Goal: Information Seeking & Learning: Learn about a topic

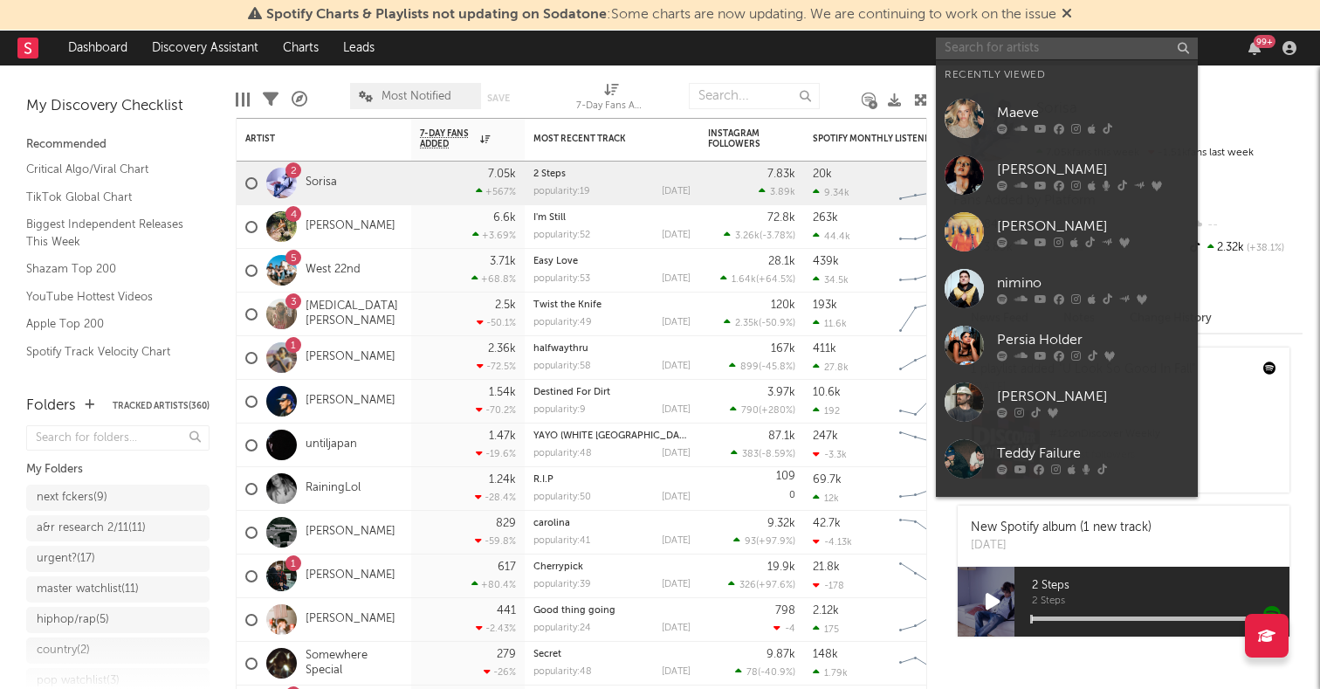
click at [971, 41] on input "text" at bounding box center [1067, 49] width 262 height 22
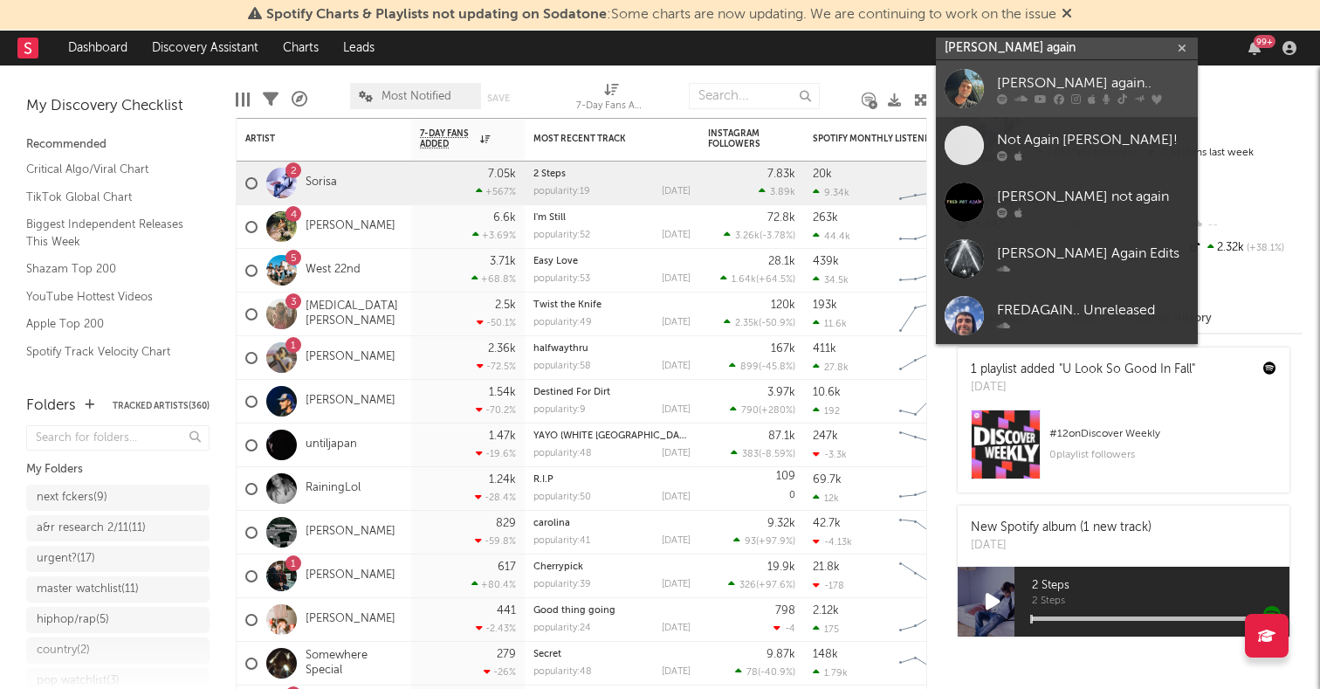
type input "fred again"
click at [960, 83] on div at bounding box center [964, 88] width 39 height 39
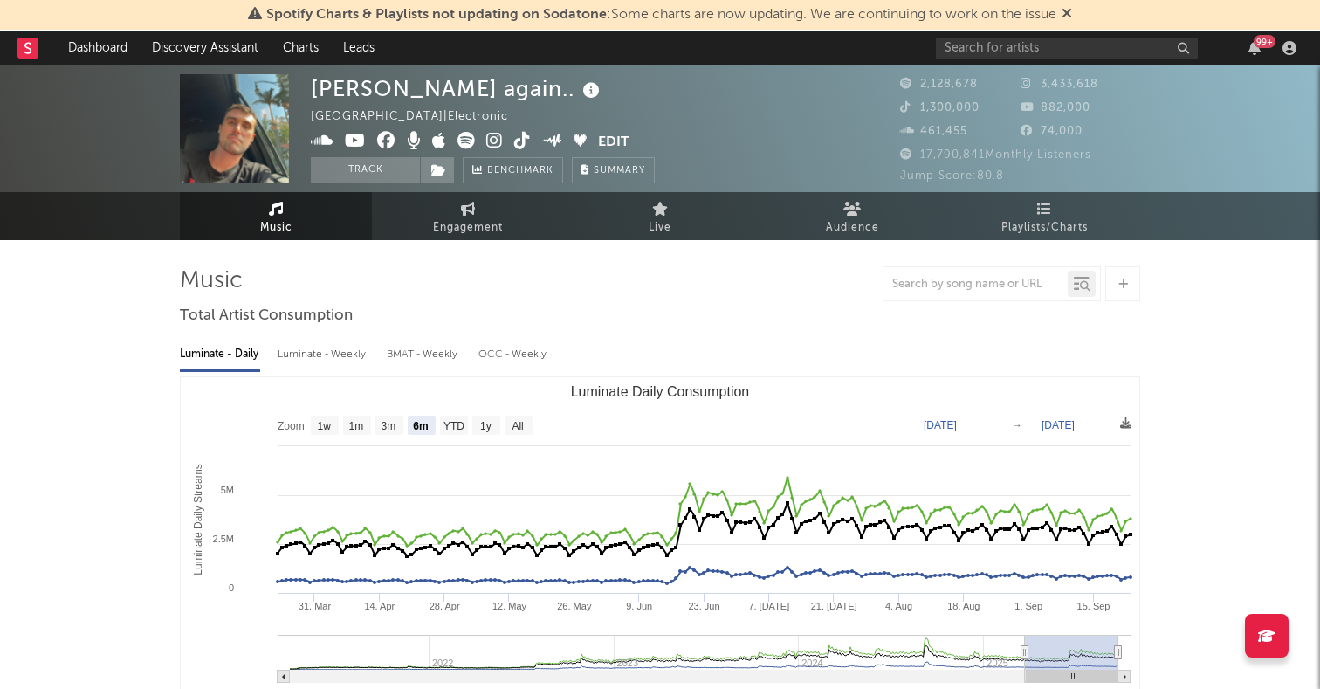
click at [526, 420] on rect "Luminate Daily Consumption" at bounding box center [519, 425] width 28 height 19
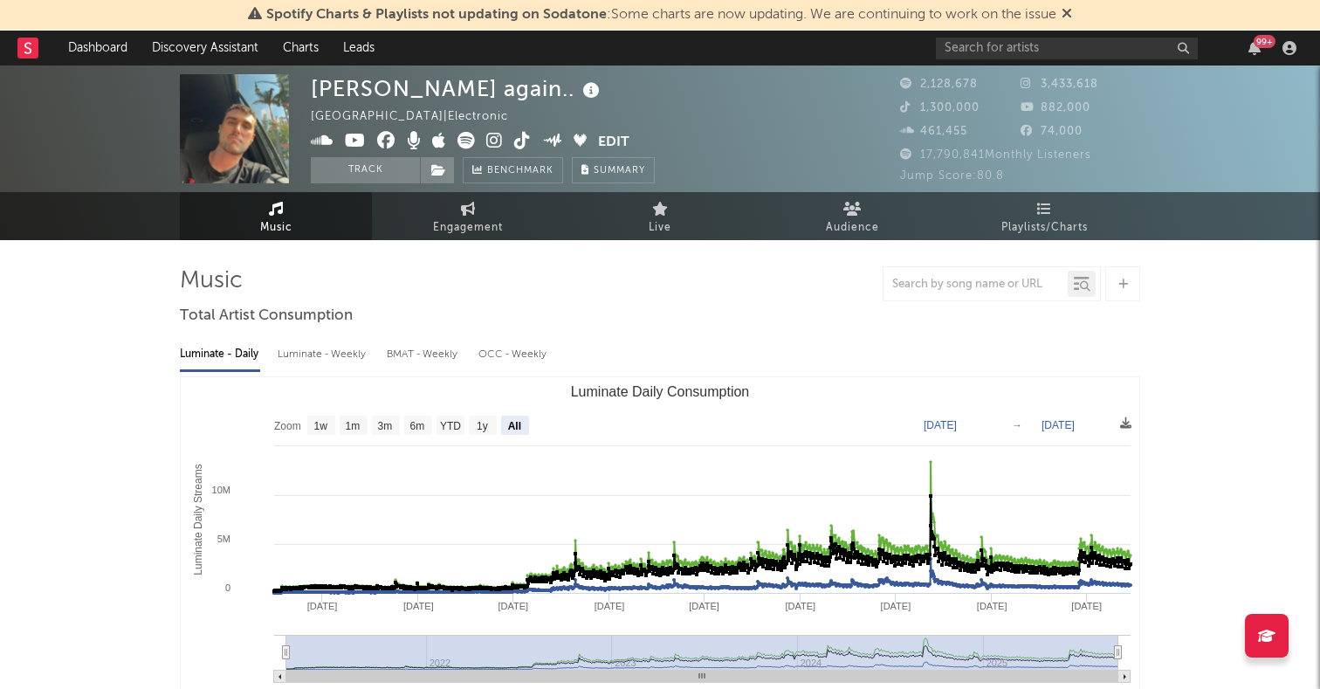
select select "All"
type input "2021-03-31"
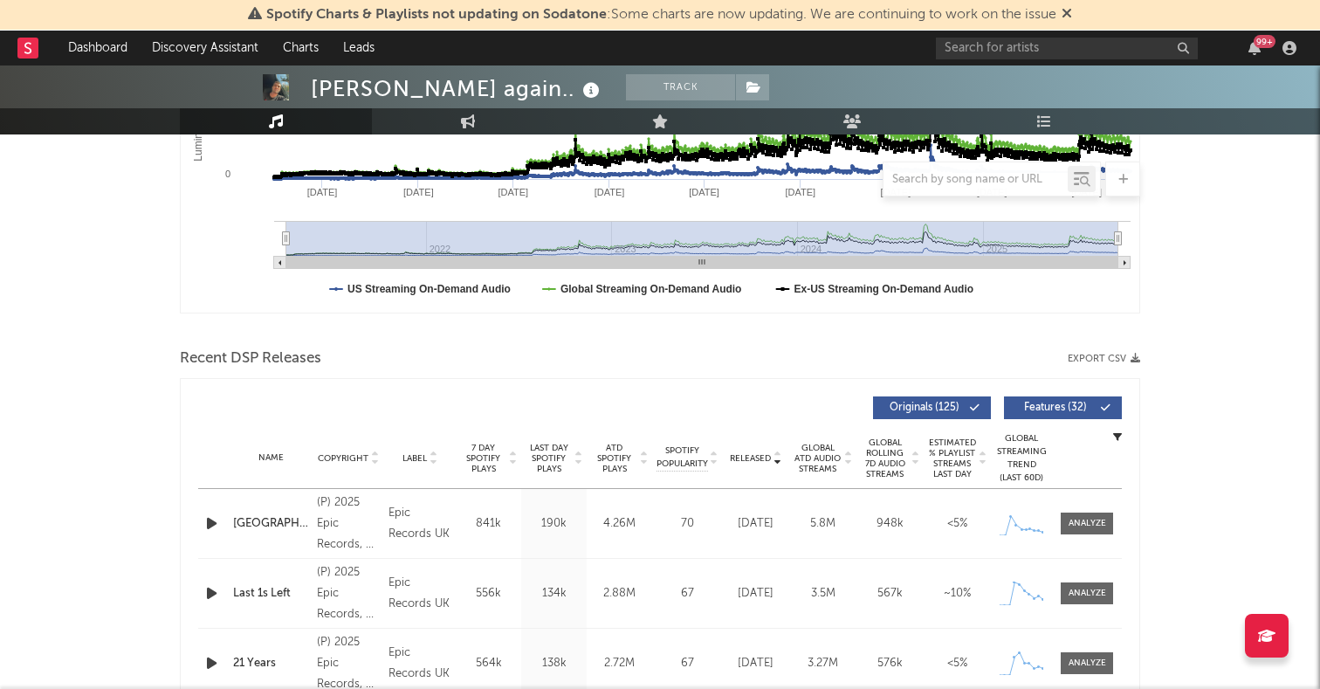
scroll to position [458, 0]
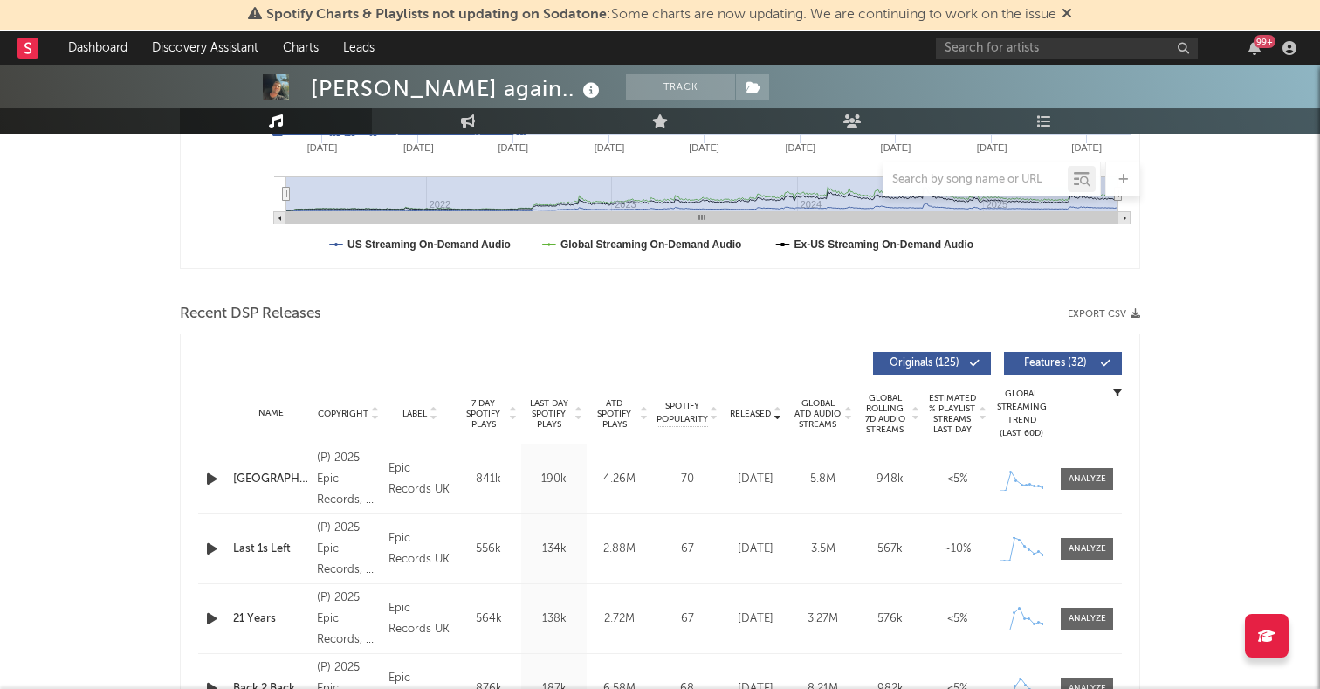
click at [213, 483] on icon "button" at bounding box center [212, 479] width 18 height 22
click at [211, 544] on icon "button" at bounding box center [212, 549] width 18 height 22
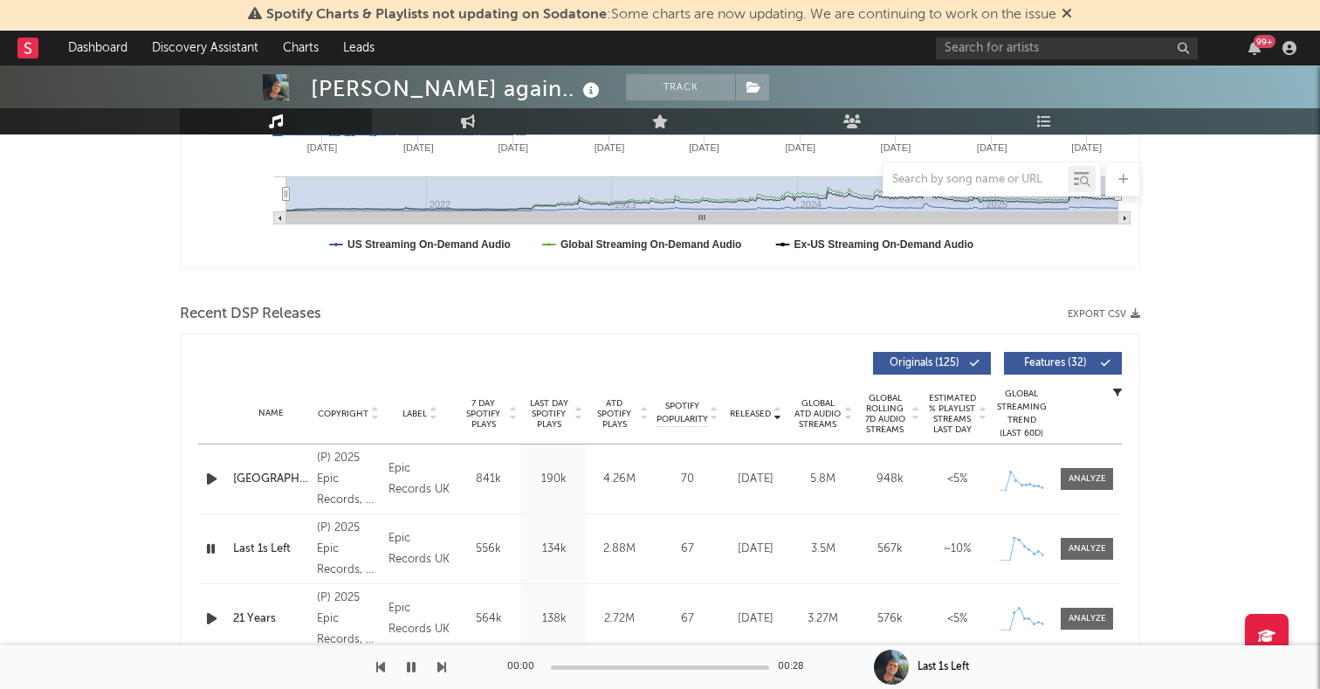
scroll to position [551, 0]
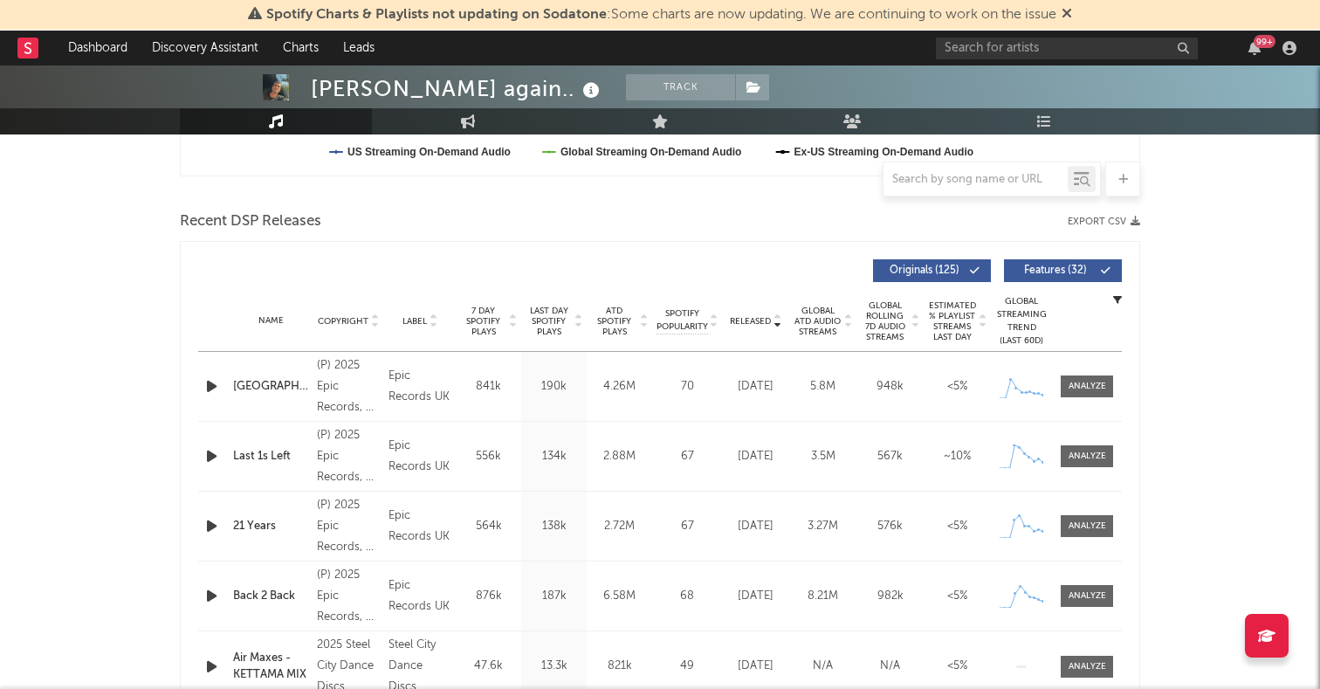
click at [206, 521] on icon "button" at bounding box center [212, 526] width 18 height 22
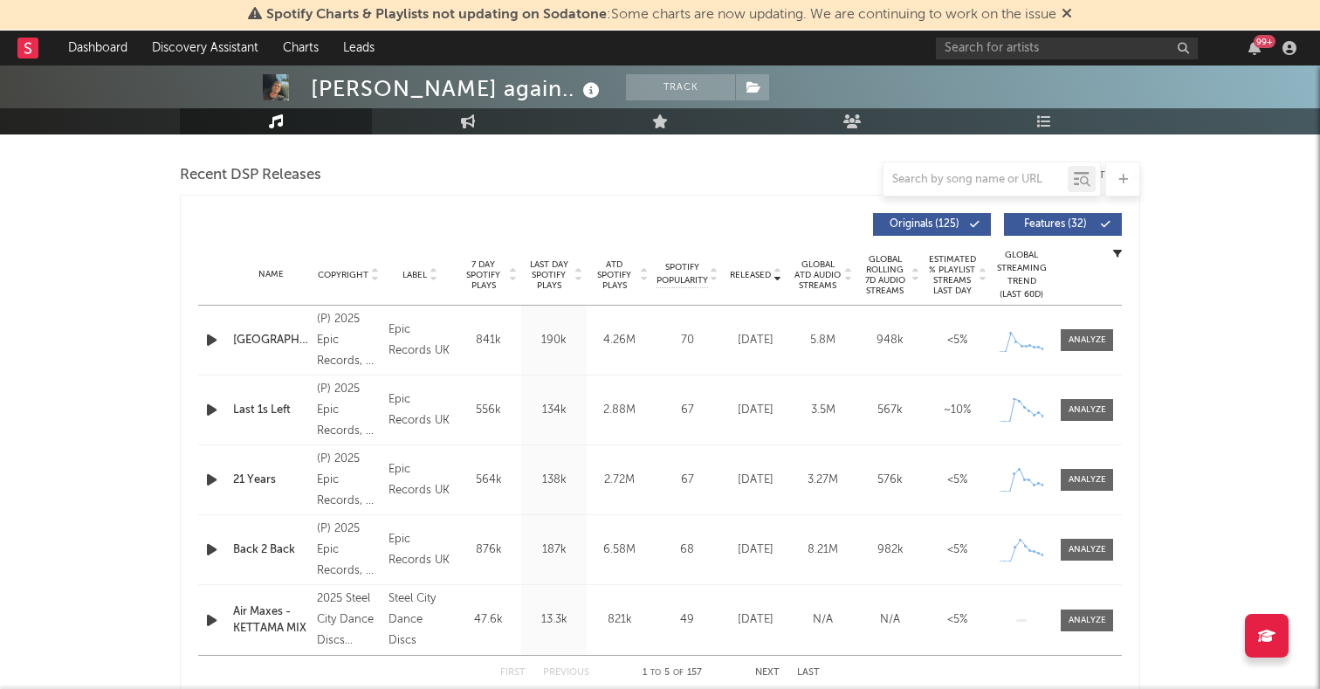
scroll to position [691, 0]
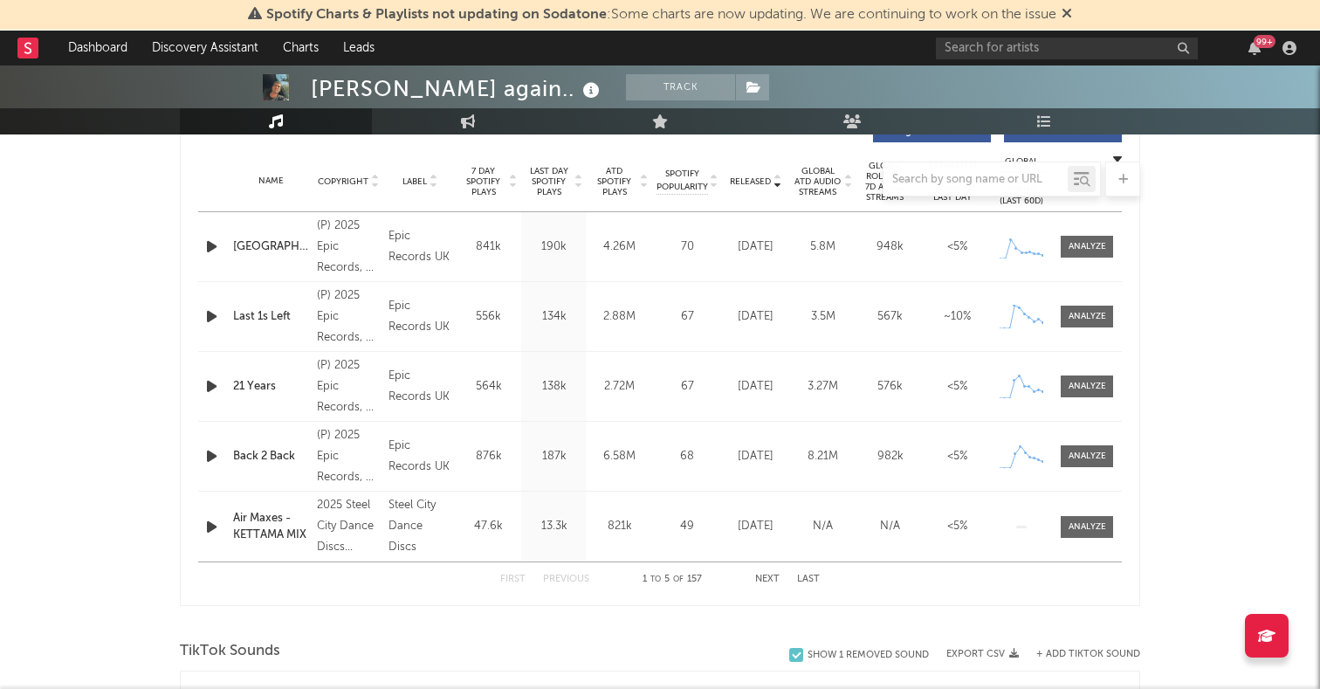
click at [419, 640] on div "TikTok Sounds" at bounding box center [660, 652] width 960 height 30
click at [767, 576] on button "Next" at bounding box center [767, 580] width 24 height 10
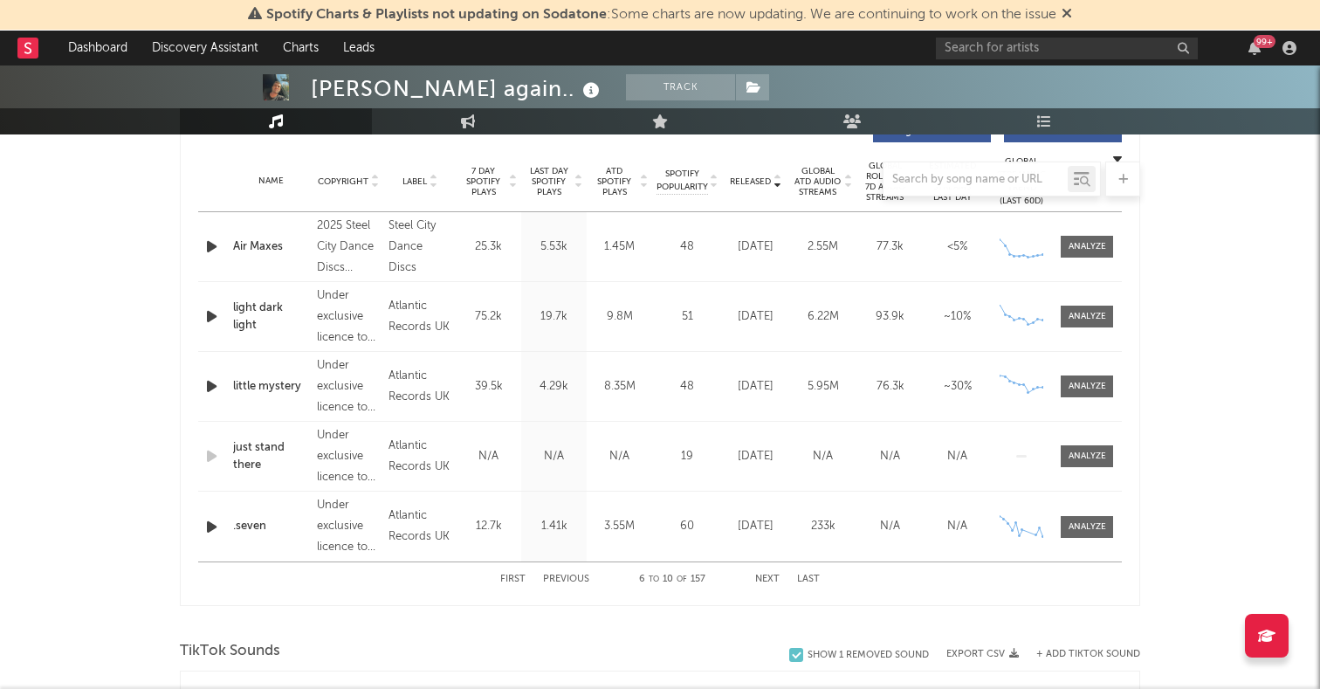
click at [213, 526] on icon "button" at bounding box center [212, 527] width 18 height 22
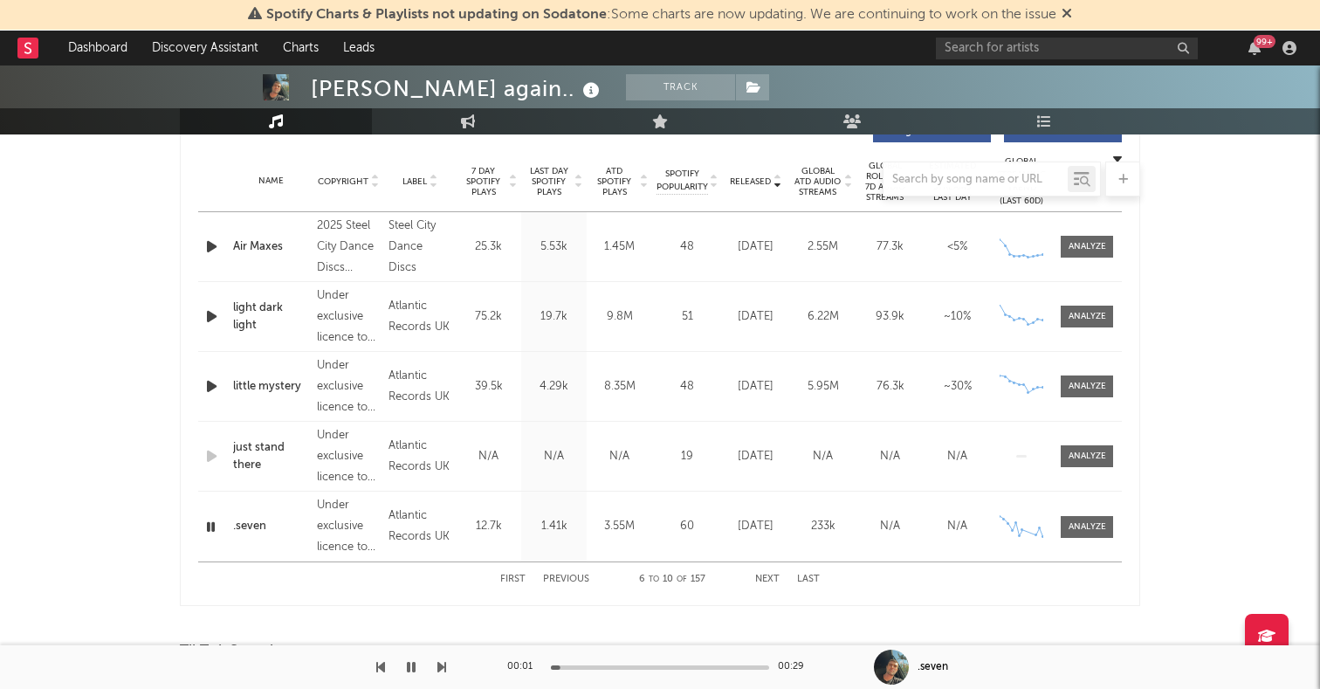
click at [513, 576] on button "First" at bounding box center [512, 580] width 25 height 10
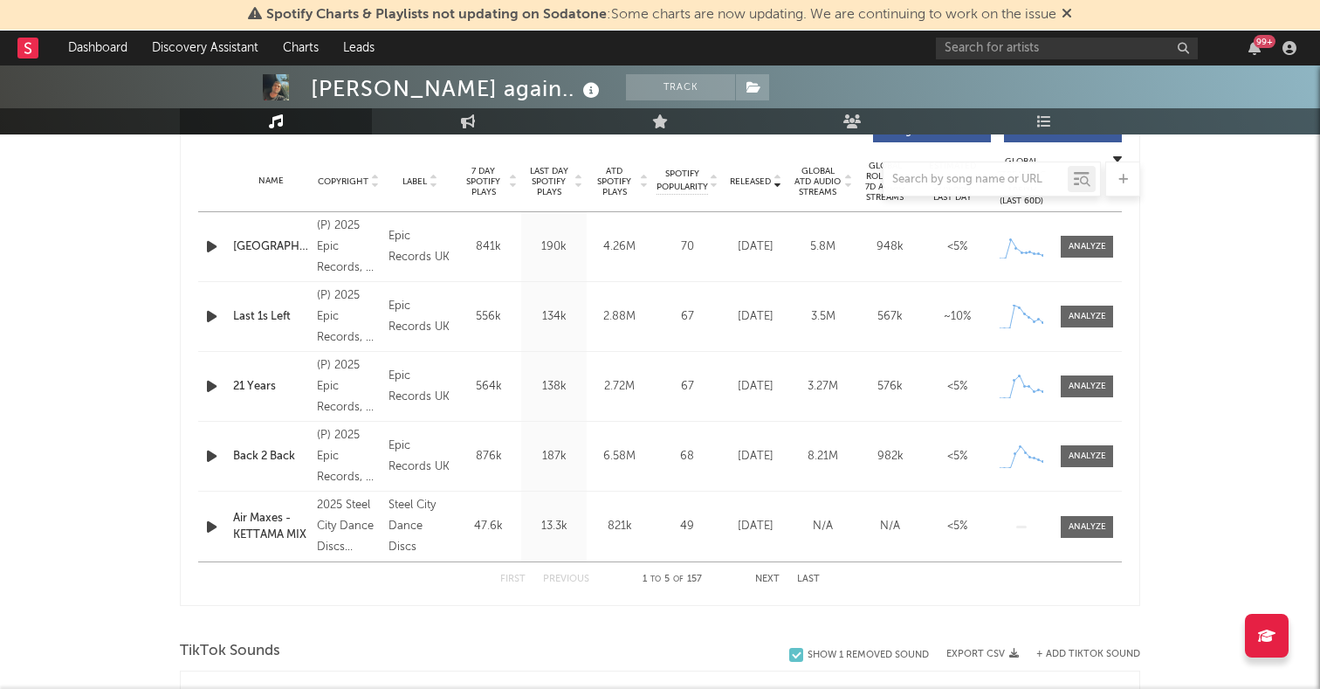
click at [207, 315] on icon "button" at bounding box center [212, 317] width 18 height 22
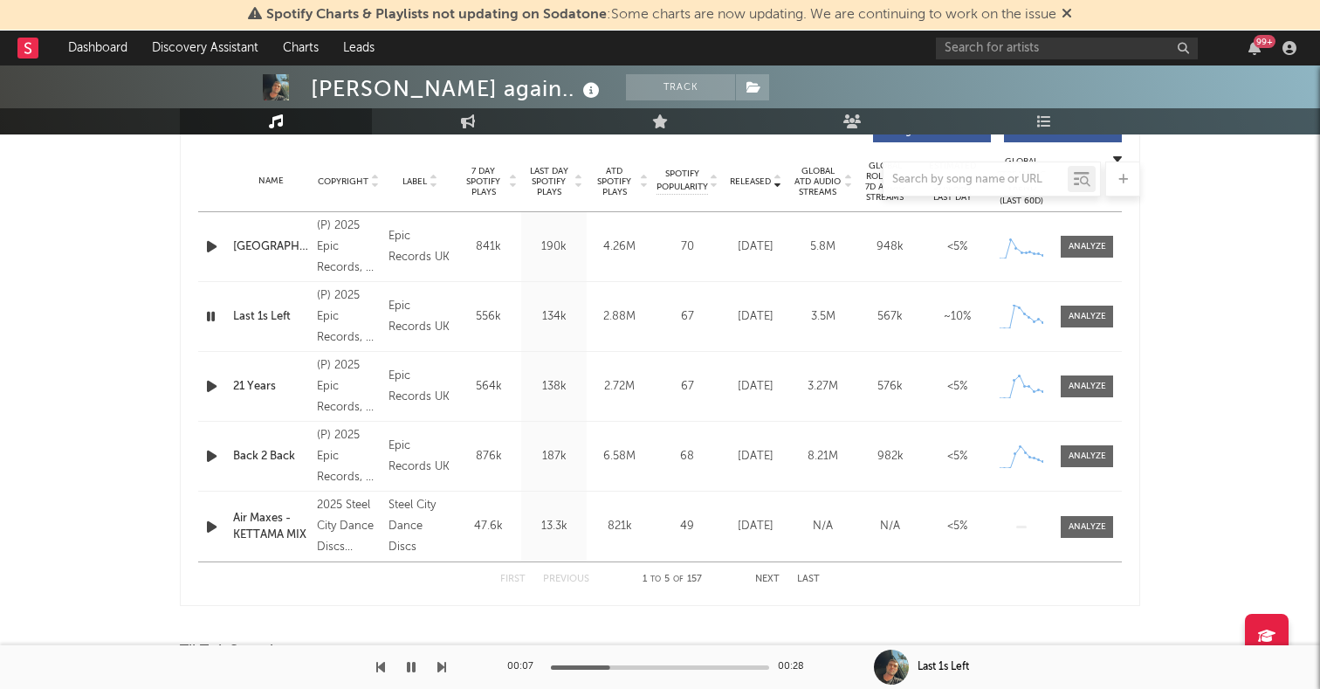
click at [212, 243] on icon "button" at bounding box center [212, 247] width 18 height 22
click at [210, 386] on icon "button" at bounding box center [212, 386] width 18 height 22
click at [213, 452] on icon "button" at bounding box center [212, 456] width 18 height 22
click at [214, 525] on icon "button" at bounding box center [212, 527] width 18 height 22
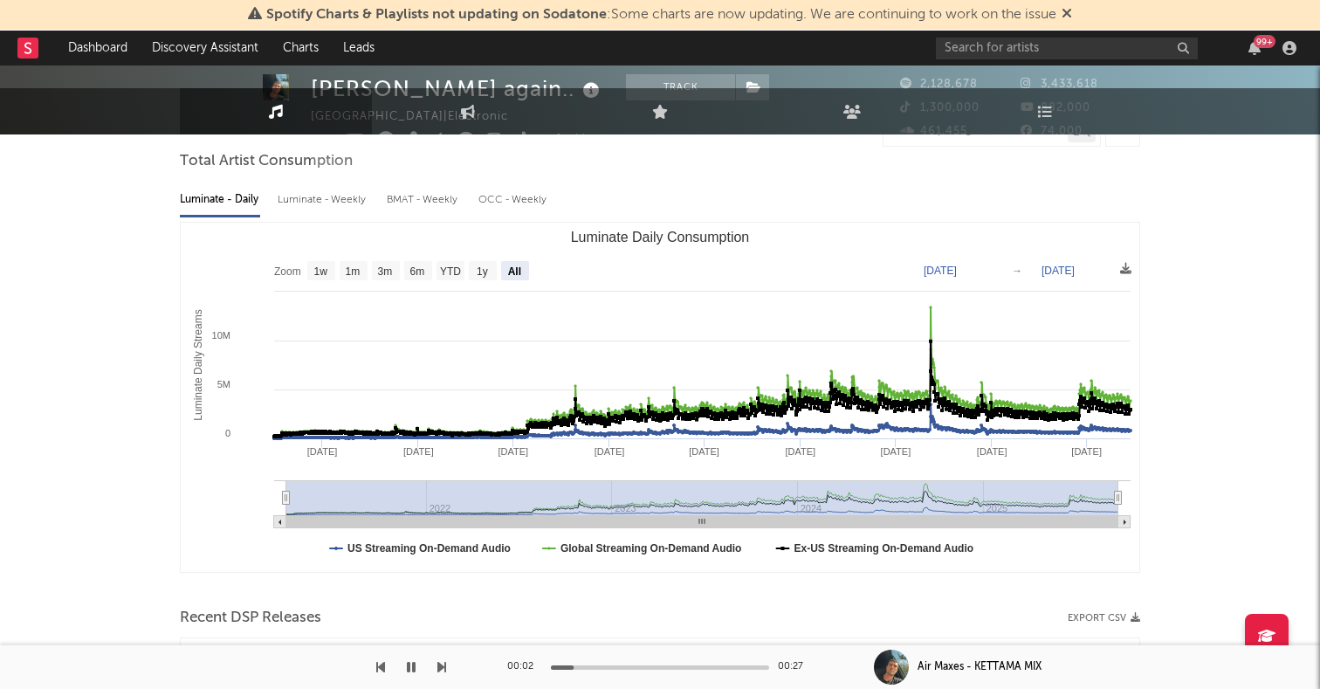
scroll to position [0, 0]
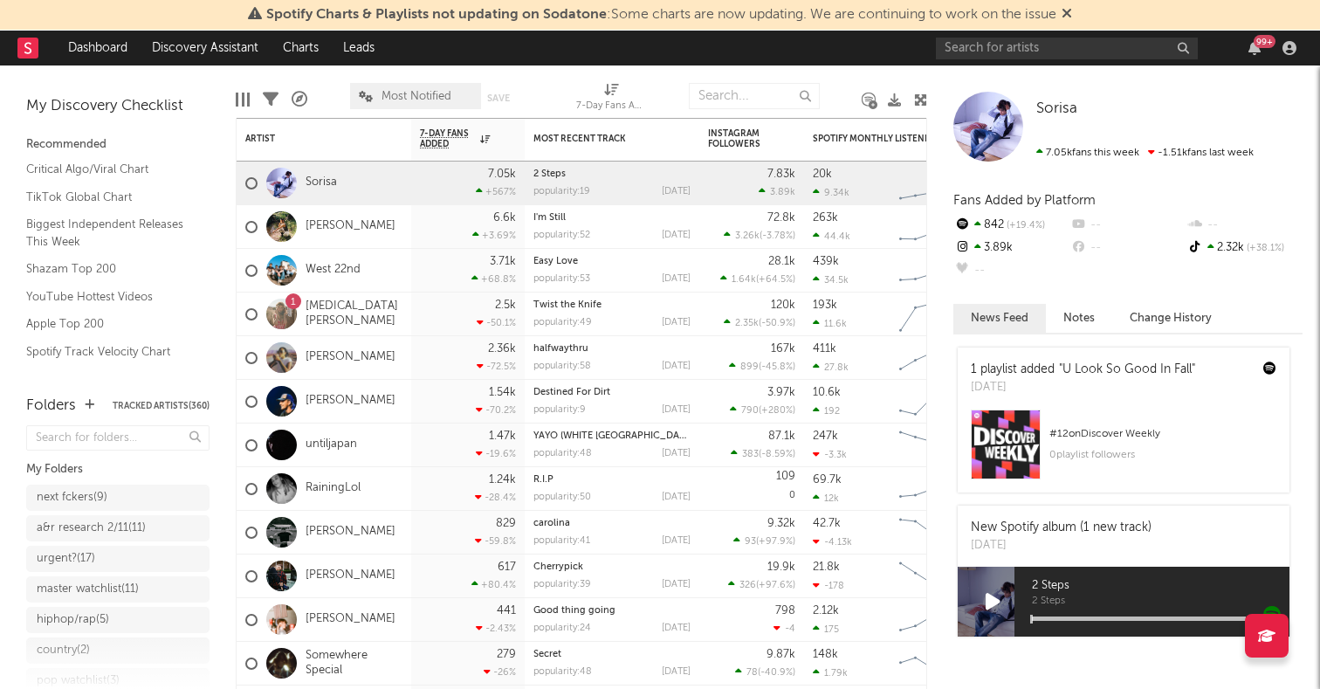
click at [922, 95] on icon at bounding box center [920, 99] width 13 height 13
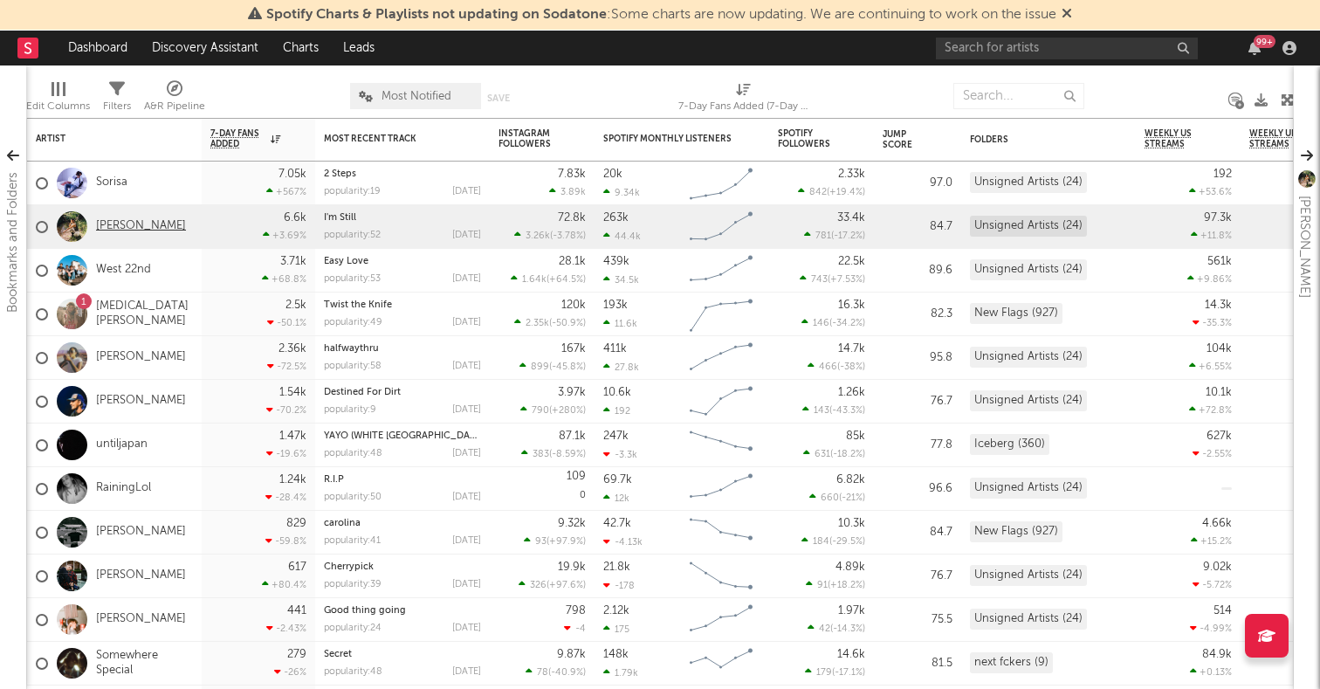
click at [128, 229] on link "[PERSON_NAME]" at bounding box center [141, 226] width 90 height 15
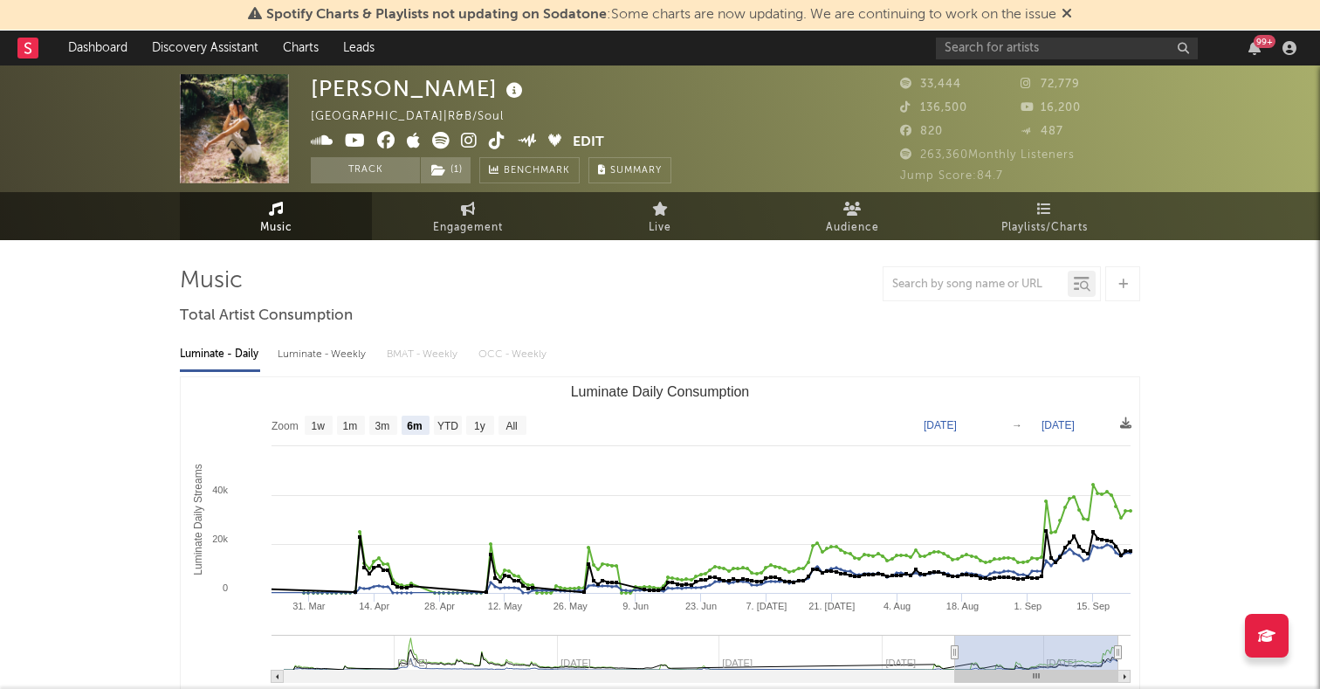
click at [510, 425] on text "All" at bounding box center [511, 426] width 11 height 12
select select "All"
type input "2023-02-26"
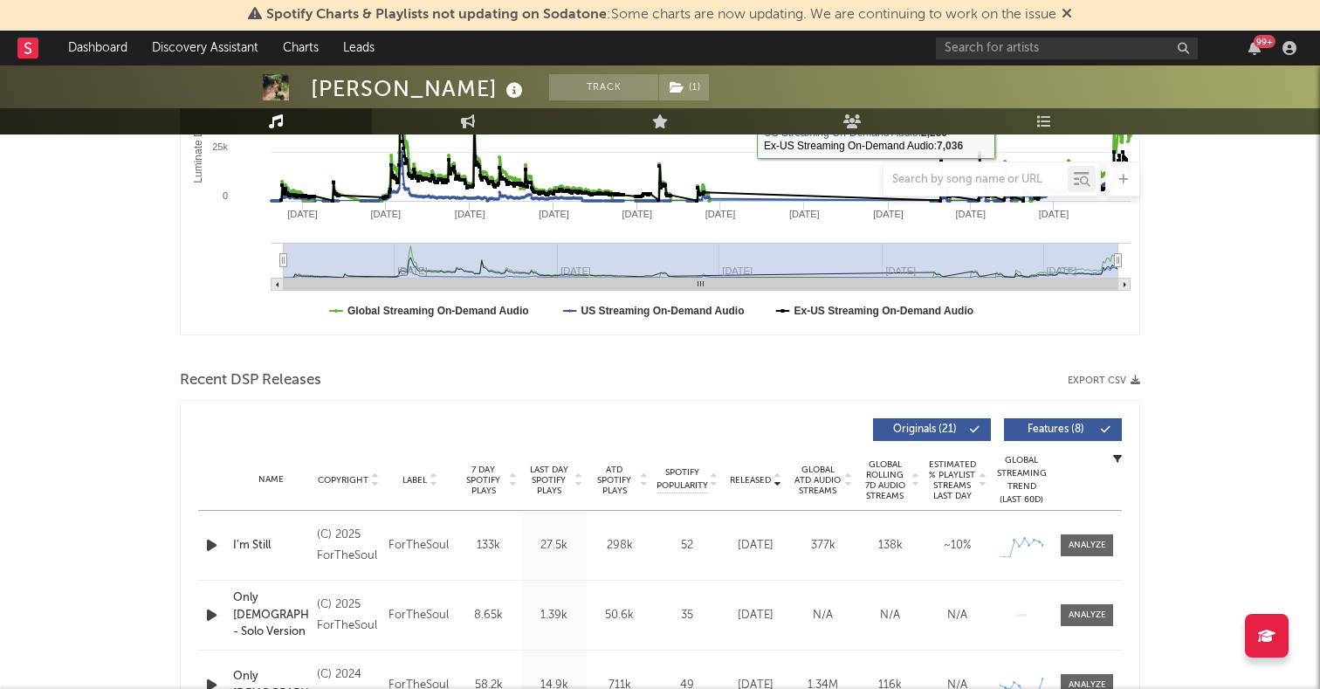
scroll to position [627, 0]
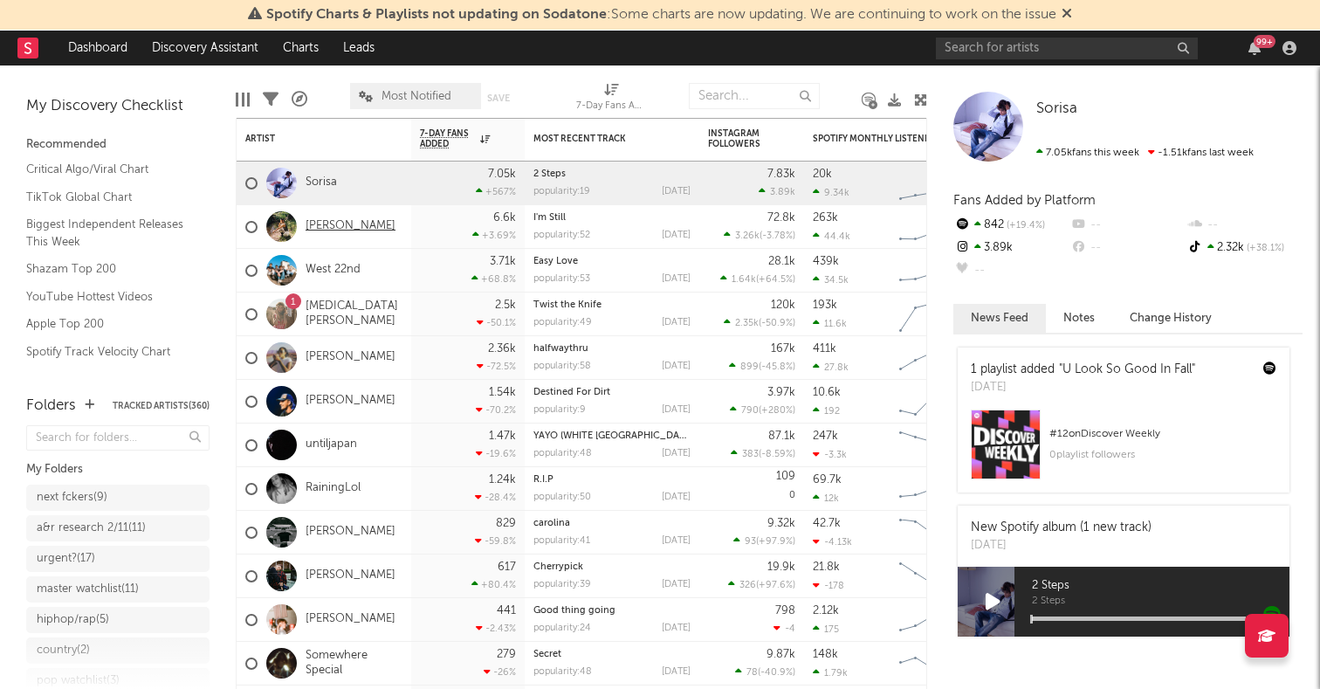
click at [339, 228] on link "HILLARI" at bounding box center [351, 226] width 90 height 15
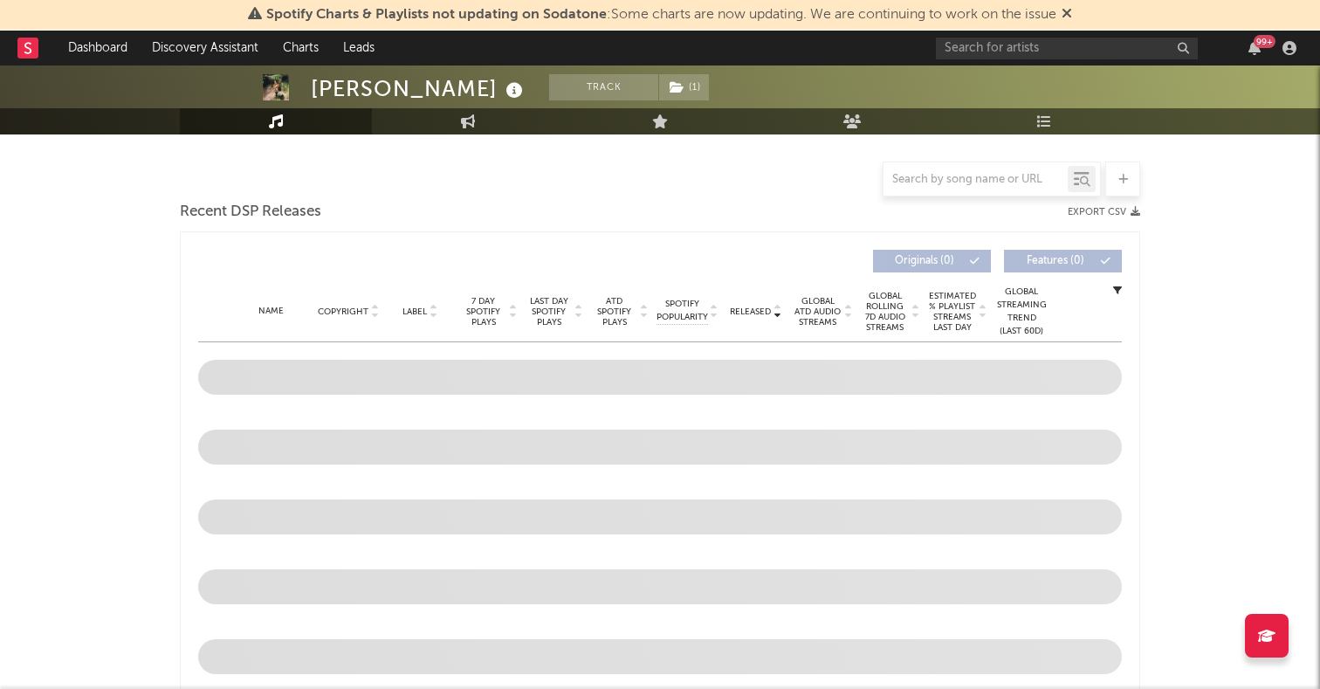
select select "6m"
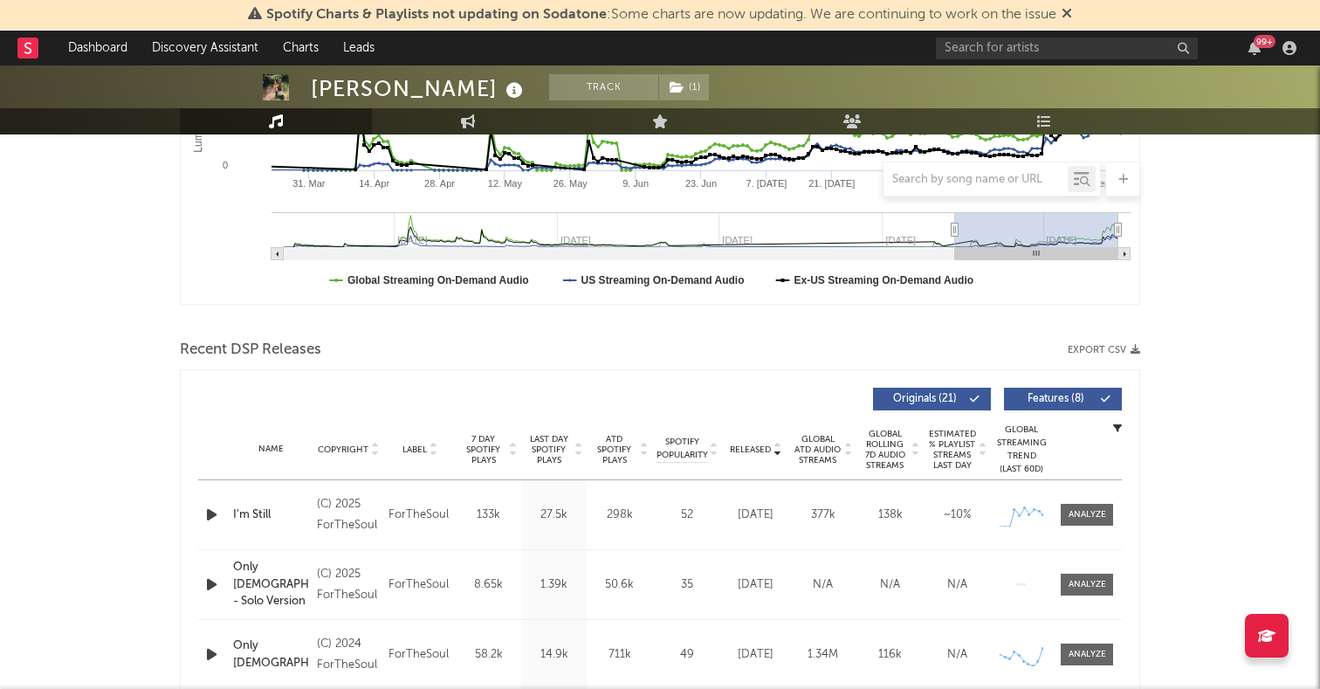
scroll to position [600, 0]
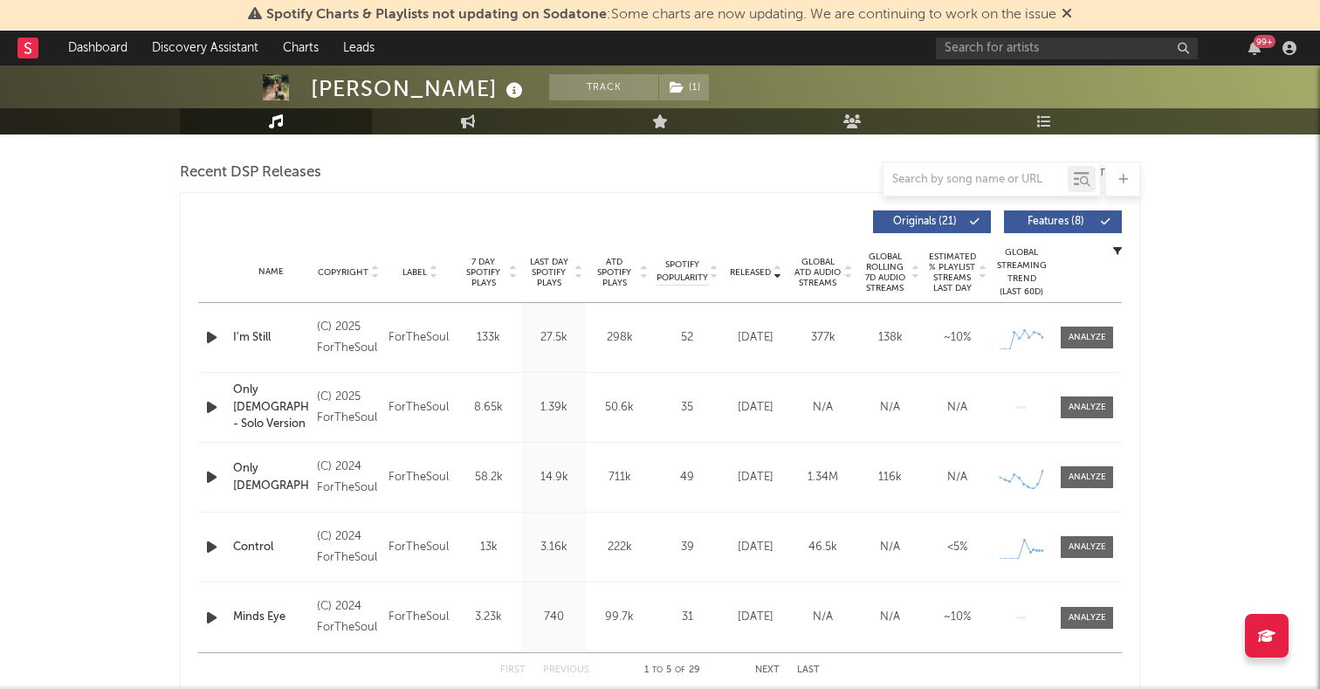
click at [211, 332] on icon "button" at bounding box center [212, 338] width 18 height 22
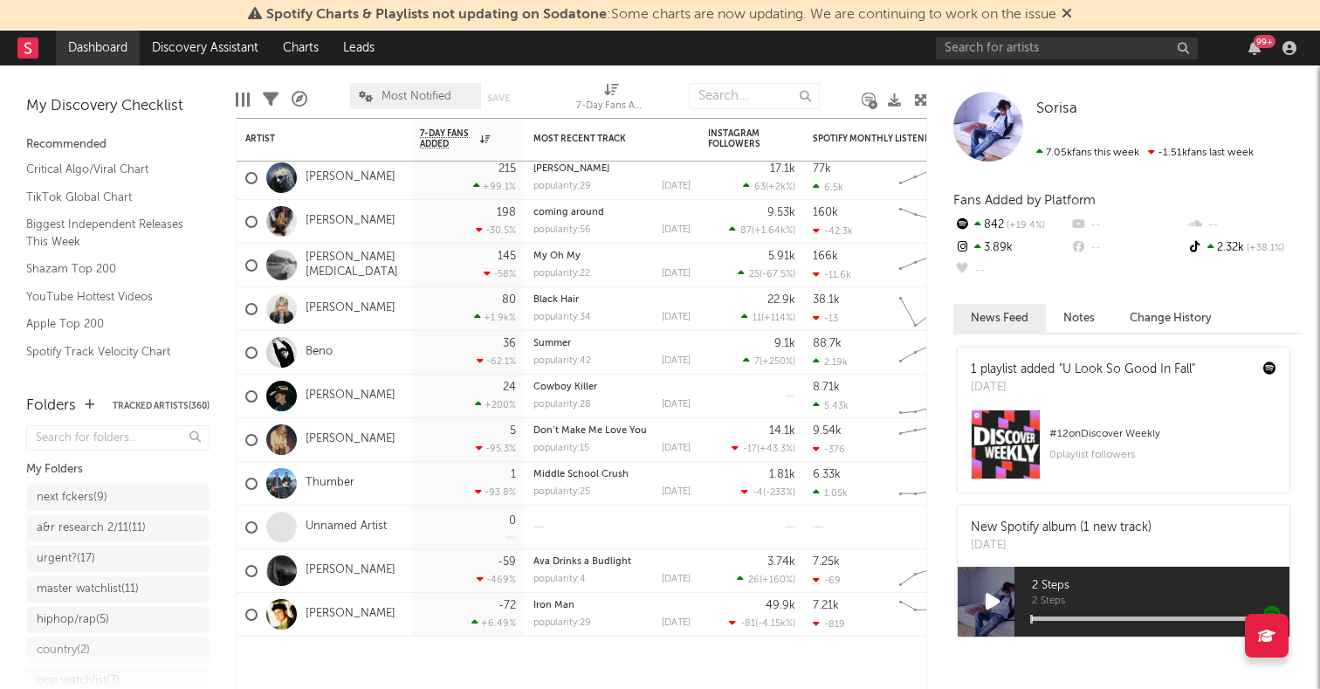
click at [102, 51] on link "Dashboard" at bounding box center [98, 48] width 84 height 35
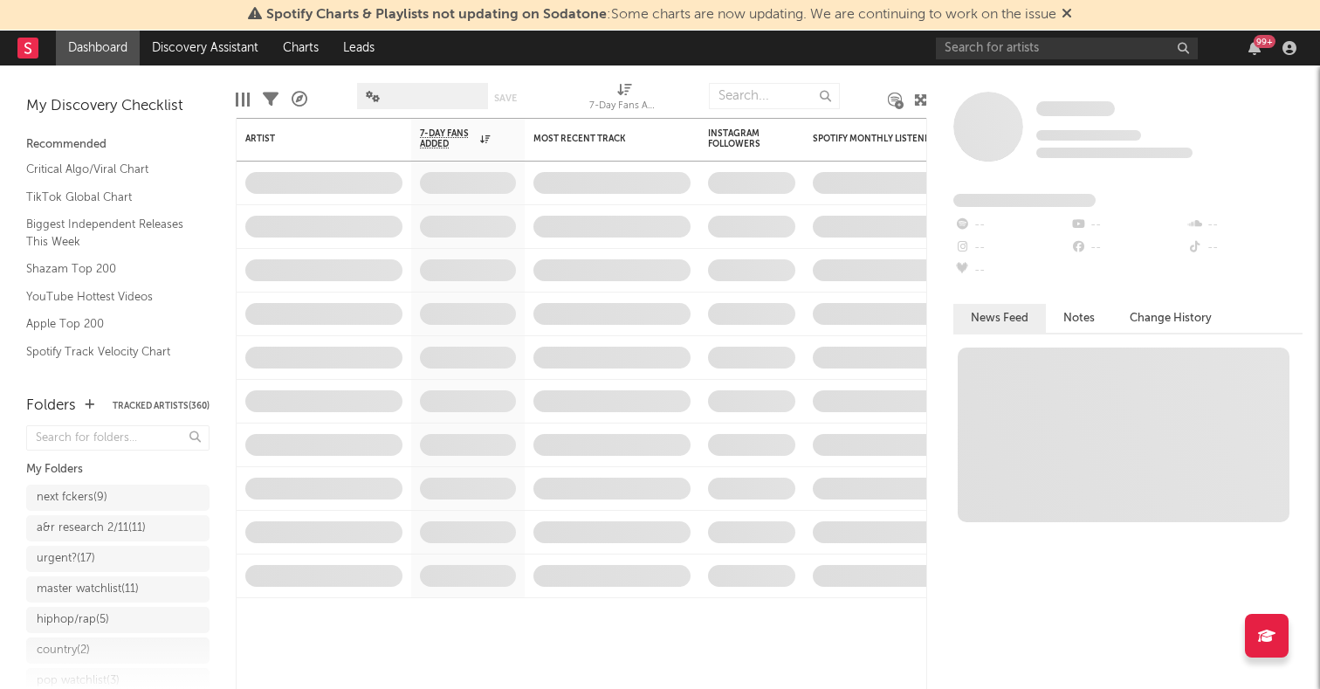
click at [923, 101] on icon at bounding box center [920, 99] width 13 height 13
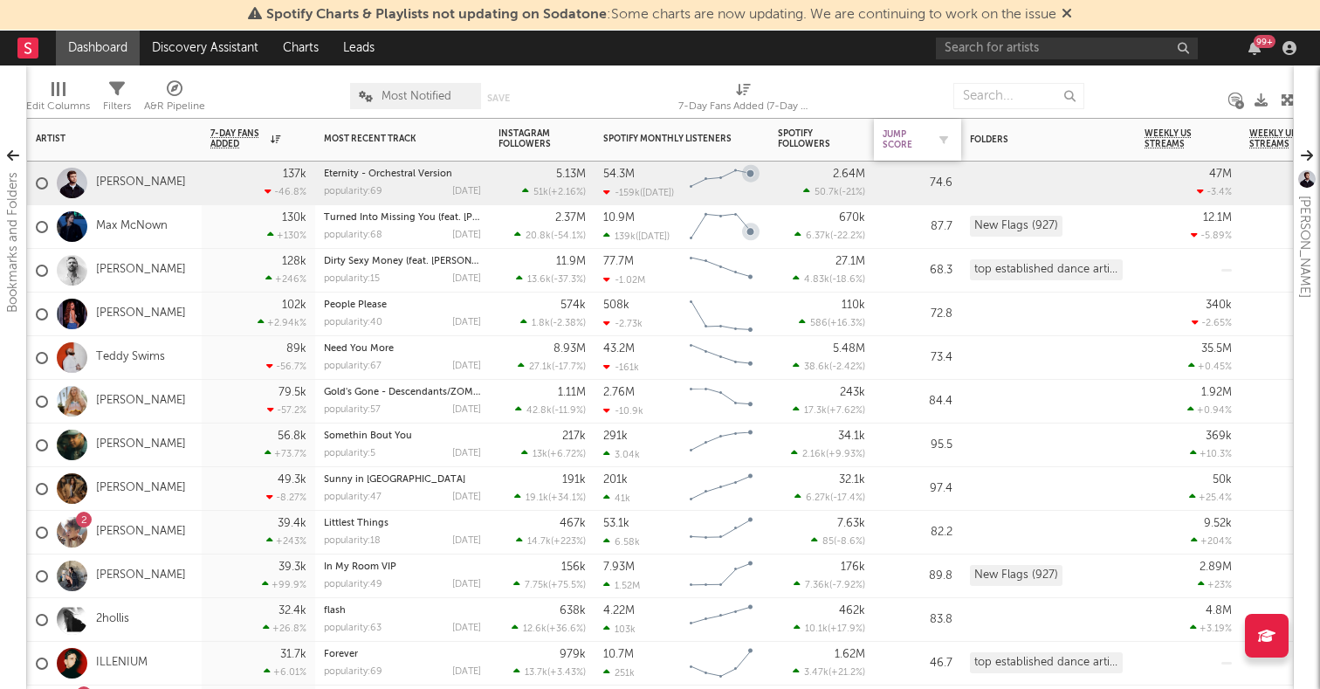
click at [889, 143] on div "Jump Score" at bounding box center [905, 139] width 44 height 21
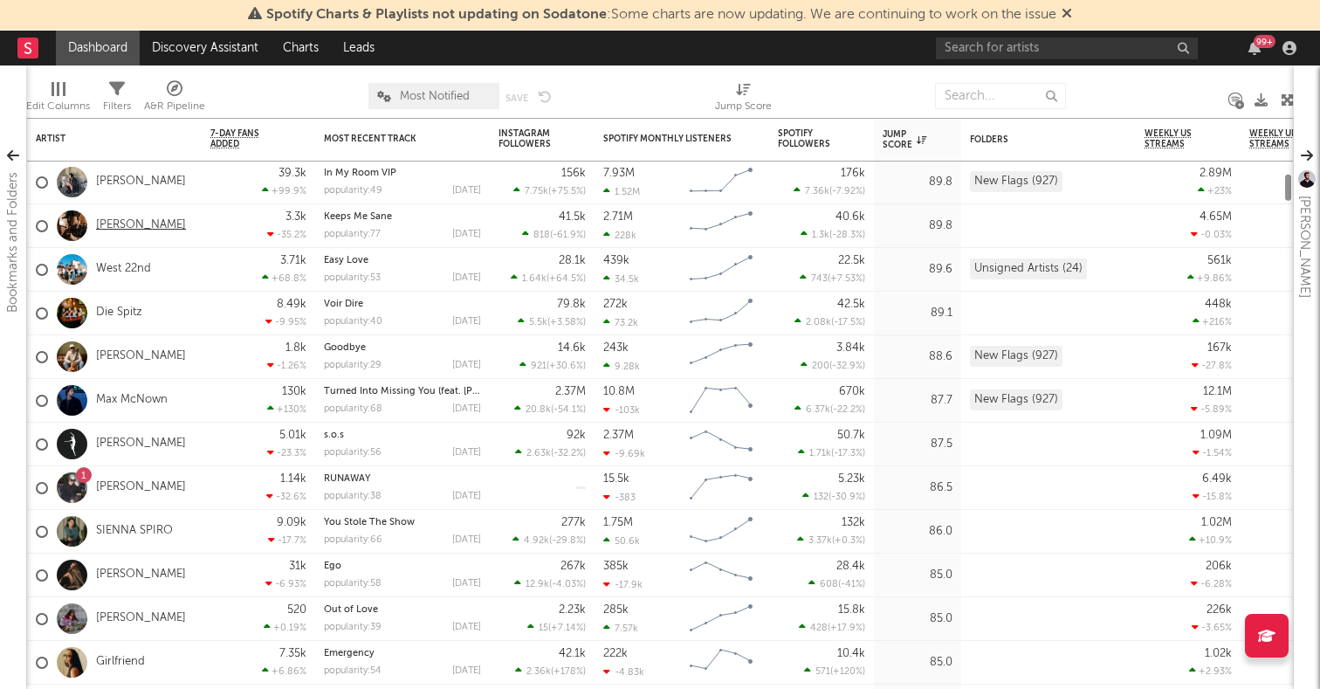
click at [137, 224] on link "Tyler Nance" at bounding box center [141, 225] width 90 height 15
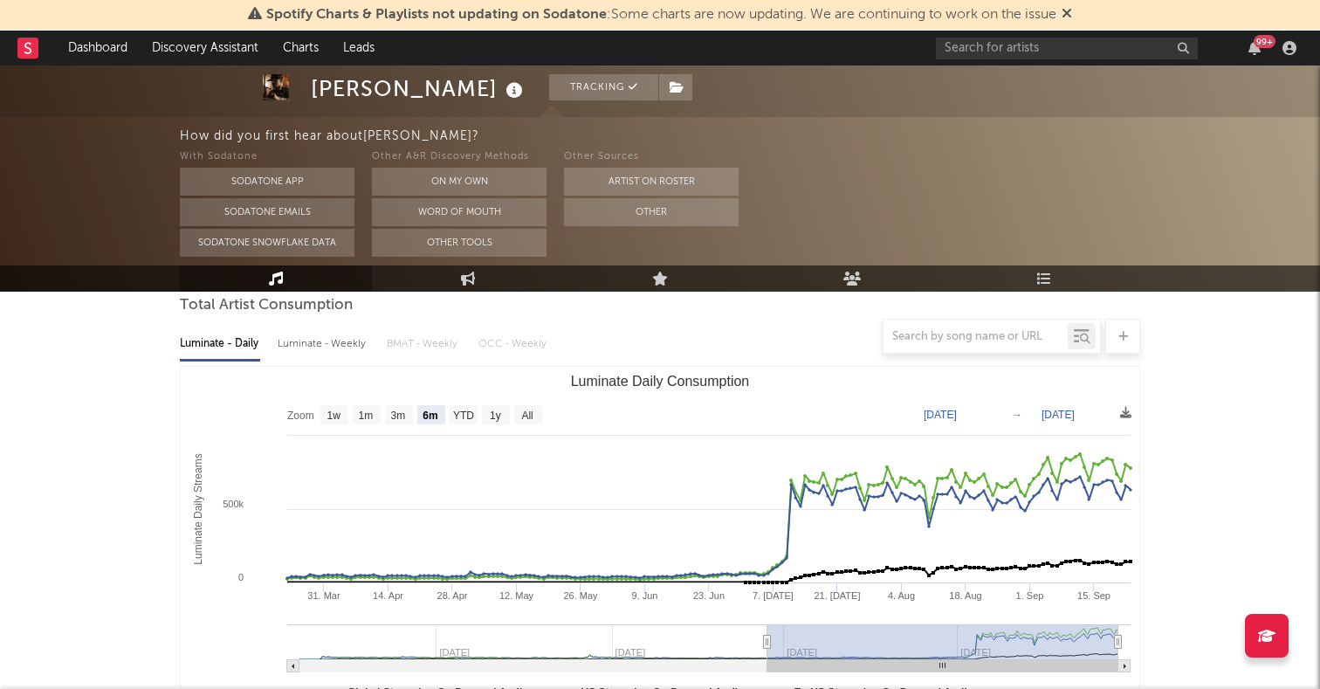
scroll to position [219, 0]
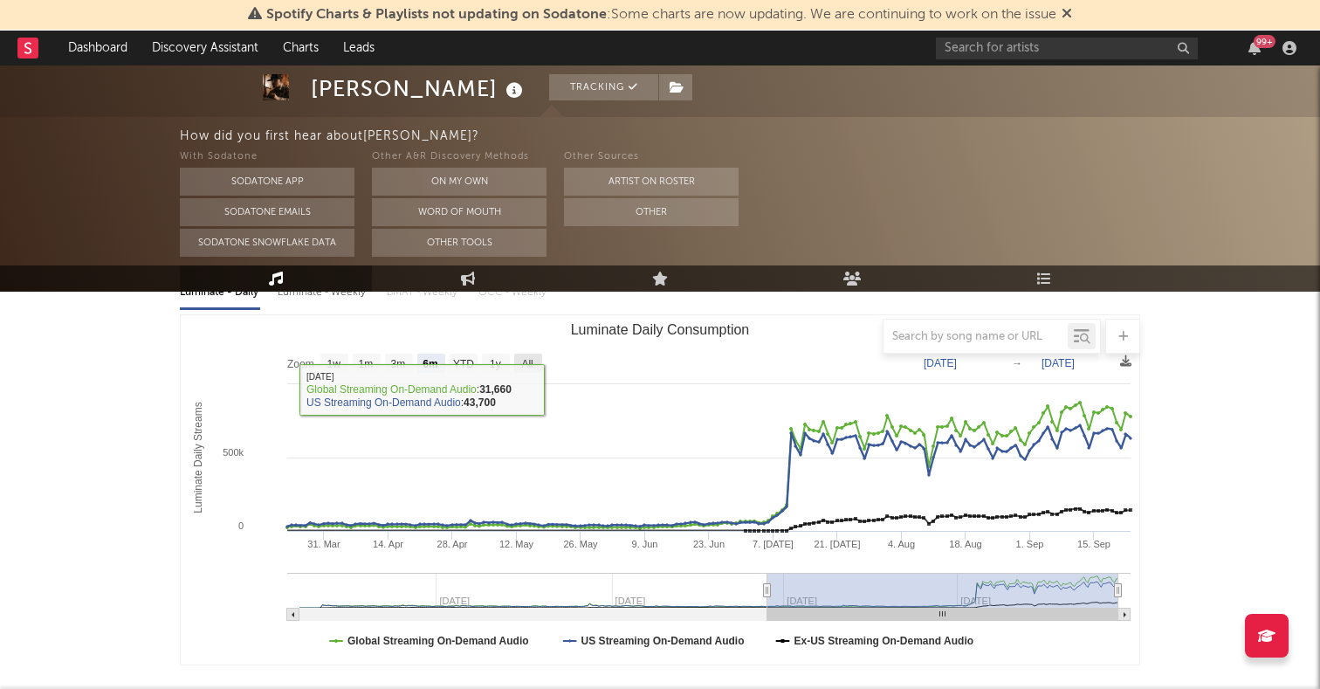
click at [531, 366] on text "All" at bounding box center [526, 364] width 11 height 12
select select "All"
type input "2024-07-21"
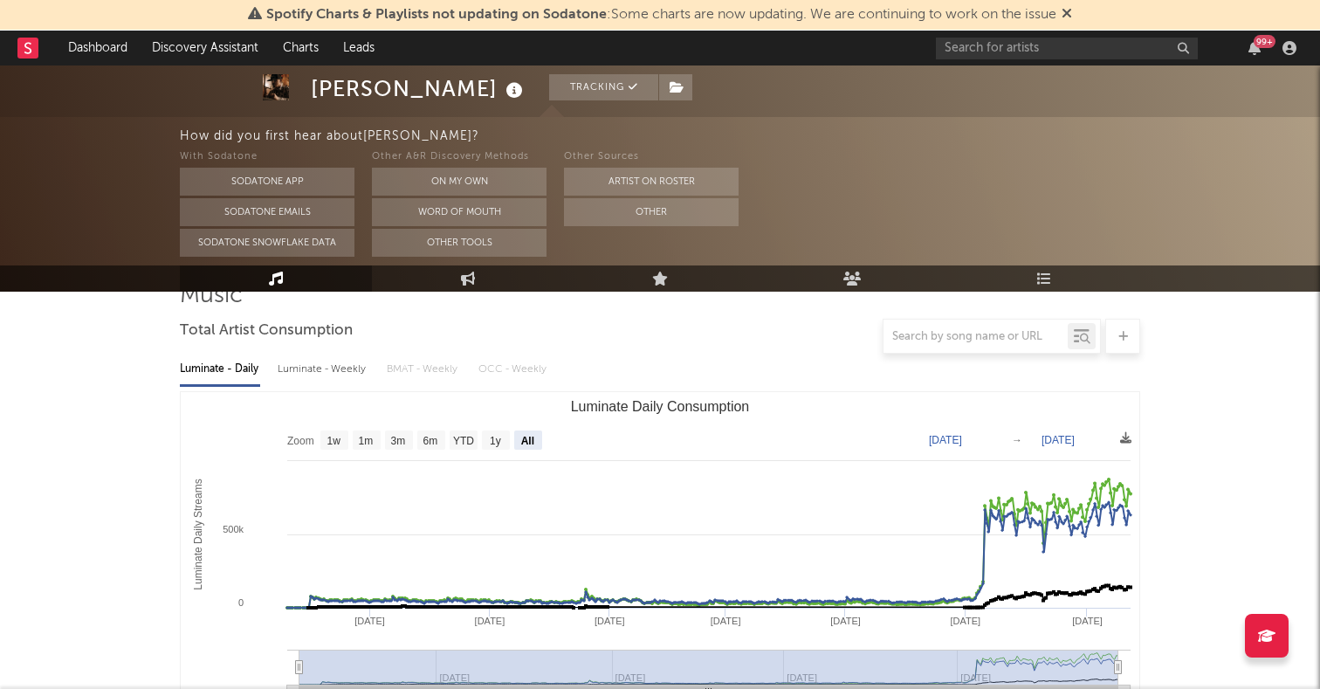
scroll to position [750, 0]
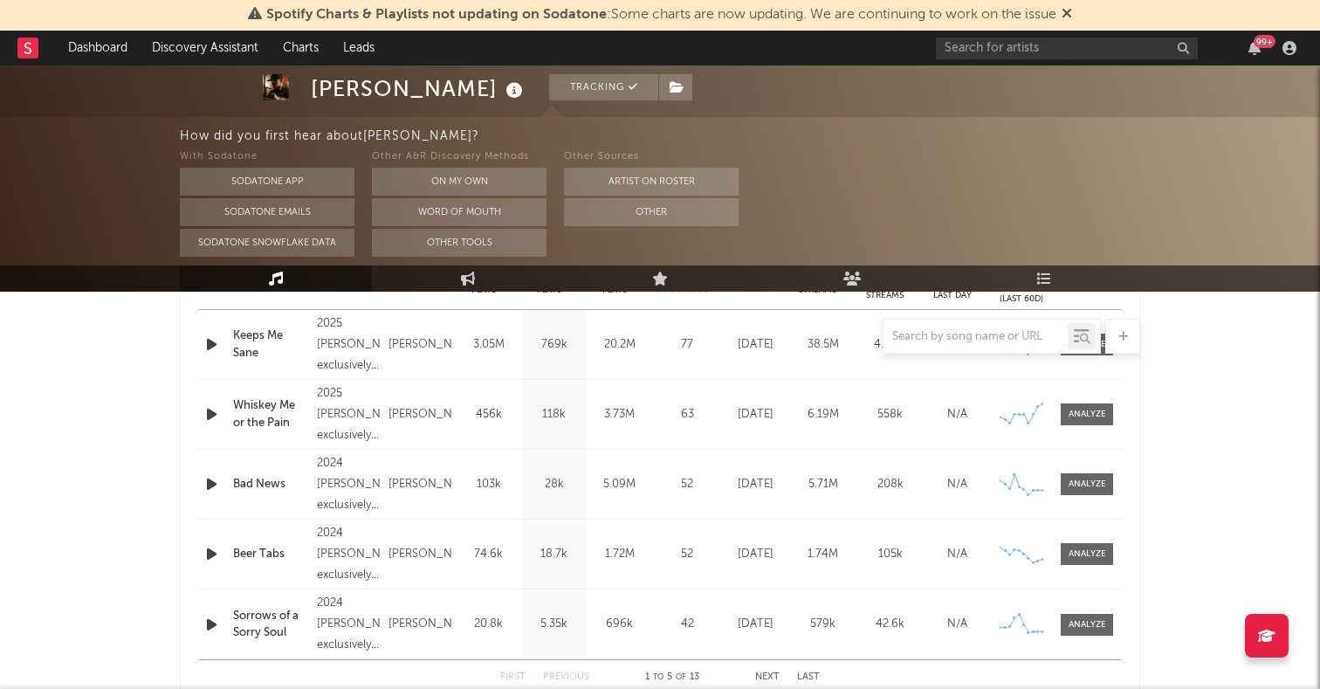
click at [340, 345] on div at bounding box center [660, 336] width 960 height 35
click at [208, 343] on div at bounding box center [660, 336] width 960 height 35
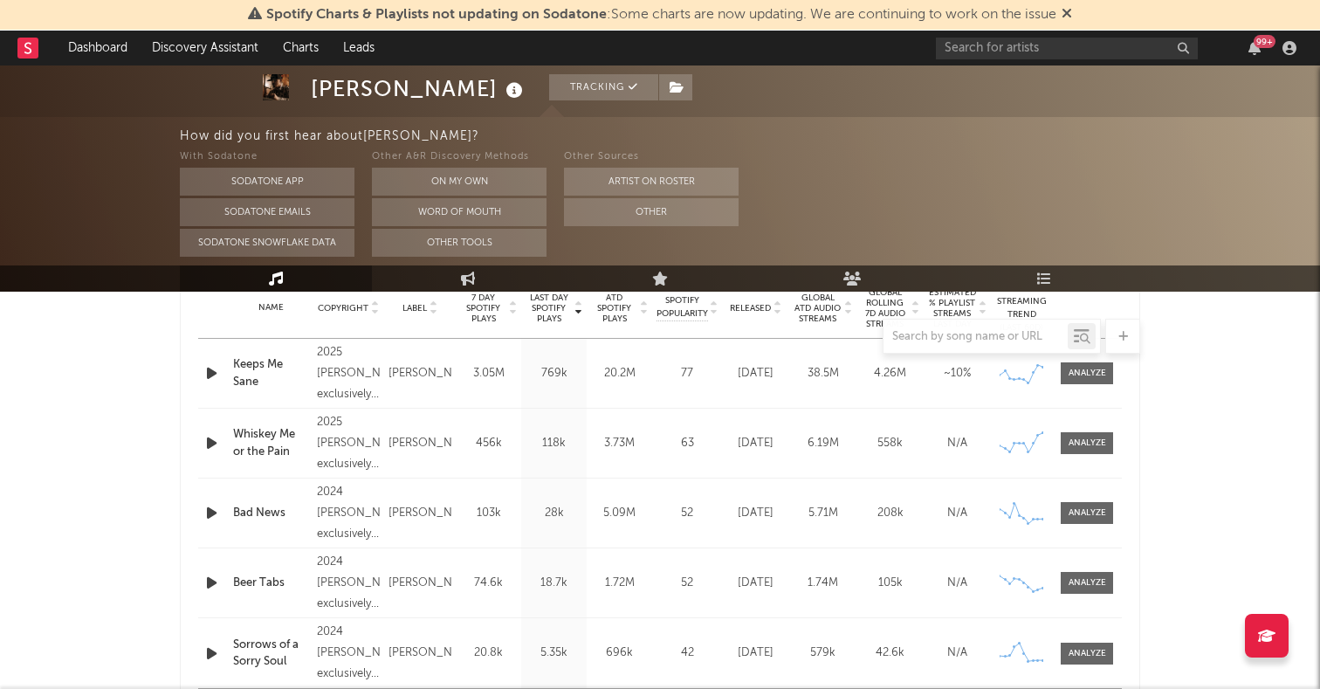
scroll to position [690, 0]
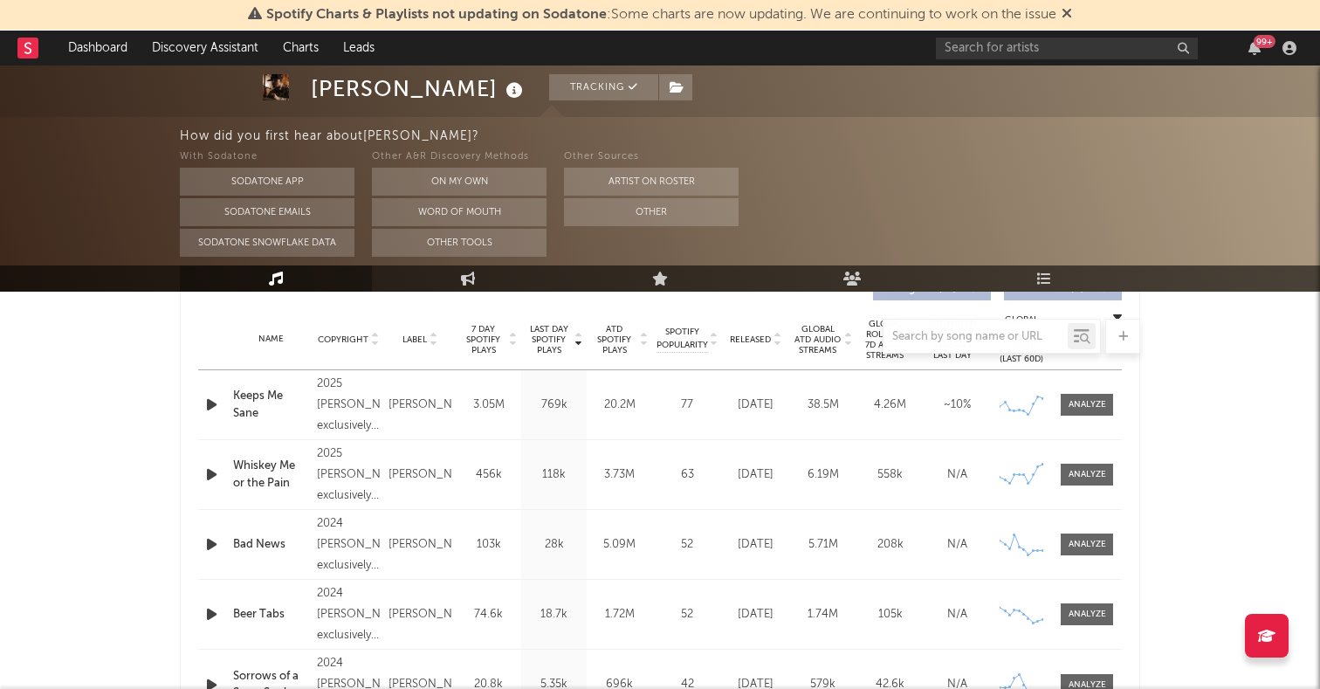
click at [211, 477] on icon "button" at bounding box center [212, 475] width 18 height 22
click at [127, 49] on link "Dashboard" at bounding box center [98, 48] width 84 height 35
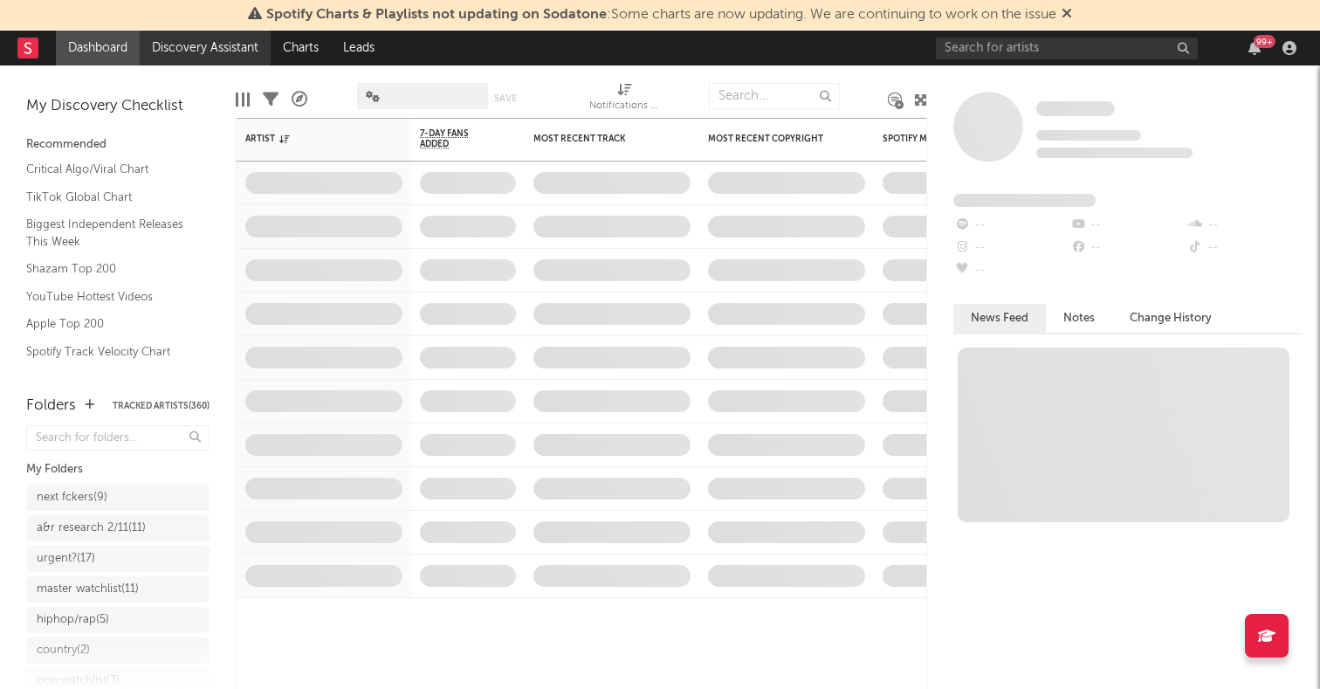
click at [169, 49] on link "Discovery Assistant" at bounding box center [205, 48] width 131 height 35
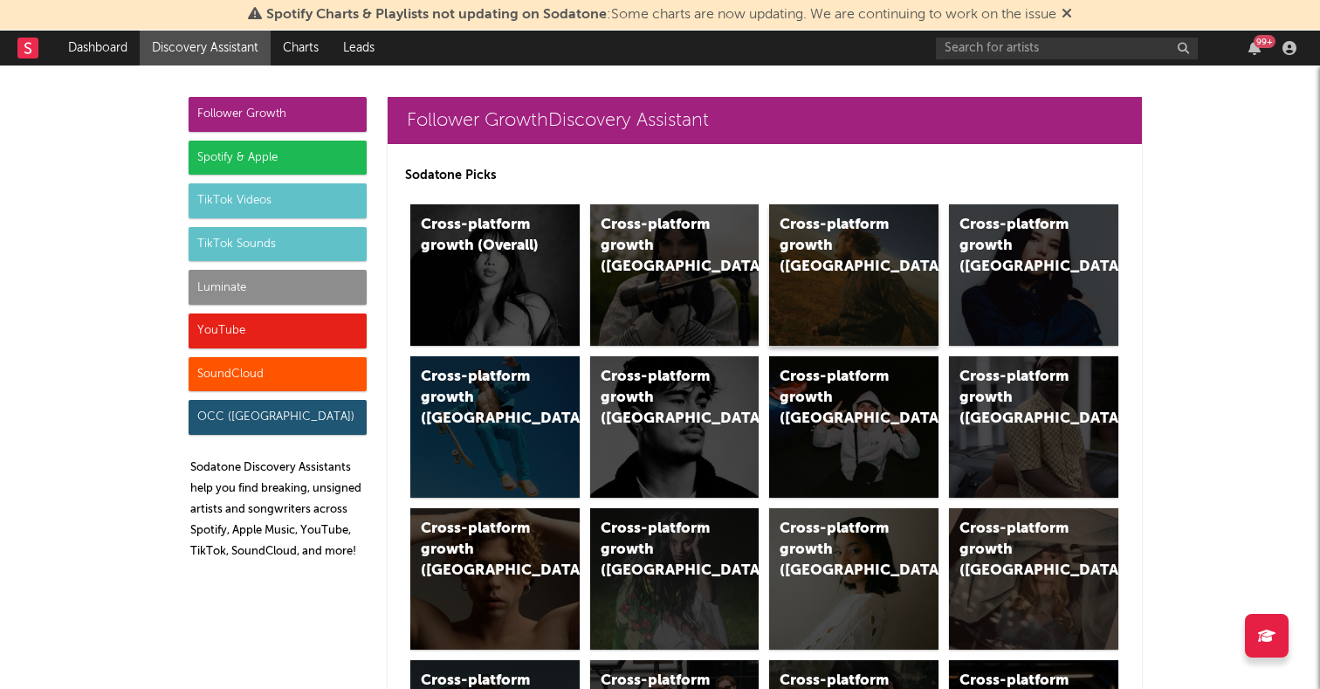
click at [863, 231] on div "Cross-platform growth (US)" at bounding box center [839, 246] width 119 height 63
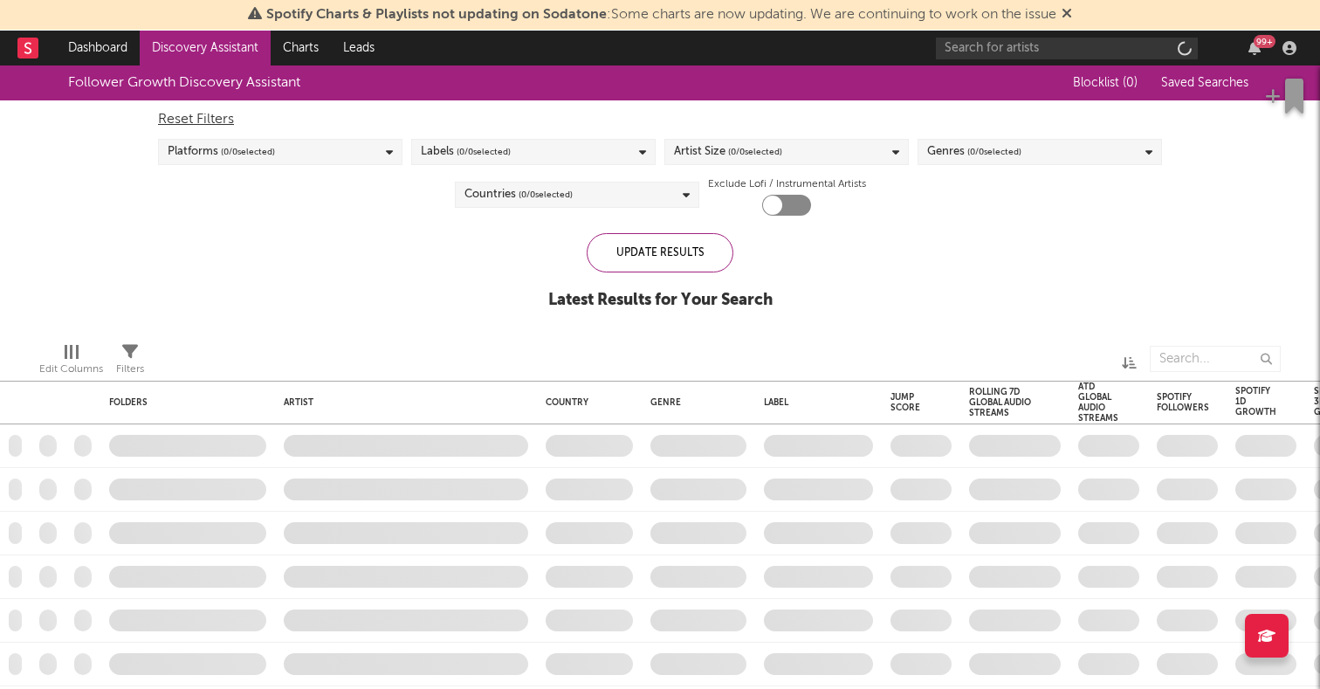
checkbox input "true"
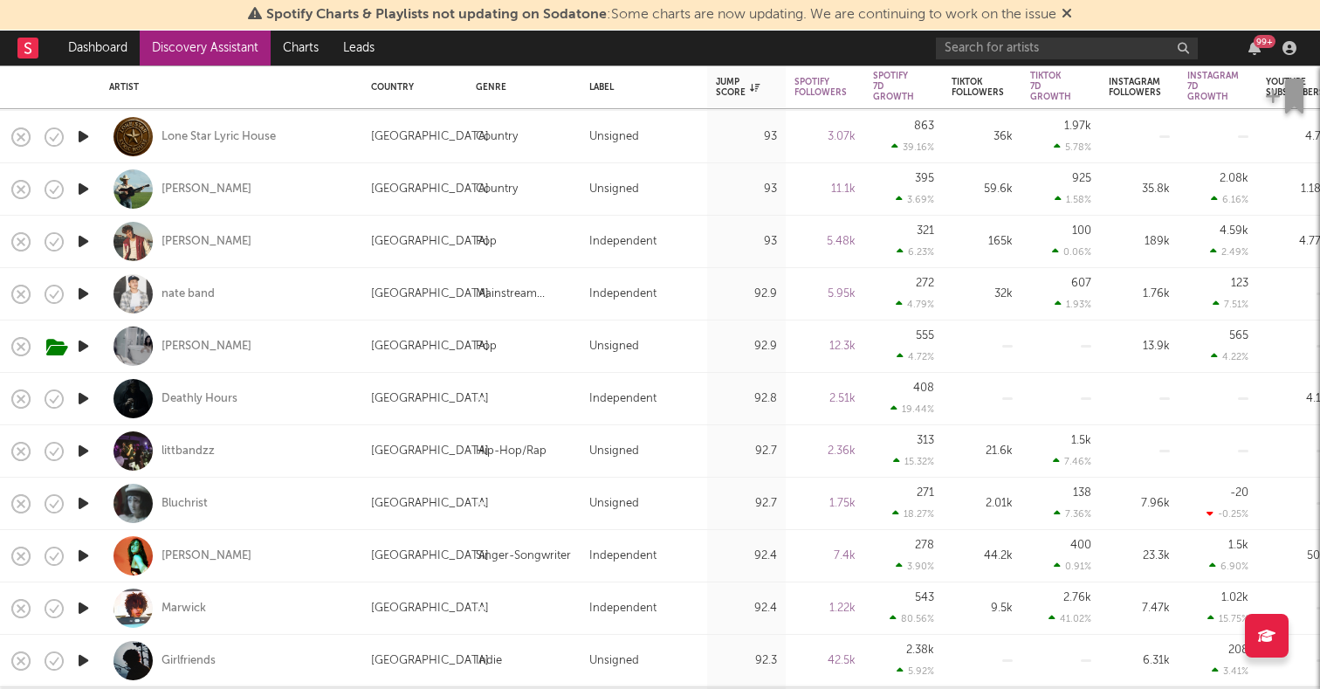
click at [88, 186] on icon "button" at bounding box center [83, 189] width 18 height 22
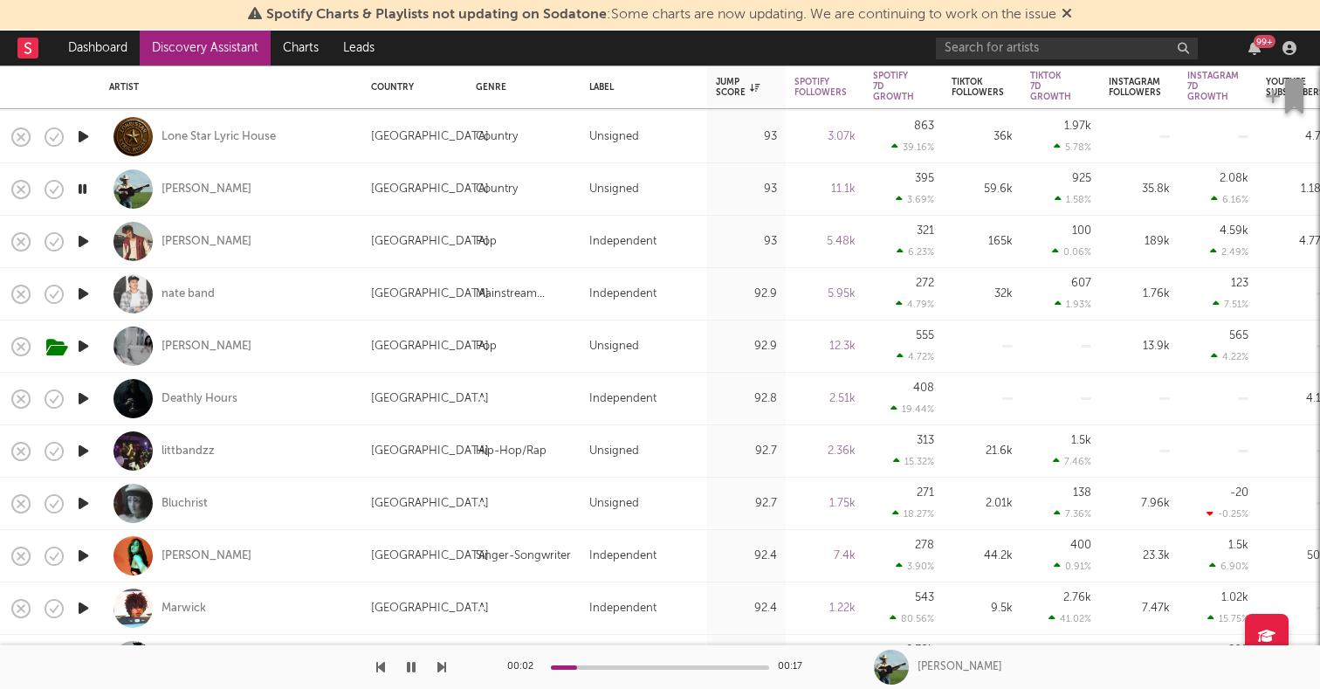
click at [88, 186] on icon "button" at bounding box center [82, 189] width 17 height 22
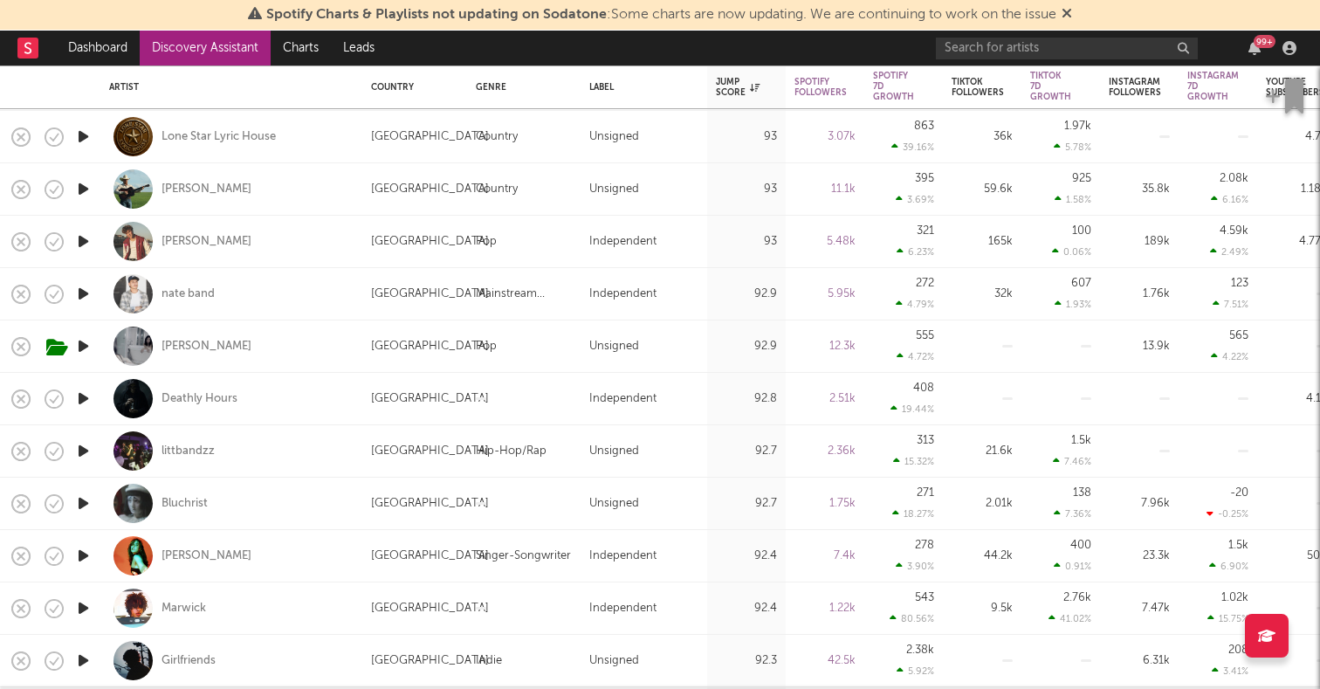
click at [86, 240] on icon "button" at bounding box center [83, 242] width 18 height 22
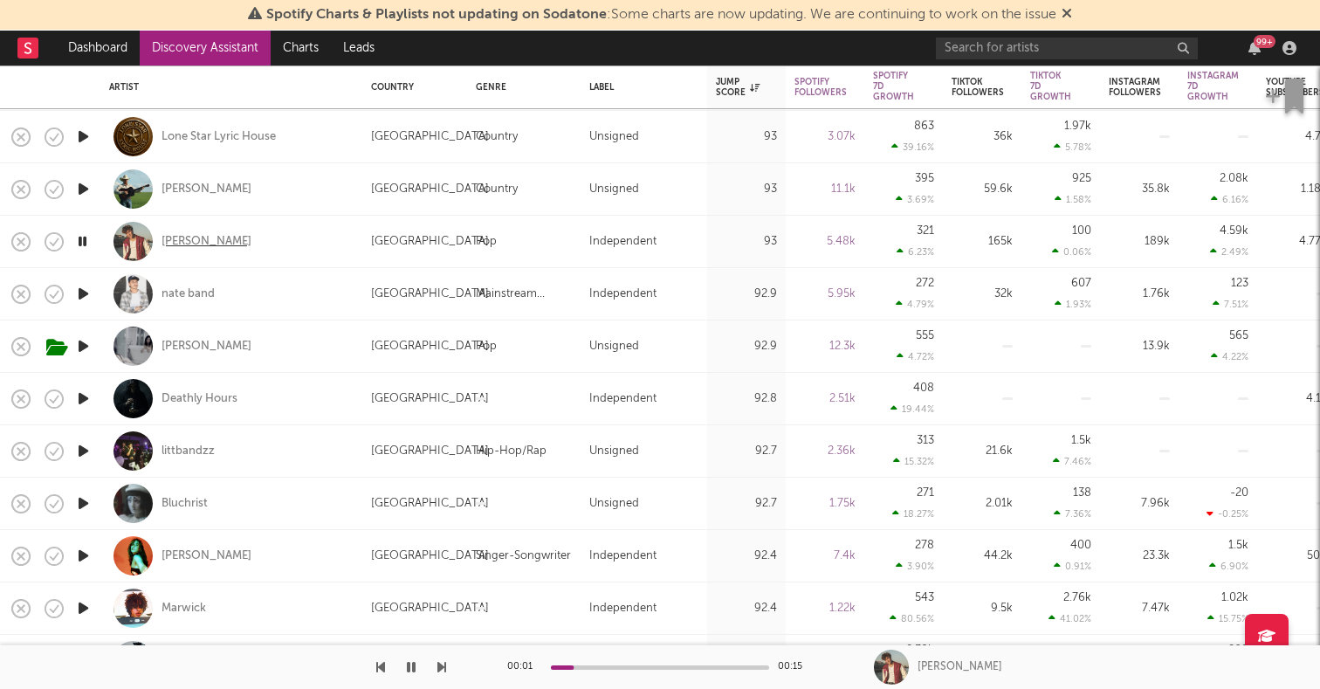
click at [192, 240] on div "Tanner Grigoli" at bounding box center [207, 242] width 90 height 16
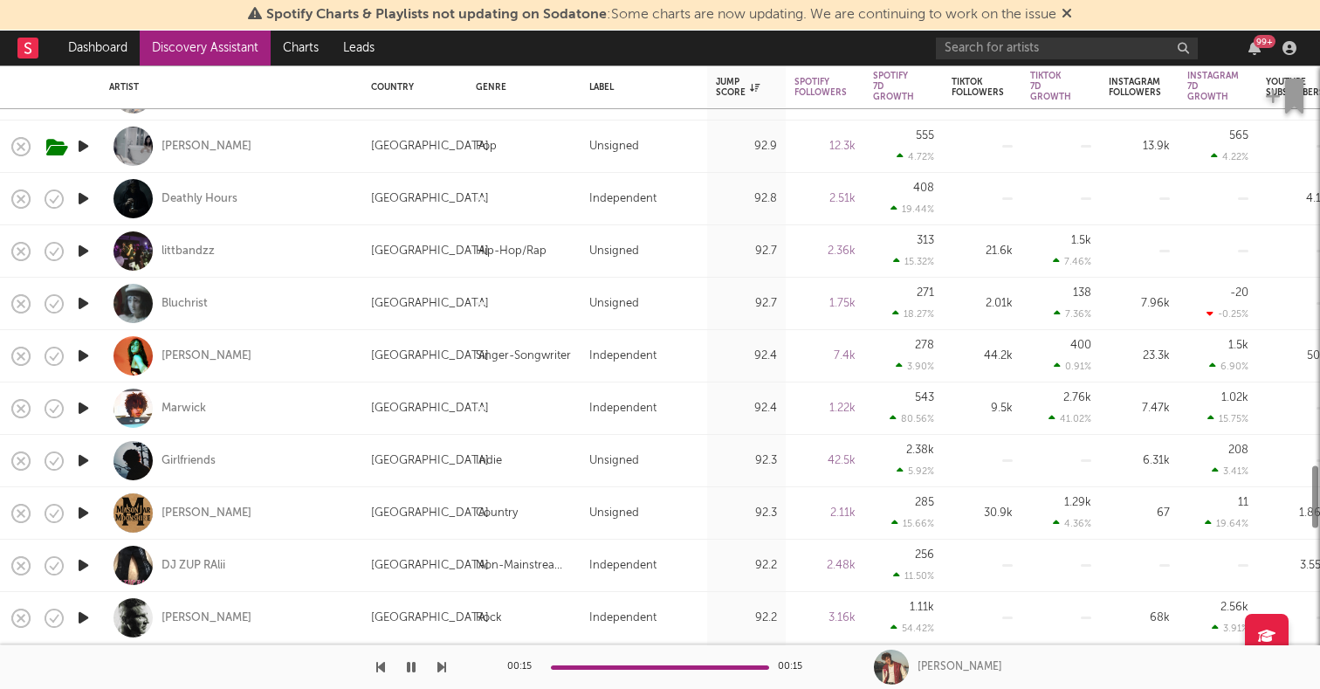
click at [82, 397] on icon "button" at bounding box center [83, 408] width 18 height 22
click at [75, 468] on icon "button" at bounding box center [83, 461] width 18 height 22
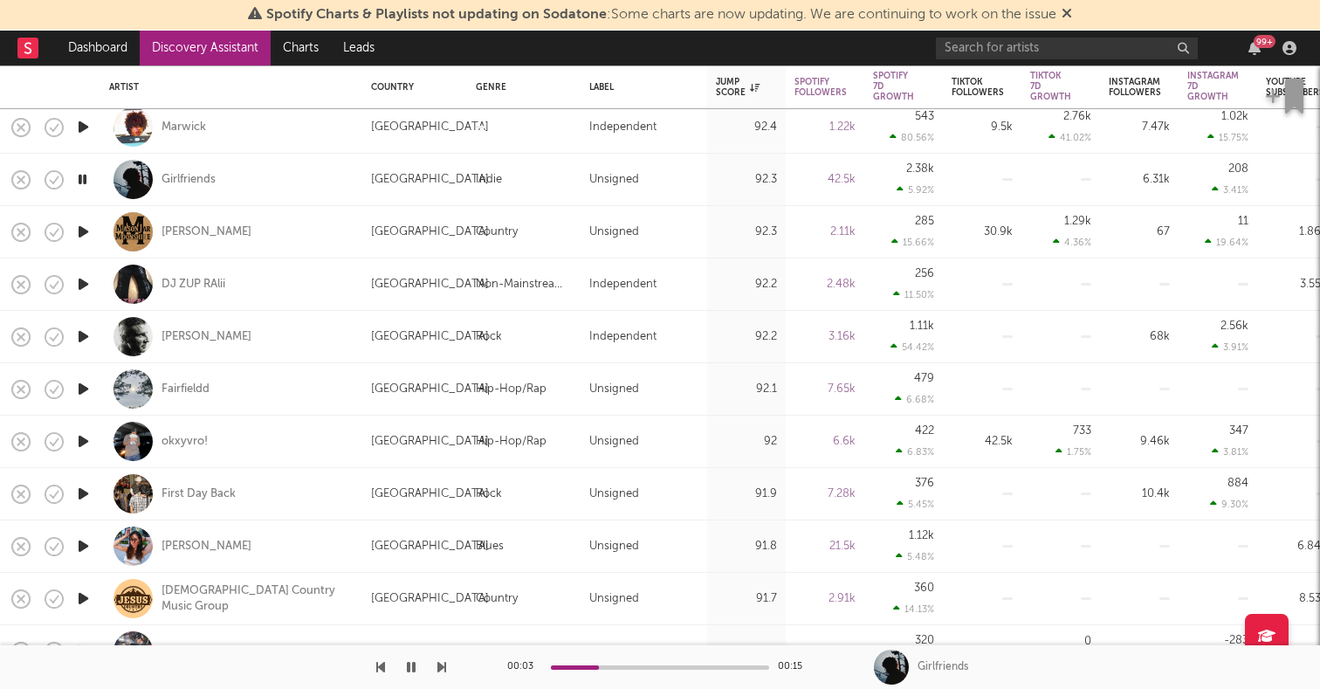
click at [73, 533] on div at bounding box center [82, 546] width 35 height 52
select select "1w"
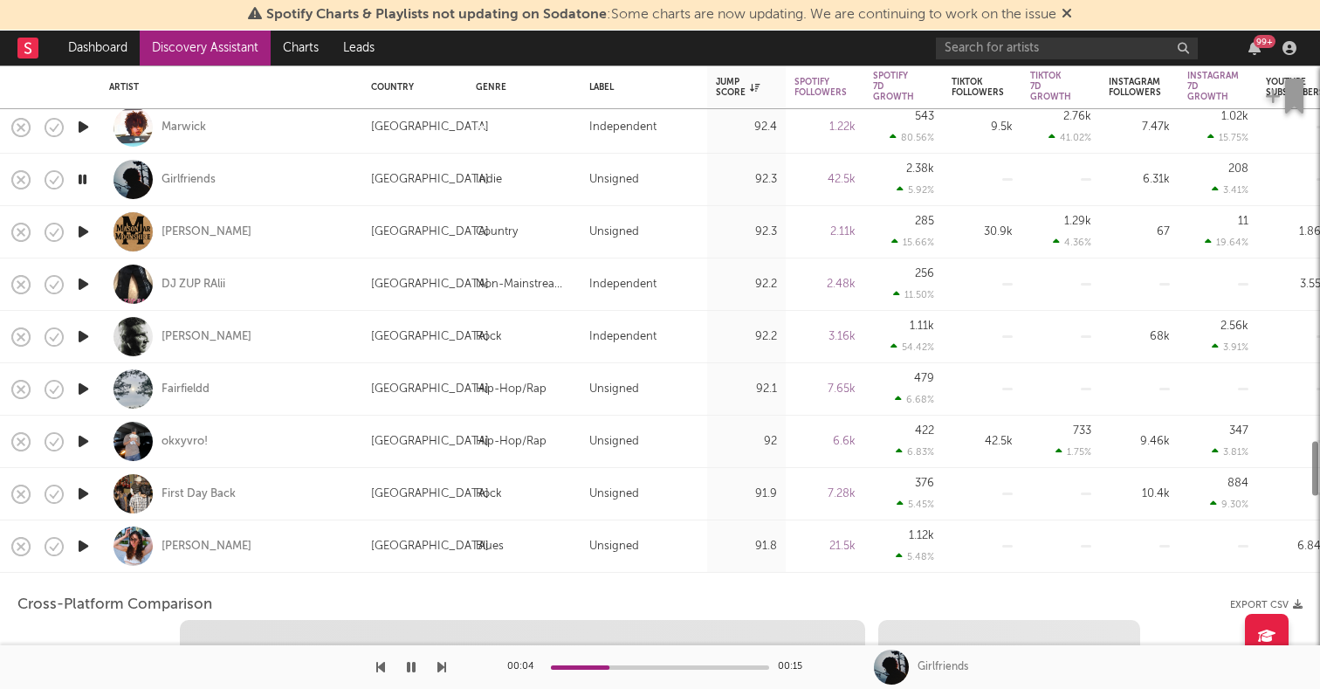
select select "6m"
click at [75, 546] on icon "button" at bounding box center [83, 546] width 18 height 22
click at [251, 536] on div "Katerina Lomis" at bounding box center [231, 546] width 244 height 52
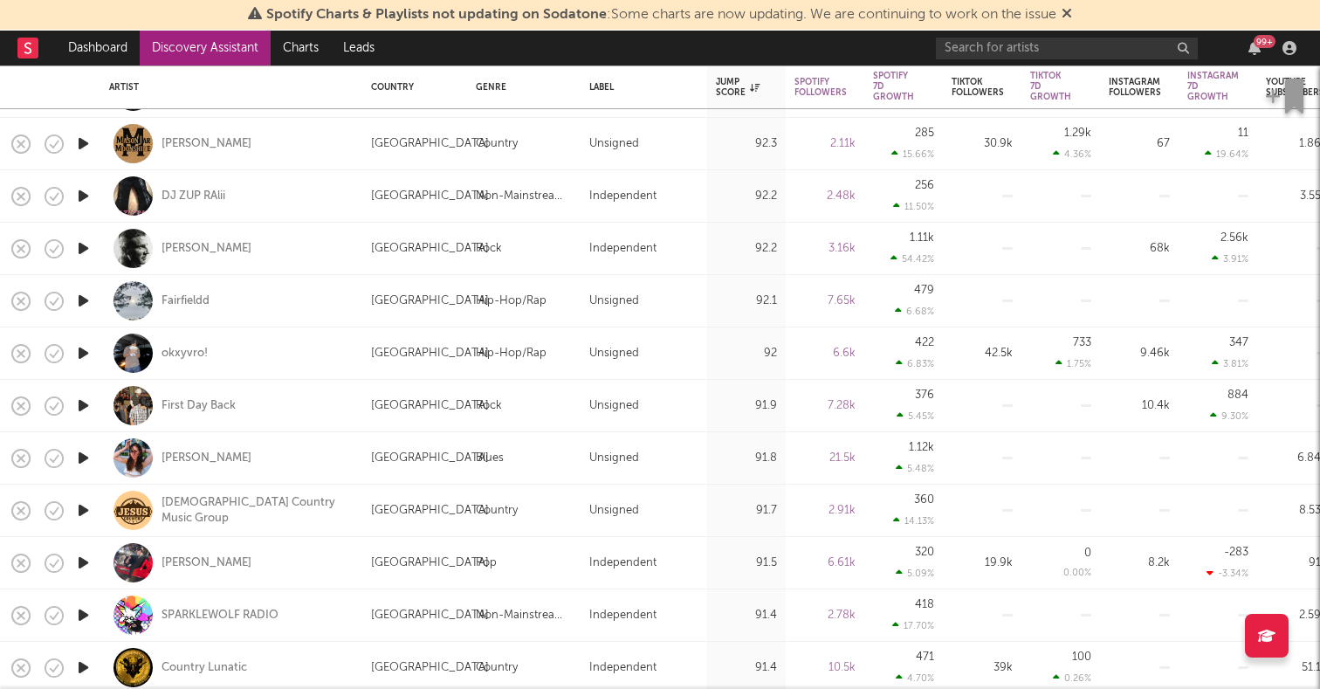
click at [79, 560] on icon "button" at bounding box center [83, 563] width 18 height 22
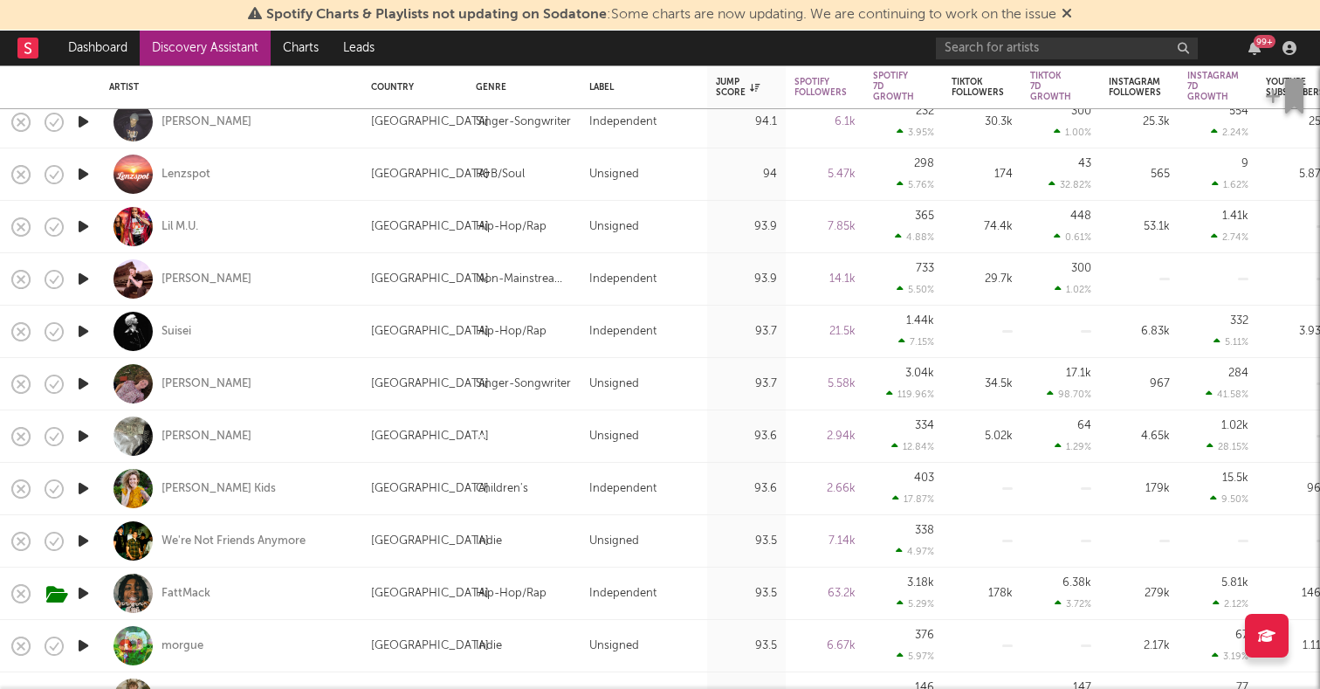
click at [82, 381] on icon "button" at bounding box center [83, 384] width 18 height 22
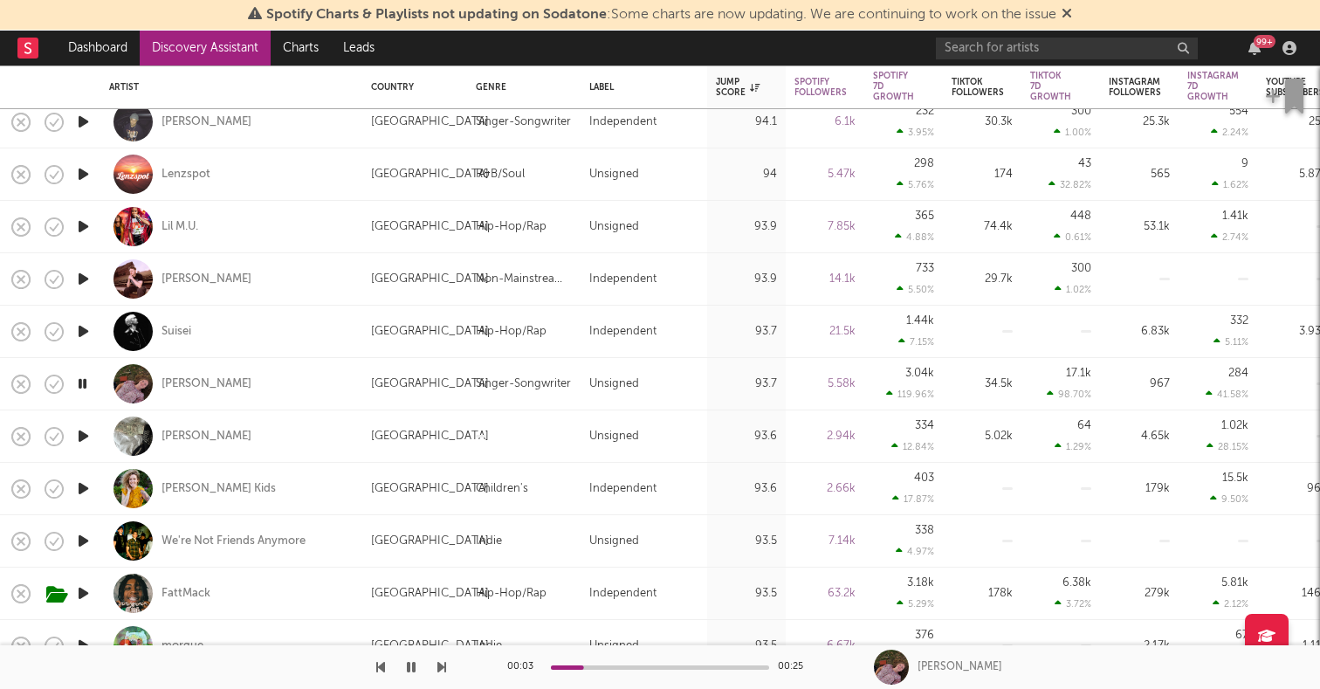
click at [81, 431] on icon "button" at bounding box center [83, 436] width 18 height 22
click at [89, 487] on icon "button" at bounding box center [83, 489] width 18 height 22
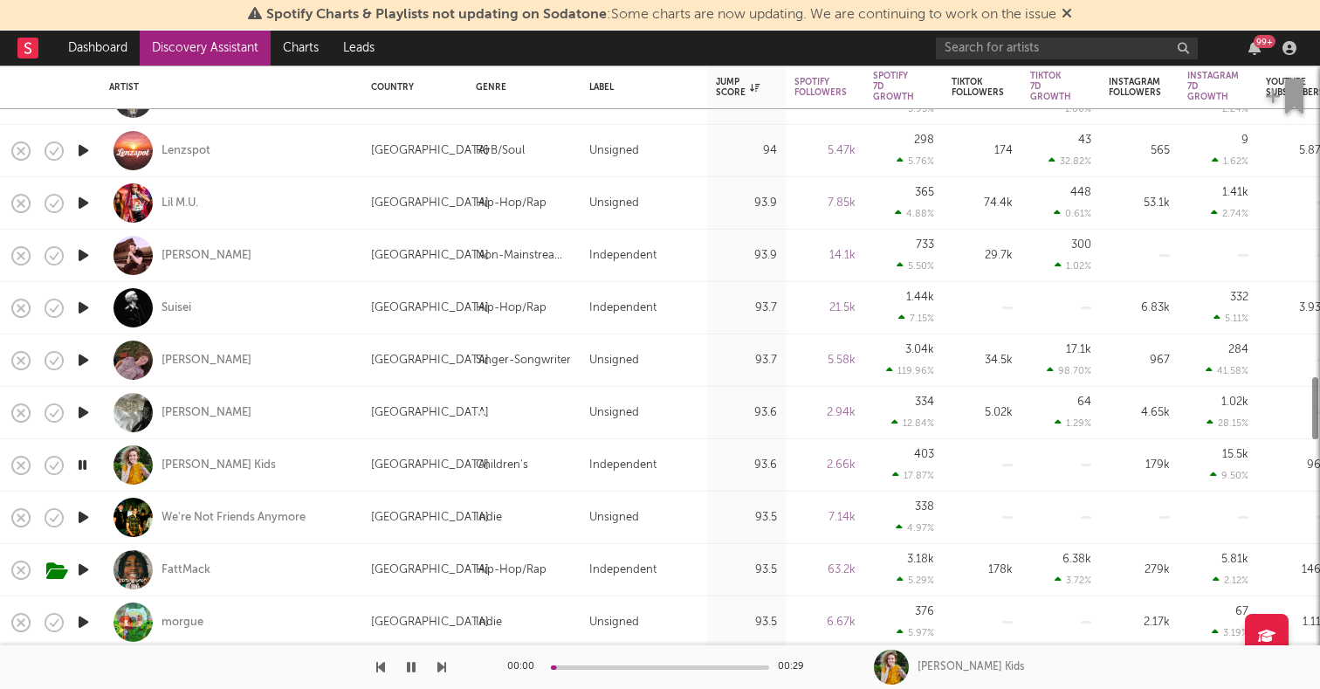
click at [86, 510] on icon "button" at bounding box center [83, 517] width 18 height 22
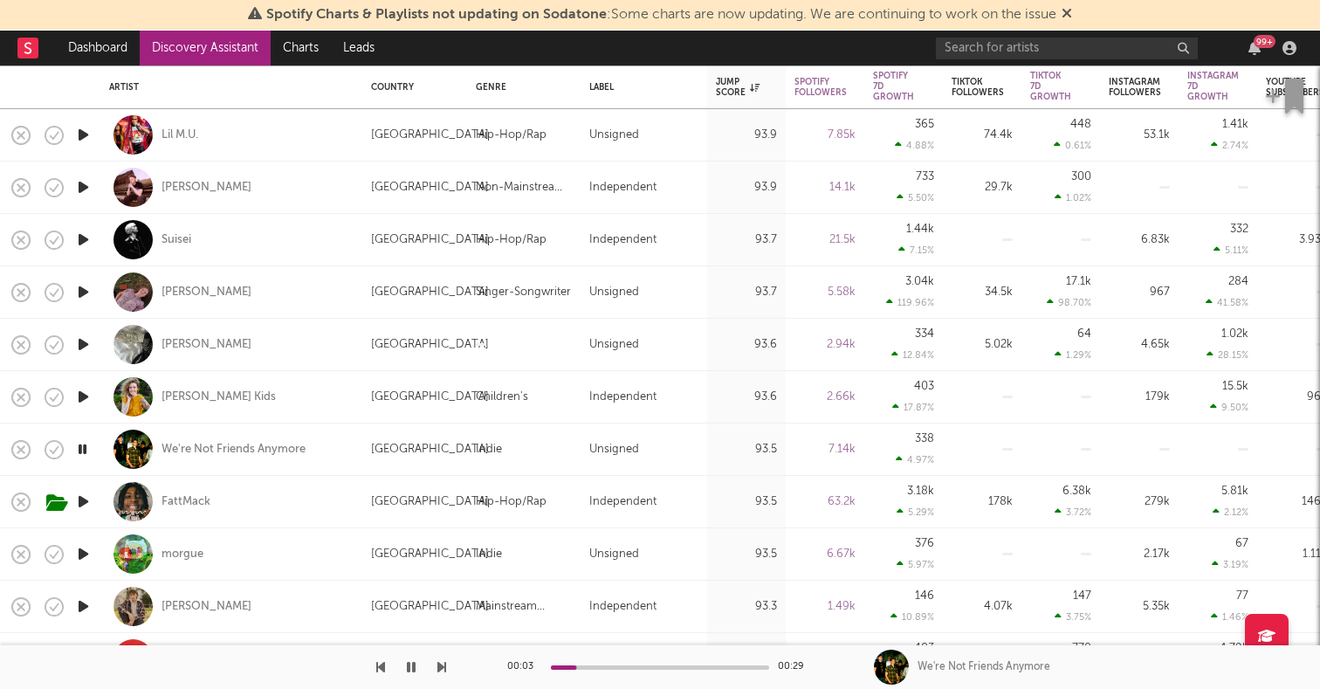
click at [84, 552] on icon "button" at bounding box center [83, 554] width 18 height 22
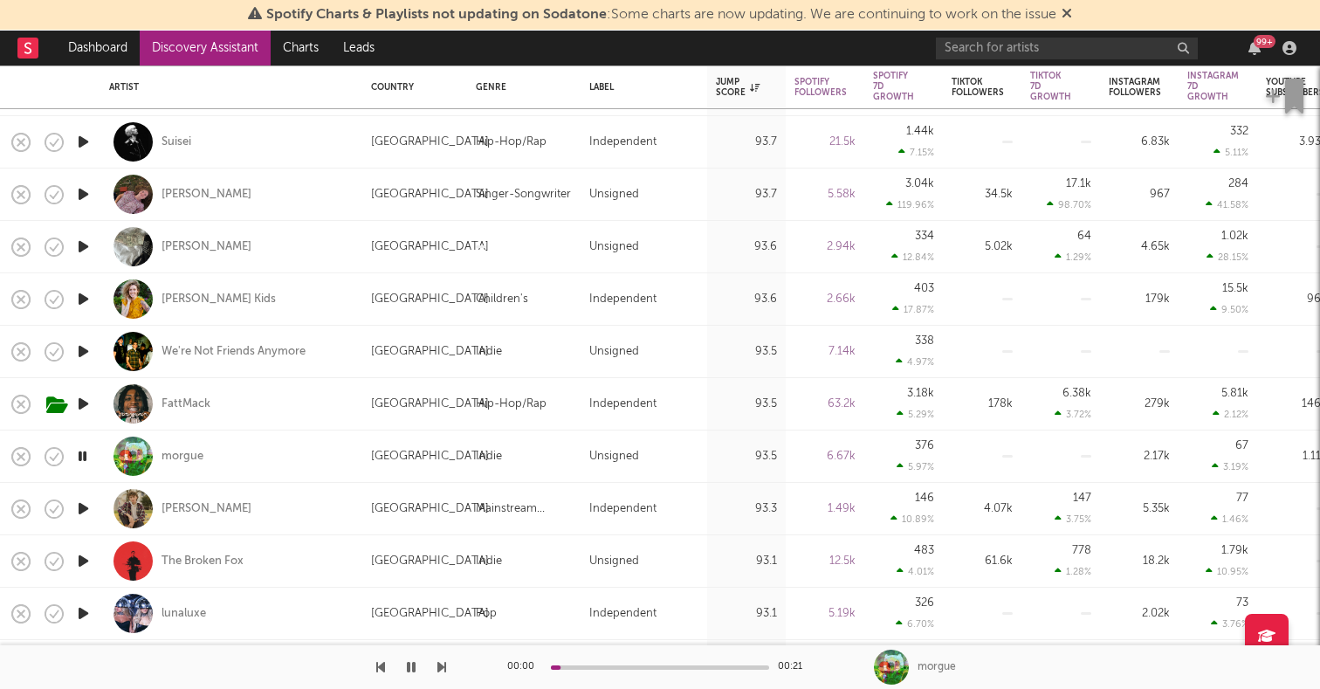
click at [84, 517] on icon "button" at bounding box center [83, 509] width 18 height 22
click at [82, 558] on icon "button" at bounding box center [83, 561] width 18 height 22
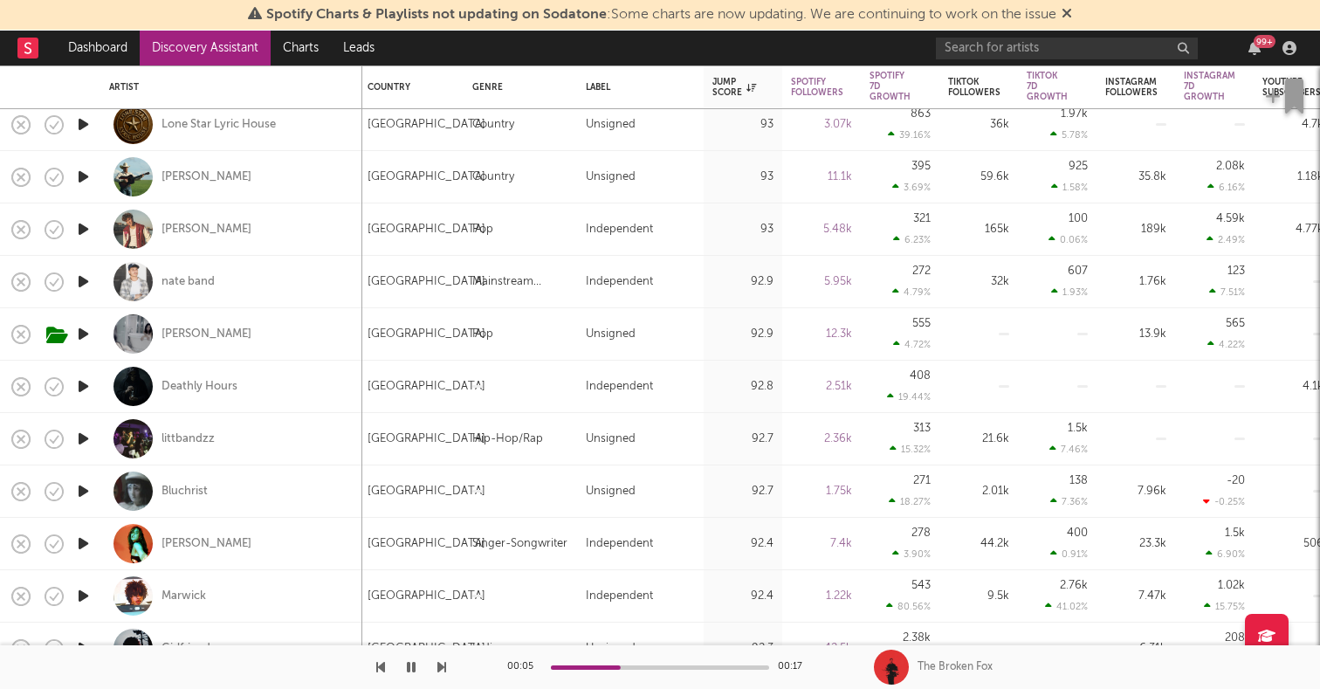
click at [83, 549] on icon "button" at bounding box center [83, 544] width 18 height 22
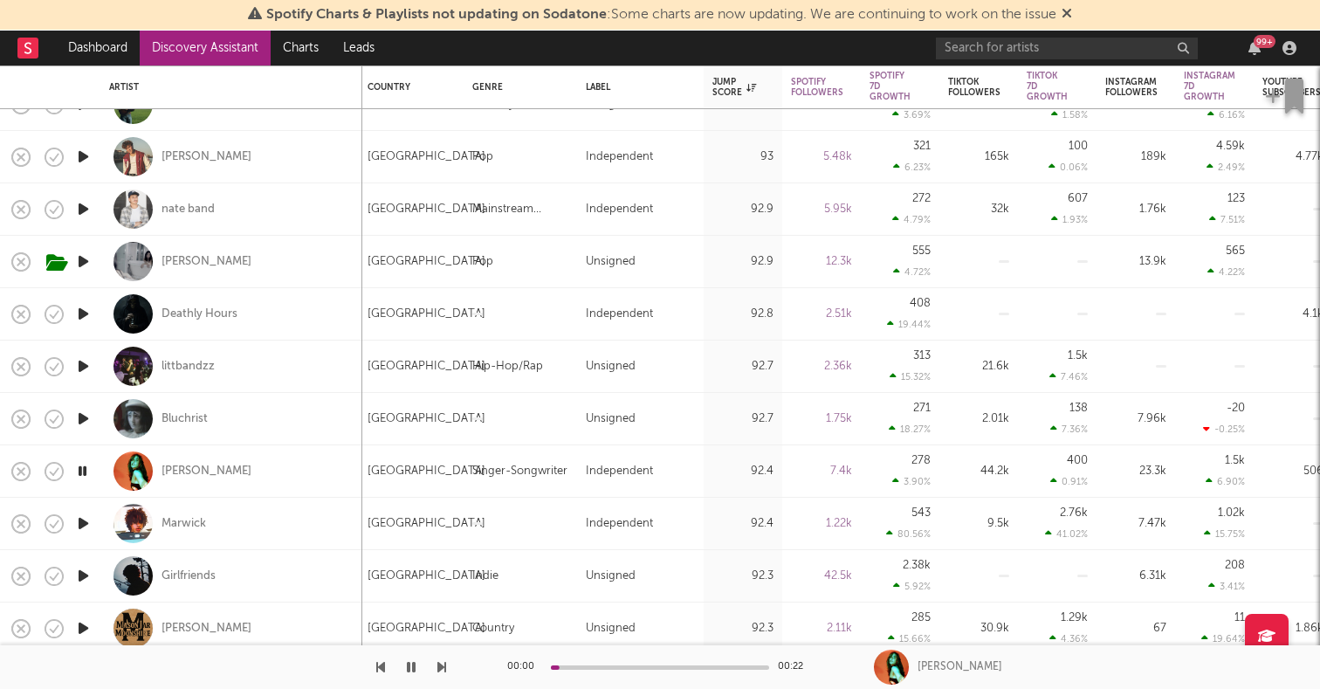
click at [86, 520] on icon "button" at bounding box center [83, 524] width 18 height 22
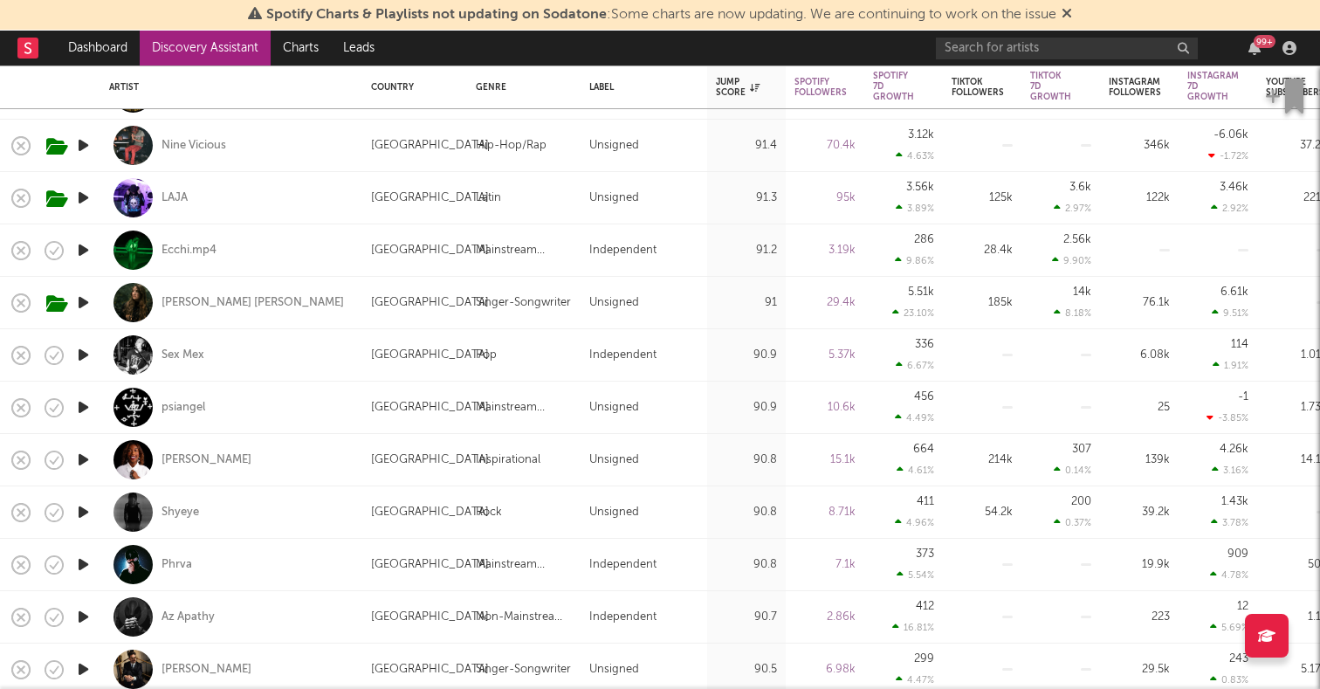
click at [84, 502] on icon "button" at bounding box center [83, 512] width 18 height 22
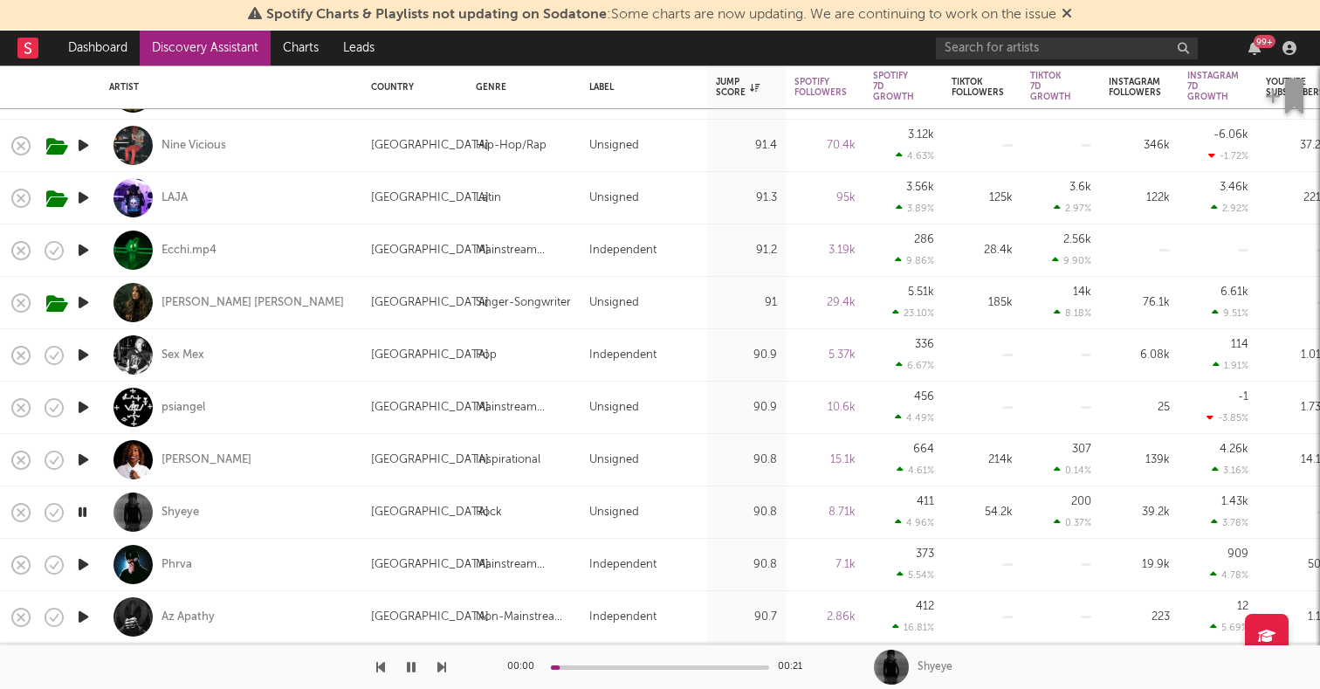
click at [84, 502] on icon "button" at bounding box center [82, 512] width 17 height 22
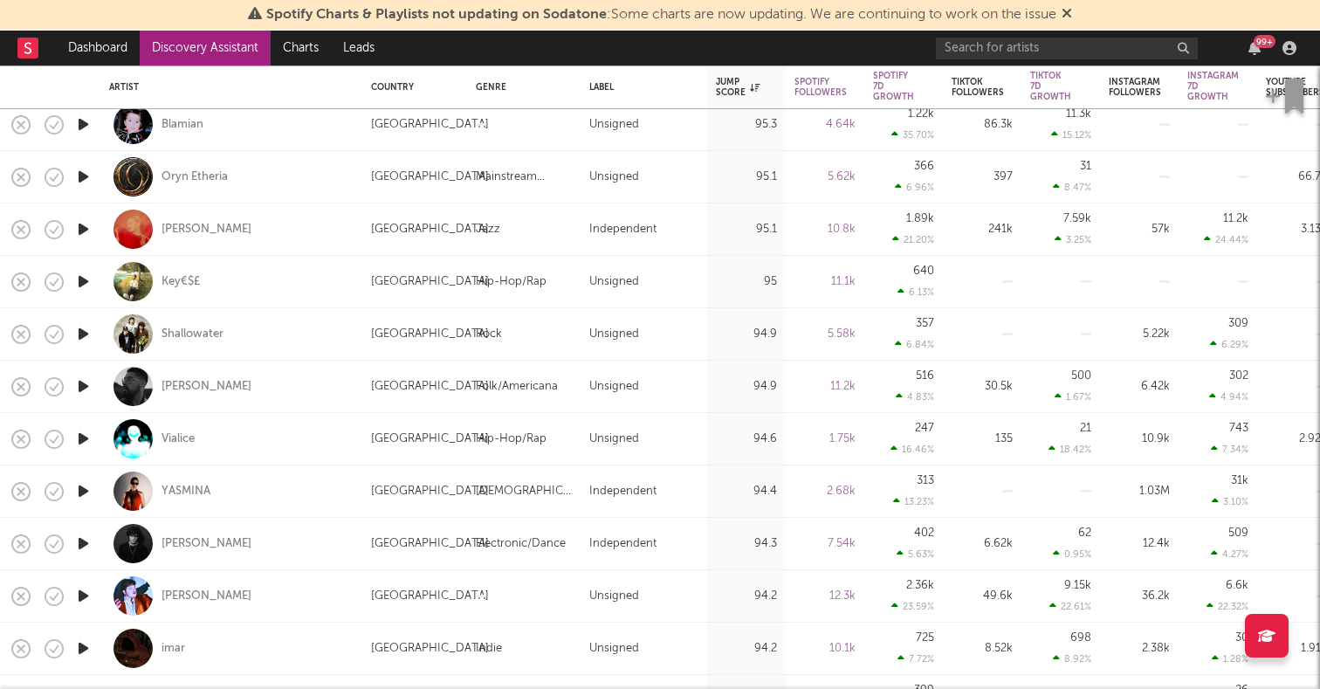
click at [74, 228] on icon "button" at bounding box center [83, 229] width 18 height 22
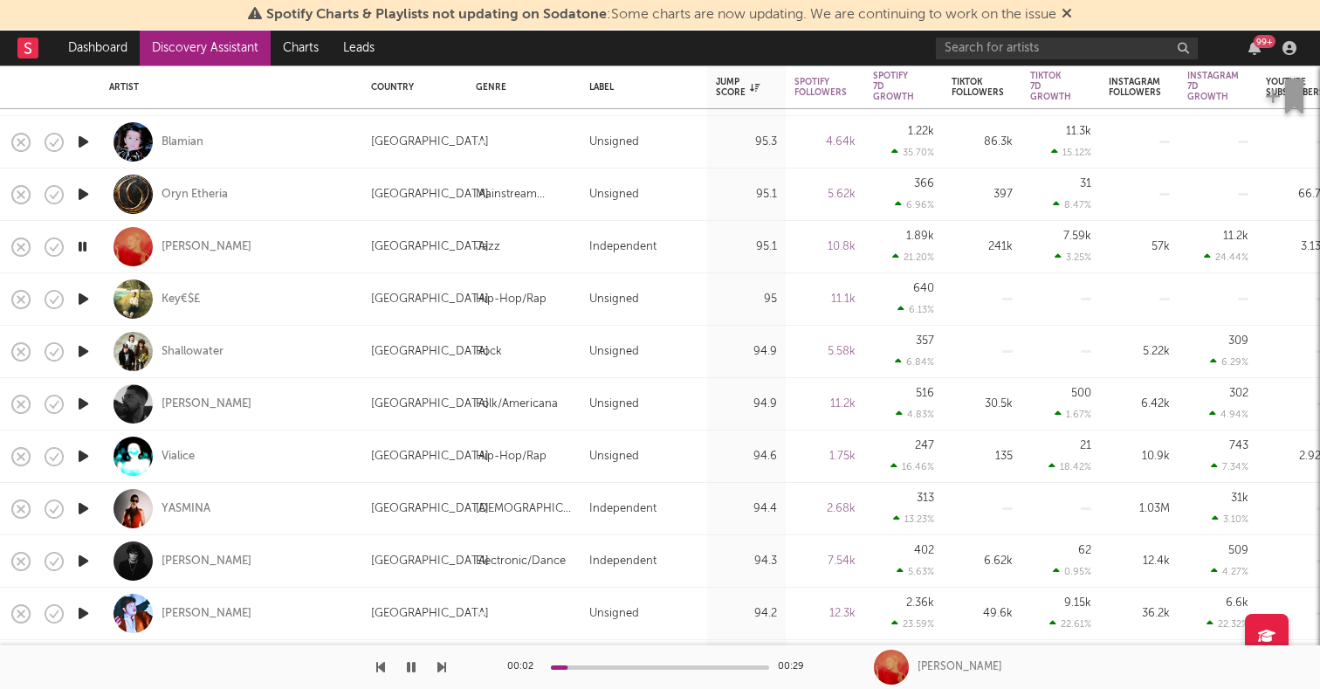
click at [78, 196] on icon "button" at bounding box center [83, 194] width 18 height 22
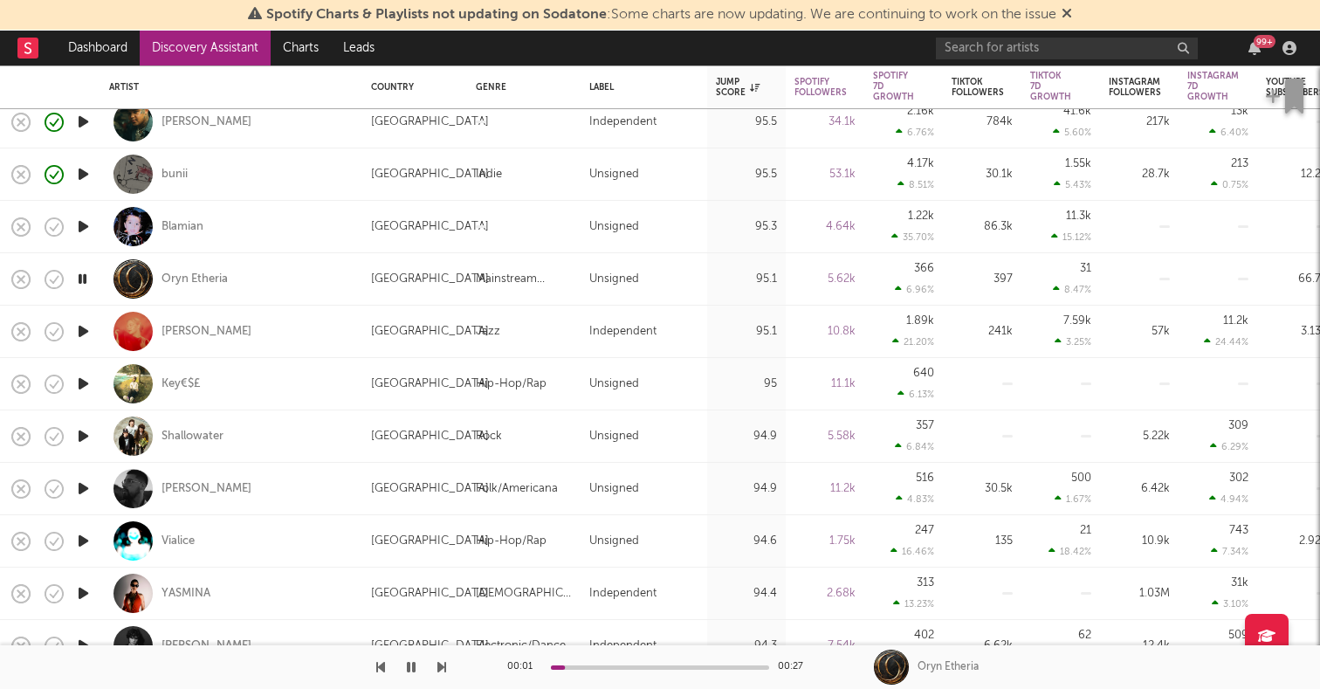
click at [84, 231] on icon "button" at bounding box center [83, 227] width 18 height 22
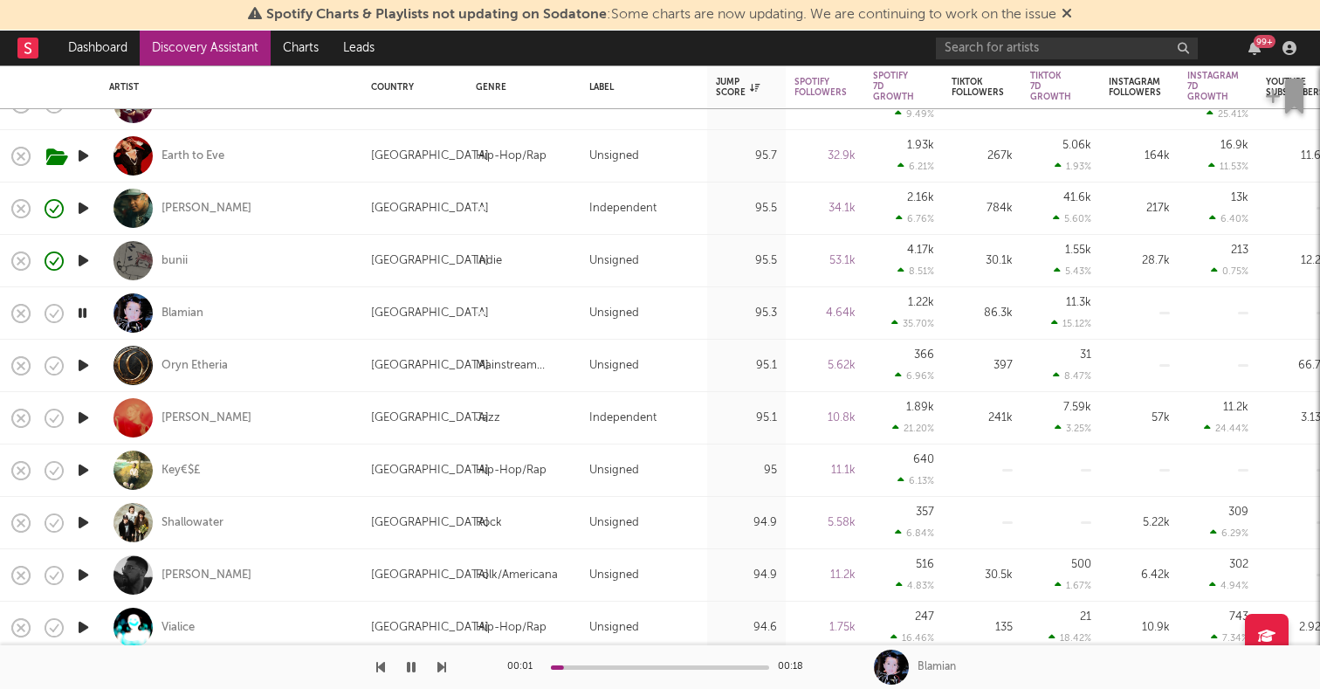
click at [78, 212] on icon "button" at bounding box center [83, 208] width 18 height 22
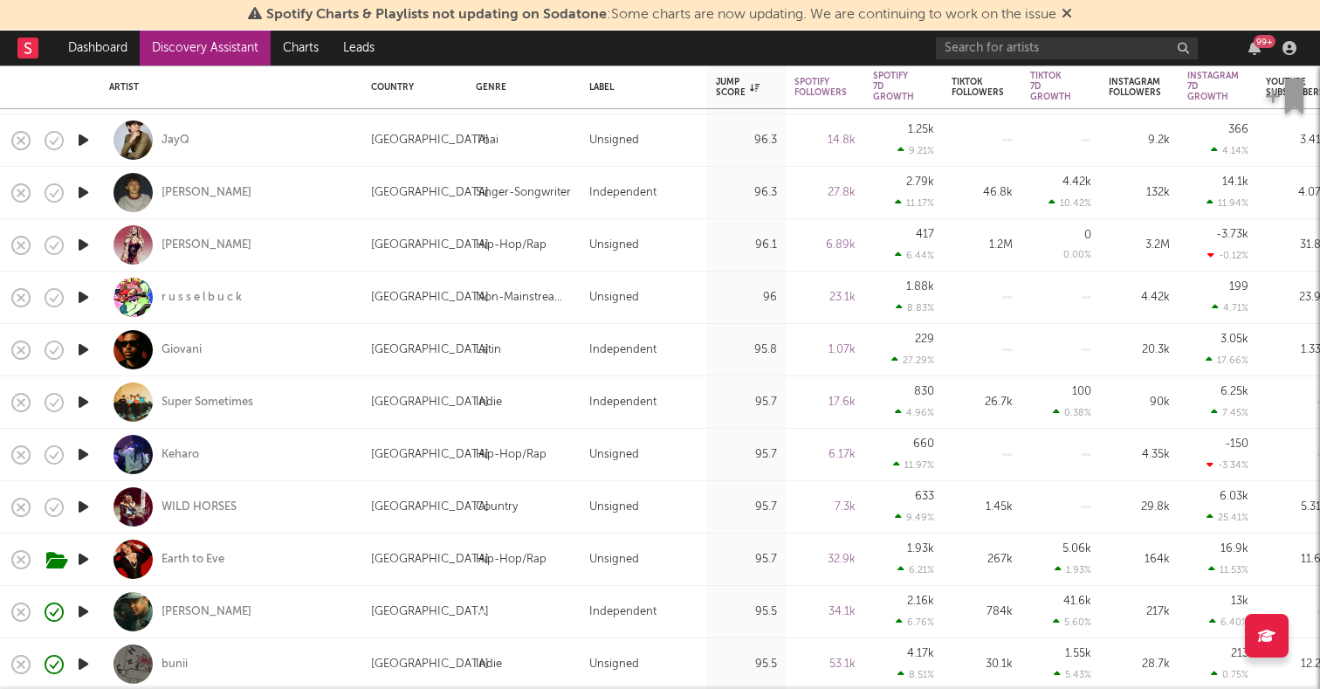
click at [80, 244] on icon "button" at bounding box center [83, 245] width 18 height 22
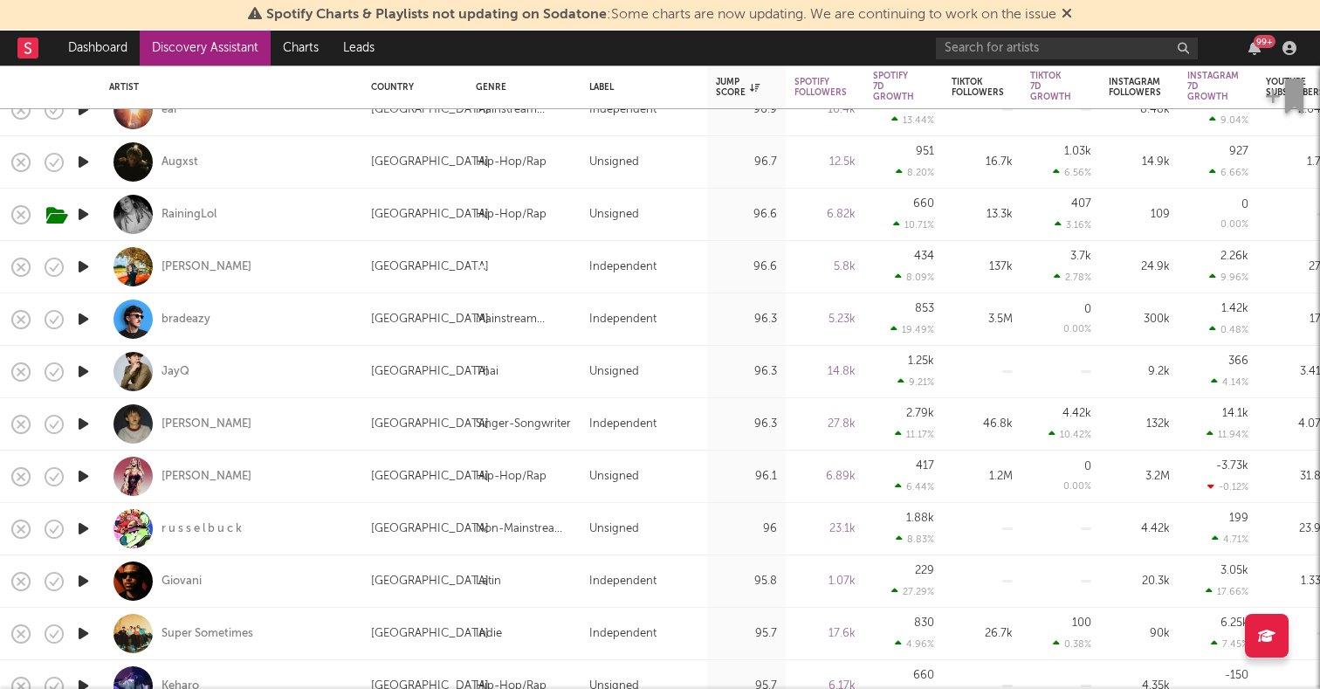
click at [82, 318] on icon "button" at bounding box center [83, 319] width 18 height 22
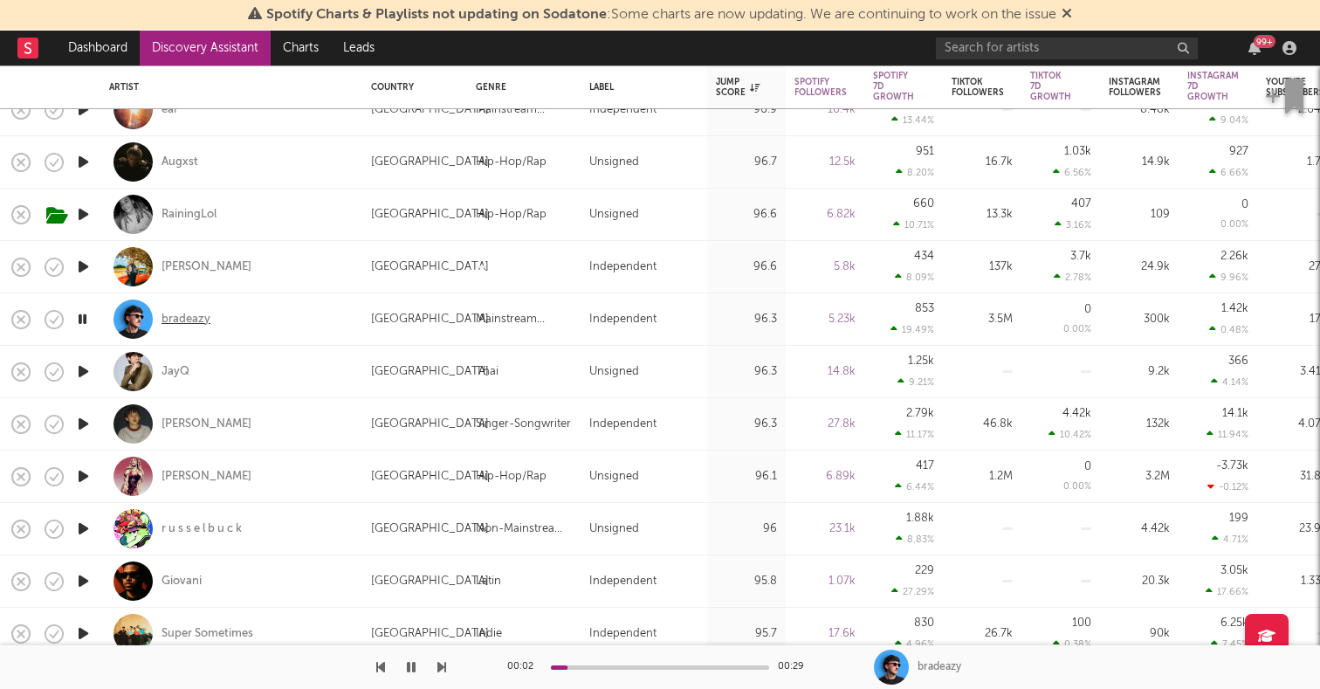
click at [176, 319] on div "bradeazy" at bounding box center [186, 320] width 49 height 16
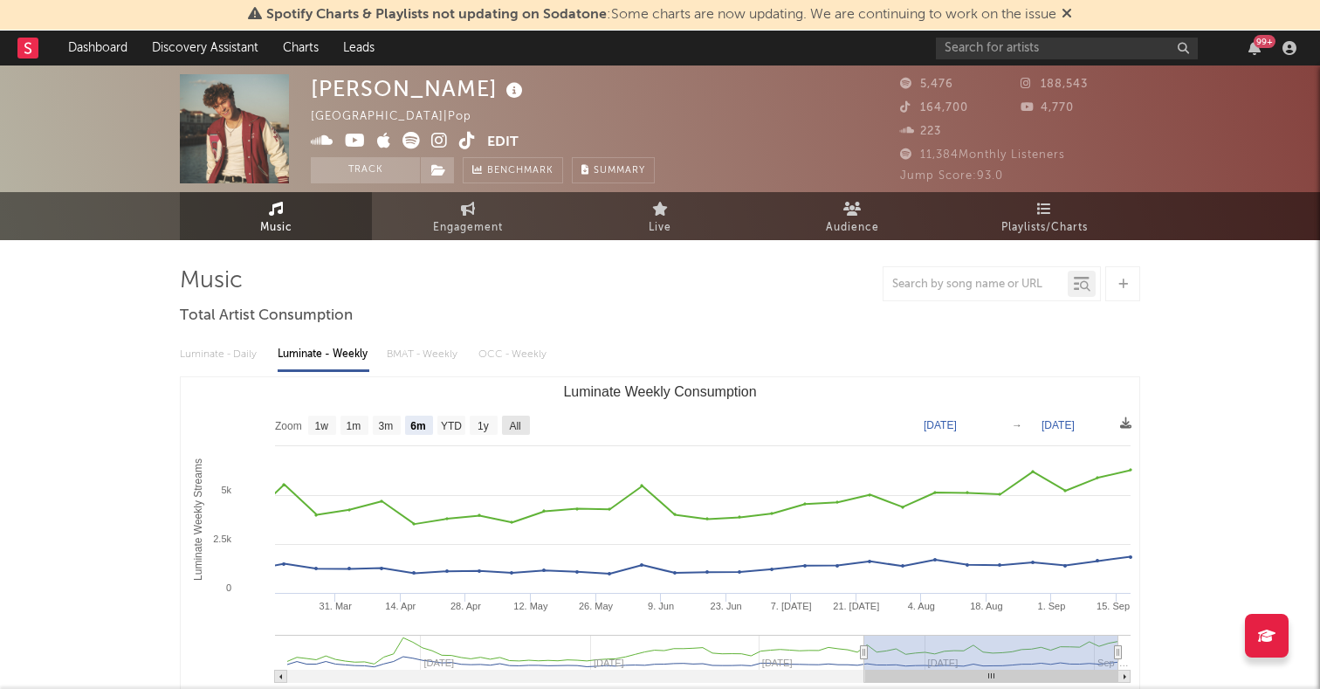
click at [513, 424] on text "All" at bounding box center [514, 426] width 11 height 12
select select "All"
type input "2024-01-25"
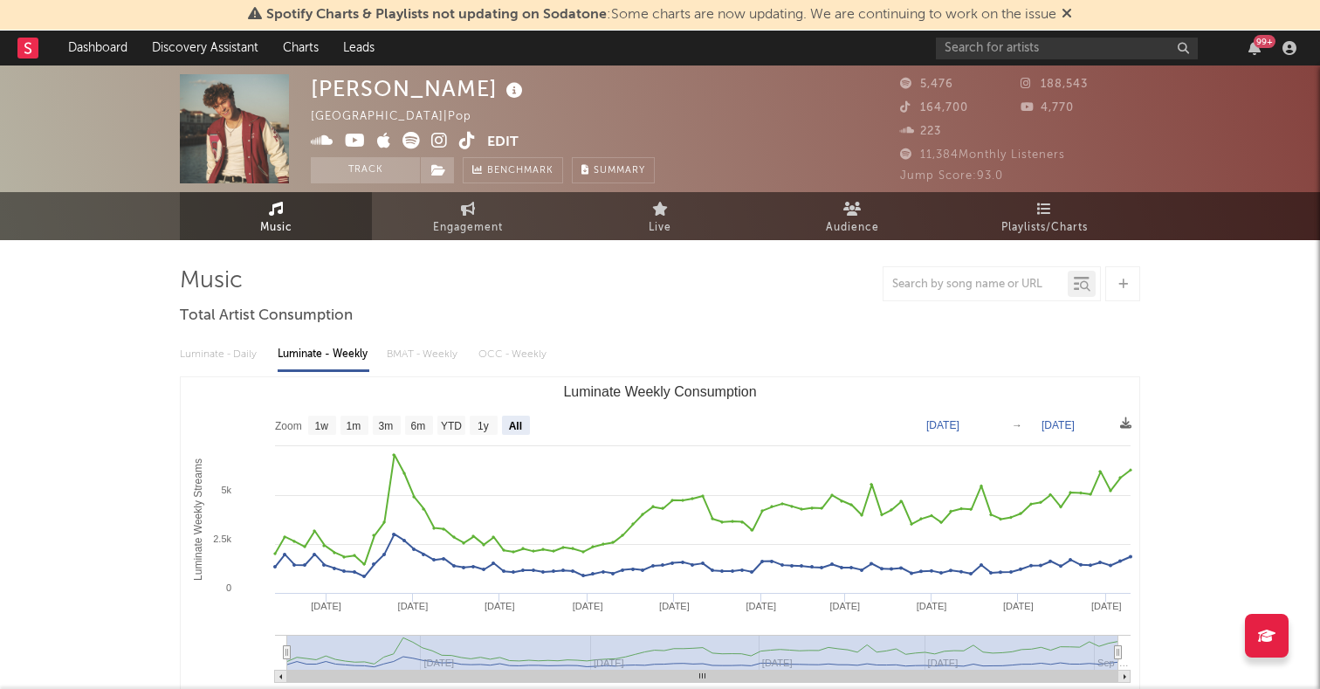
click at [436, 147] on icon at bounding box center [439, 140] width 17 height 17
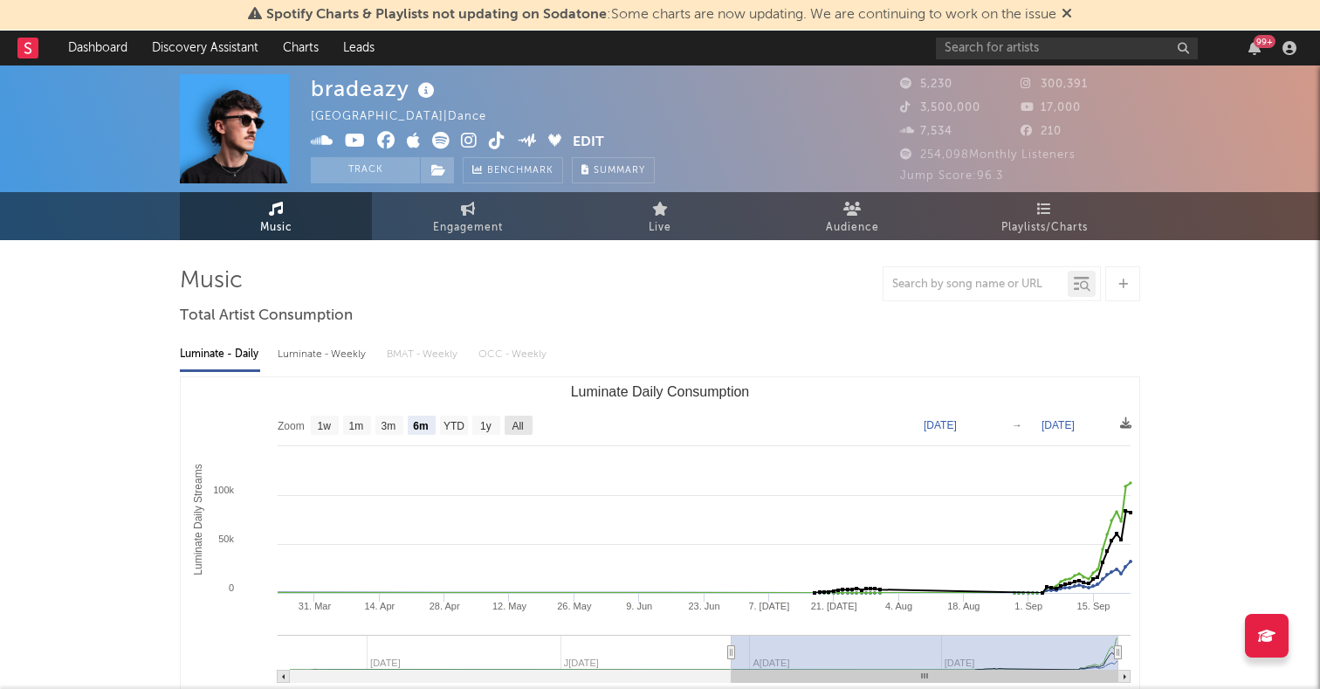
click at [520, 423] on text "All" at bounding box center [517, 426] width 11 height 12
select select "All"
type input "2024-08-25"
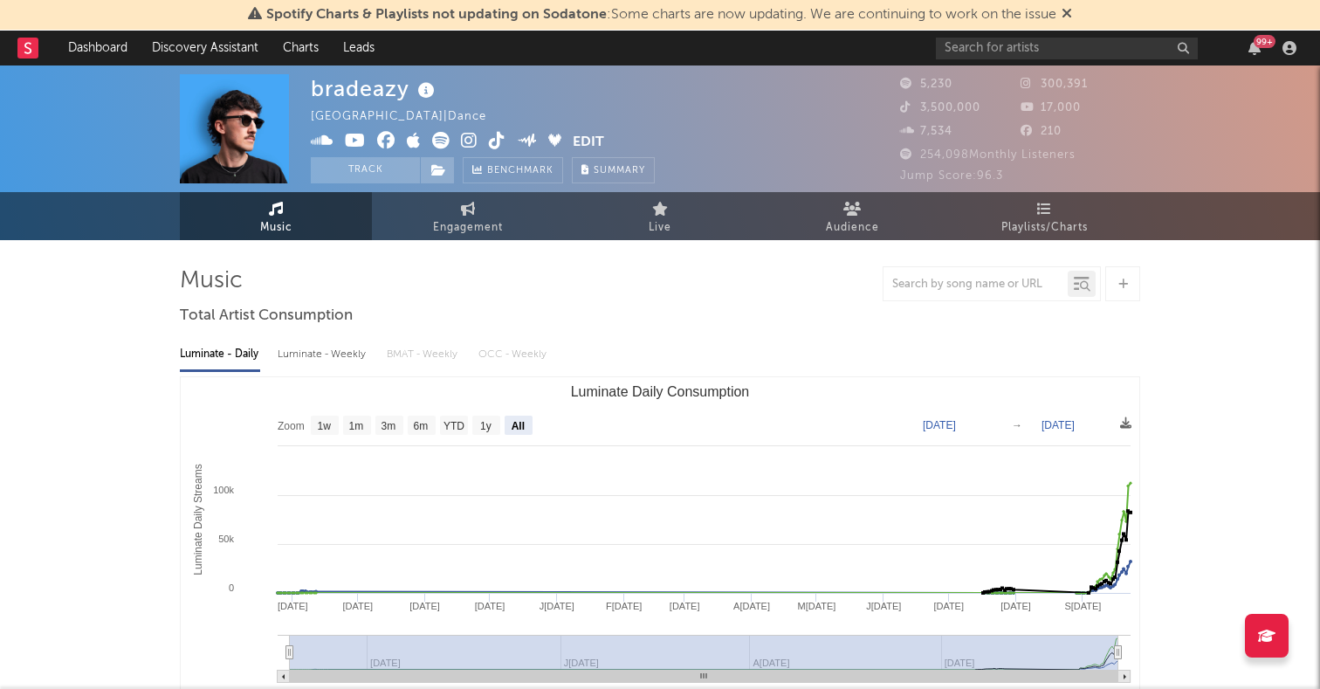
click at [435, 135] on icon at bounding box center [440, 140] width 17 height 17
click at [491, 141] on icon at bounding box center [497, 140] width 17 height 17
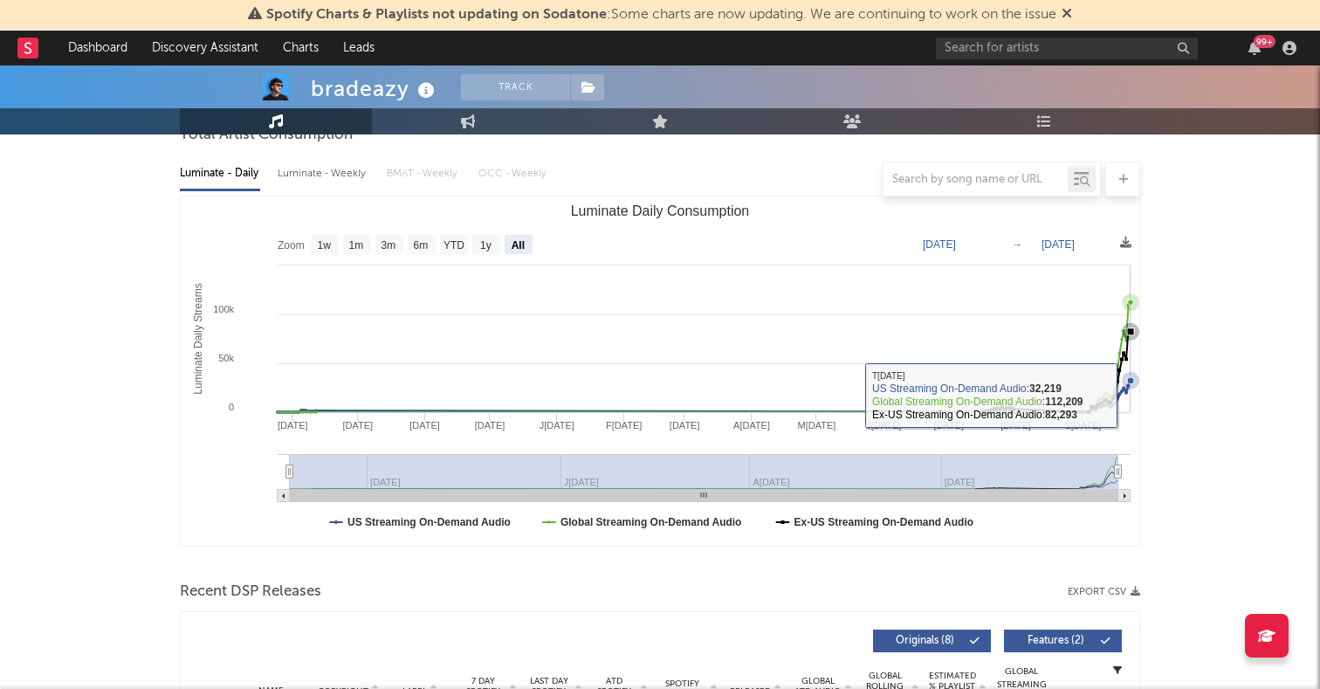
scroll to position [406, 0]
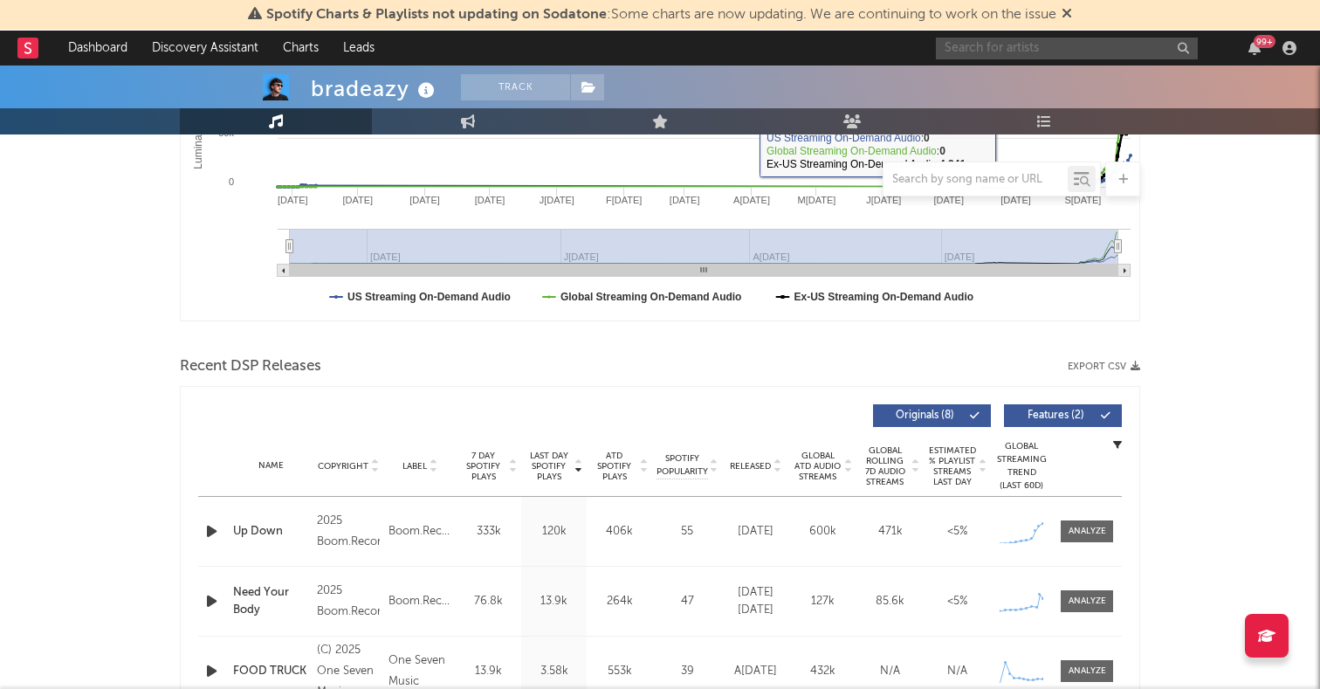
click at [1005, 46] on input "text" at bounding box center [1067, 49] width 262 height 22
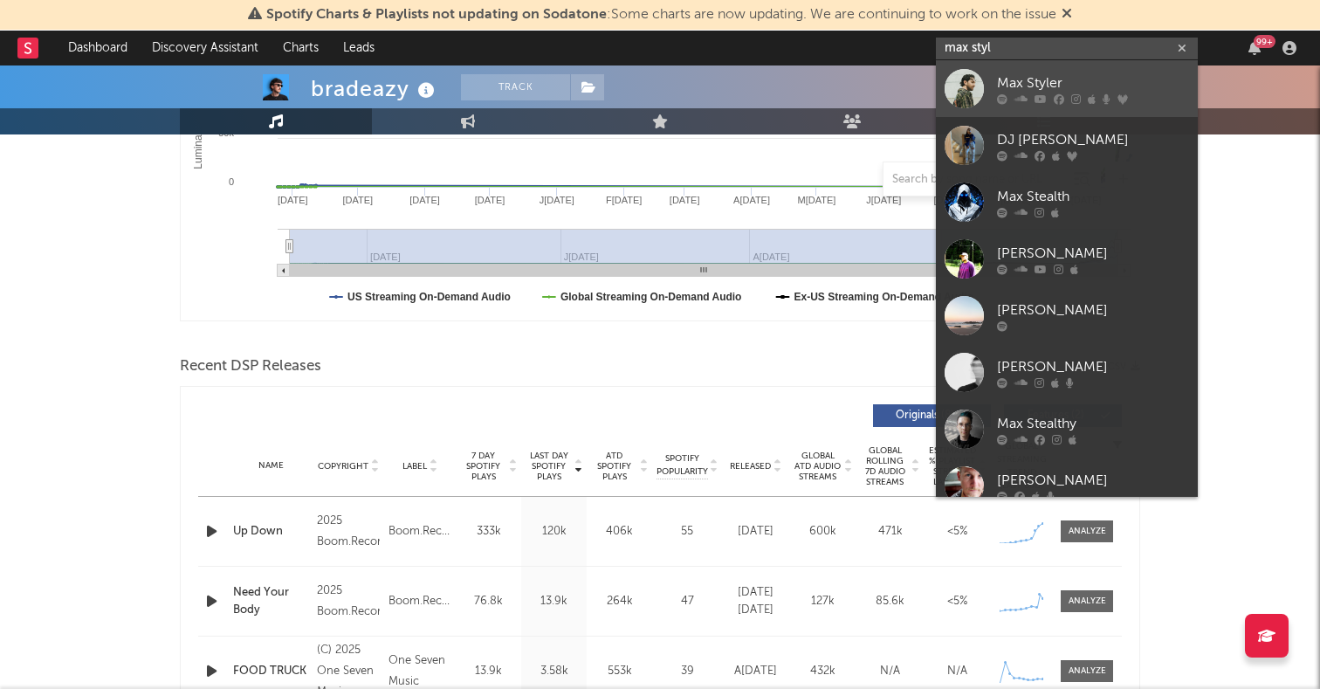
type input "max styl"
click at [964, 91] on div at bounding box center [964, 88] width 39 height 39
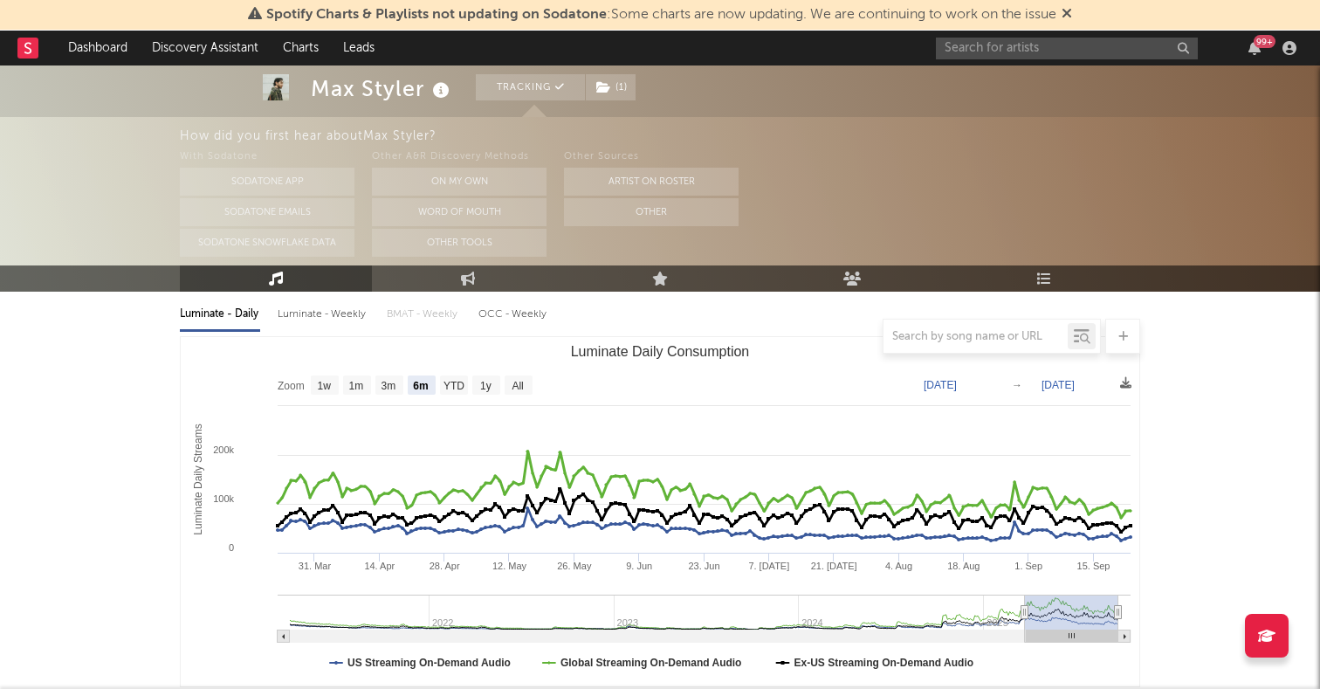
scroll to position [182, 0]
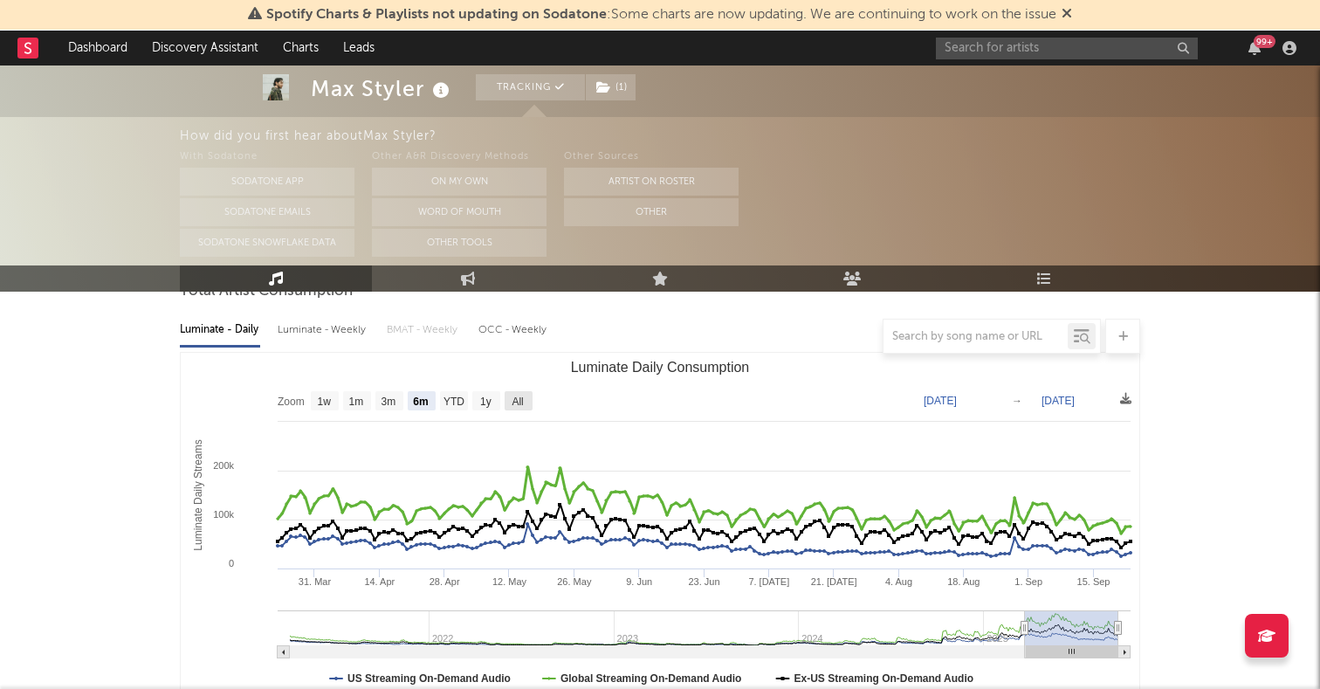
click at [516, 397] on text "All" at bounding box center [517, 402] width 11 height 12
select select "All"
type input "2021-03-31"
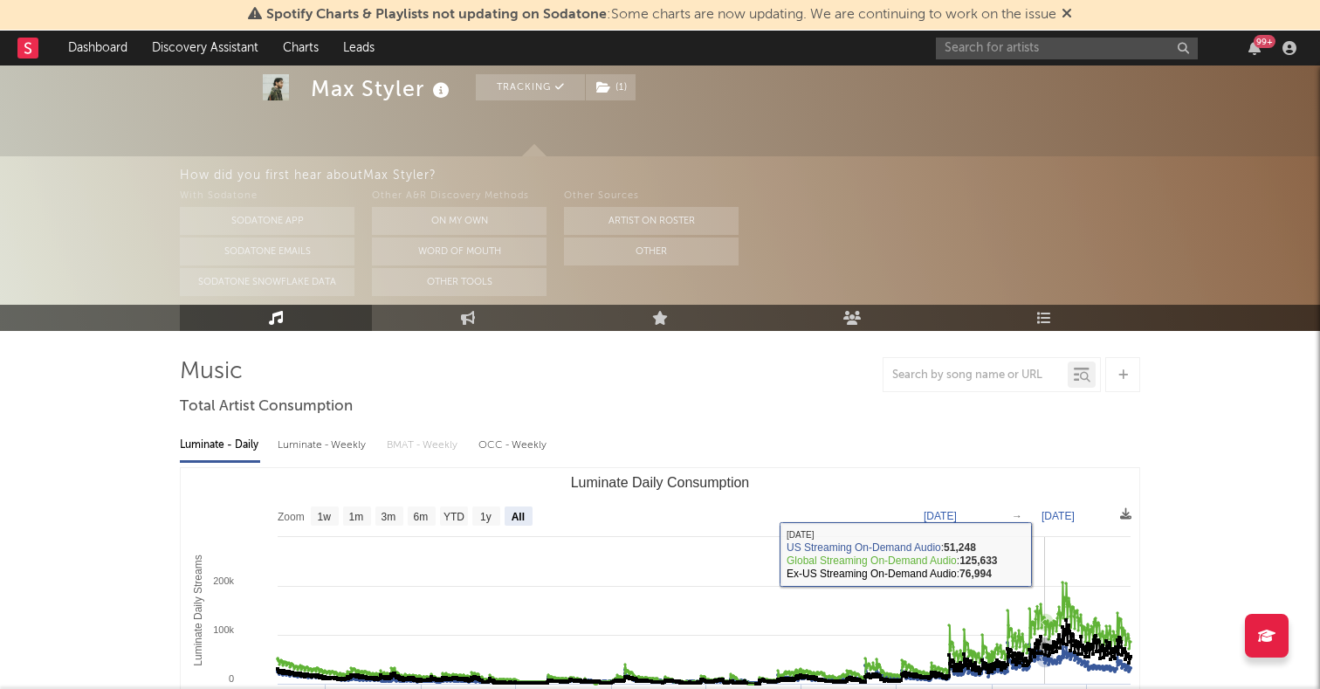
scroll to position [0, 0]
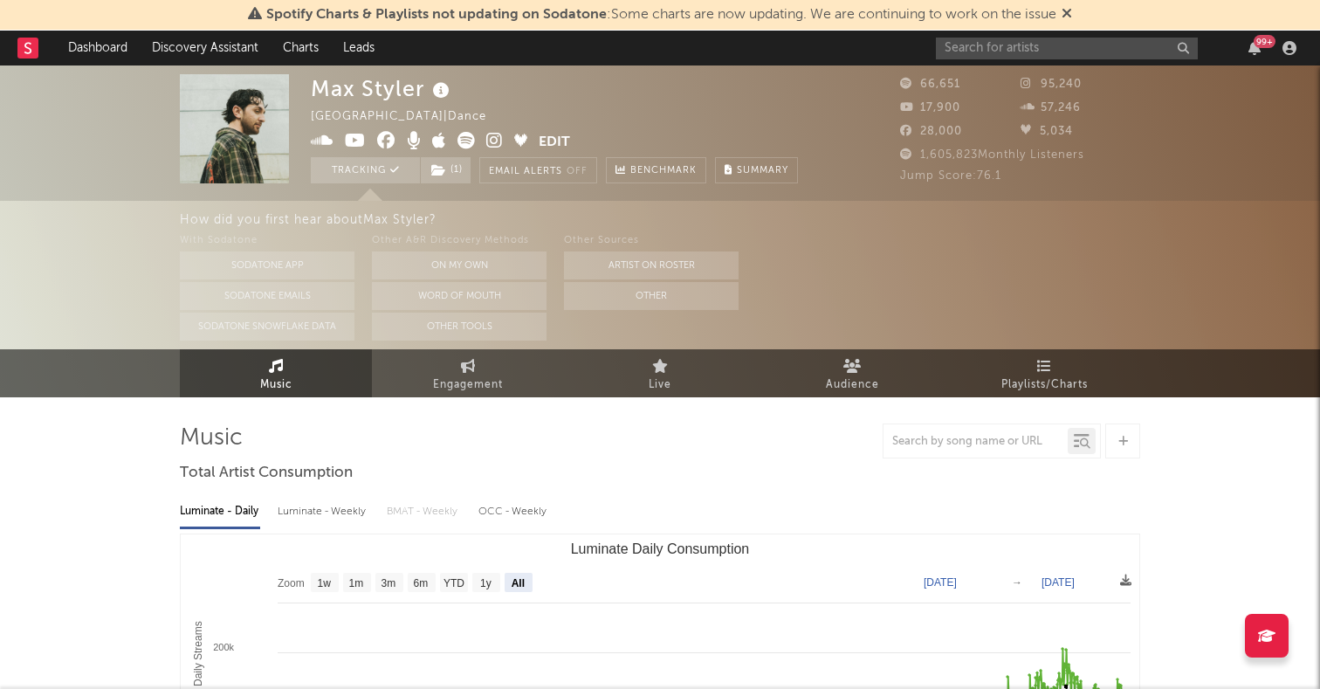
click at [494, 139] on icon at bounding box center [494, 140] width 17 height 17
click at [492, 133] on icon at bounding box center [494, 140] width 17 height 17
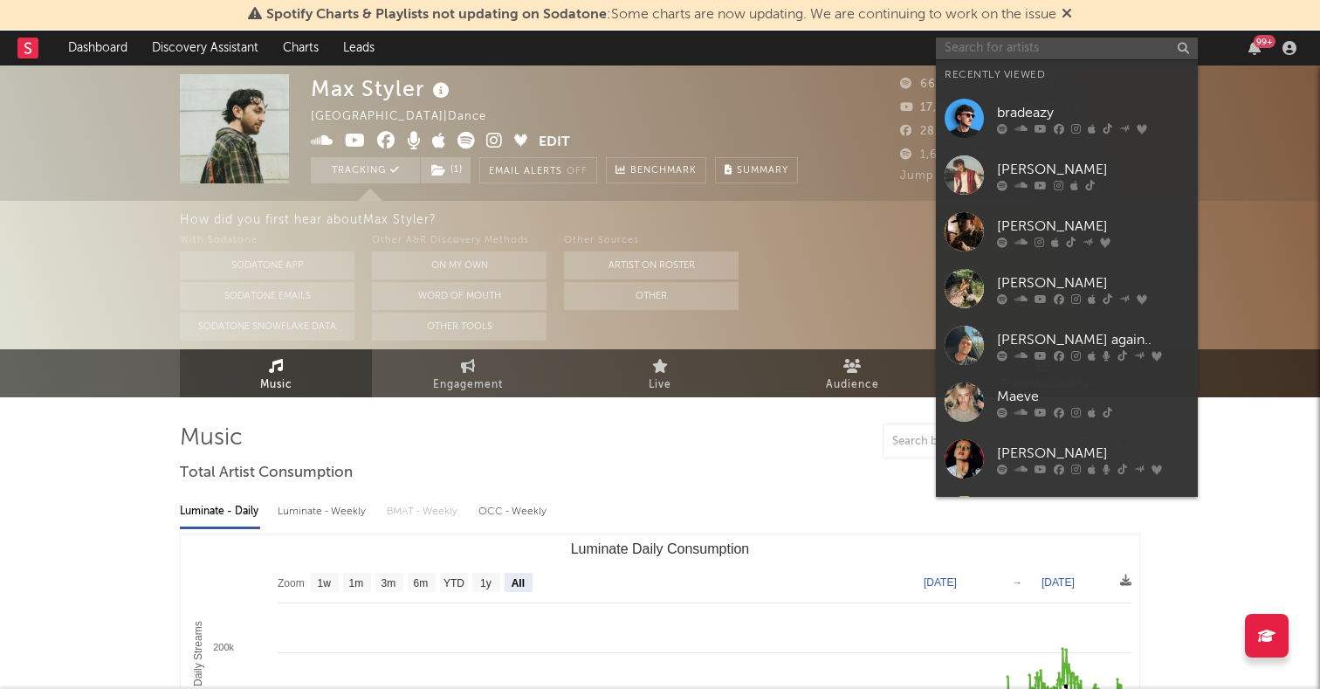
click at [1033, 46] on input "text" at bounding box center [1067, 49] width 262 height 22
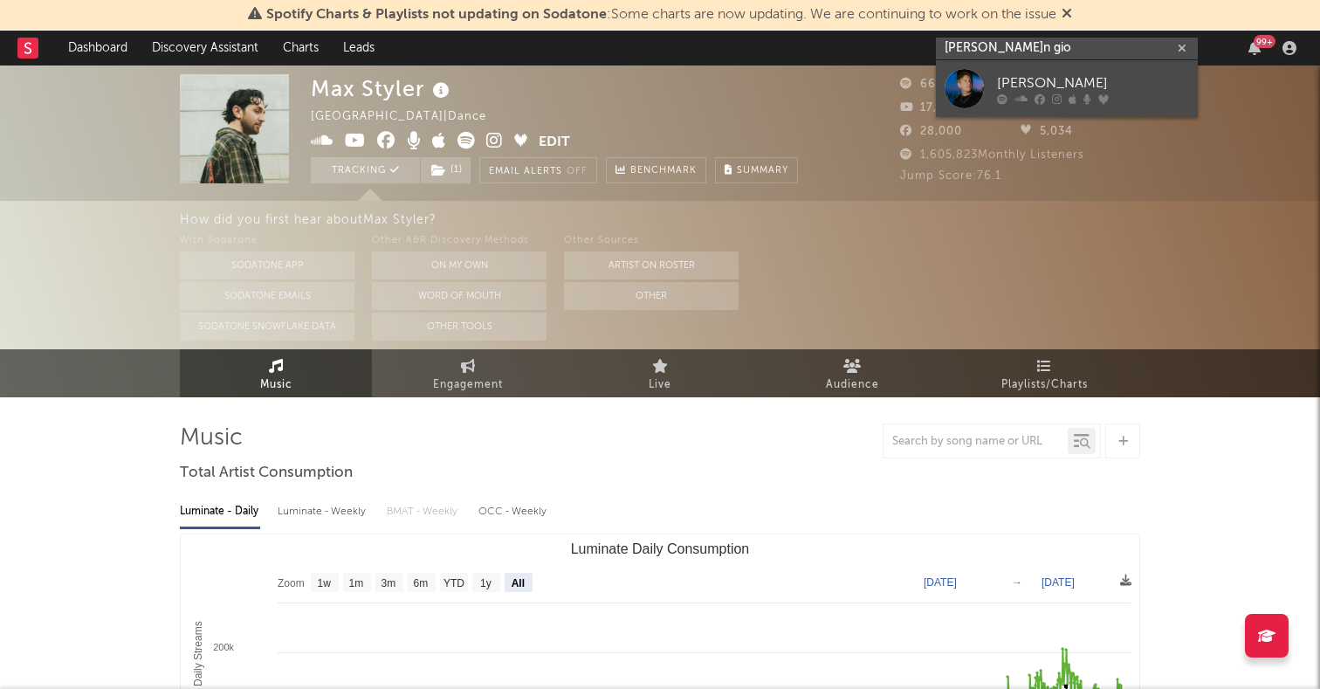
type input "layton gio"
click at [966, 88] on div at bounding box center [964, 88] width 39 height 39
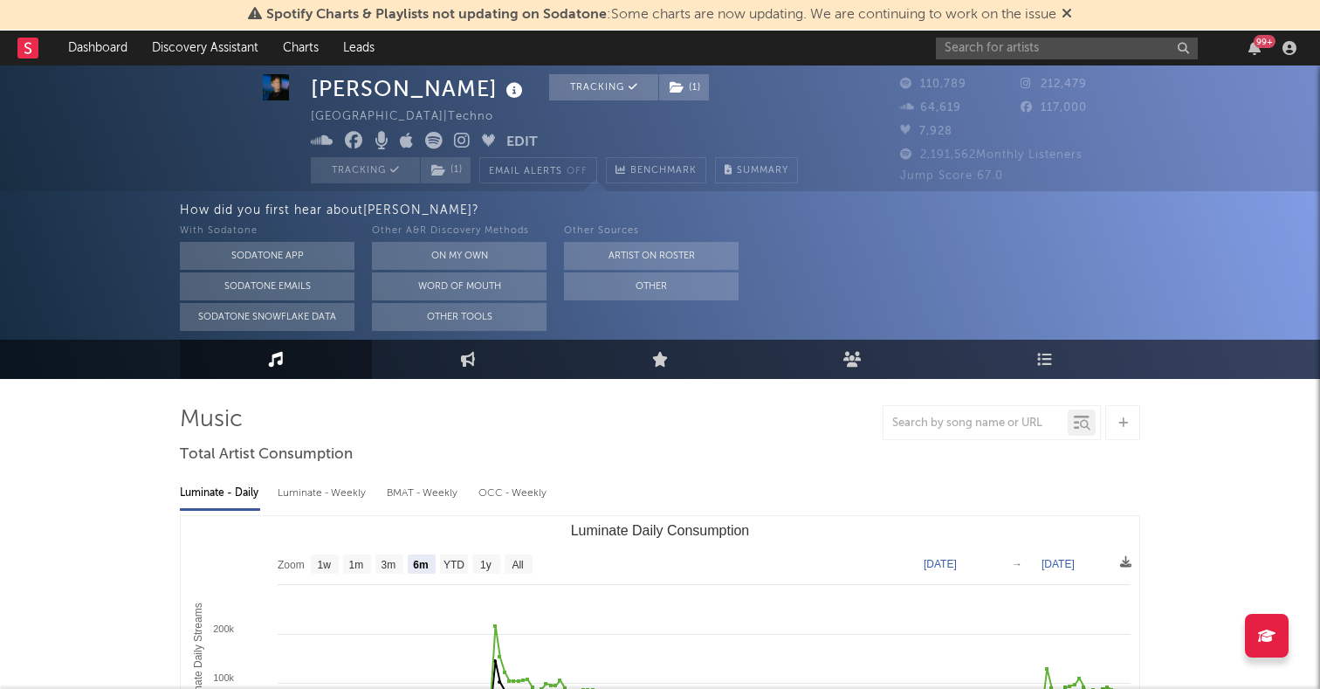
scroll to position [21, 0]
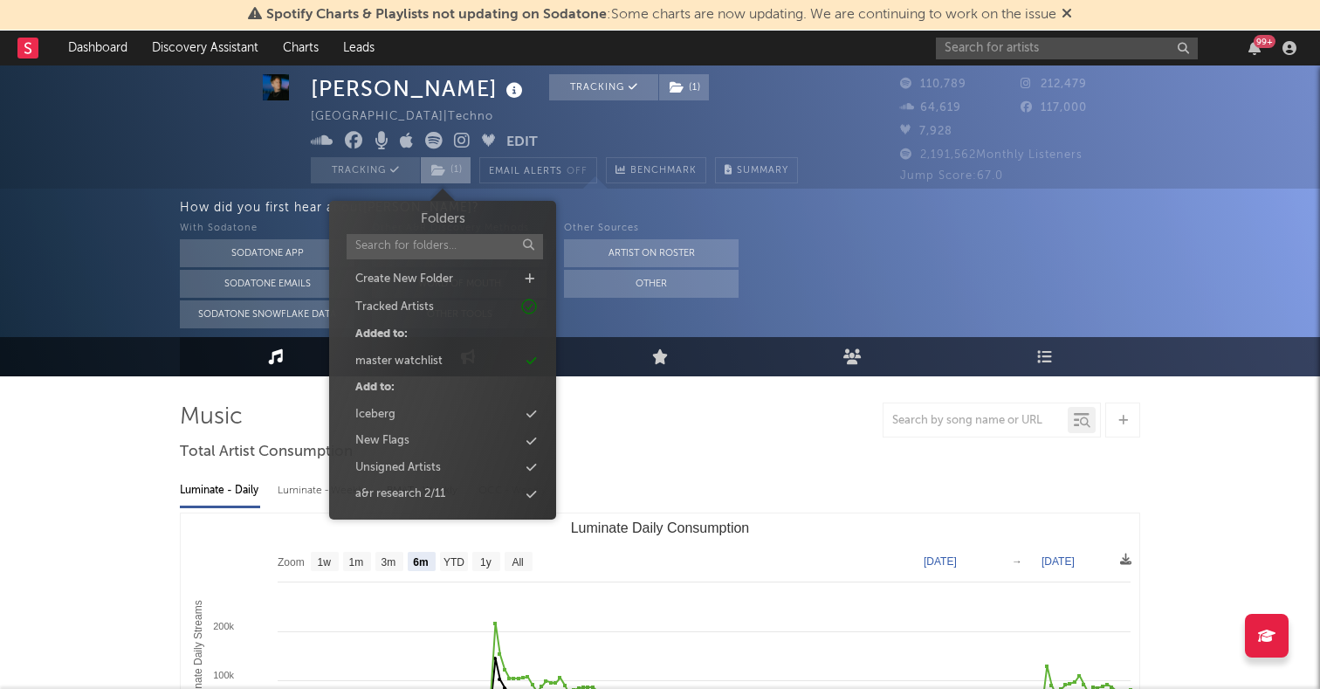
click at [467, 169] on span "( 1 )" at bounding box center [446, 170] width 52 height 26
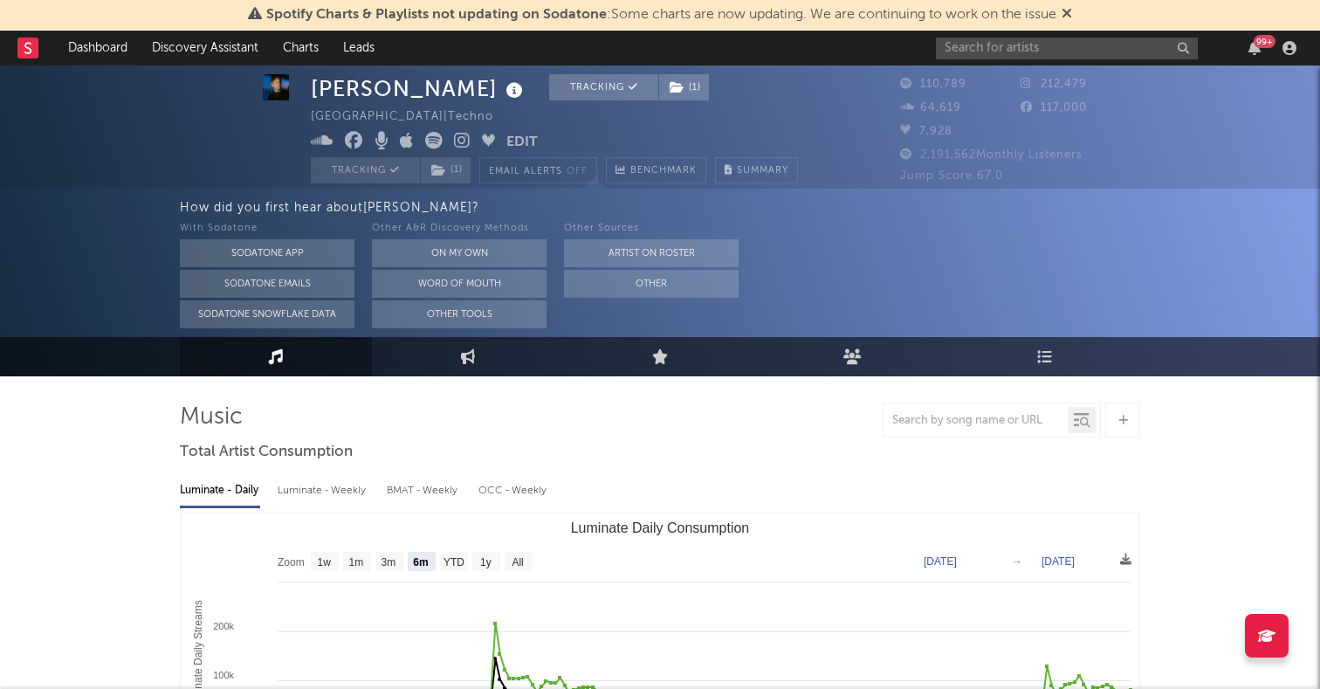
click at [604, 431] on div at bounding box center [660, 420] width 960 height 35
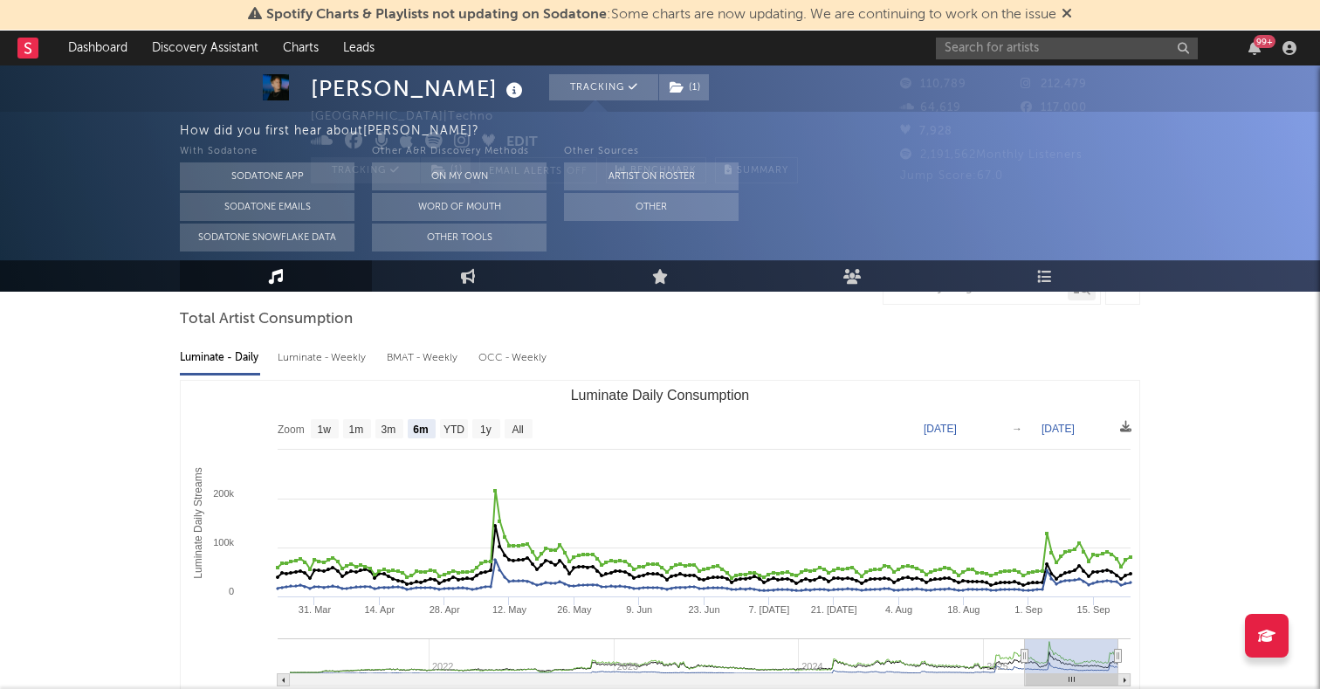
scroll to position [161, 0]
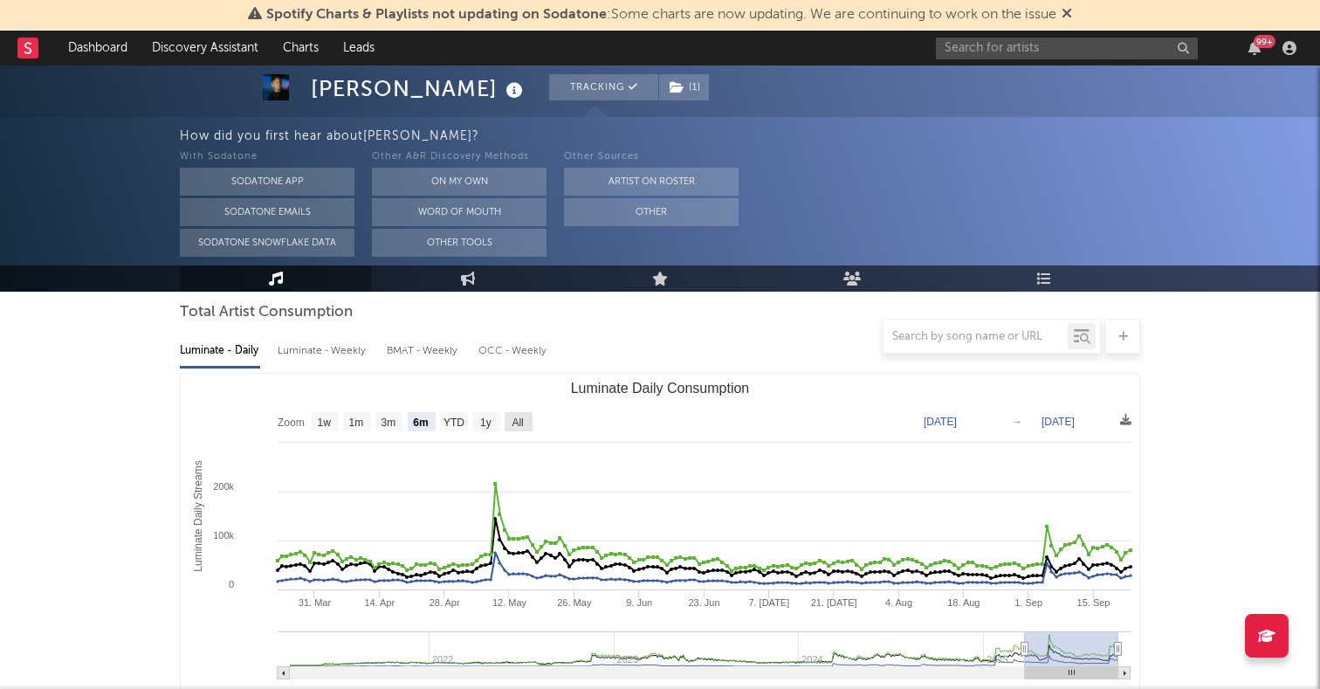
click at [513, 416] on text "All" at bounding box center [517, 422] width 11 height 12
select select "All"
type input "2021-03-31"
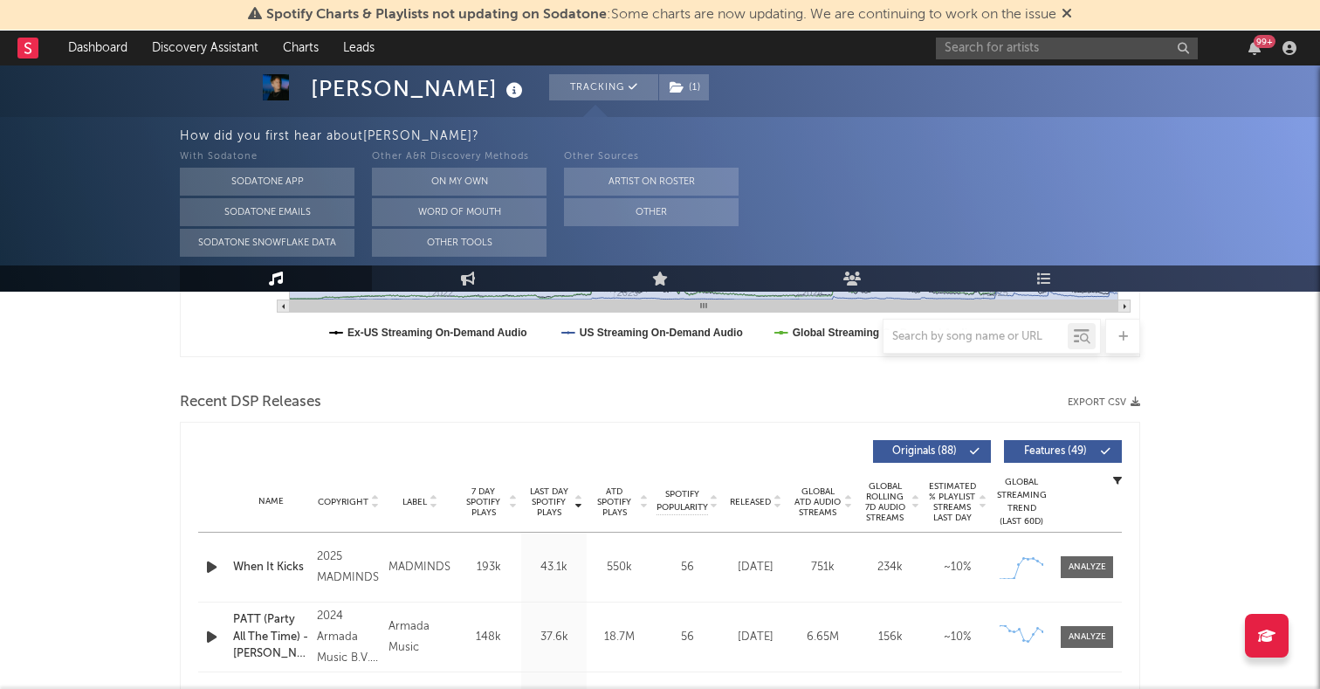
scroll to position [627, 0]
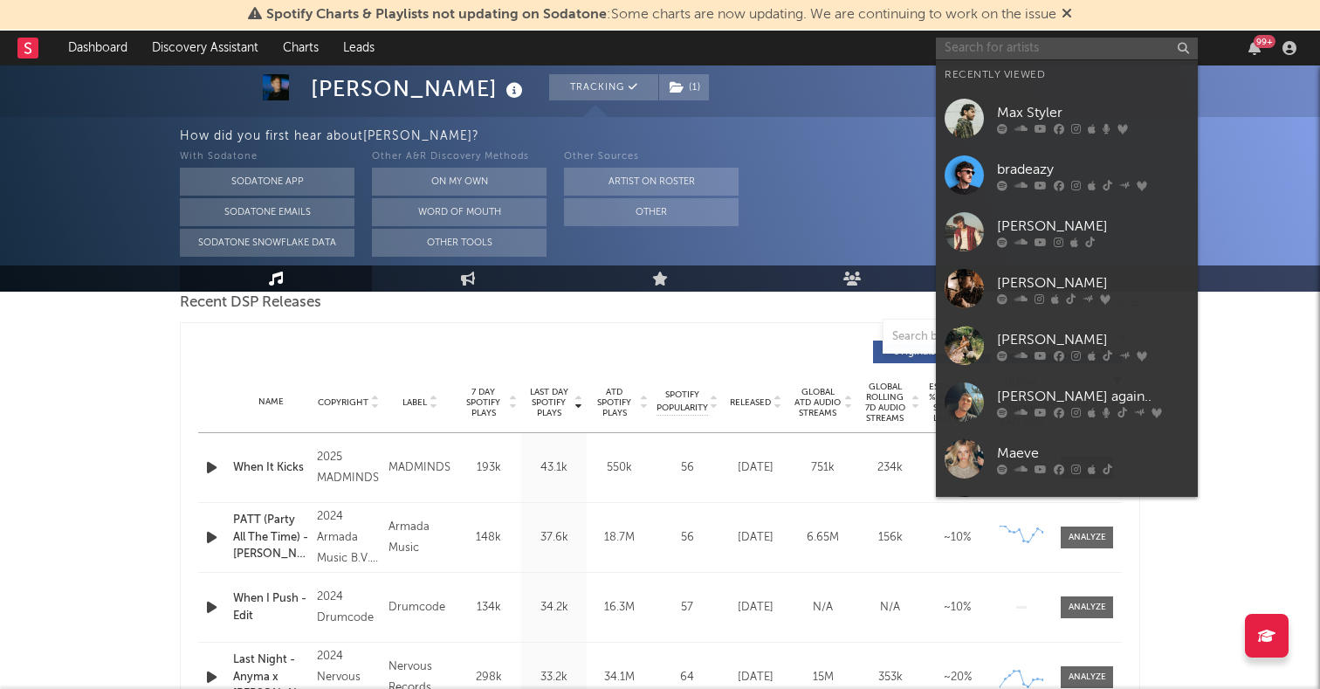
click at [980, 49] on input "text" at bounding box center [1067, 49] width 262 height 22
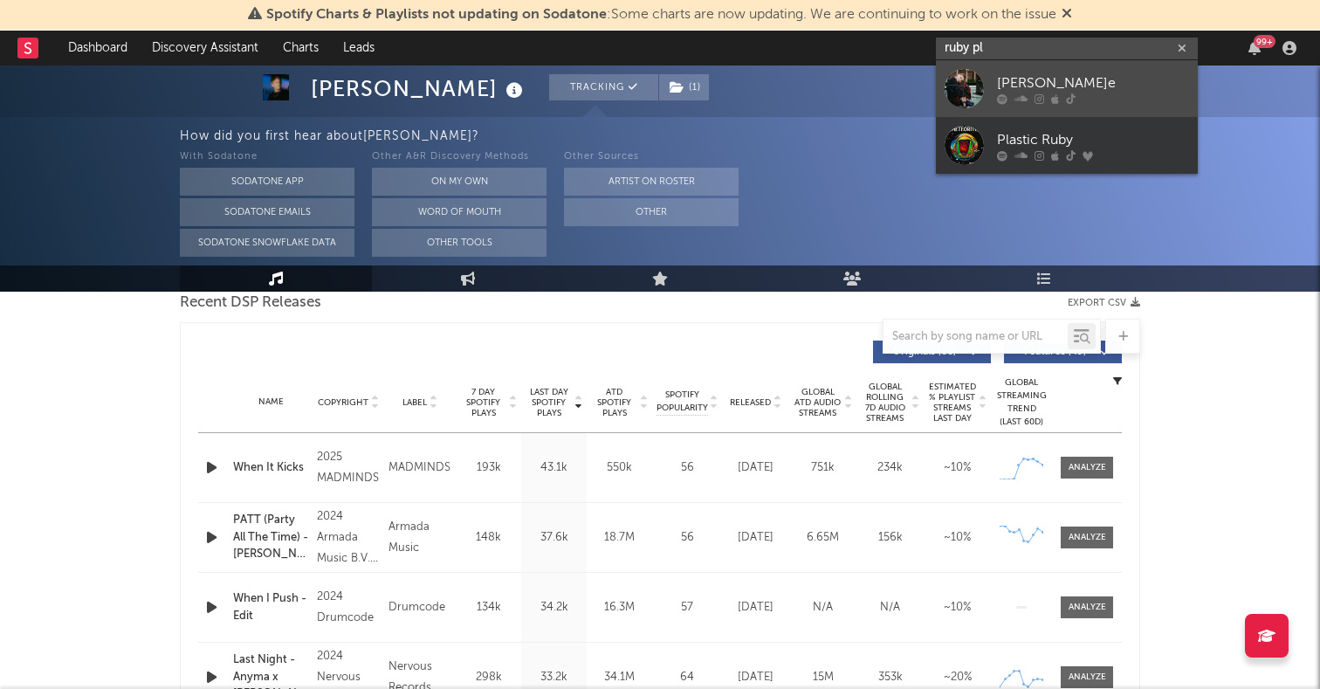
type input "ruby pl"
click at [963, 72] on div at bounding box center [964, 88] width 39 height 39
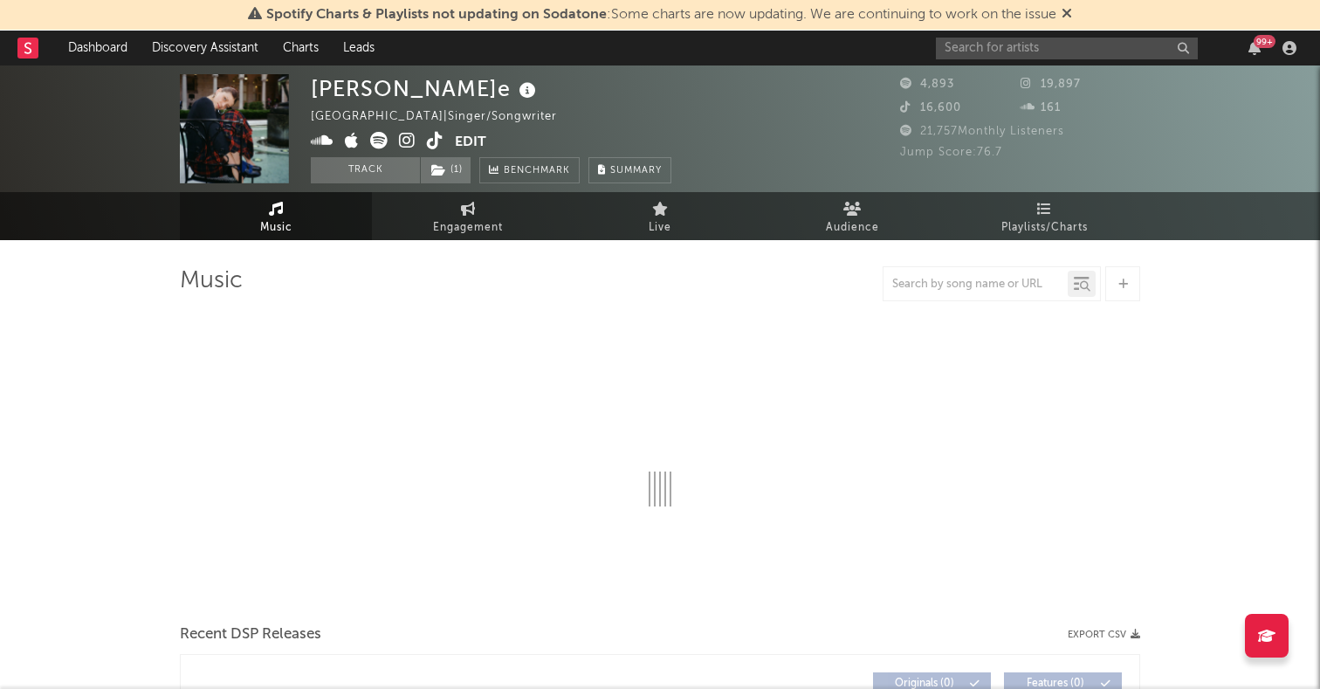
select select "1w"
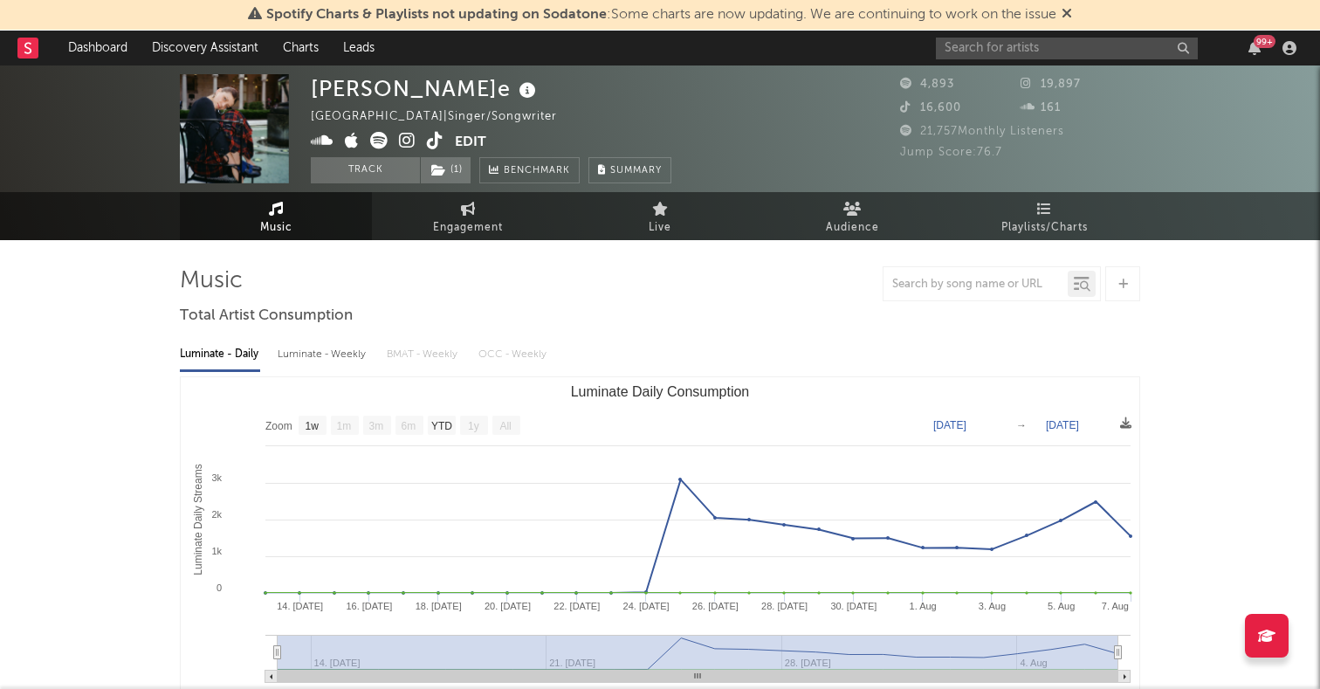
click at [502, 422] on text "All" at bounding box center [504, 426] width 11 height 12
click at [407, 140] on icon at bounding box center [407, 140] width 17 height 17
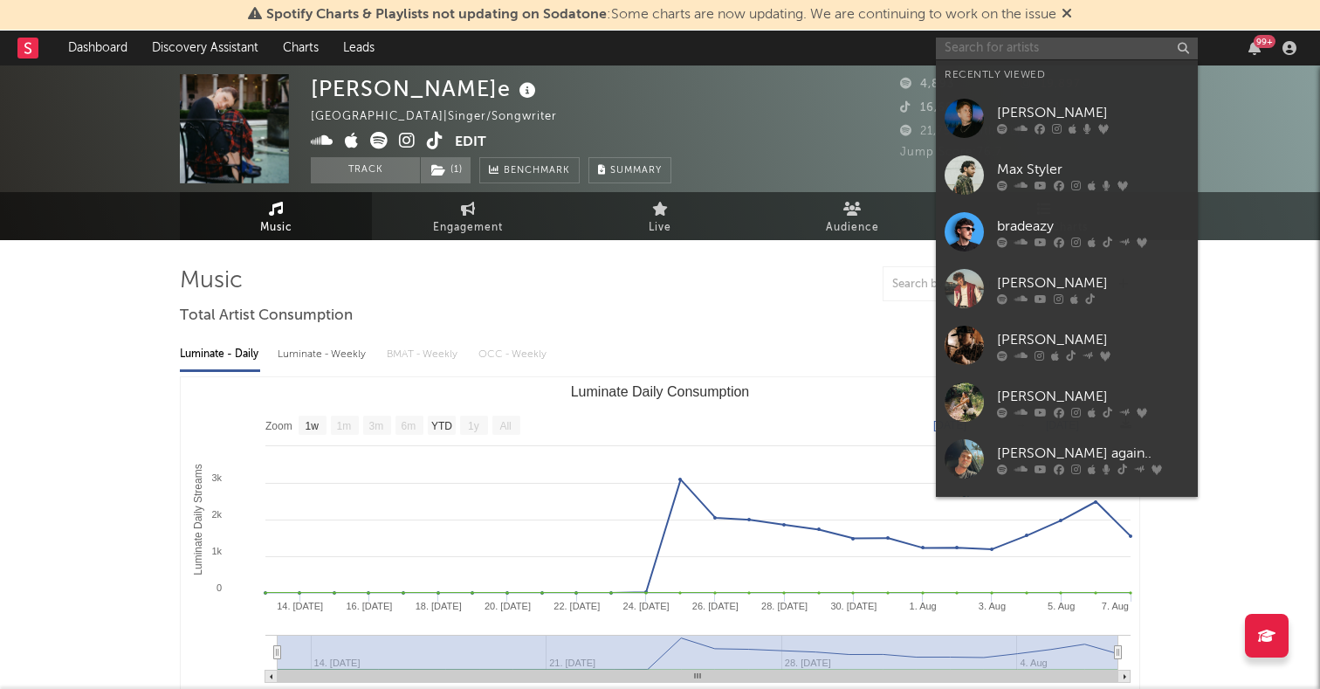
click at [1036, 48] on input "text" at bounding box center [1067, 49] width 262 height 22
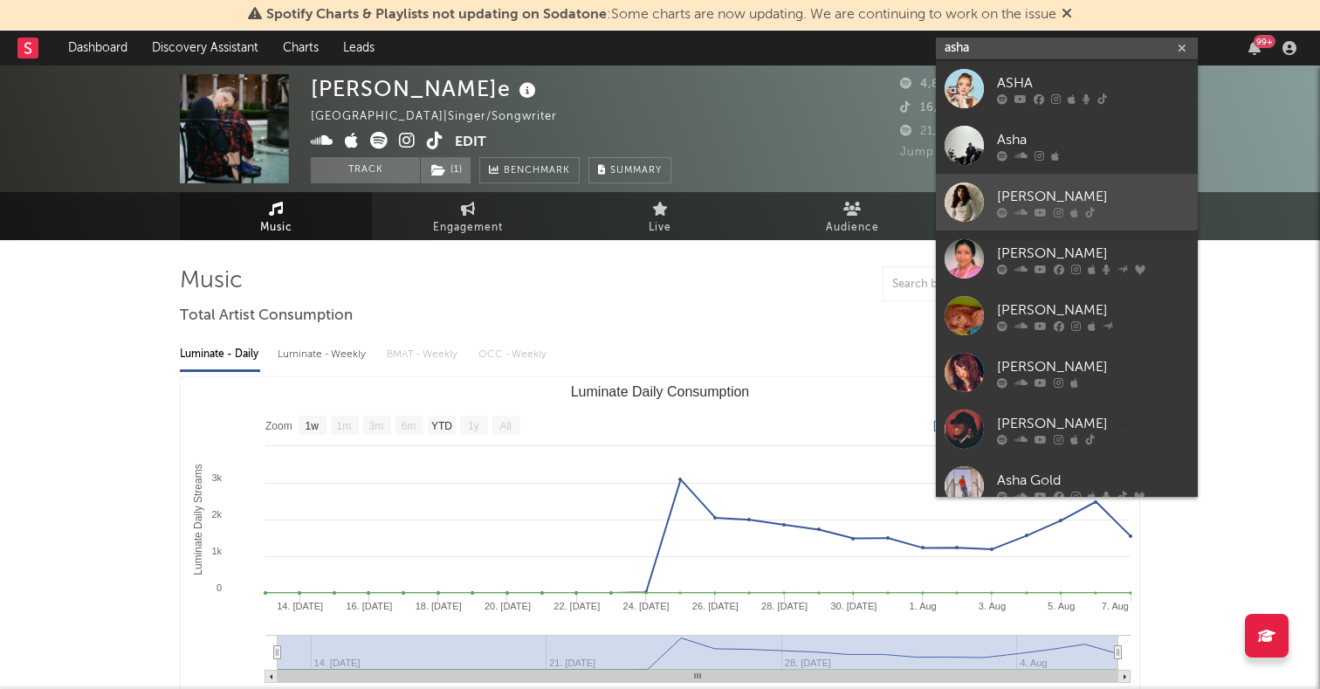
type input "asha"
click at [968, 188] on div at bounding box center [964, 201] width 39 height 39
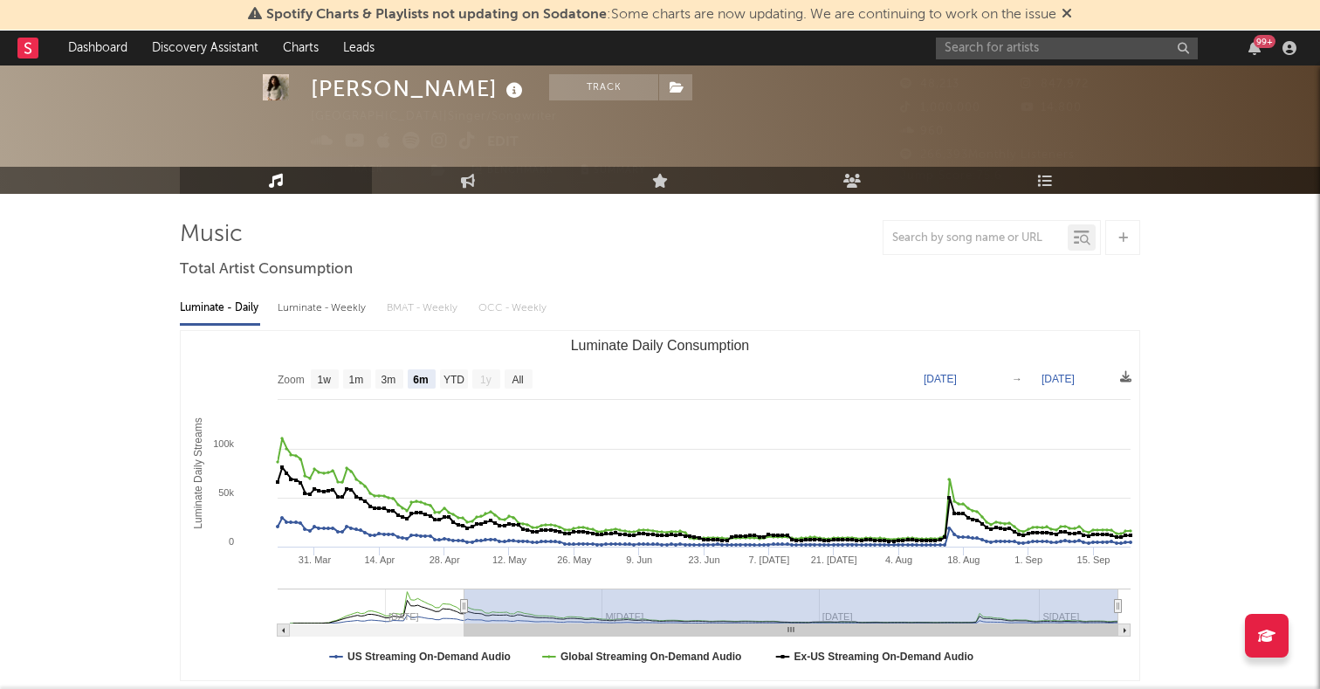
scroll to position [51, 0]
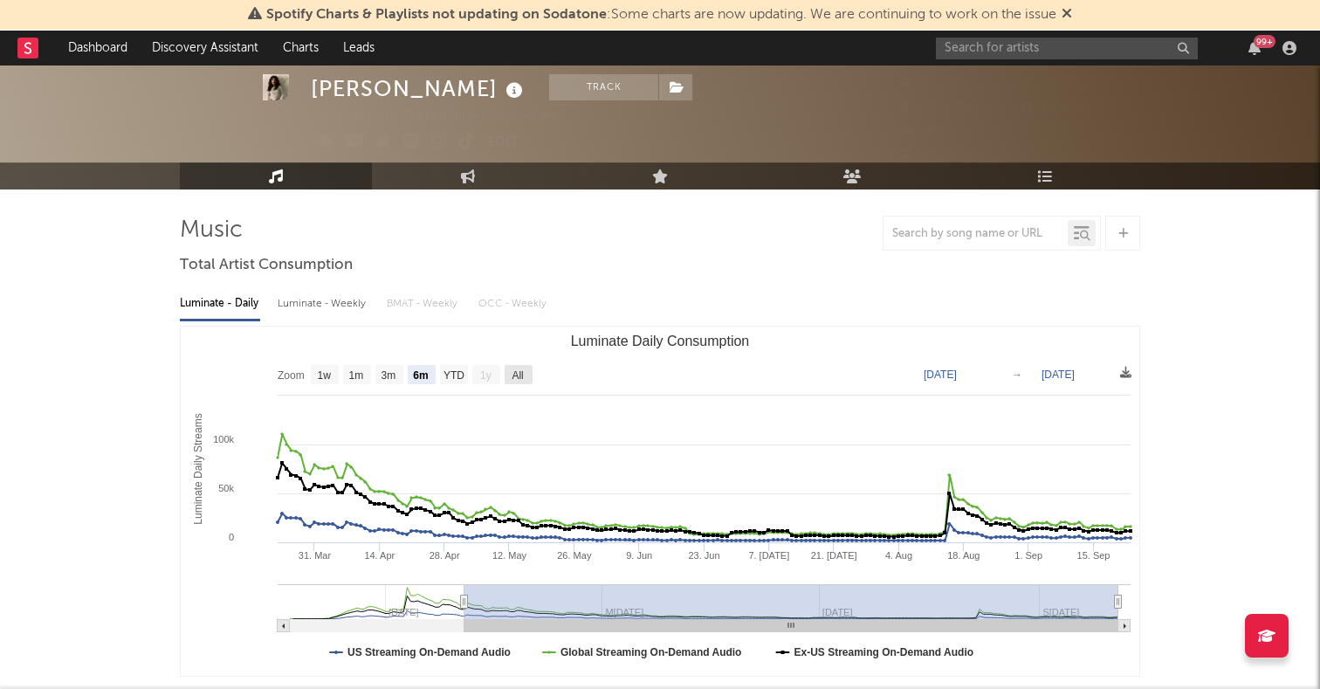
click at [520, 367] on rect "Luminate Daily Consumption" at bounding box center [519, 374] width 28 height 19
select select "All"
type input "2025-02-02"
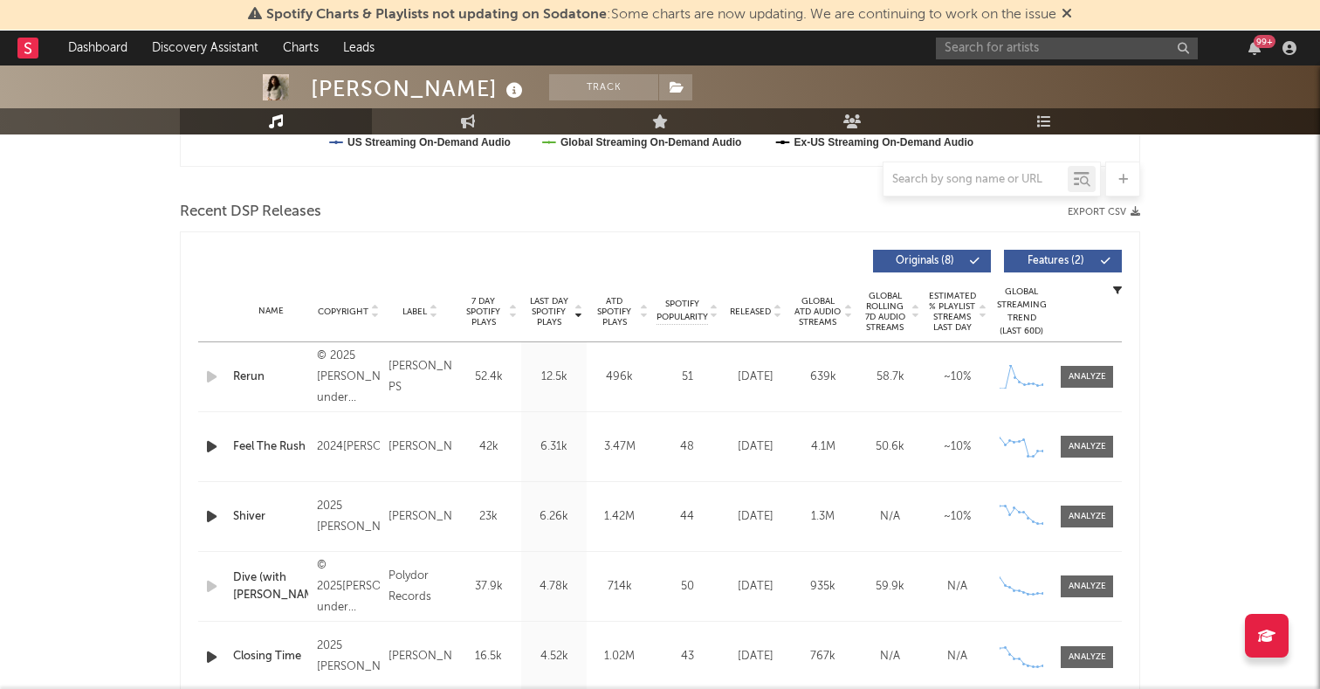
scroll to position [0, 0]
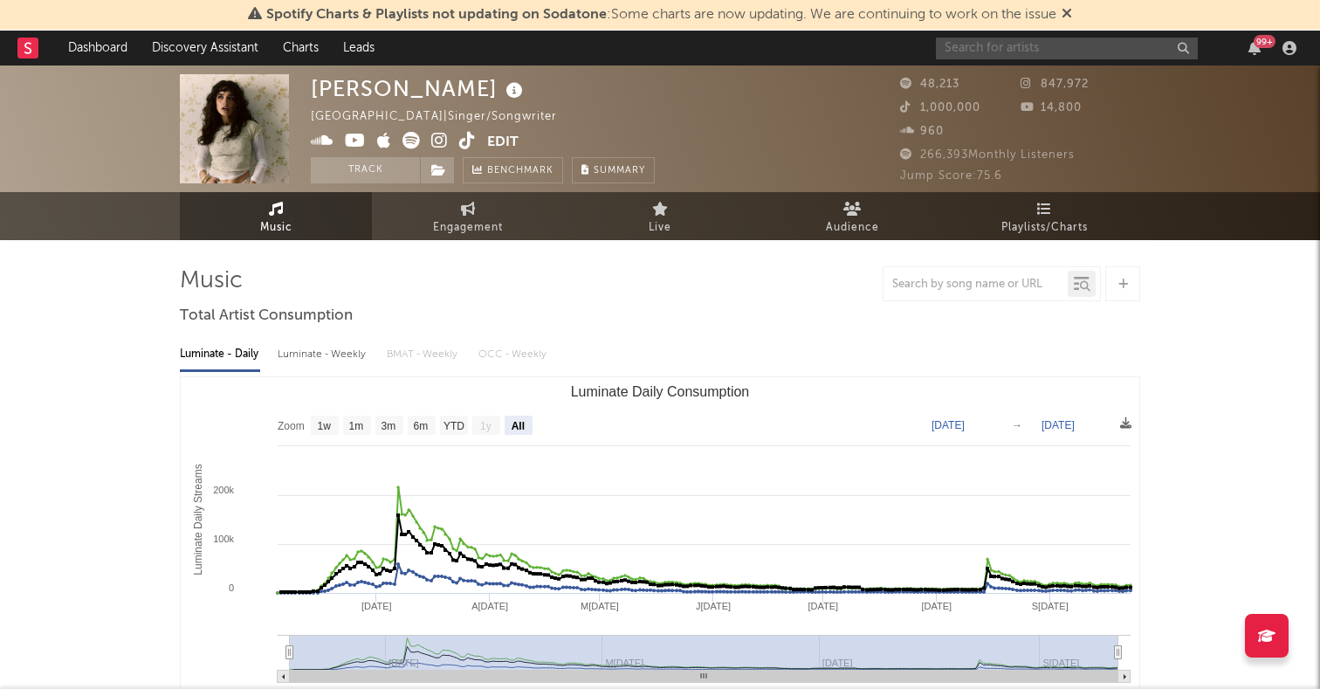
click at [1013, 49] on input "text" at bounding box center [1067, 49] width 262 height 22
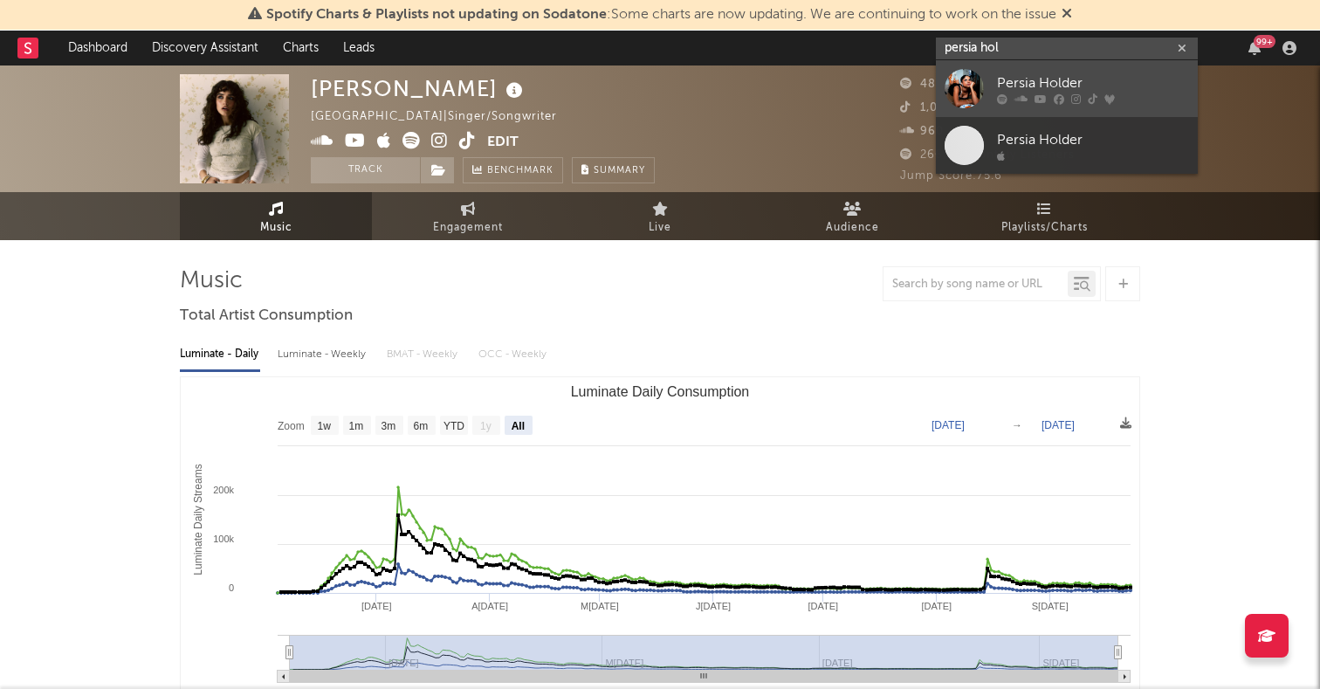
type input "persia hol"
click at [972, 87] on div at bounding box center [964, 88] width 39 height 39
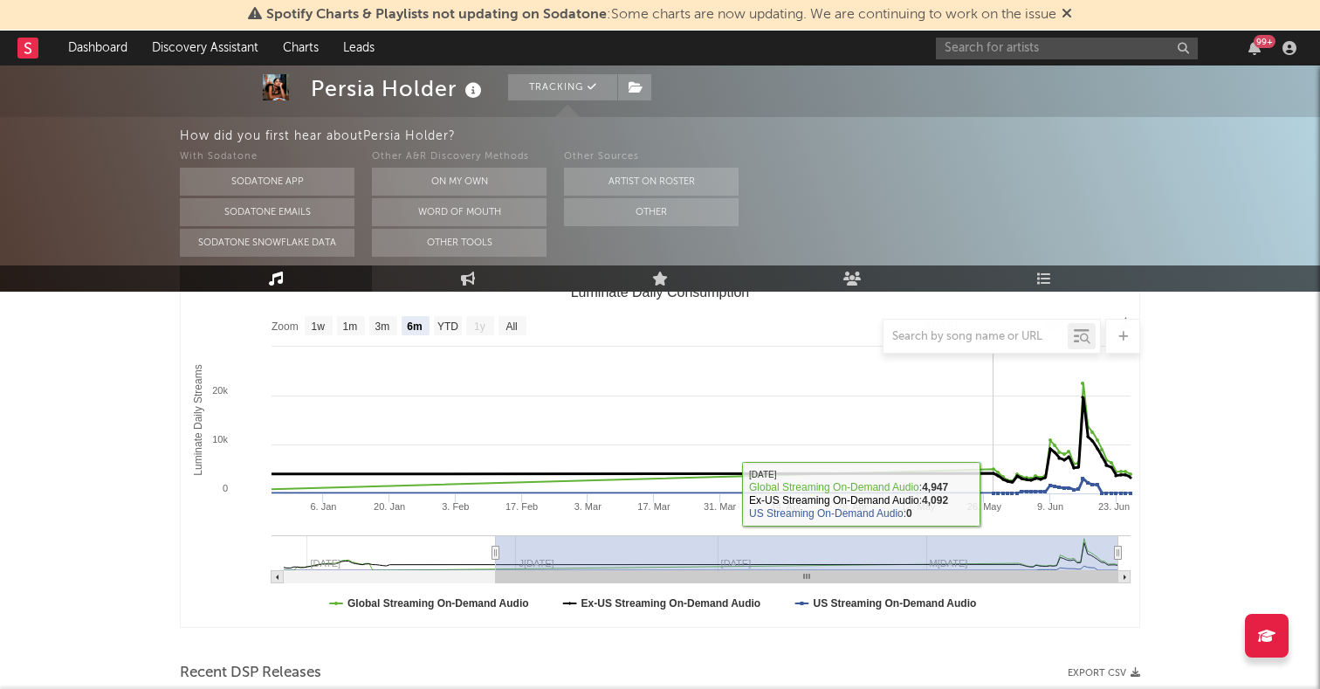
scroll to position [203, 0]
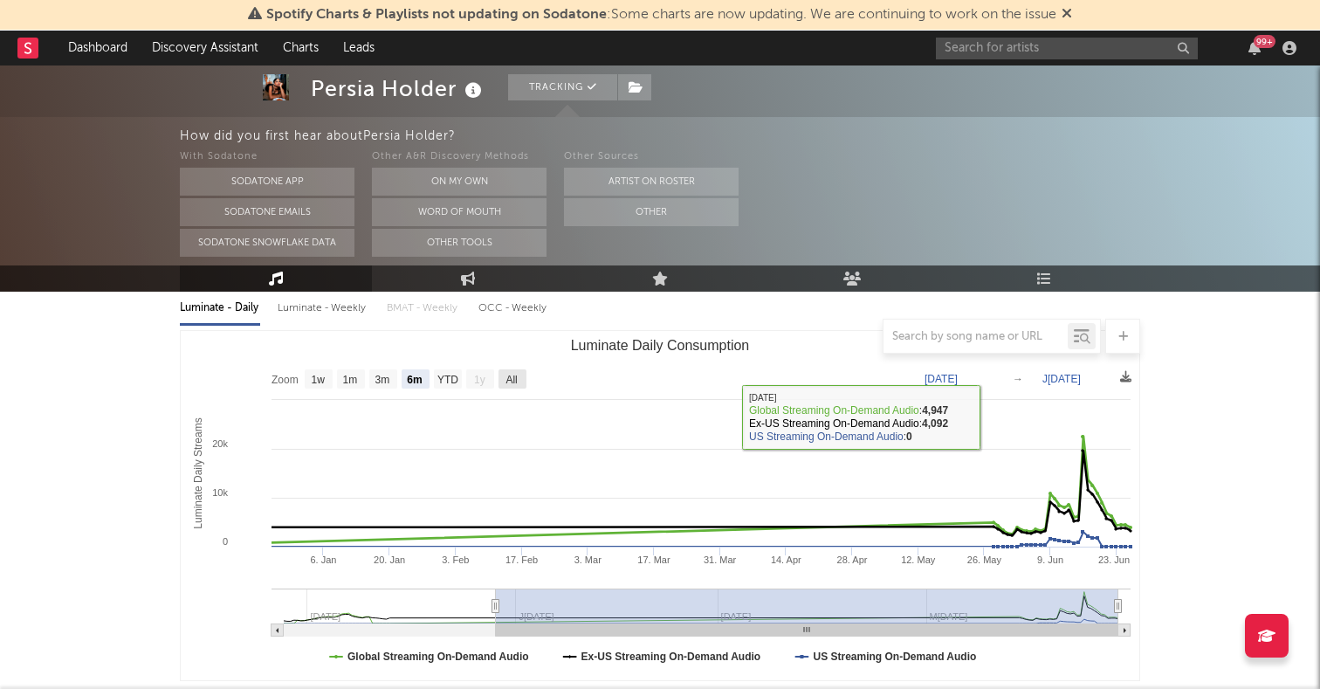
click at [508, 383] on text "All" at bounding box center [511, 380] width 11 height 12
select select "All"
type input "2024-10-25"
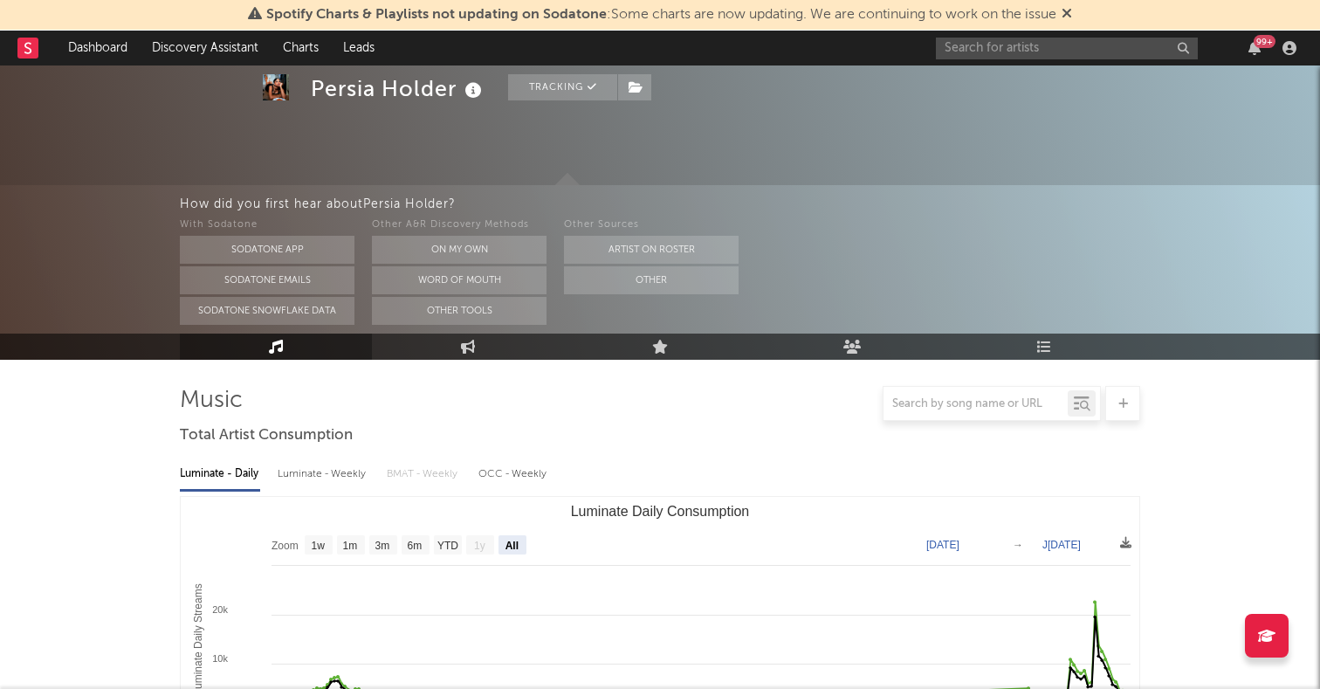
scroll to position [0, 0]
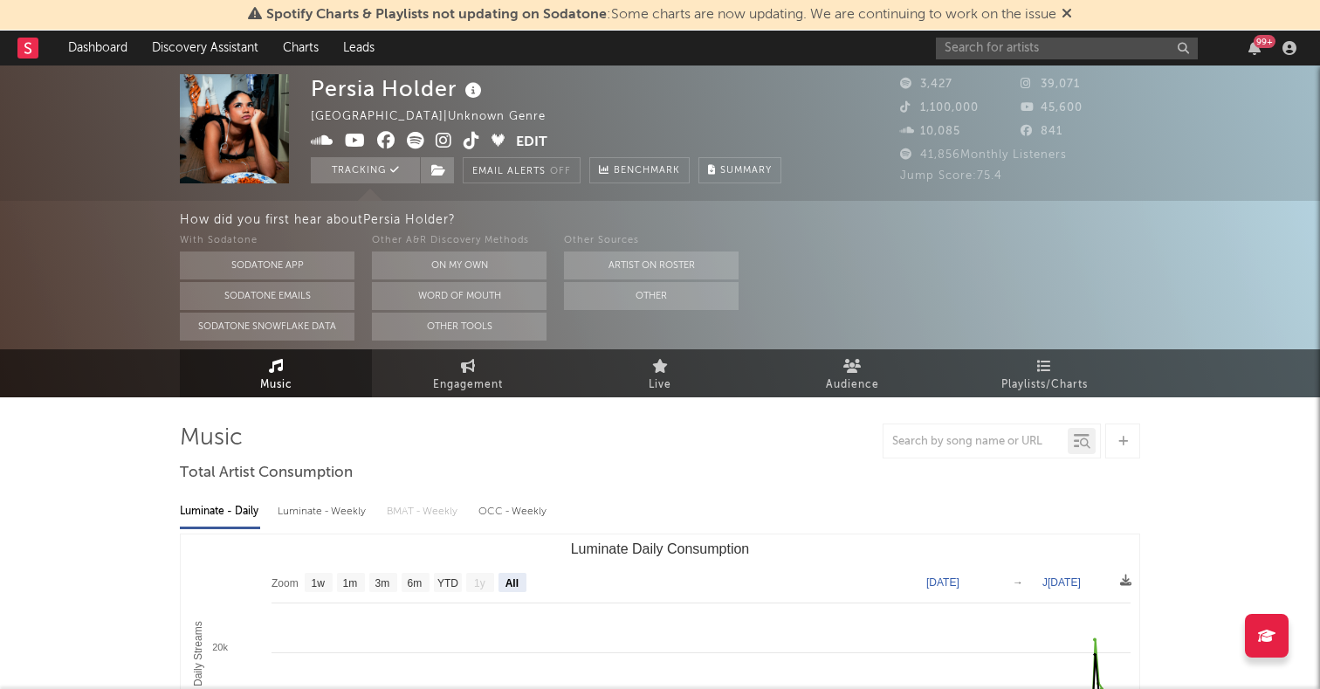
click at [447, 134] on icon at bounding box center [444, 140] width 17 height 17
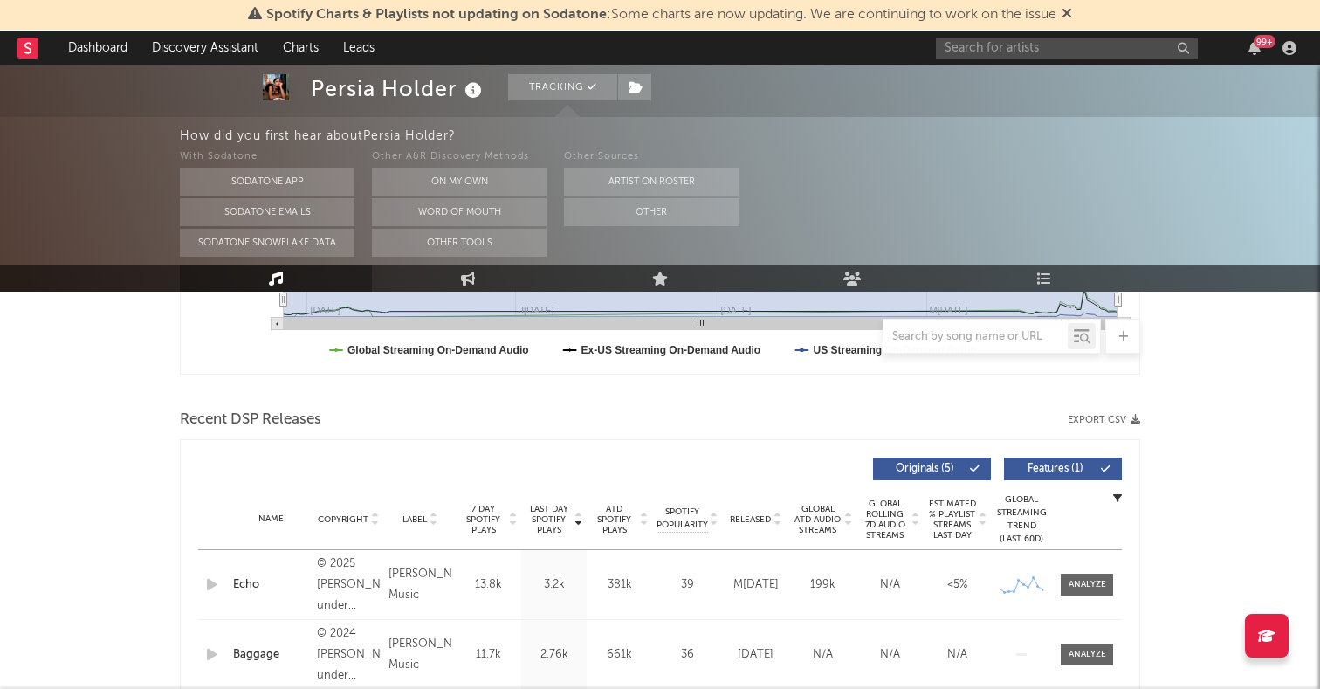
scroll to position [578, 0]
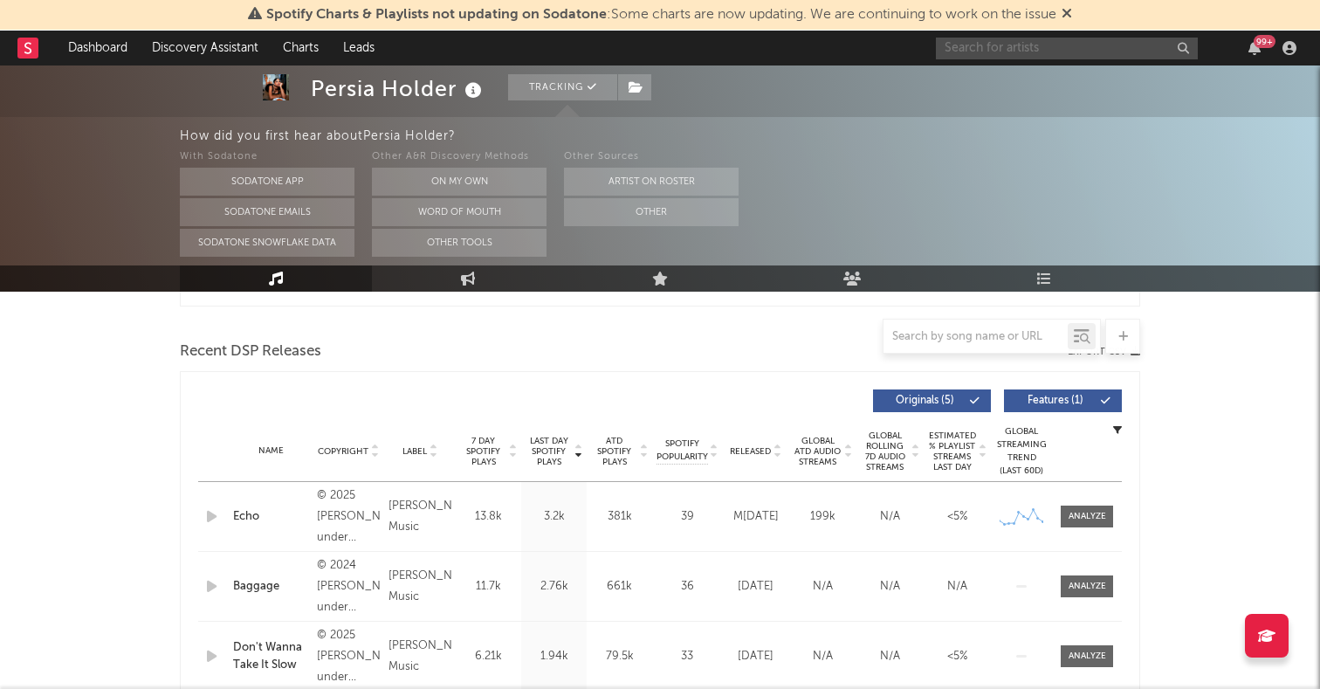
click at [961, 45] on input "text" at bounding box center [1067, 49] width 262 height 22
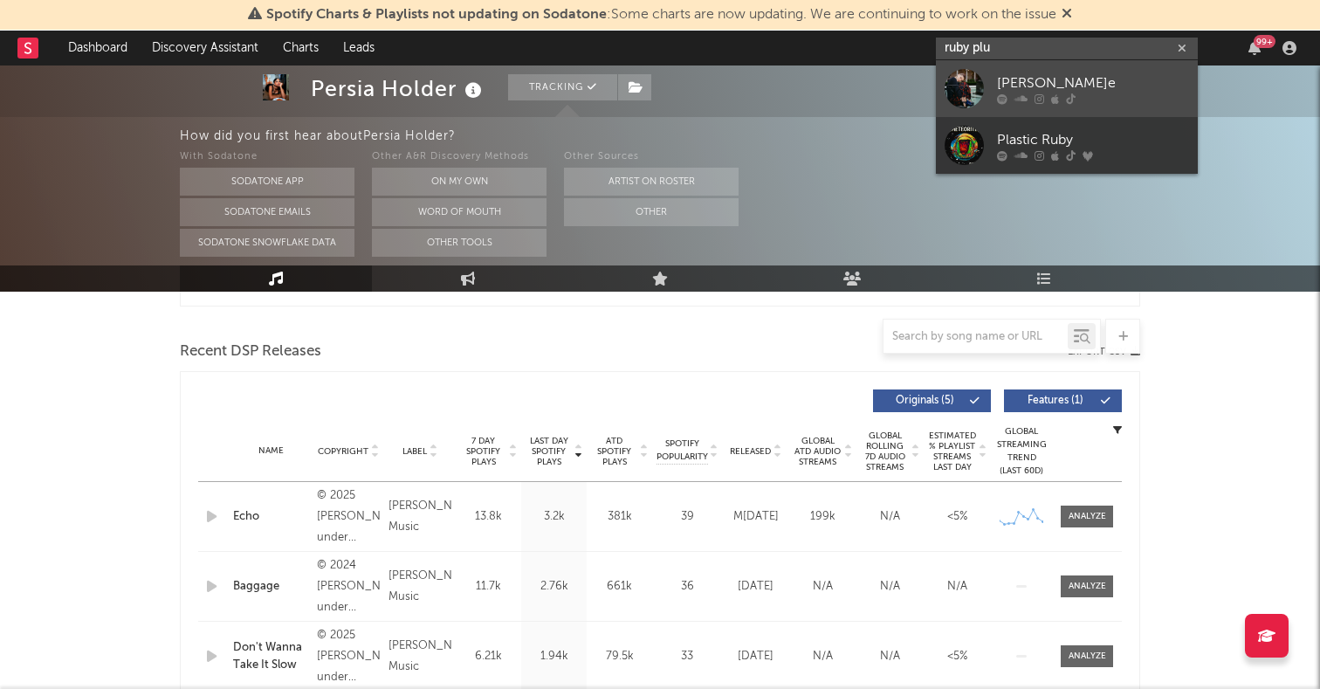
type input "ruby plu"
click at [953, 92] on div at bounding box center [964, 88] width 39 height 39
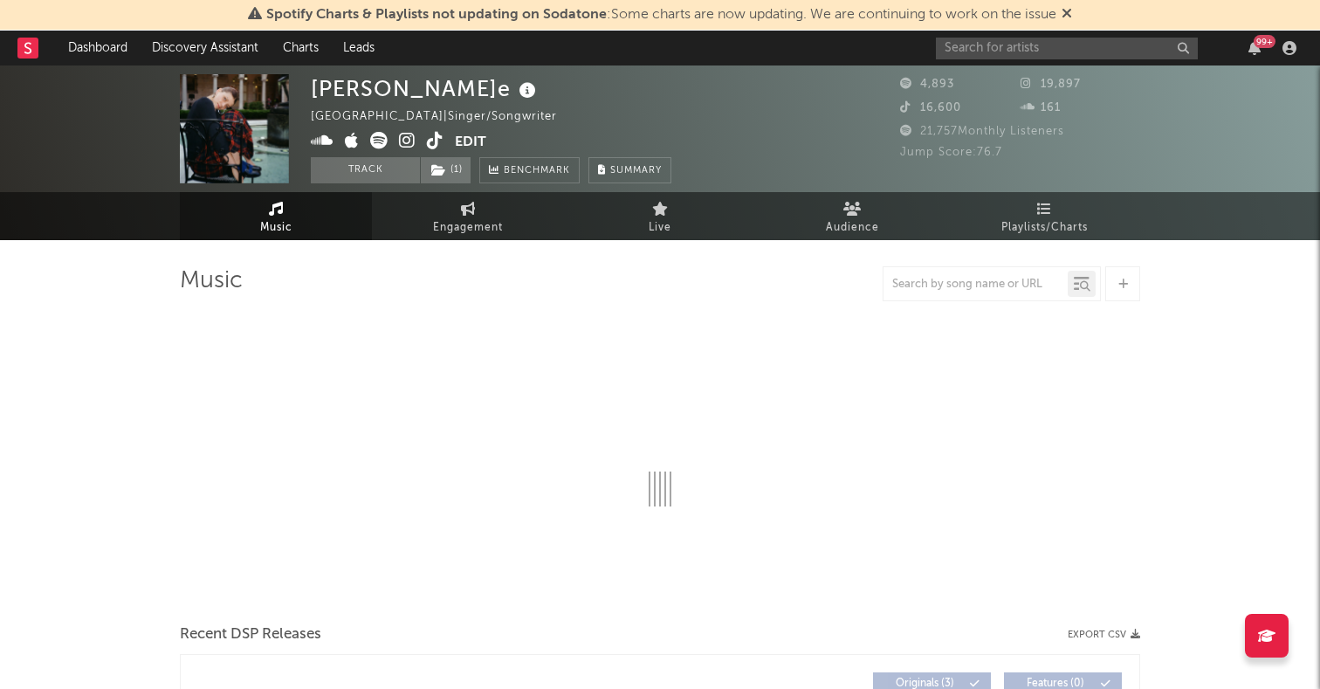
select select "1w"
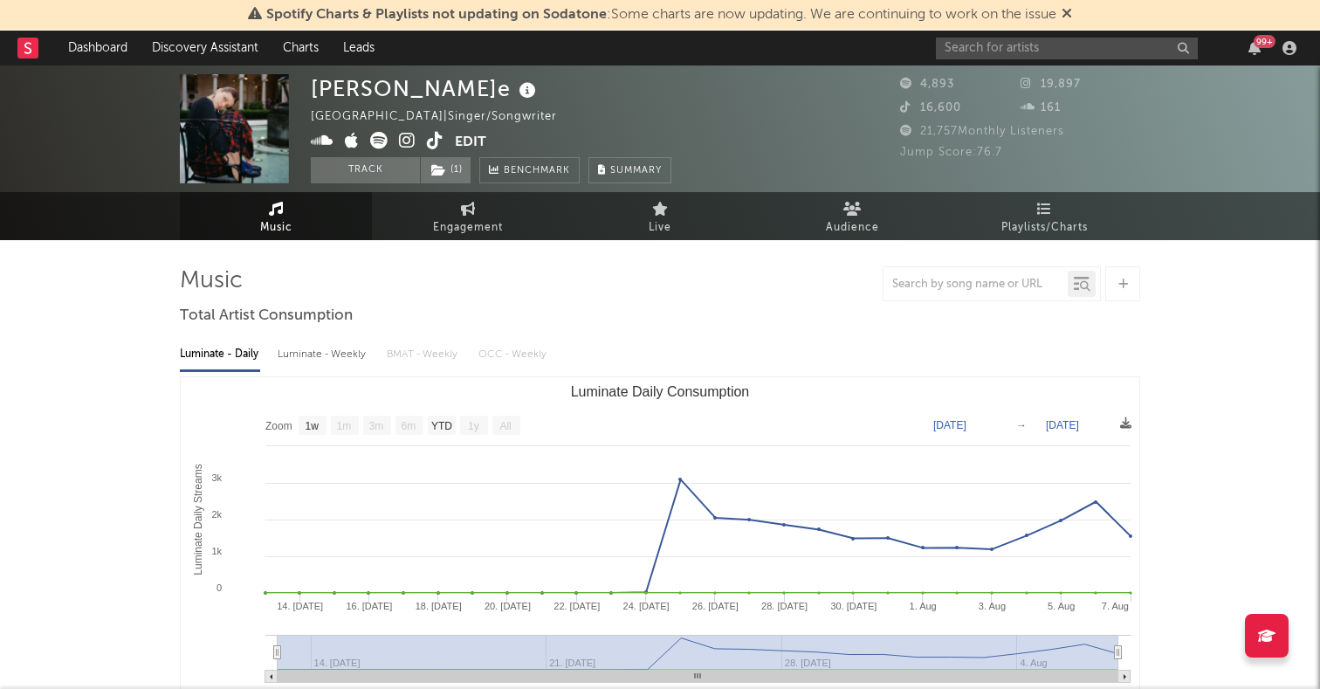
click at [405, 143] on icon at bounding box center [407, 140] width 17 height 17
click at [102, 52] on link "Dashboard" at bounding box center [98, 48] width 84 height 35
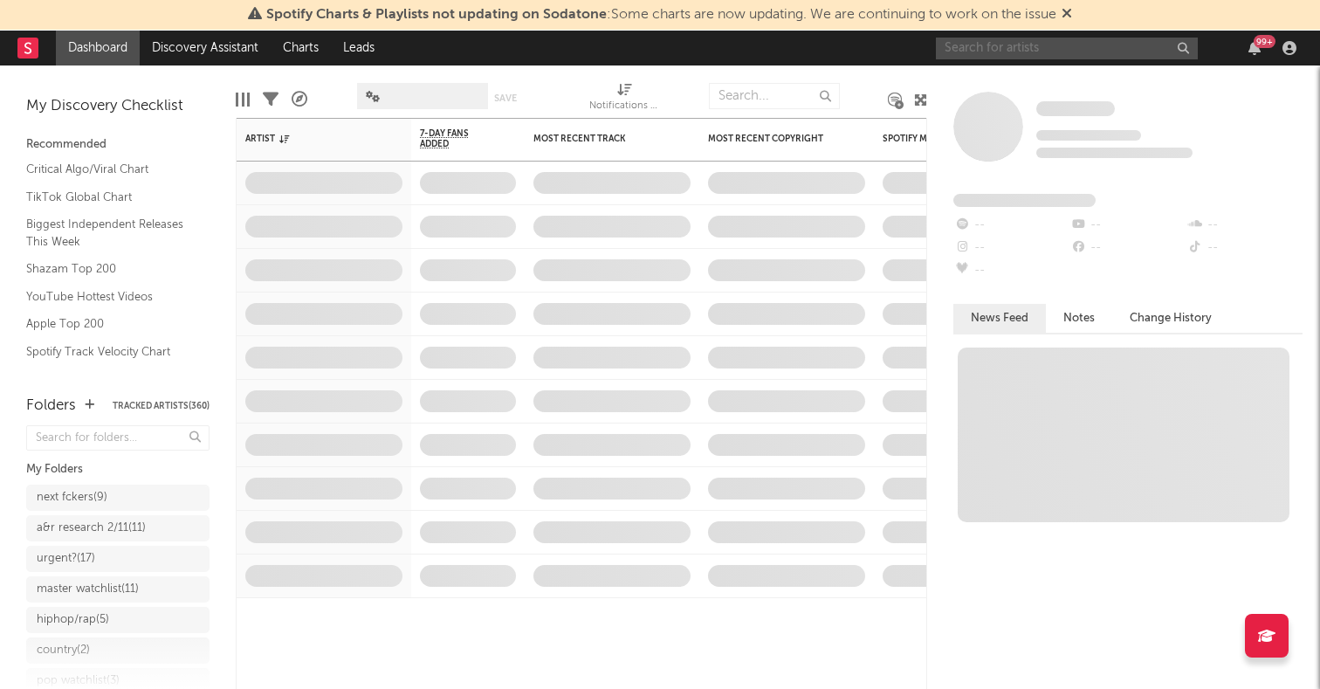
click at [1034, 43] on input "text" at bounding box center [1067, 49] width 262 height 22
type input "izzy esco"
click at [1016, 43] on input "izzy esco" at bounding box center [1067, 49] width 262 height 22
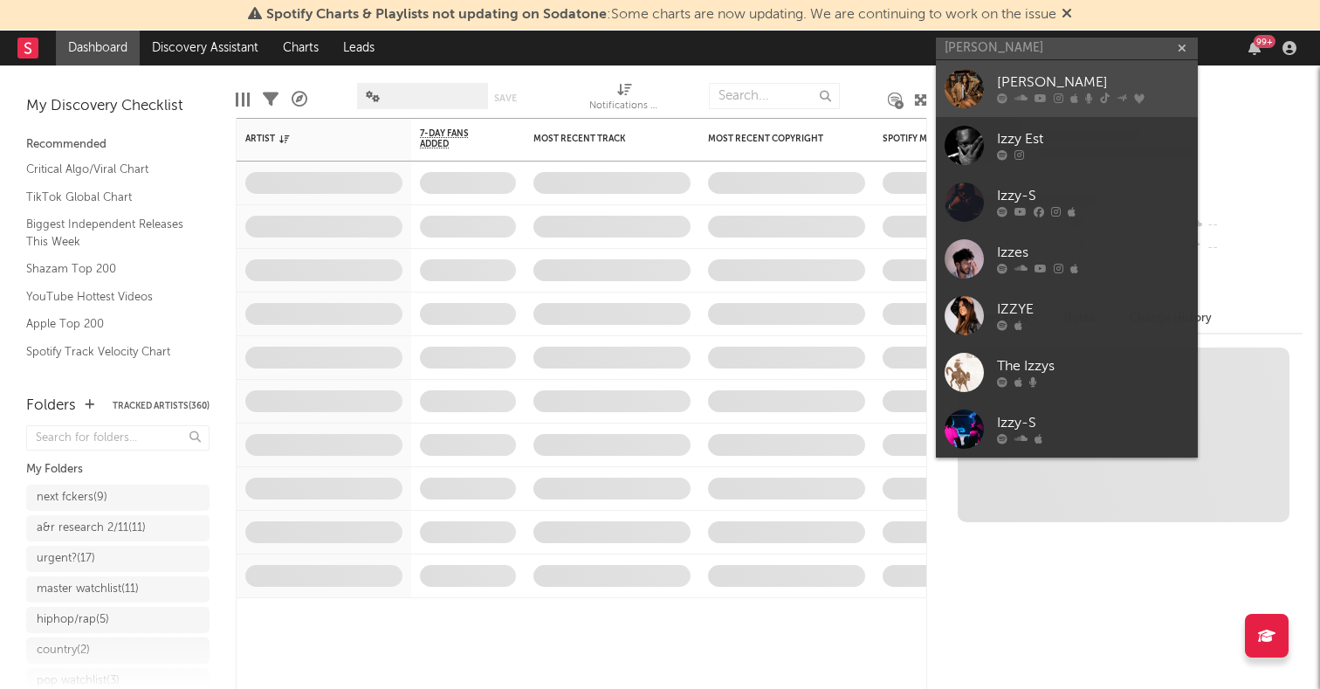
click at [963, 89] on div at bounding box center [964, 88] width 39 height 39
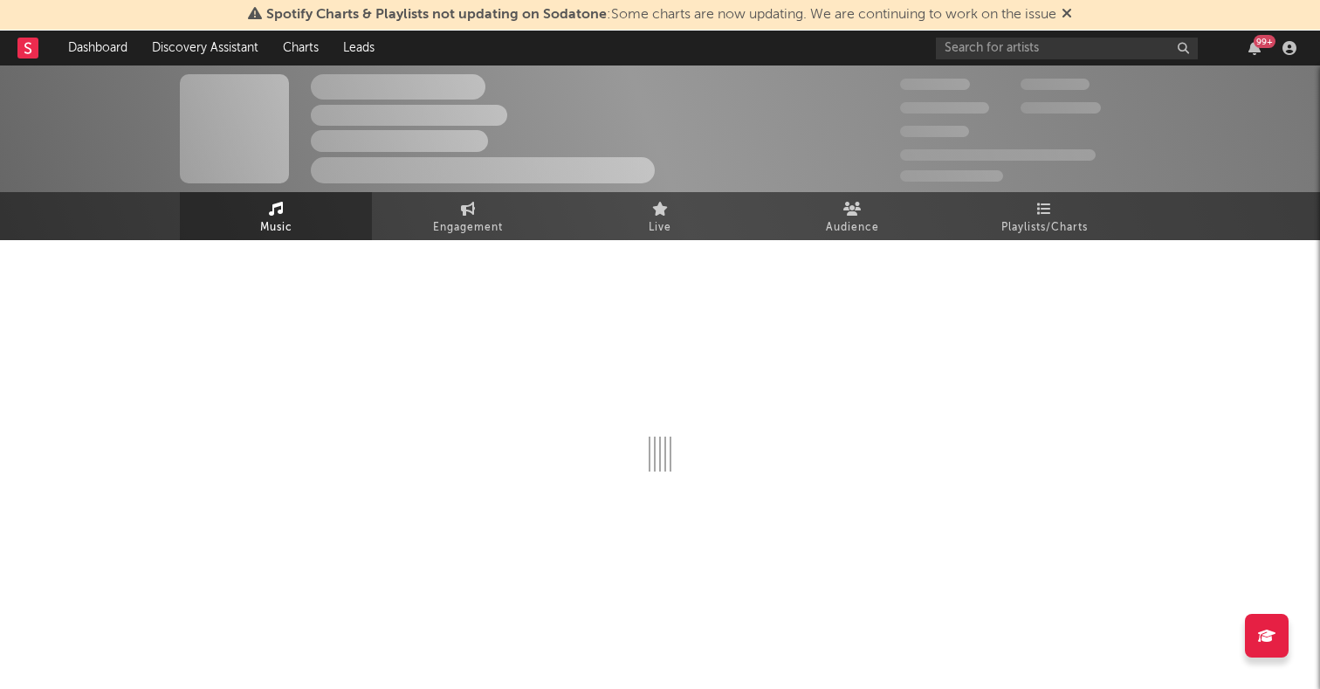
select select "6m"
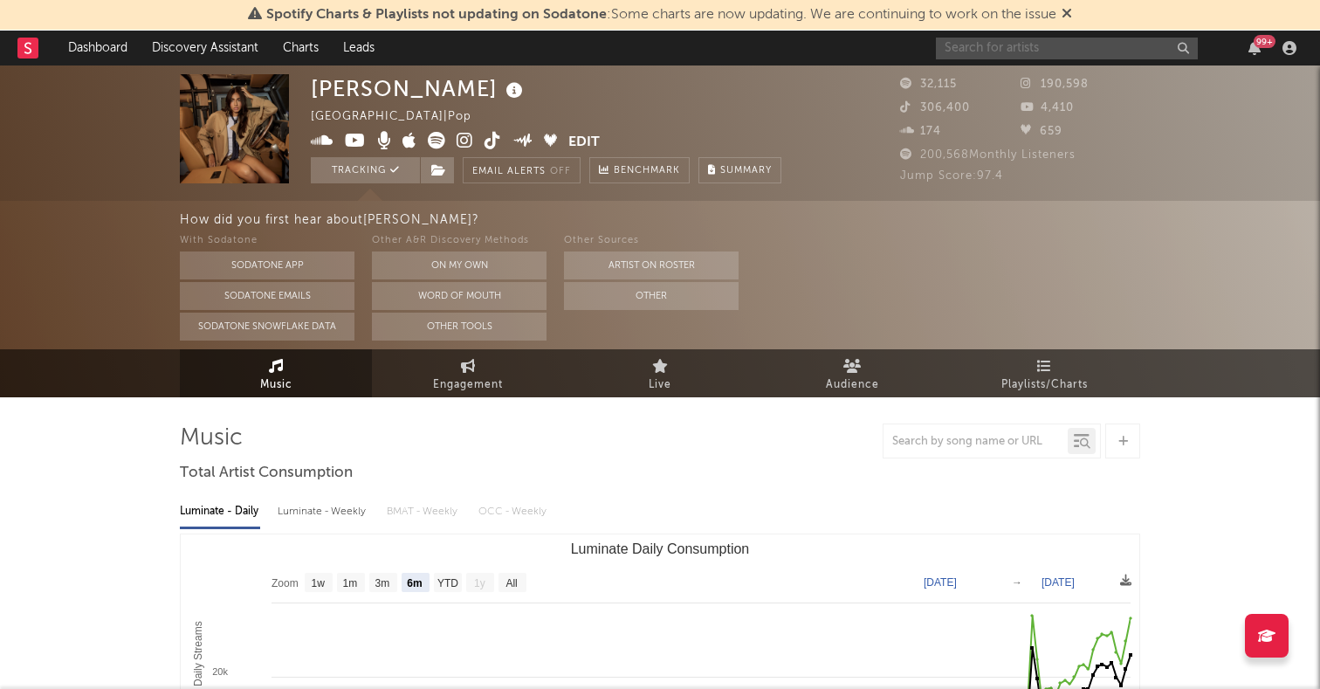
click at [991, 51] on input "text" at bounding box center [1067, 49] width 262 height 22
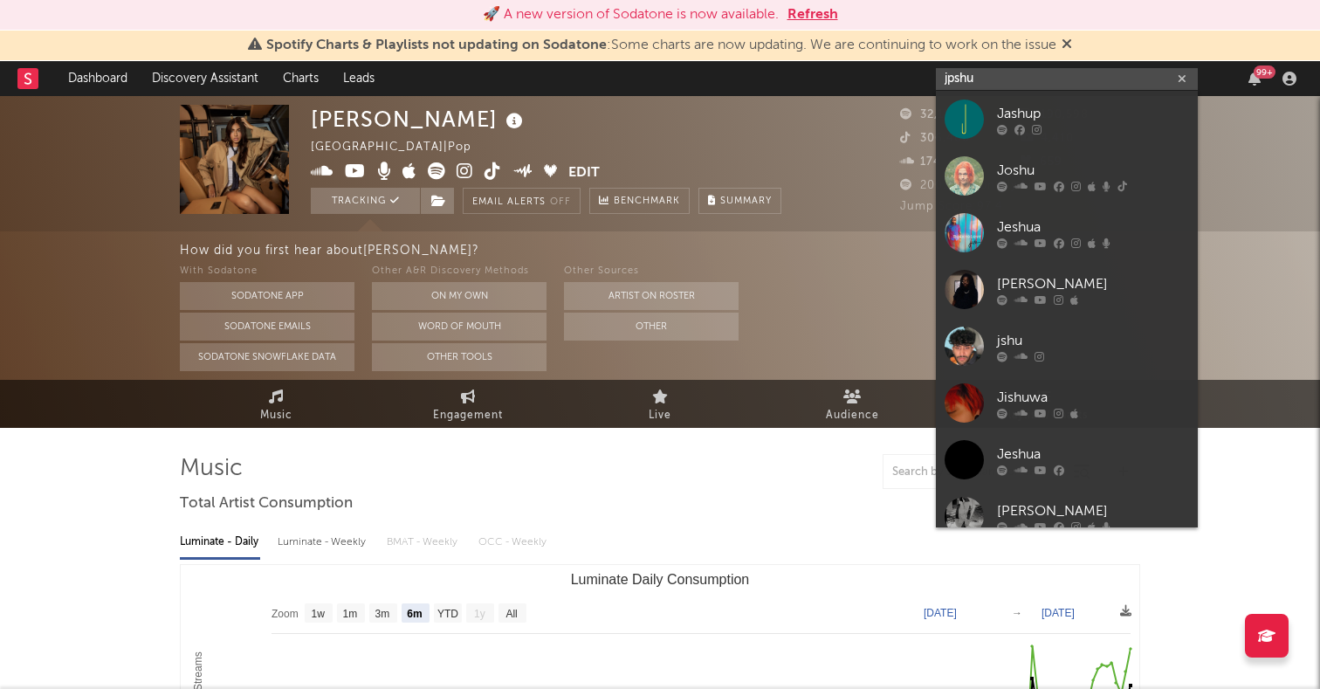
click at [959, 73] on input "jpshu" at bounding box center [1067, 79] width 262 height 22
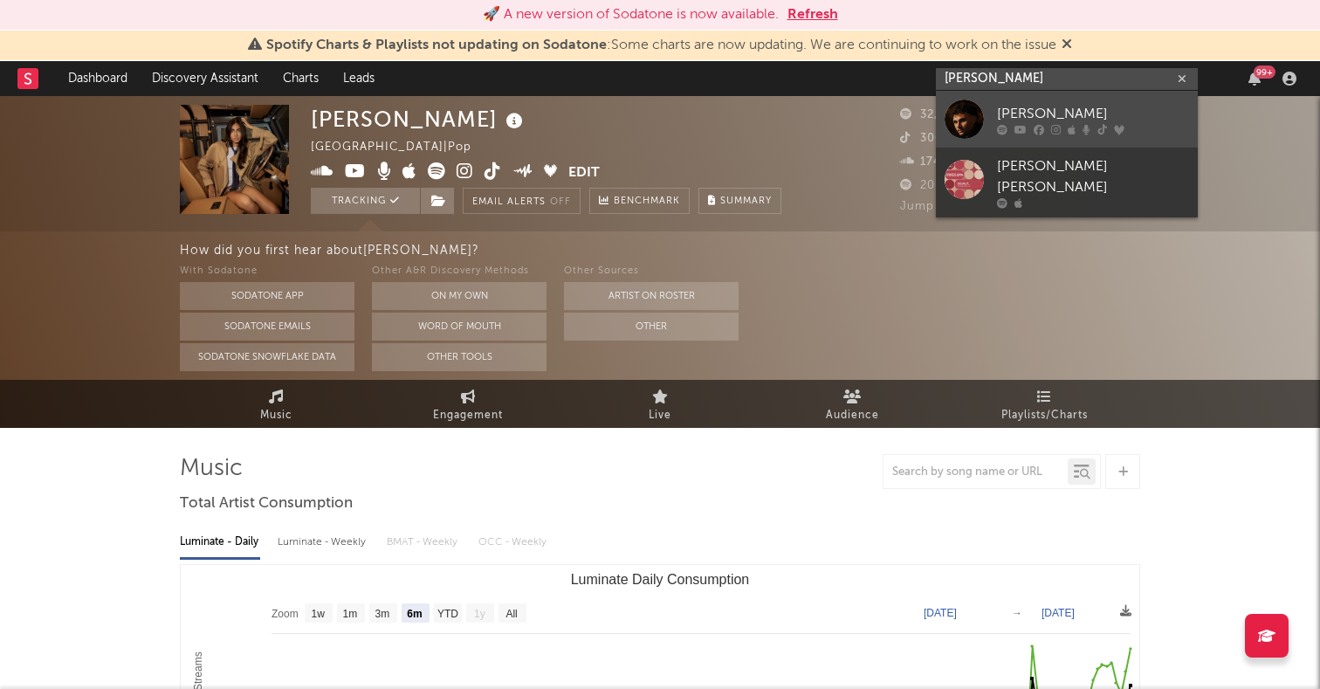
type input "adrien nun"
click at [973, 116] on div at bounding box center [964, 119] width 39 height 39
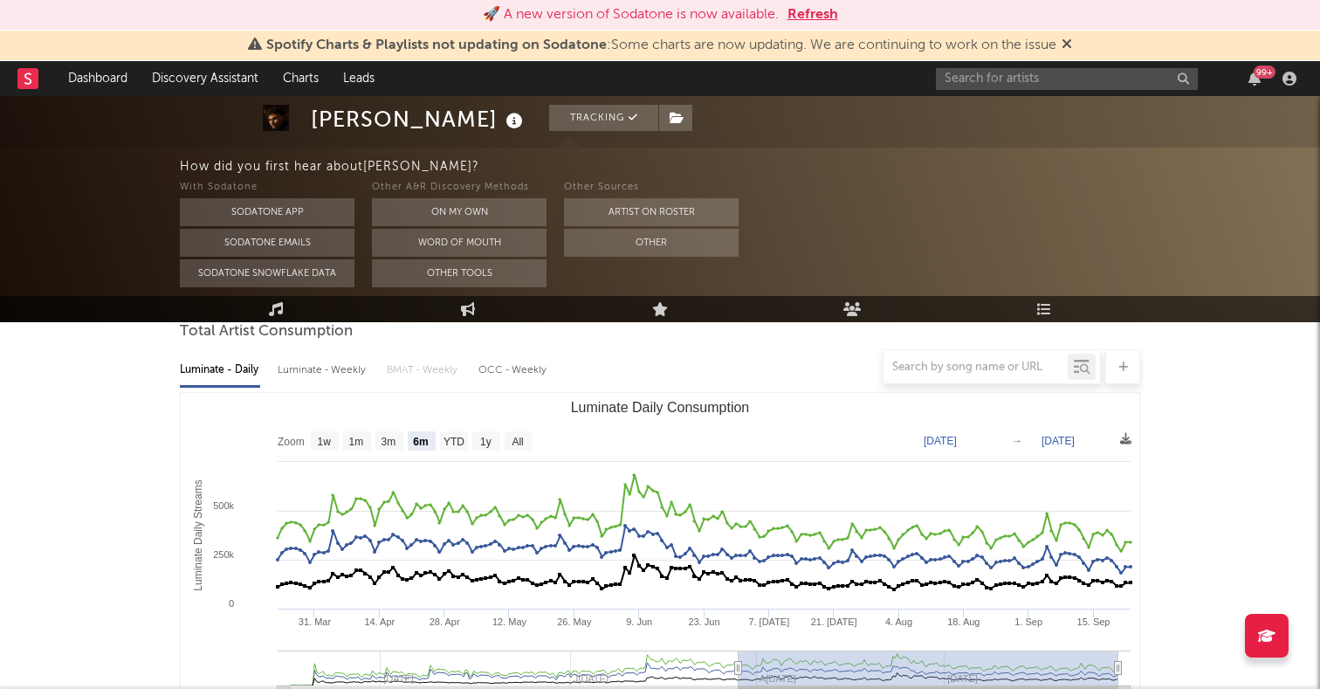
scroll to position [188, 0]
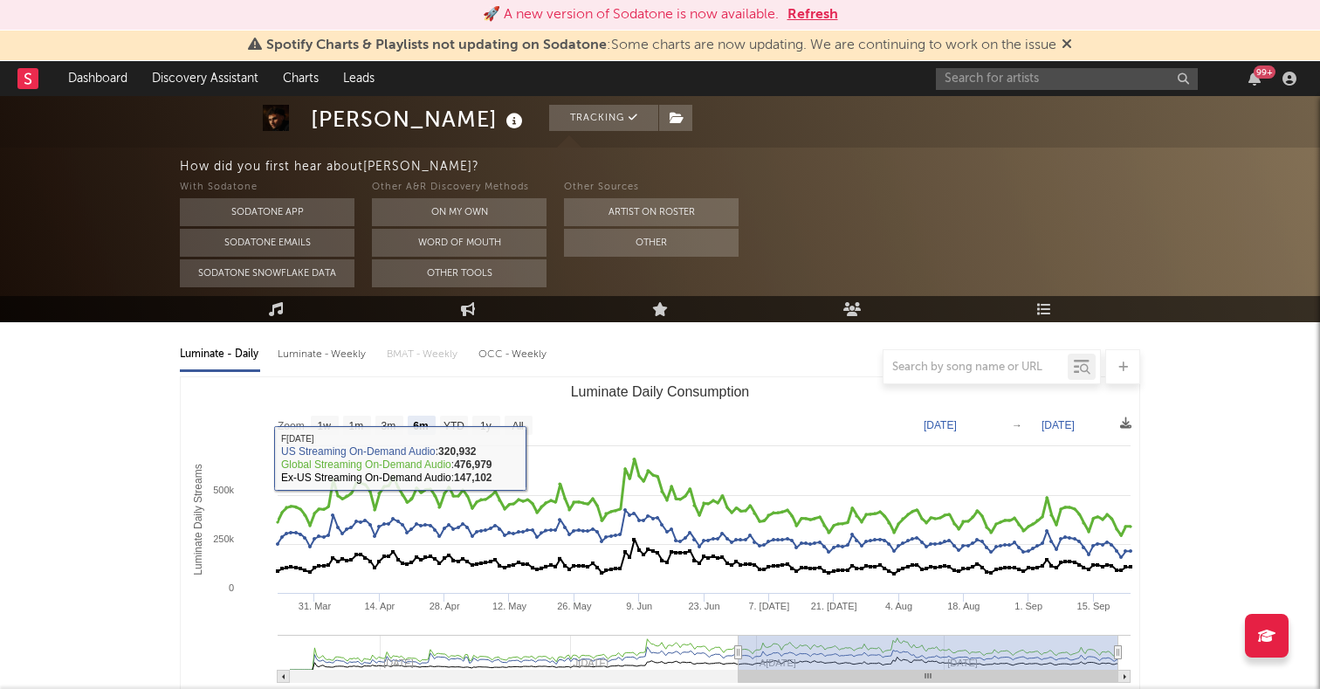
click at [519, 429] on text "All" at bounding box center [517, 426] width 11 height 12
select select "All"
type input "2024-08-18"
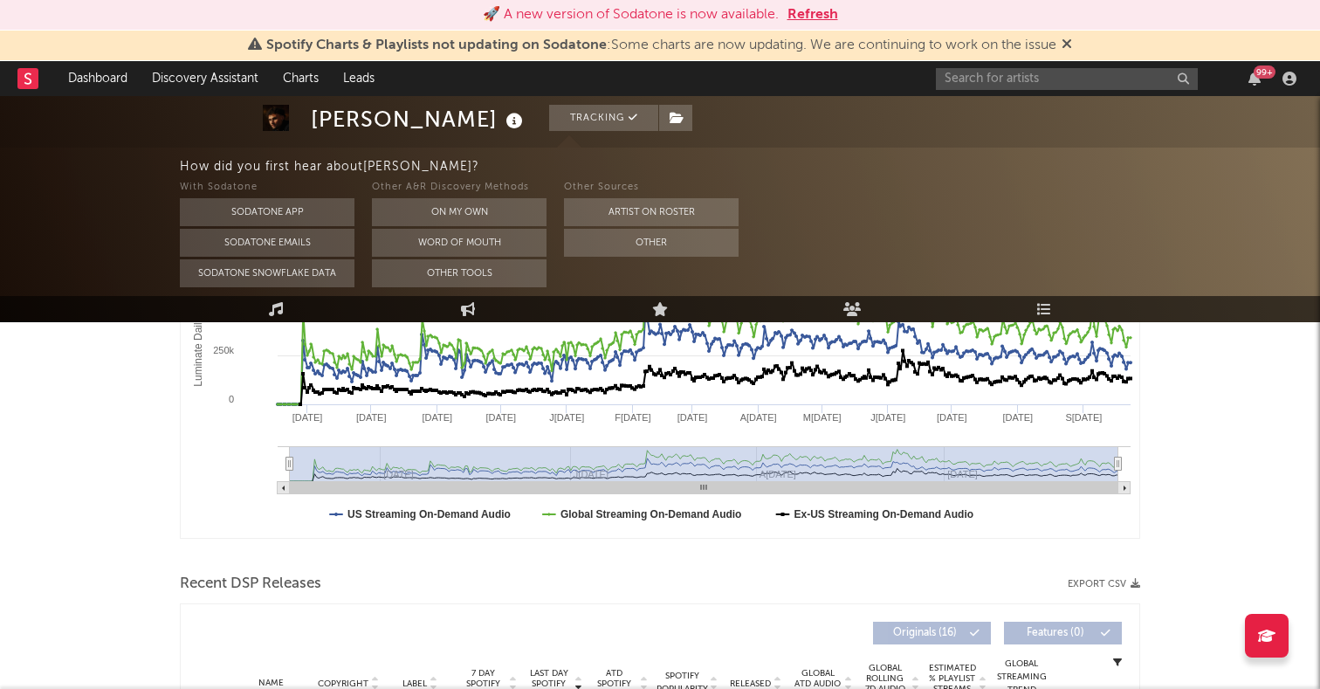
scroll to position [0, 0]
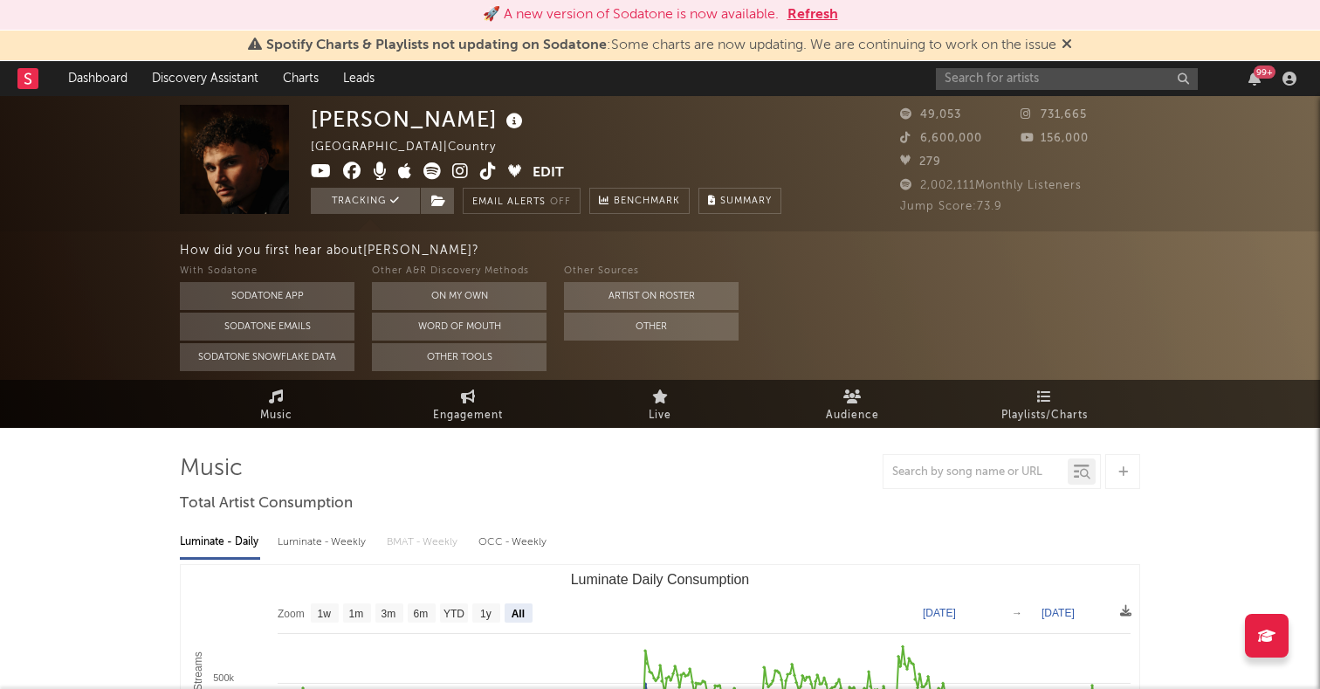
click at [482, 403] on link "Engagement" at bounding box center [468, 404] width 192 height 48
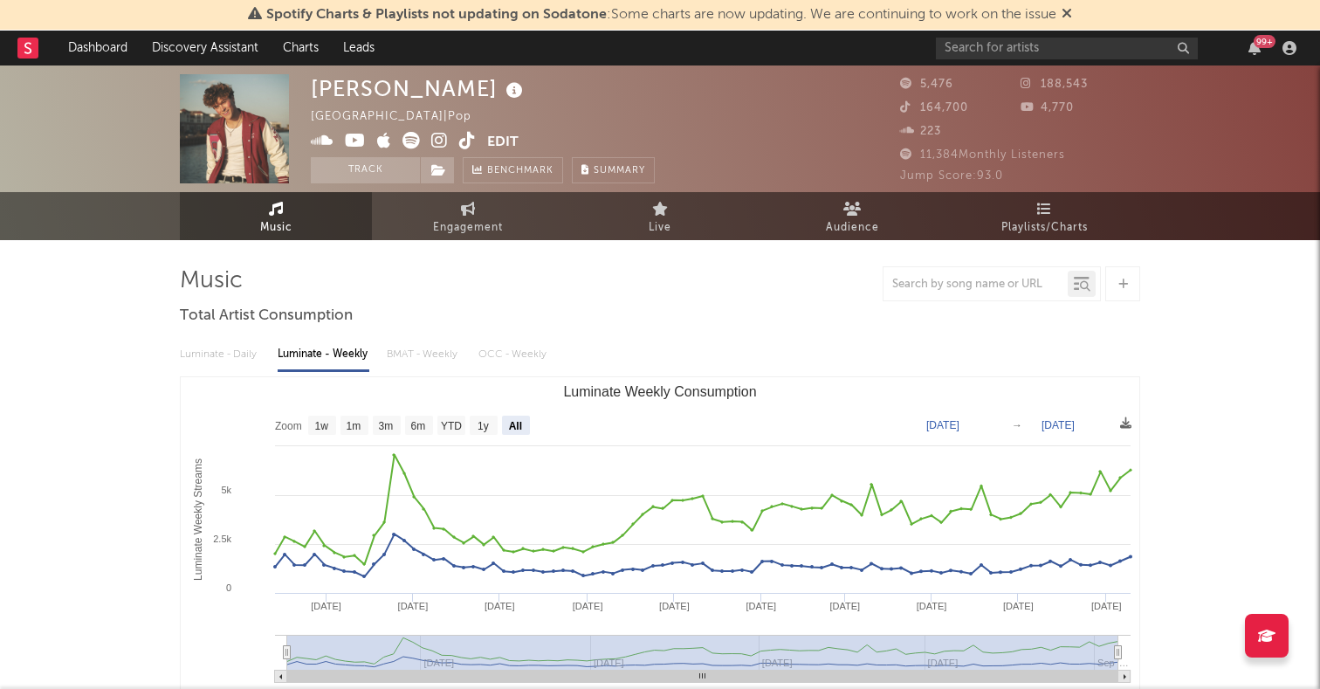
select select "All"
click at [1053, 46] on input "text" at bounding box center [1067, 49] width 262 height 22
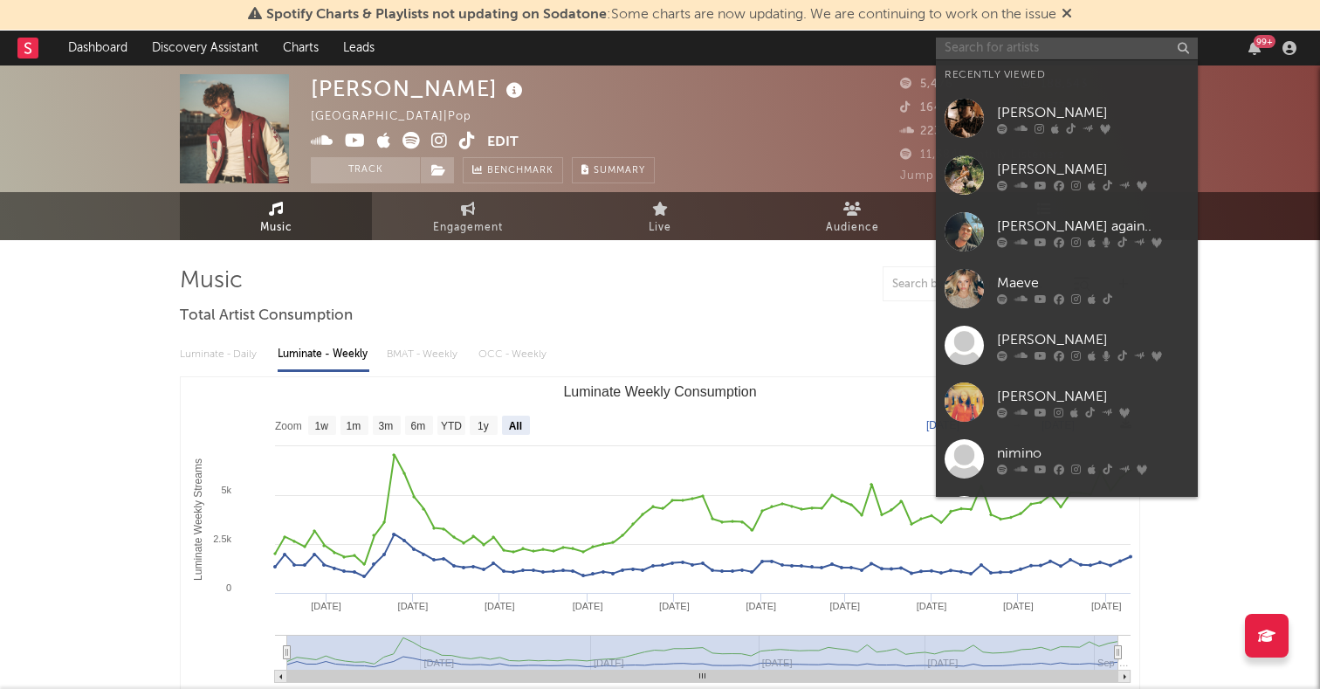
paste input "[URL][DOMAIN_NAME]"
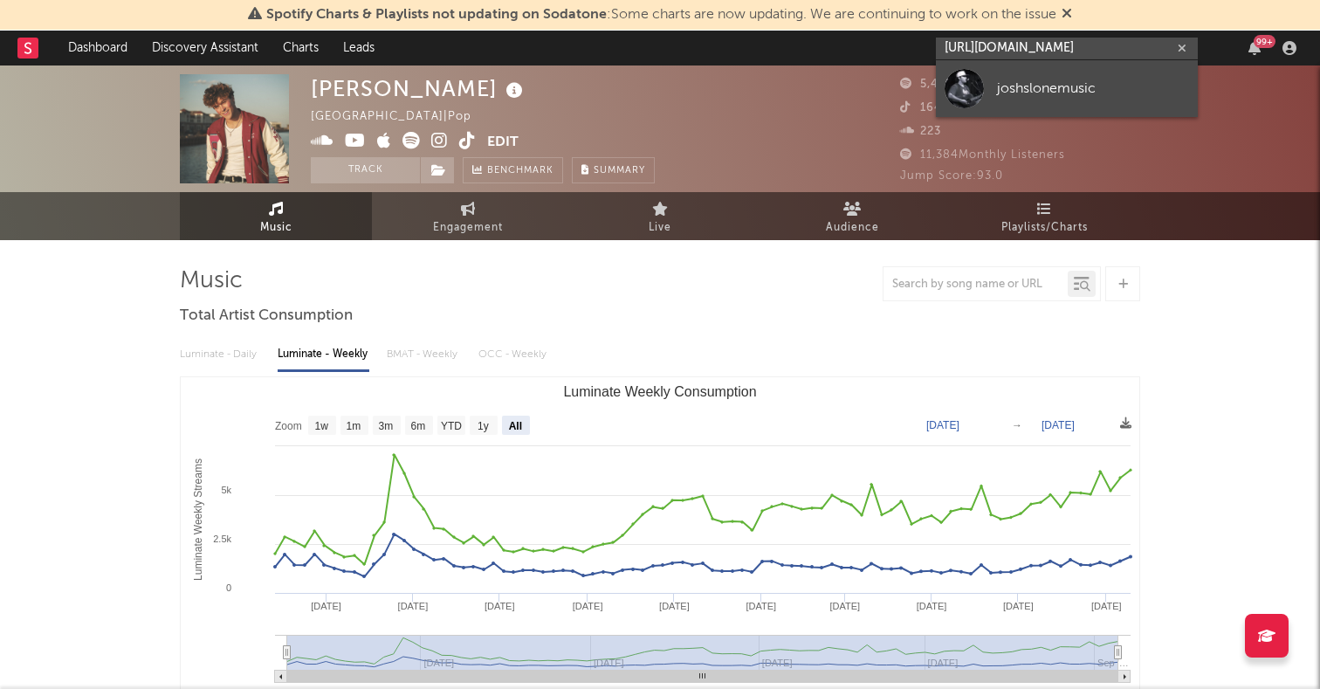
type input "[URL][DOMAIN_NAME]"
click at [960, 85] on div at bounding box center [964, 88] width 39 height 39
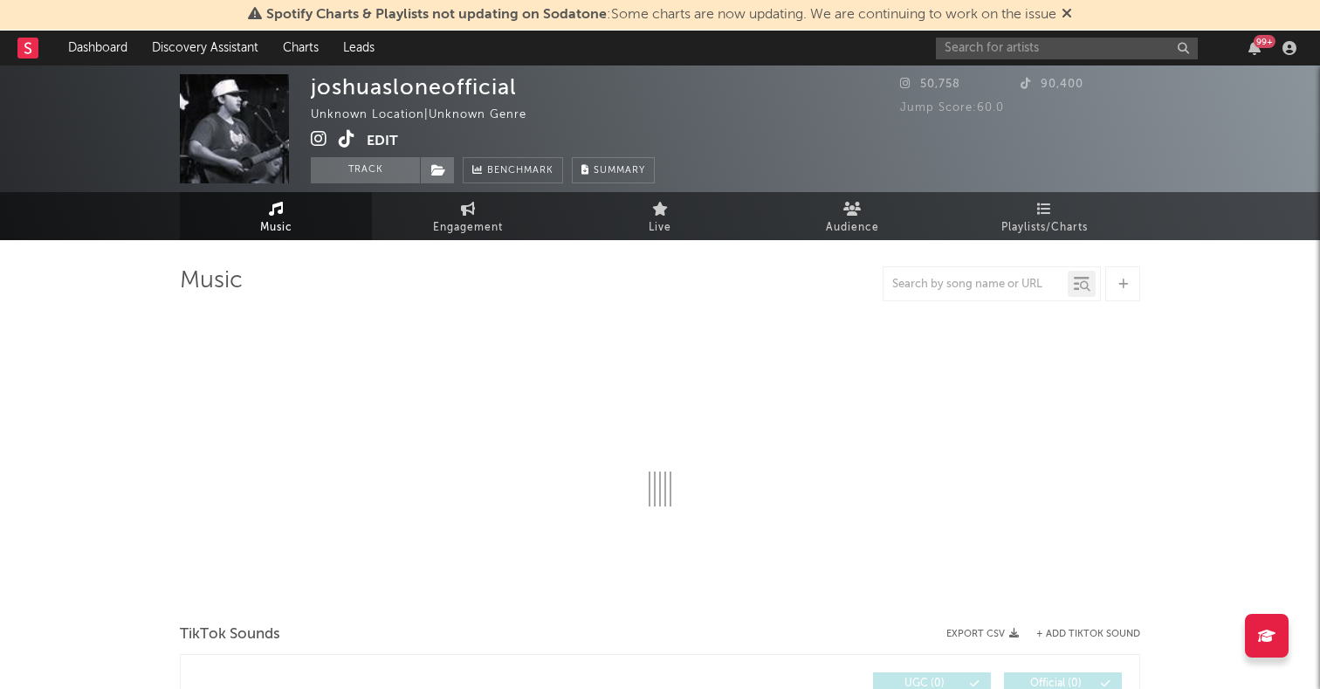
select select "1w"
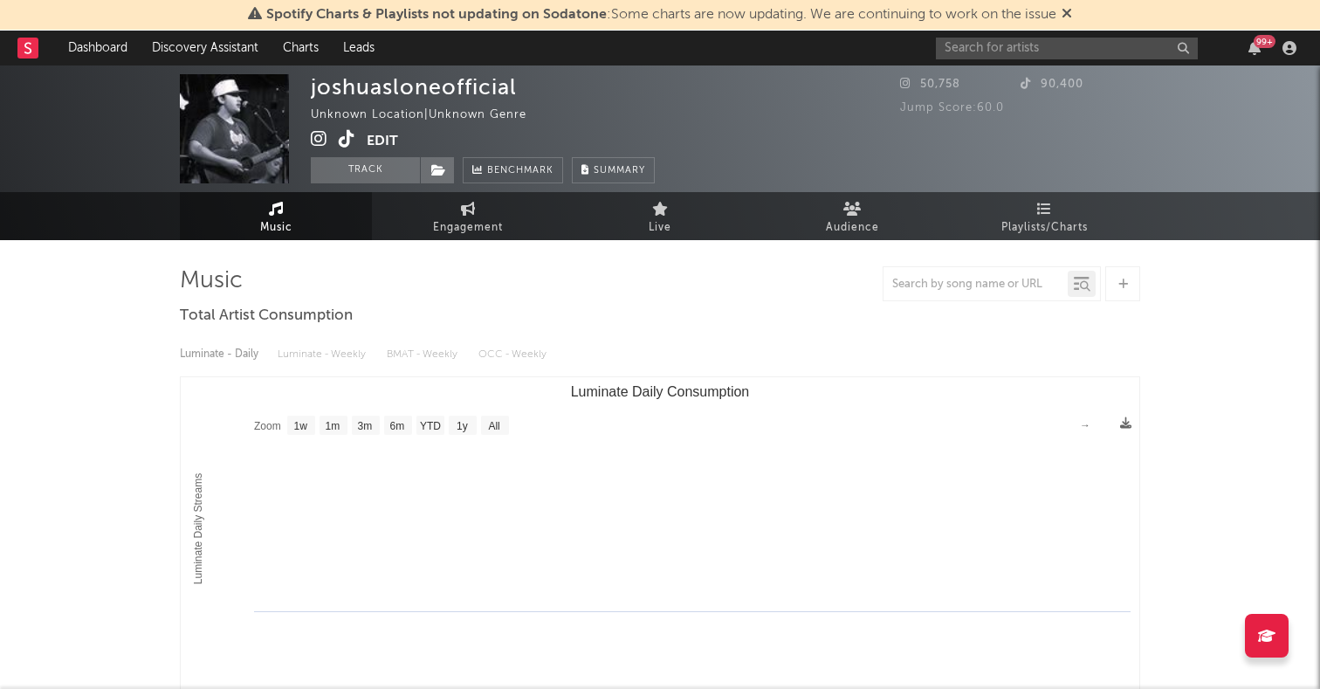
click at [316, 135] on icon at bounding box center [319, 138] width 17 height 17
click at [346, 141] on icon at bounding box center [347, 138] width 17 height 17
click at [348, 134] on icon at bounding box center [347, 138] width 17 height 17
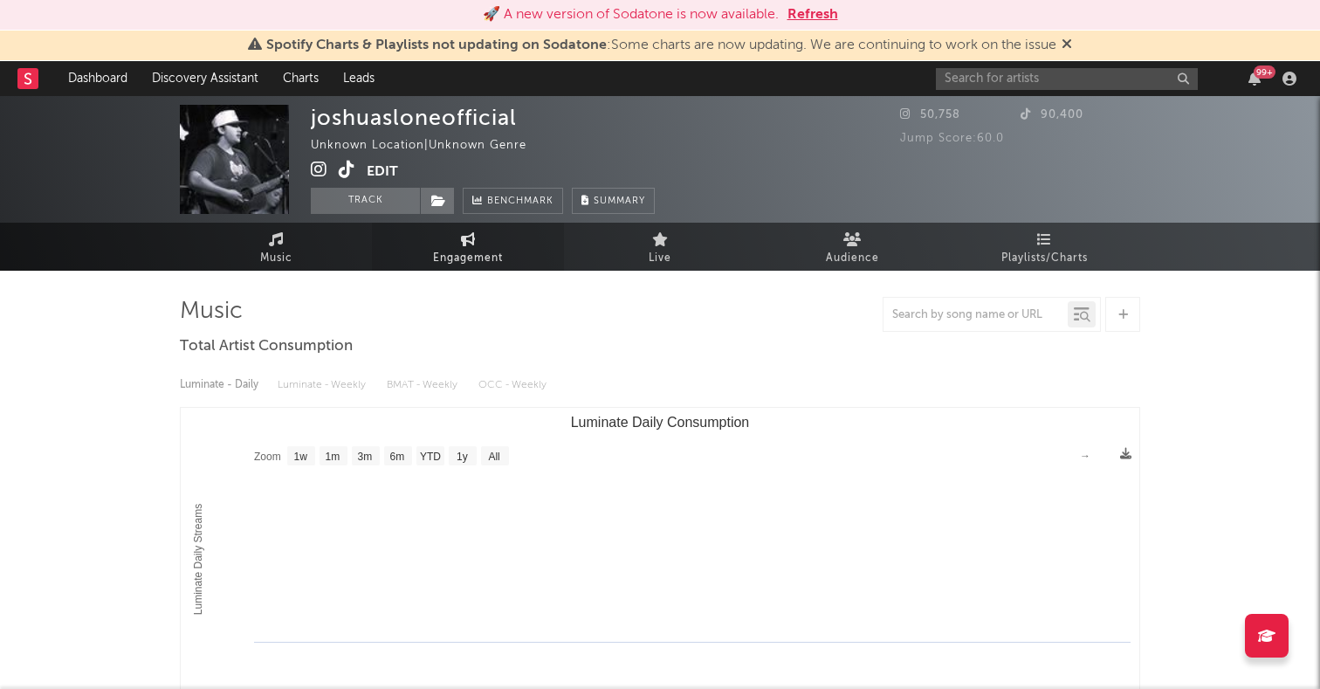
click at [462, 256] on span "Engagement" at bounding box center [468, 258] width 70 height 21
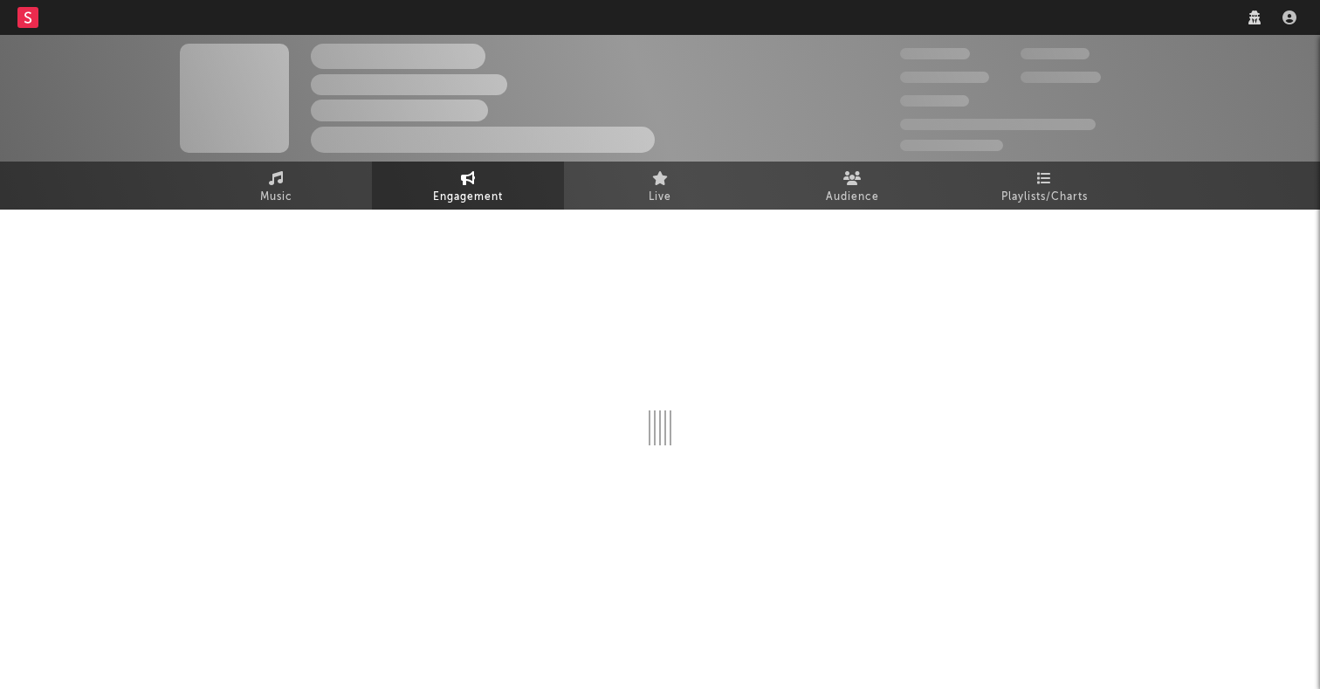
select select "1w"
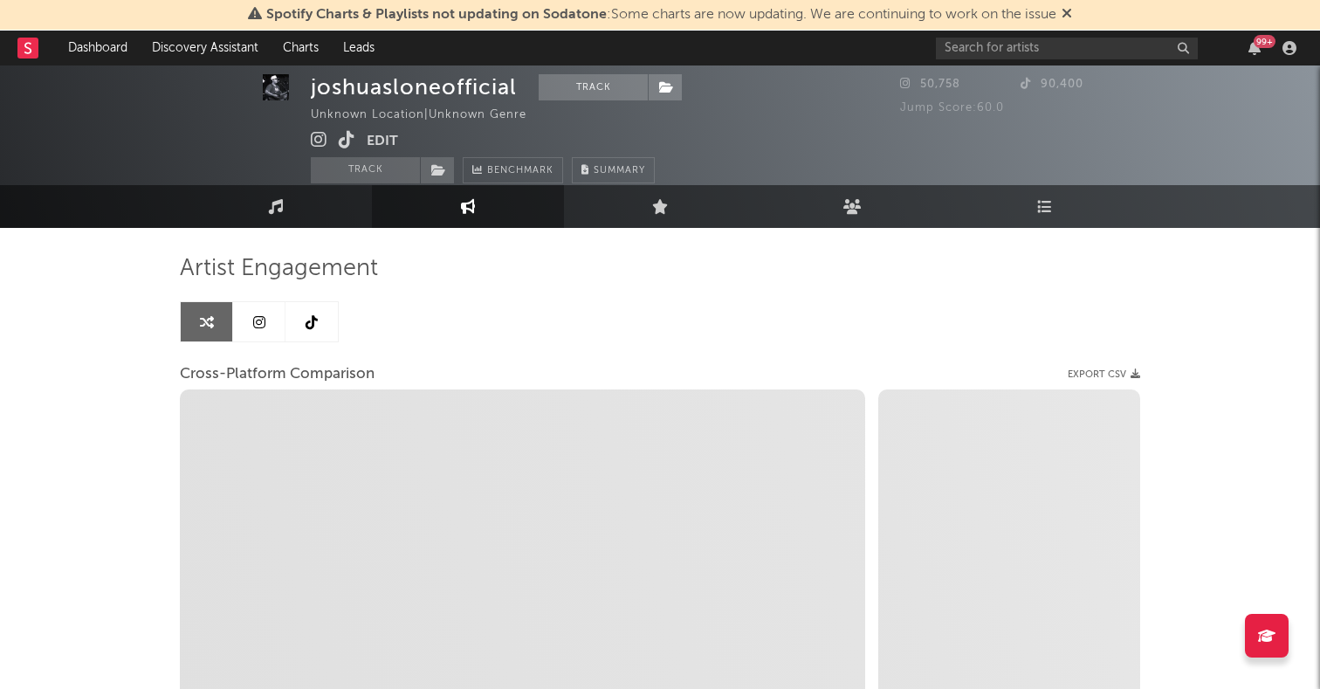
click at [320, 320] on link at bounding box center [312, 321] width 52 height 39
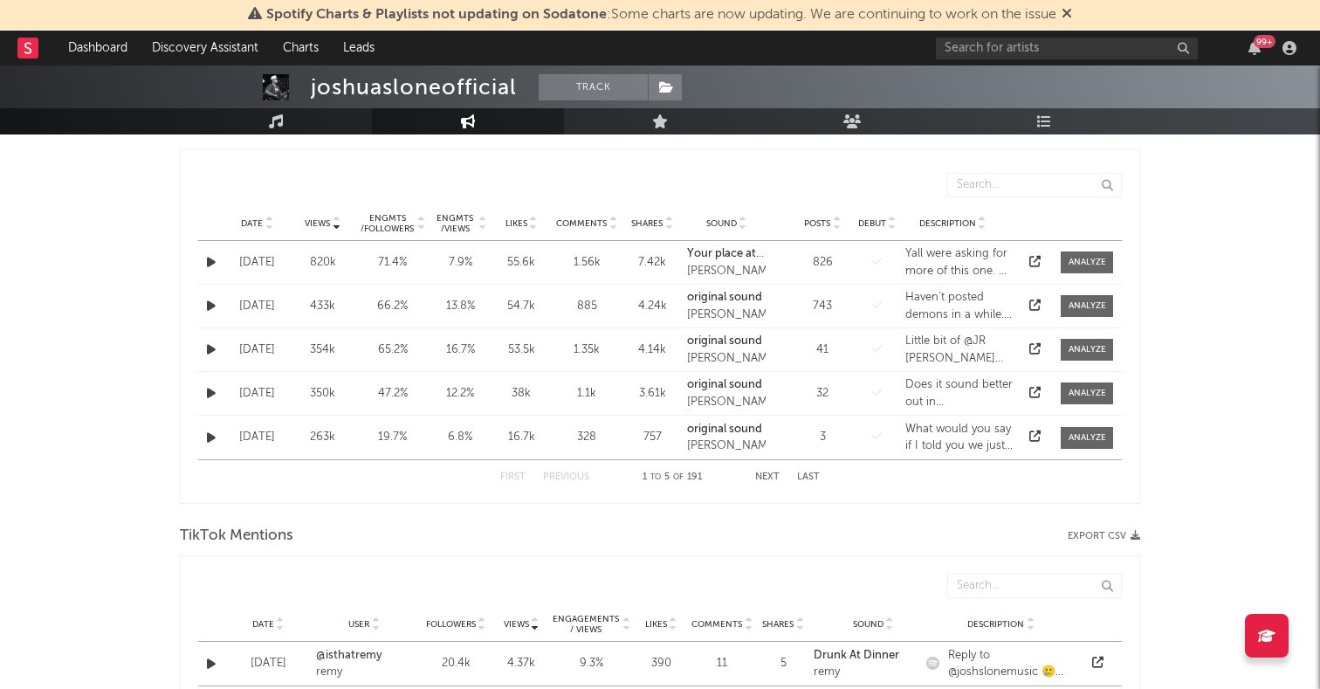
select select "6m"
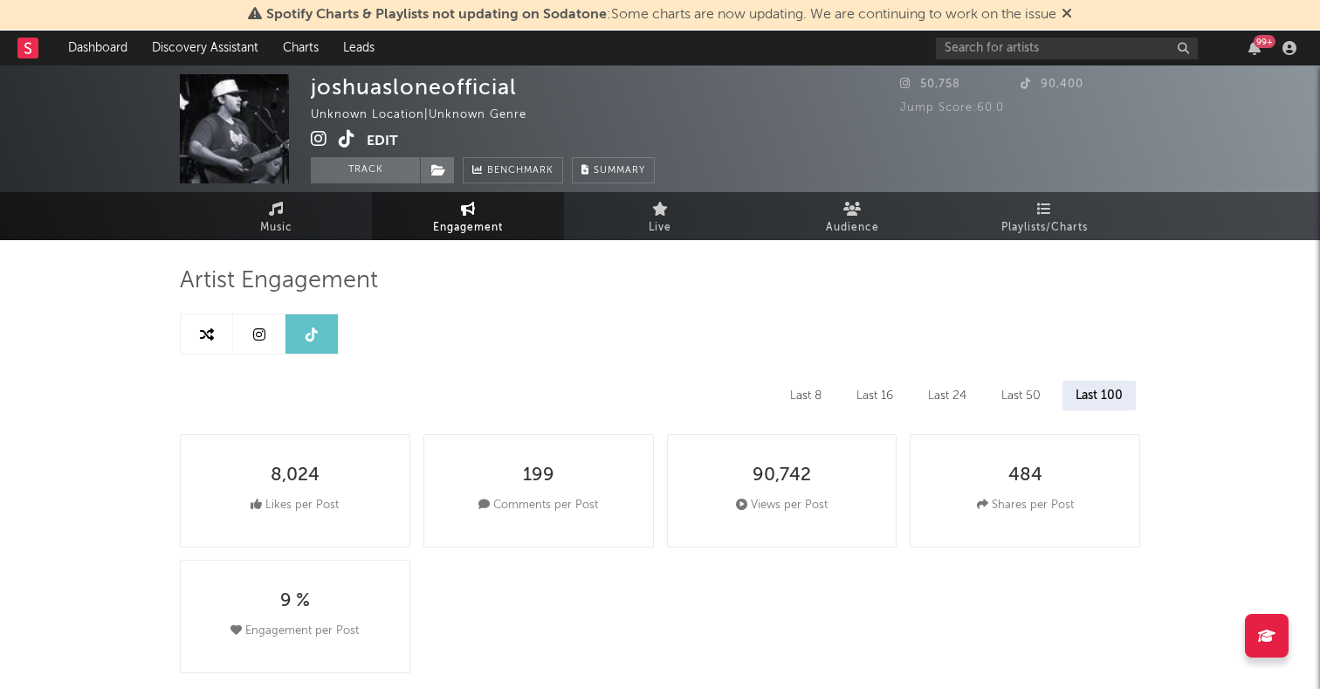
click at [248, 331] on link at bounding box center [259, 333] width 52 height 39
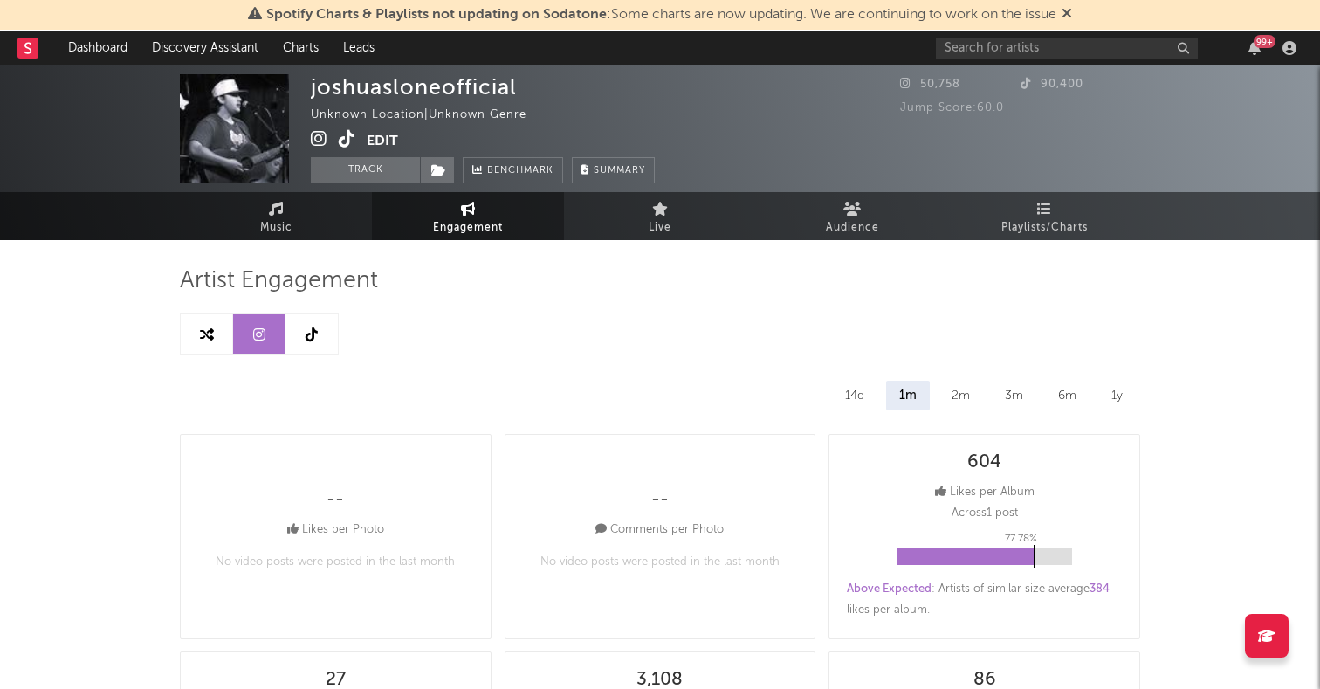
select select "6m"
click at [286, 218] on span "Music" at bounding box center [276, 227] width 32 height 21
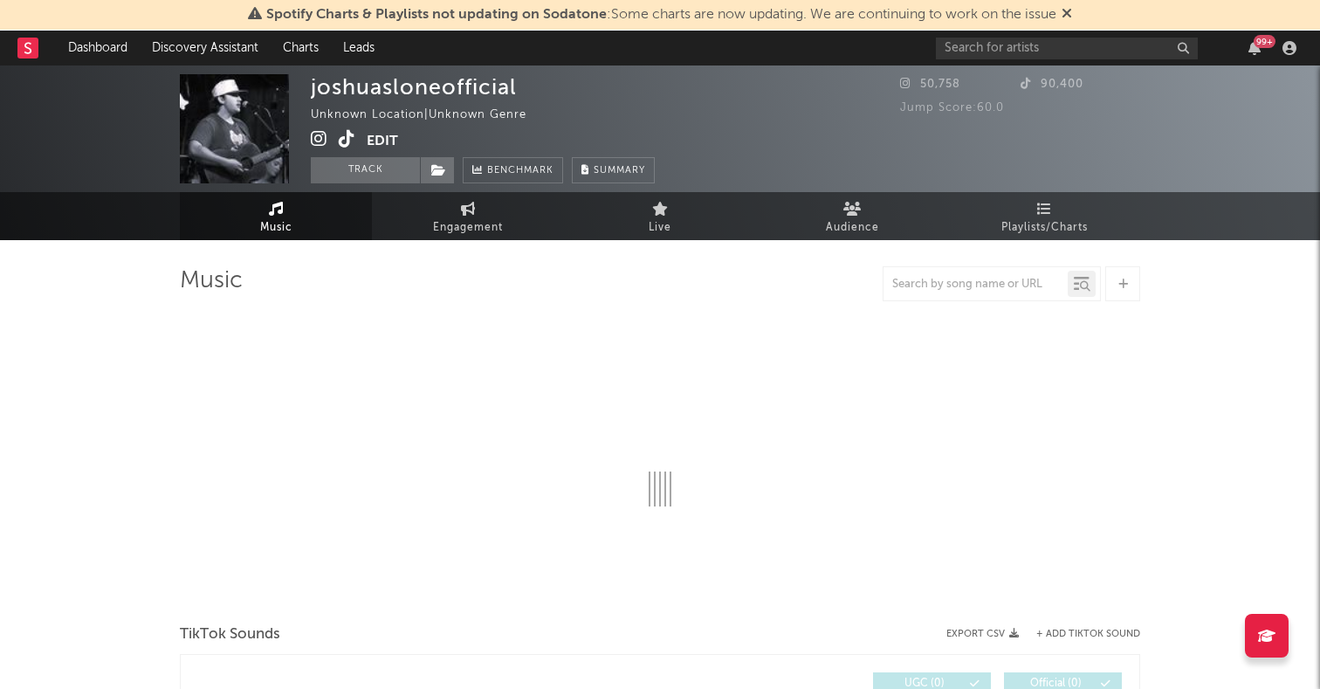
select select "1w"
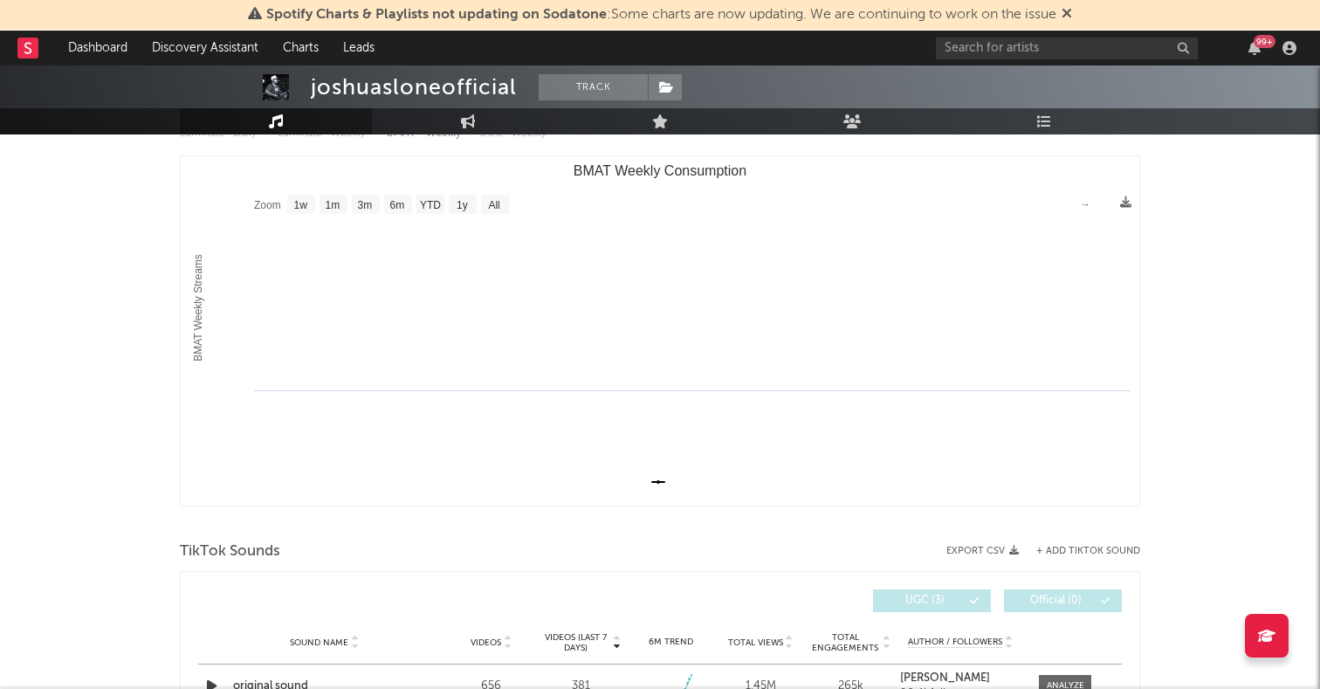
scroll to position [348, 0]
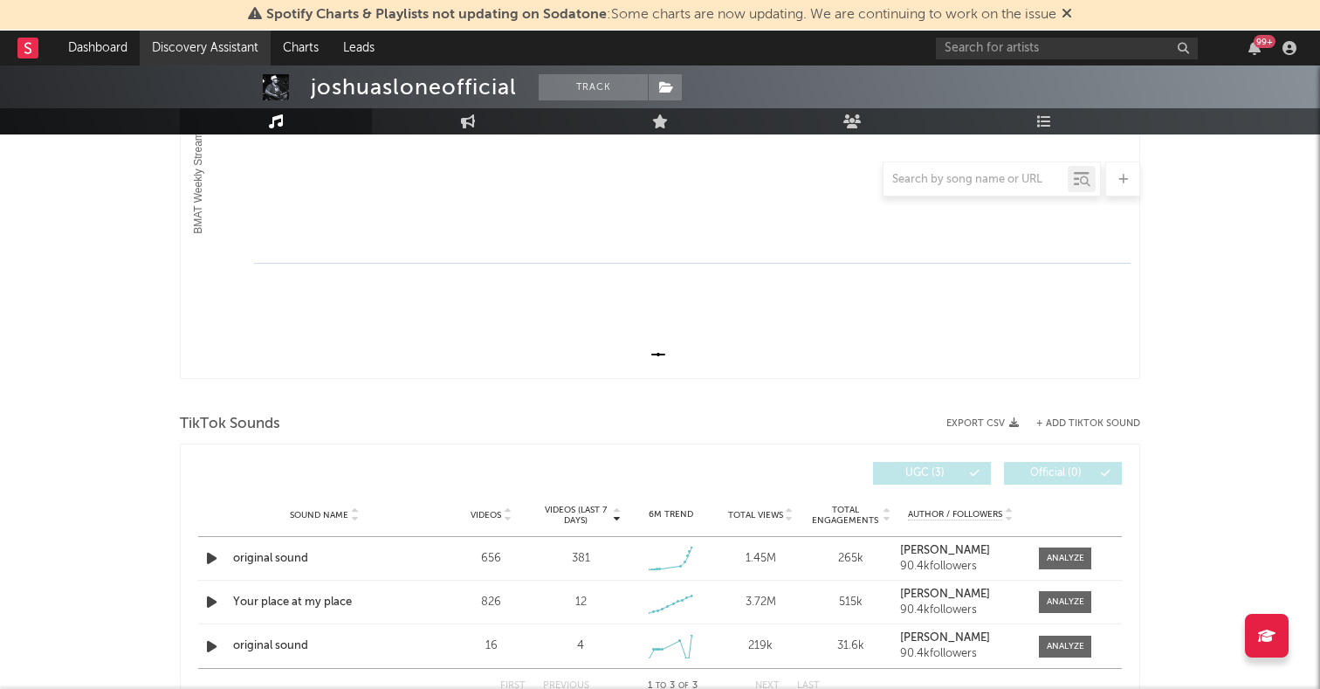
click at [223, 39] on link "Discovery Assistant" at bounding box center [205, 48] width 131 height 35
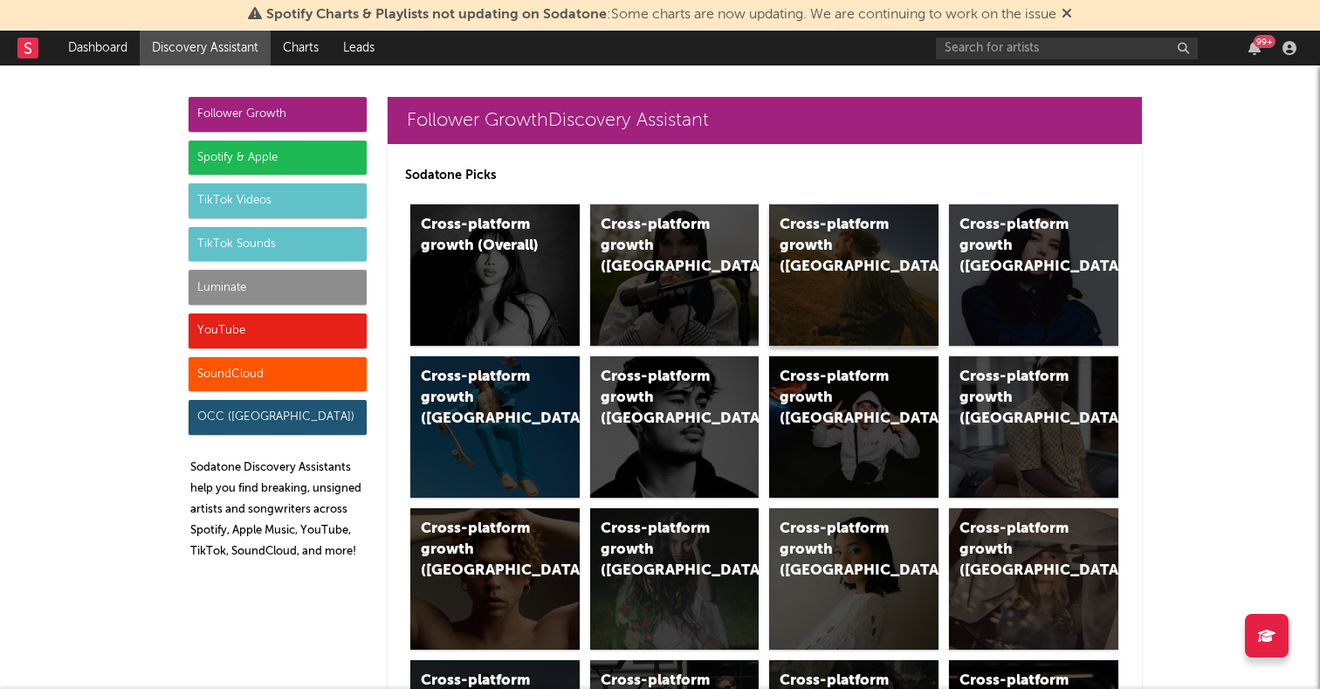
click at [802, 269] on div "Cross-platform growth ([GEOGRAPHIC_DATA])" at bounding box center [853, 274] width 169 height 141
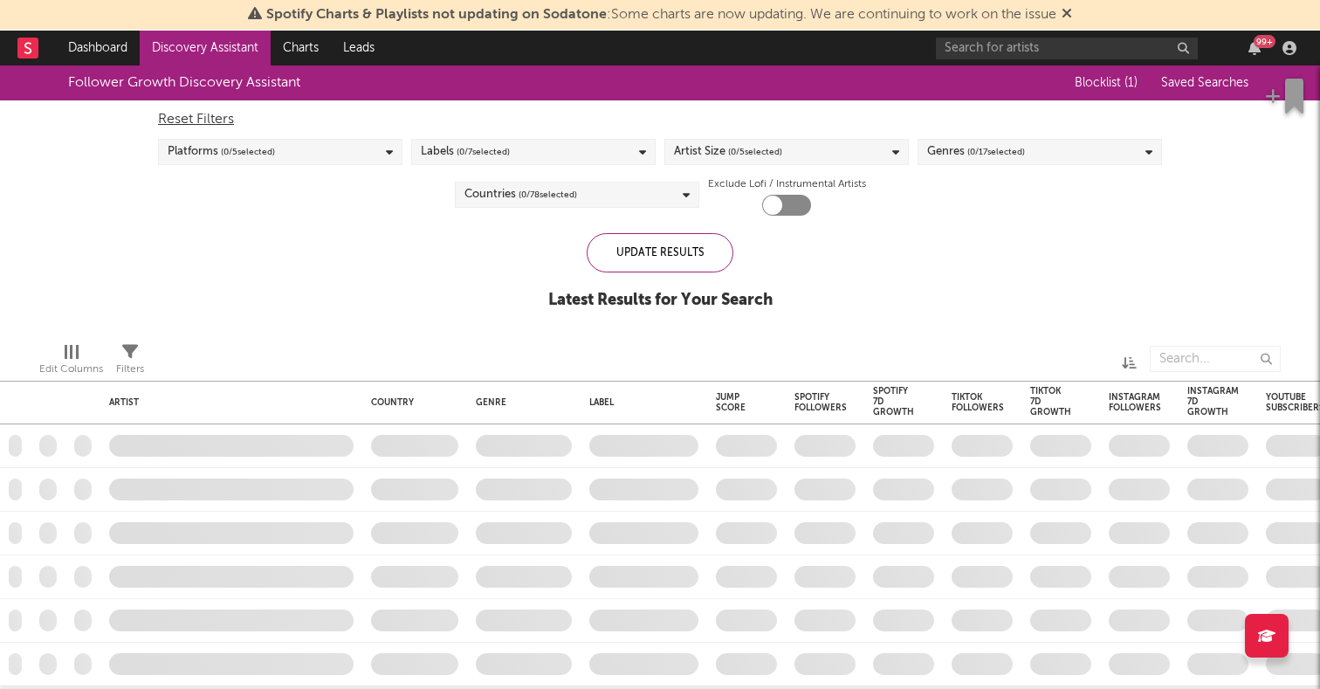
checkbox input "true"
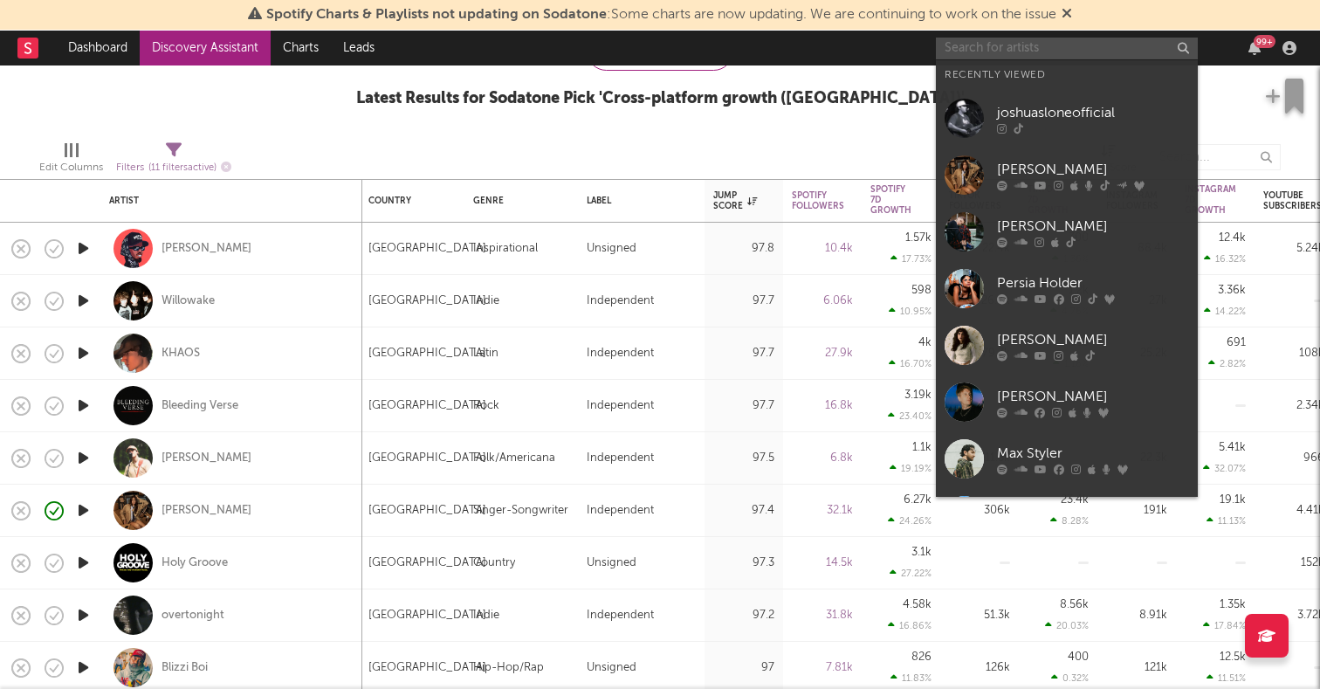
click at [1001, 50] on input "text" at bounding box center [1067, 49] width 262 height 22
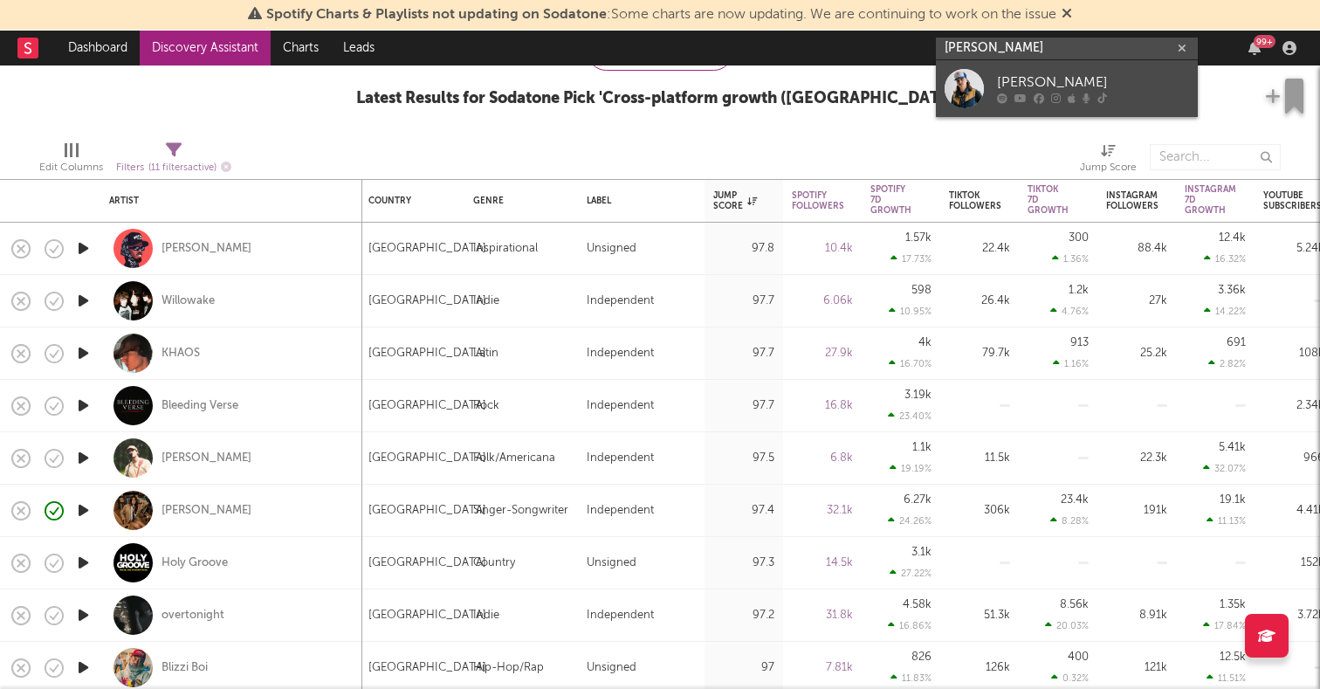
type input "[PERSON_NAME]"
click at [975, 90] on div at bounding box center [964, 88] width 39 height 39
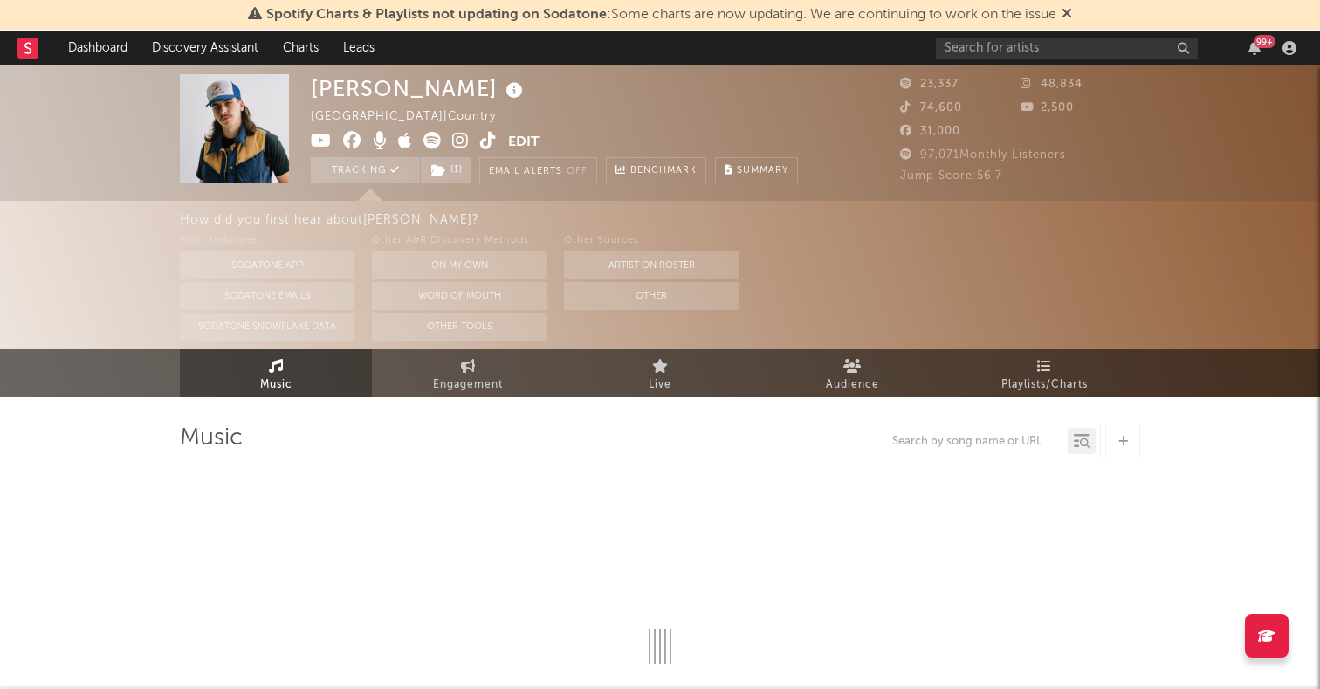
select select "6m"
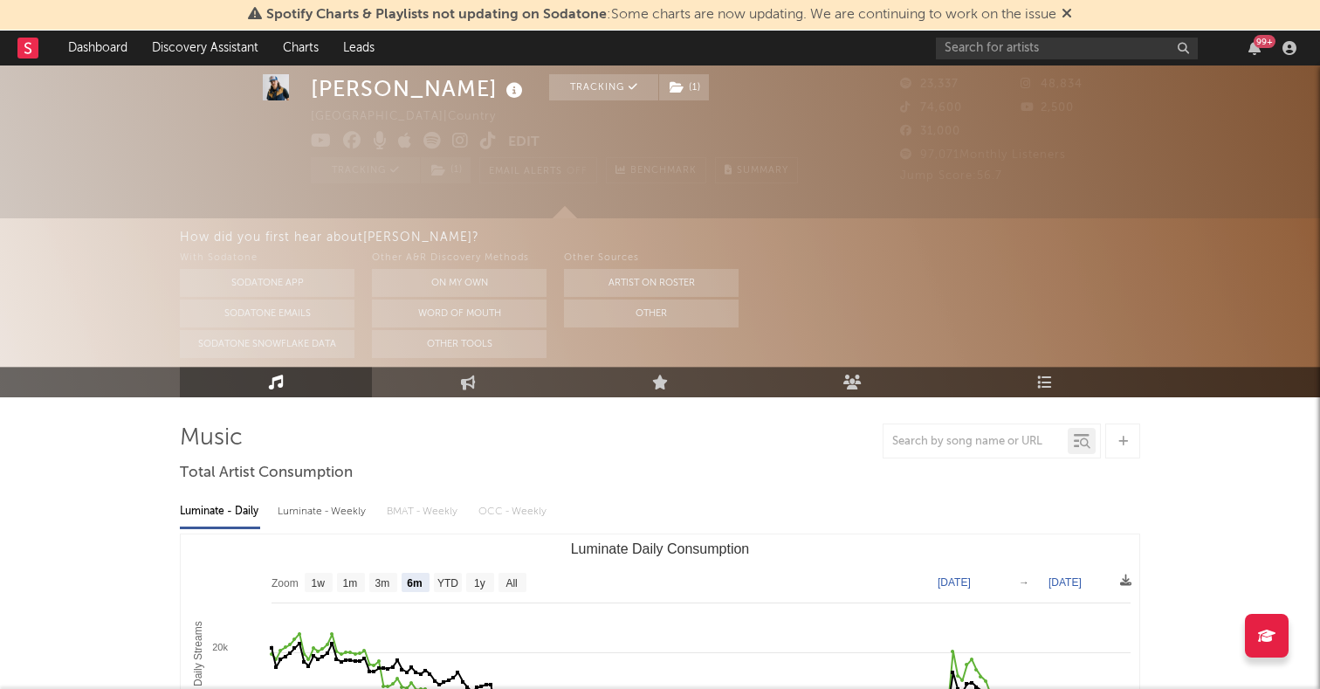
scroll to position [187, 0]
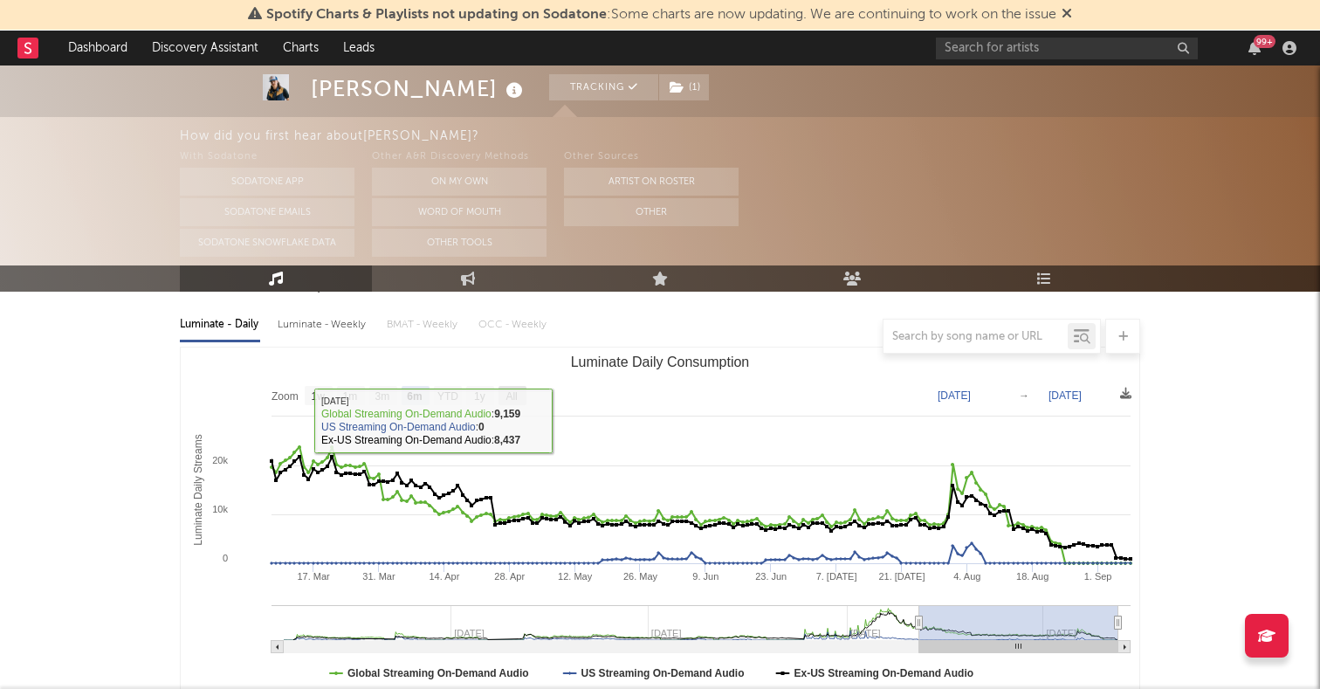
click at [518, 387] on rect "Luminate Daily Consumption" at bounding box center [513, 395] width 28 height 19
select select "All"
type input "[DATE]"
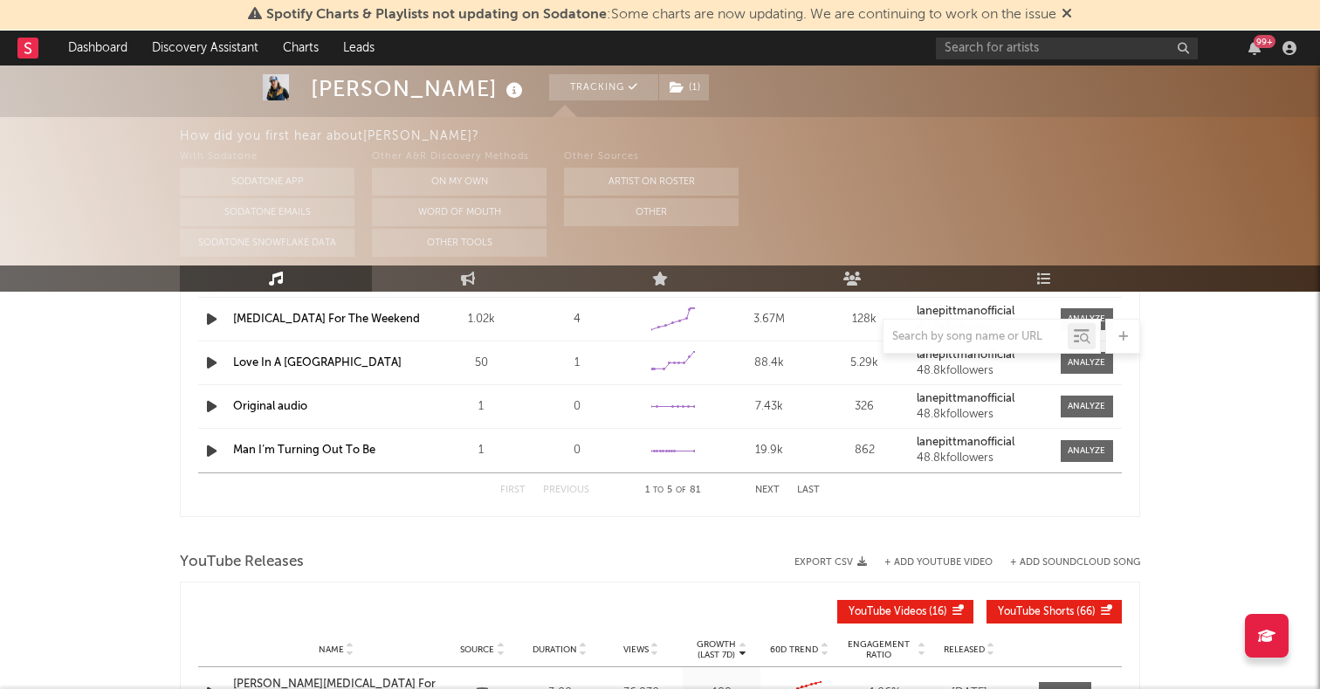
scroll to position [740, 0]
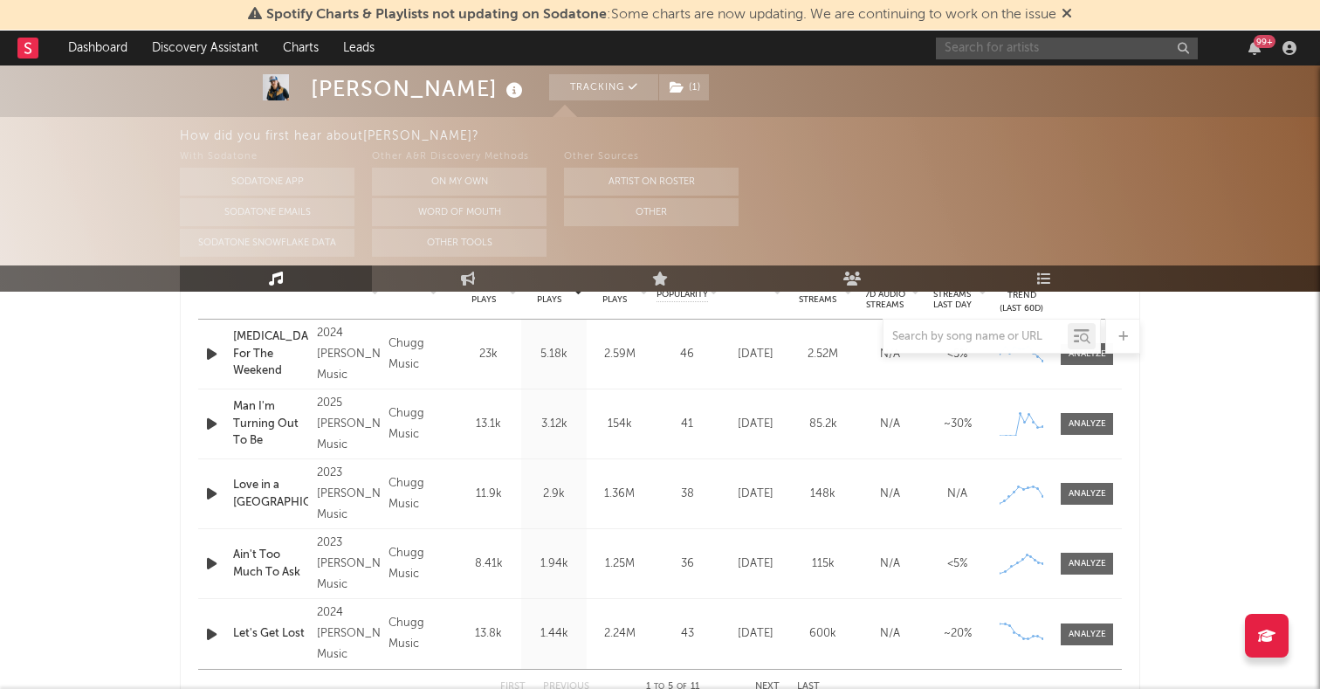
click at [980, 42] on input "text" at bounding box center [1067, 49] width 262 height 22
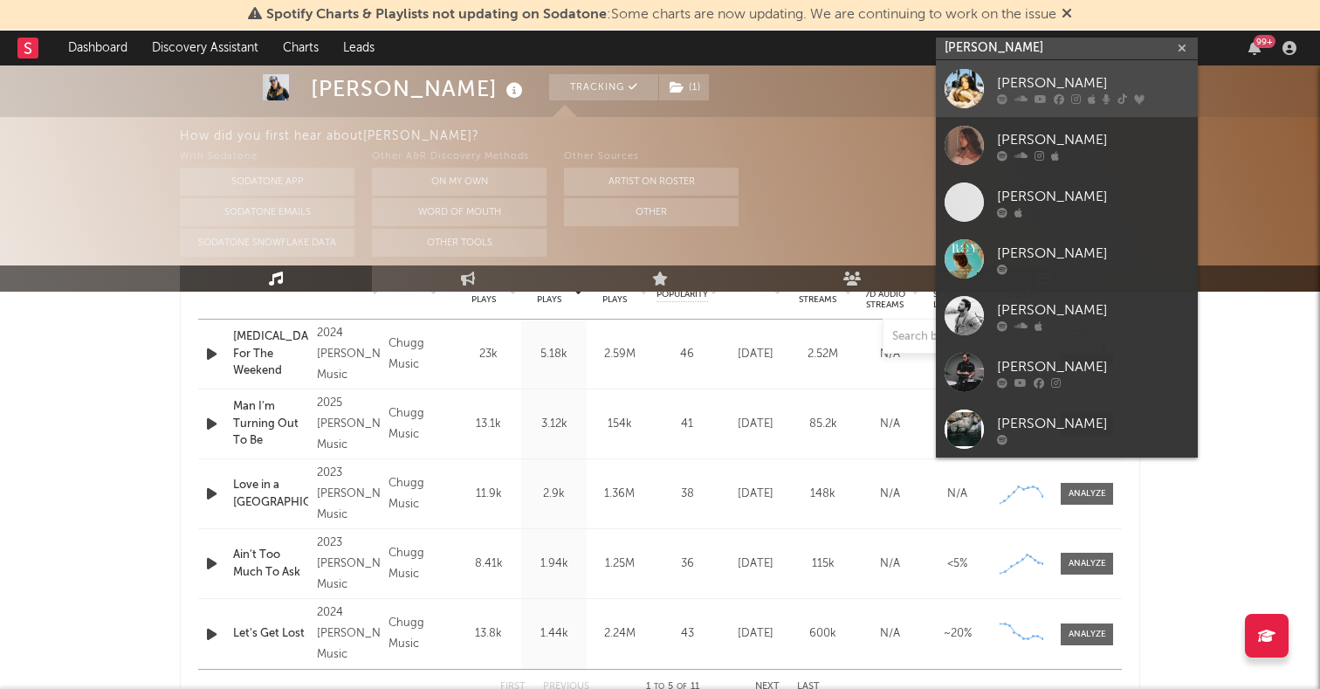
type input "[PERSON_NAME]"
click at [960, 81] on div at bounding box center [964, 88] width 39 height 39
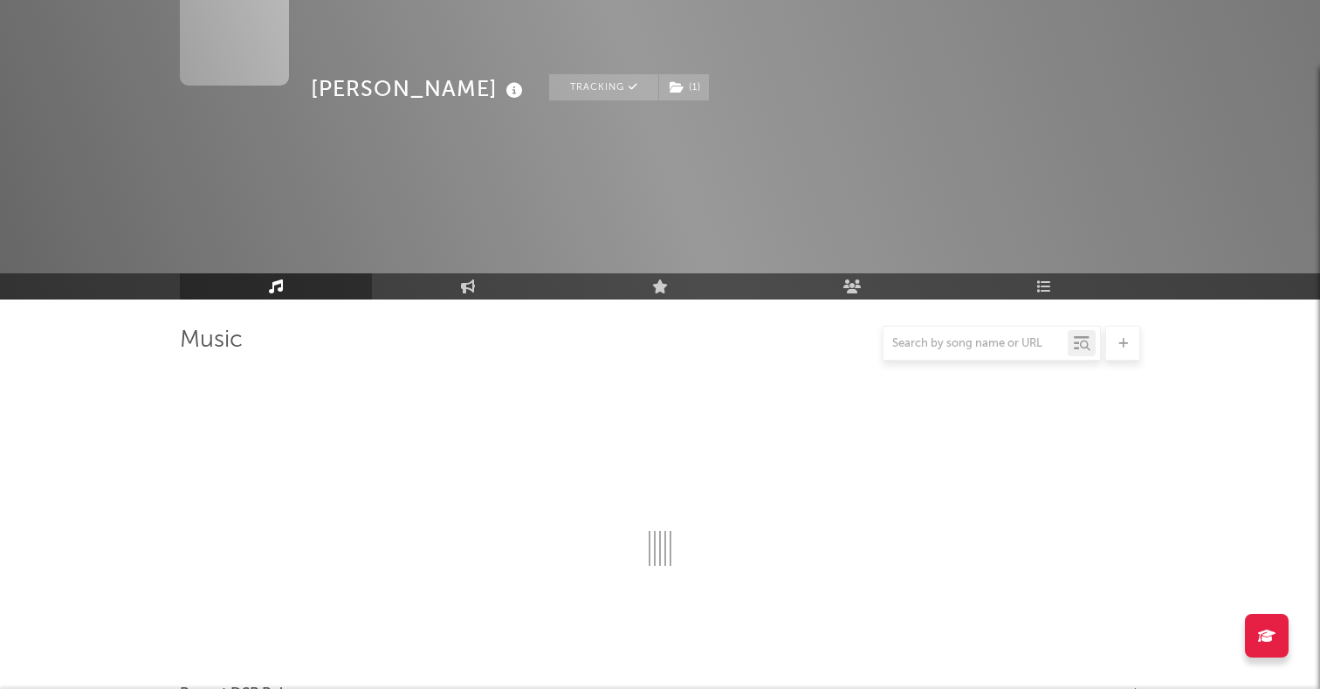
scroll to position [740, 0]
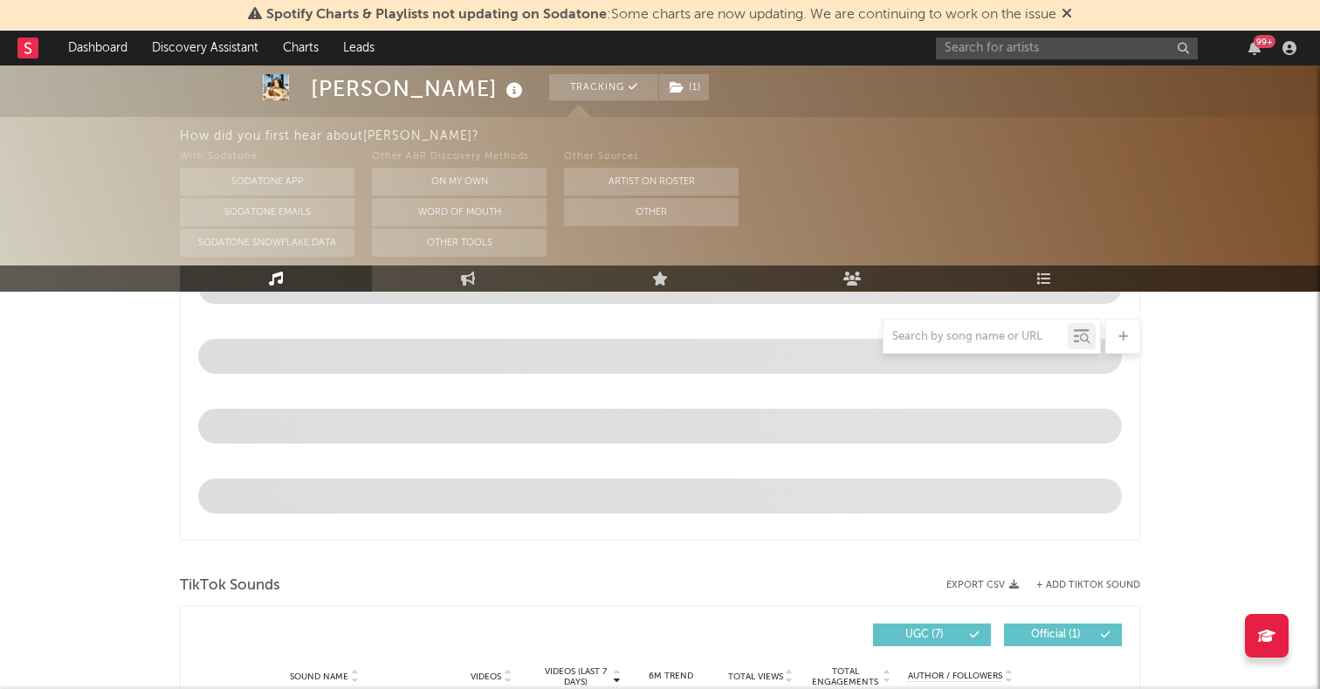
select select "6m"
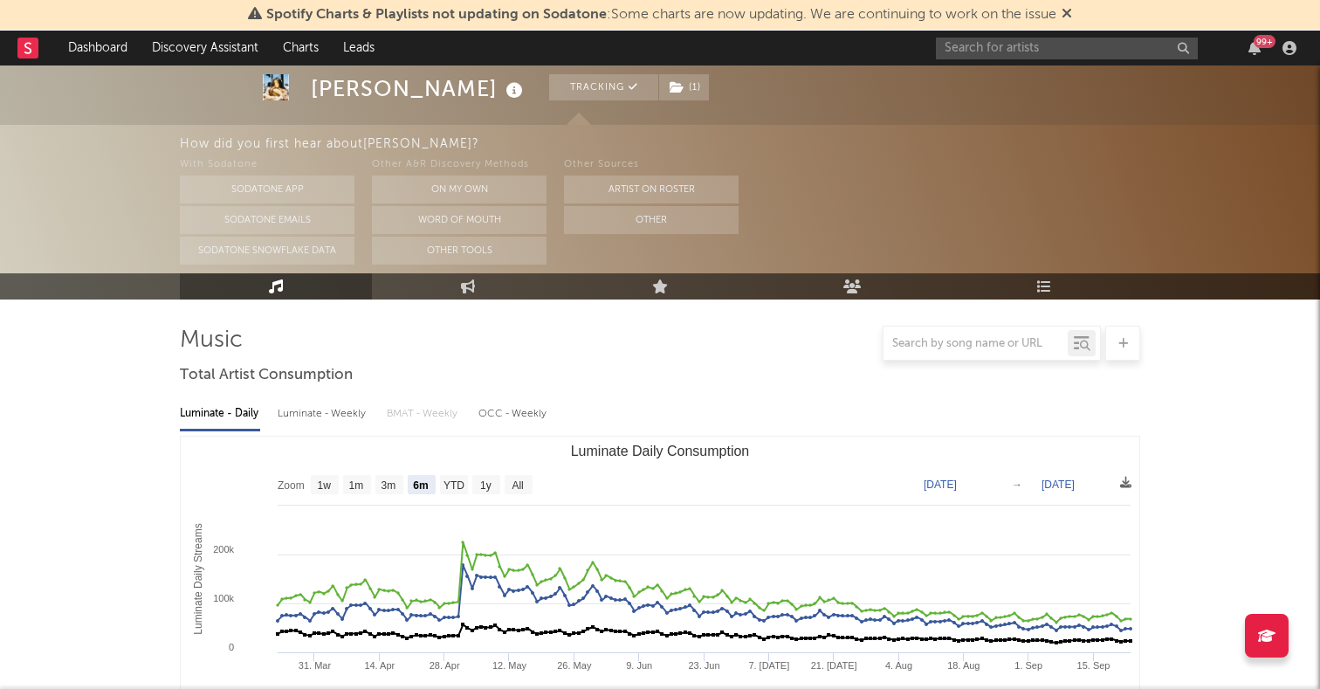
scroll to position [0, 0]
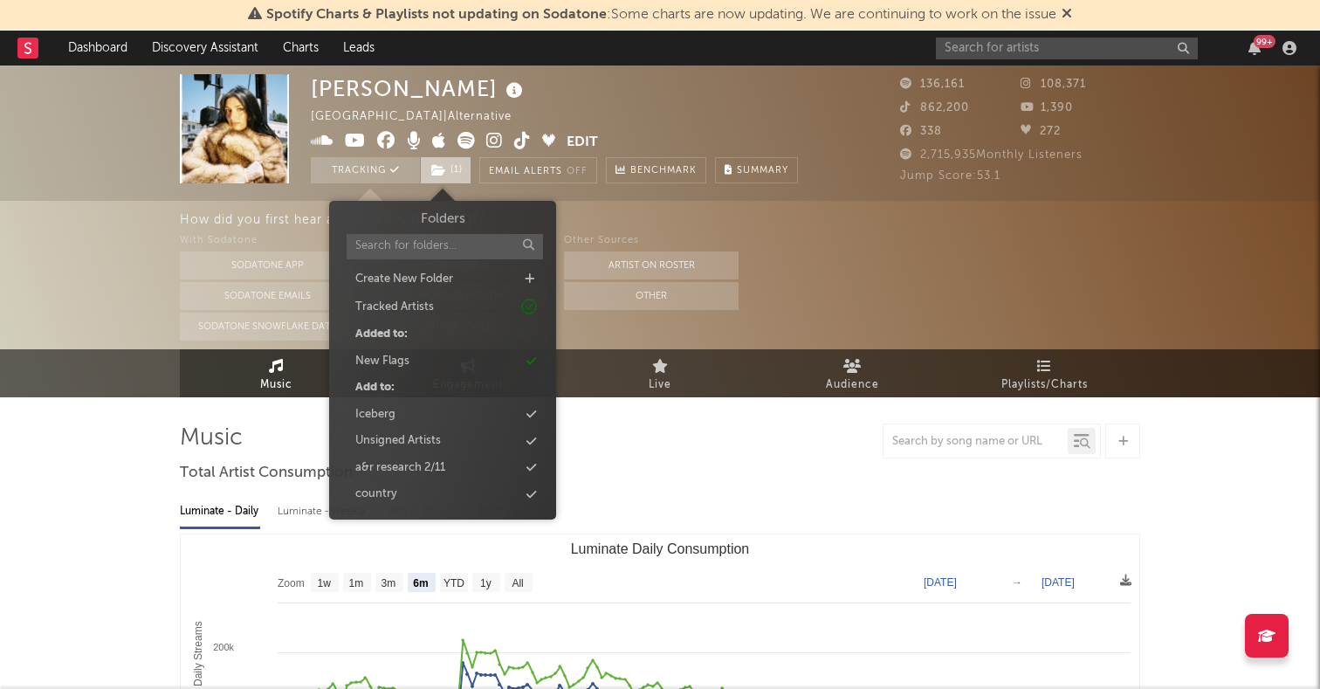
click at [446, 169] on span "( 1 )" at bounding box center [446, 170] width 52 height 26
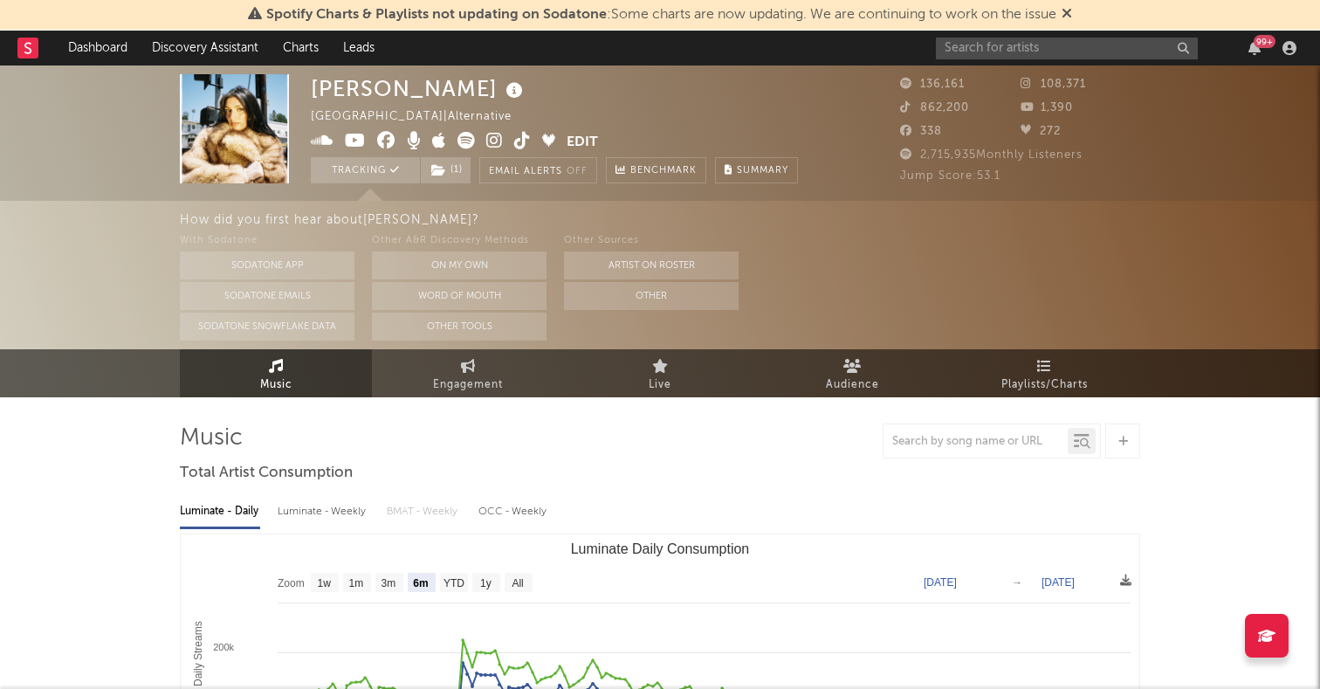
click at [760, 449] on div at bounding box center [660, 440] width 960 height 35
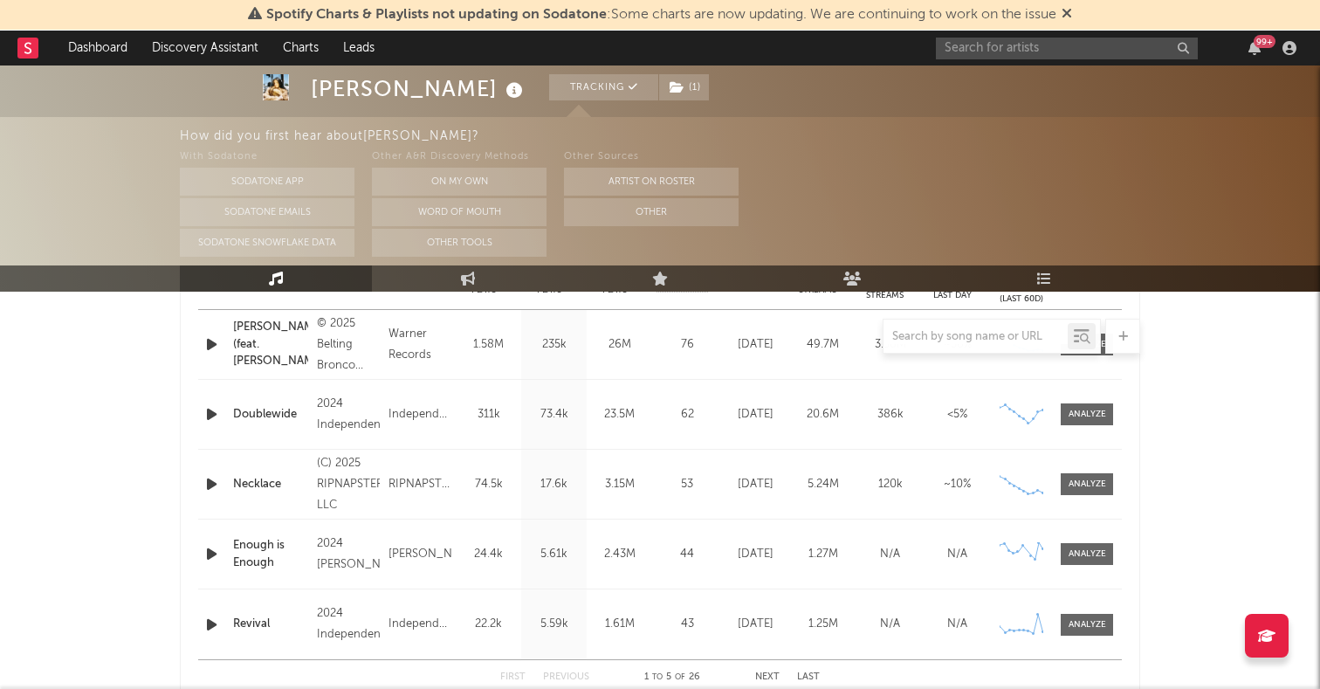
scroll to position [752, 0]
click at [330, 344] on div at bounding box center [660, 336] width 960 height 35
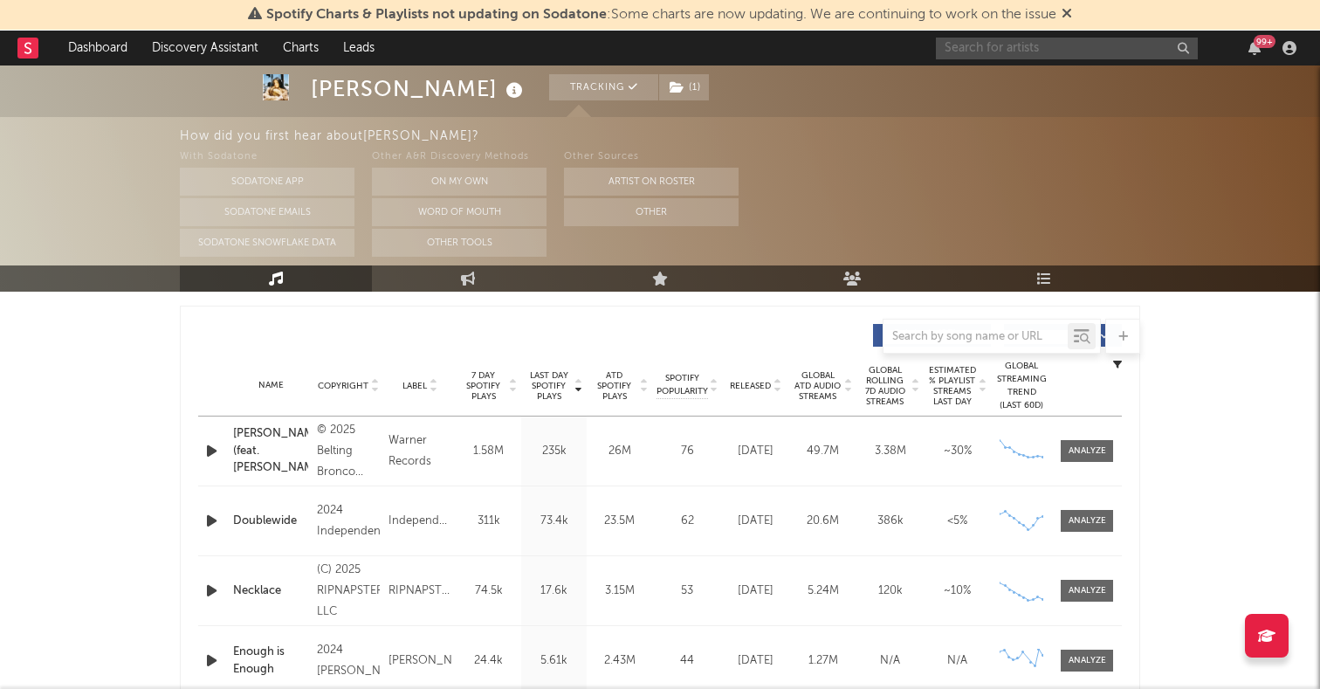
click at [1050, 58] on input "text" at bounding box center [1067, 49] width 262 height 22
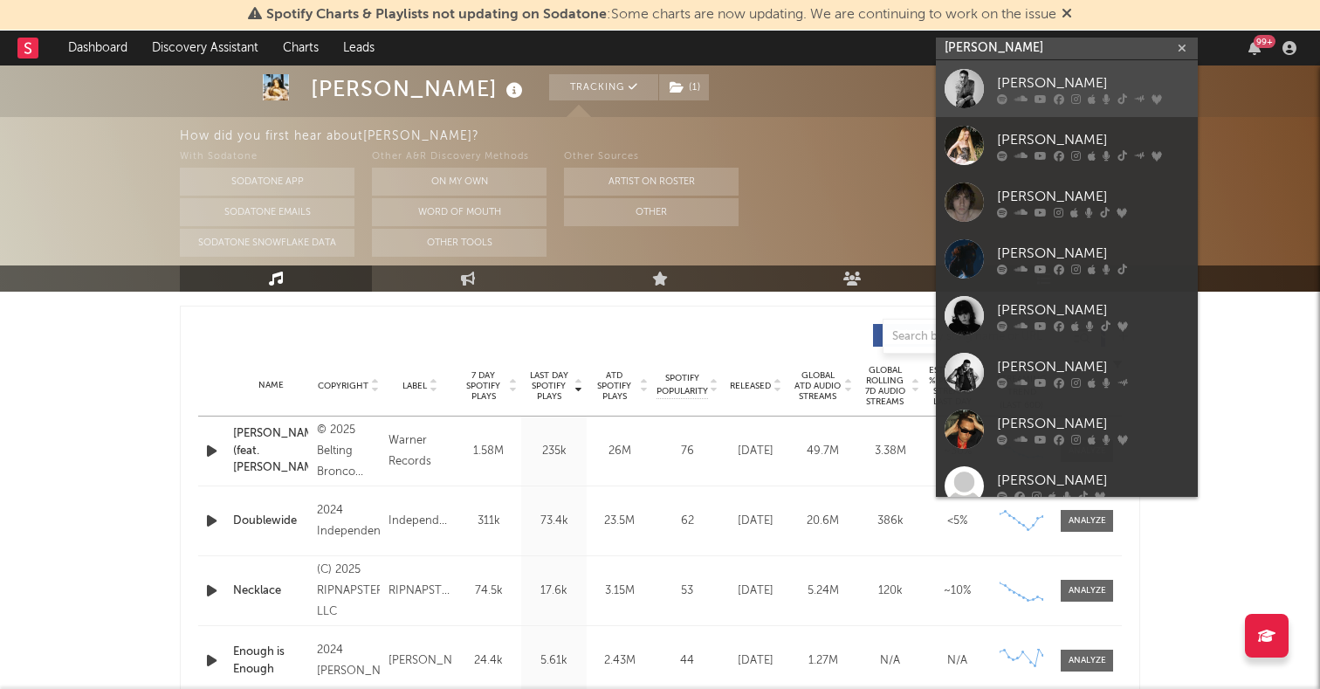
type input "[PERSON_NAME]"
click at [964, 95] on div at bounding box center [964, 88] width 39 height 39
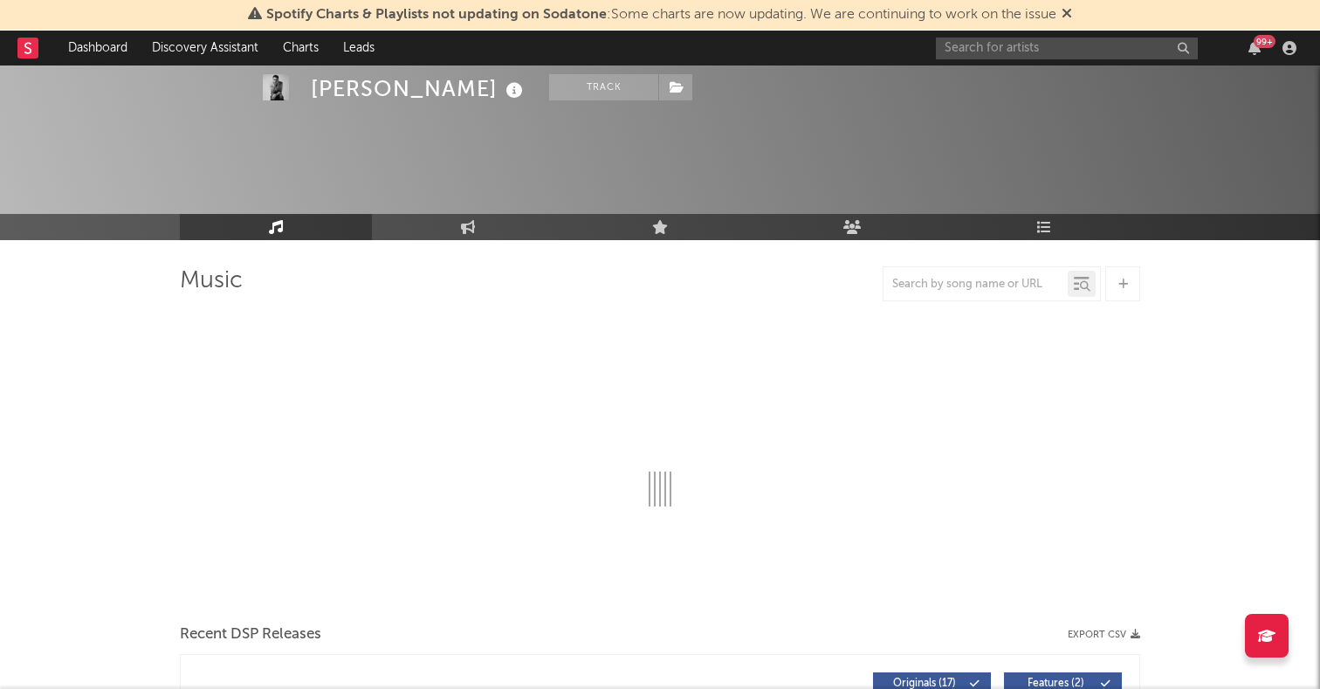
scroll to position [88, 0]
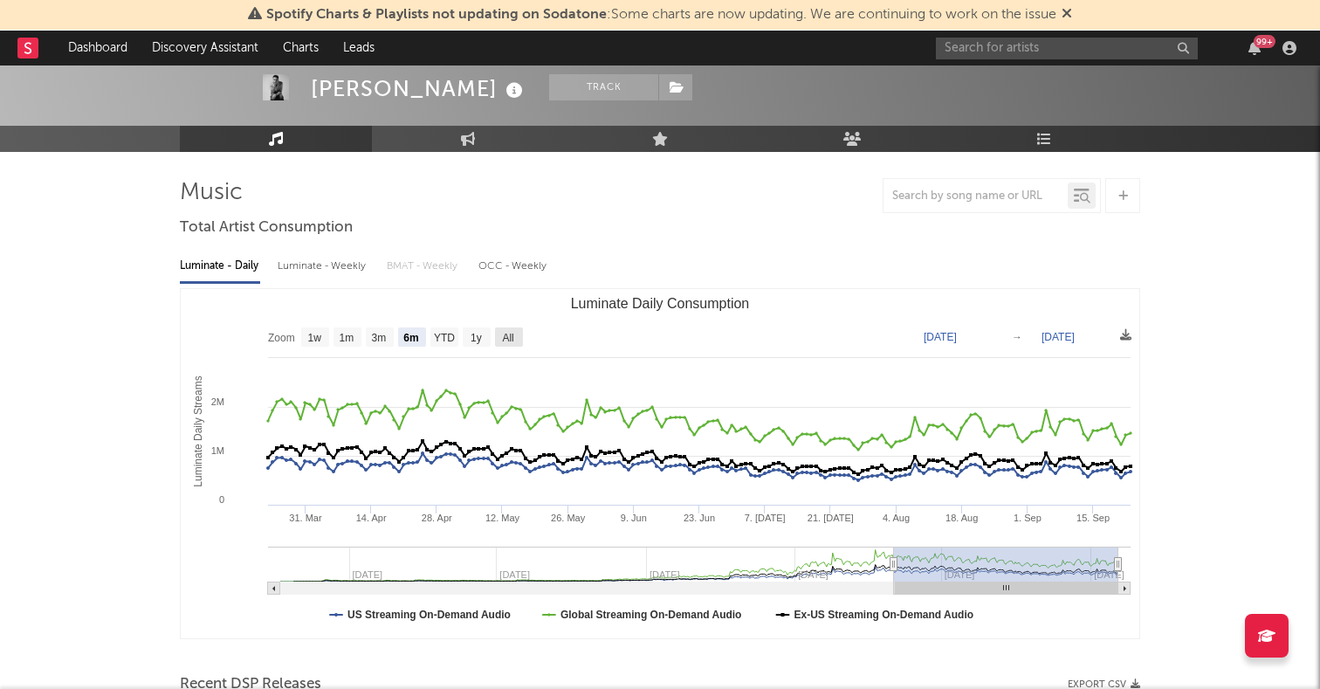
click at [508, 334] on text "All" at bounding box center [507, 338] width 11 height 12
select select "All"
type input "[DATE]"
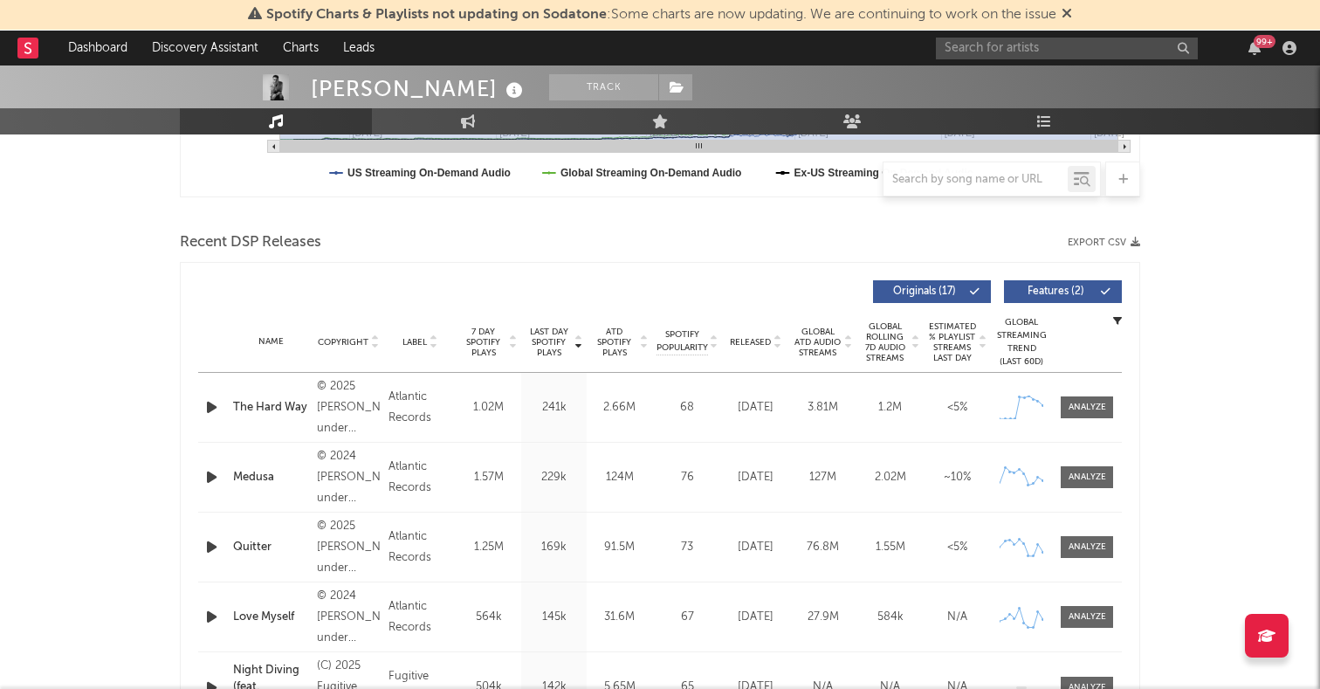
scroll to position [630, 0]
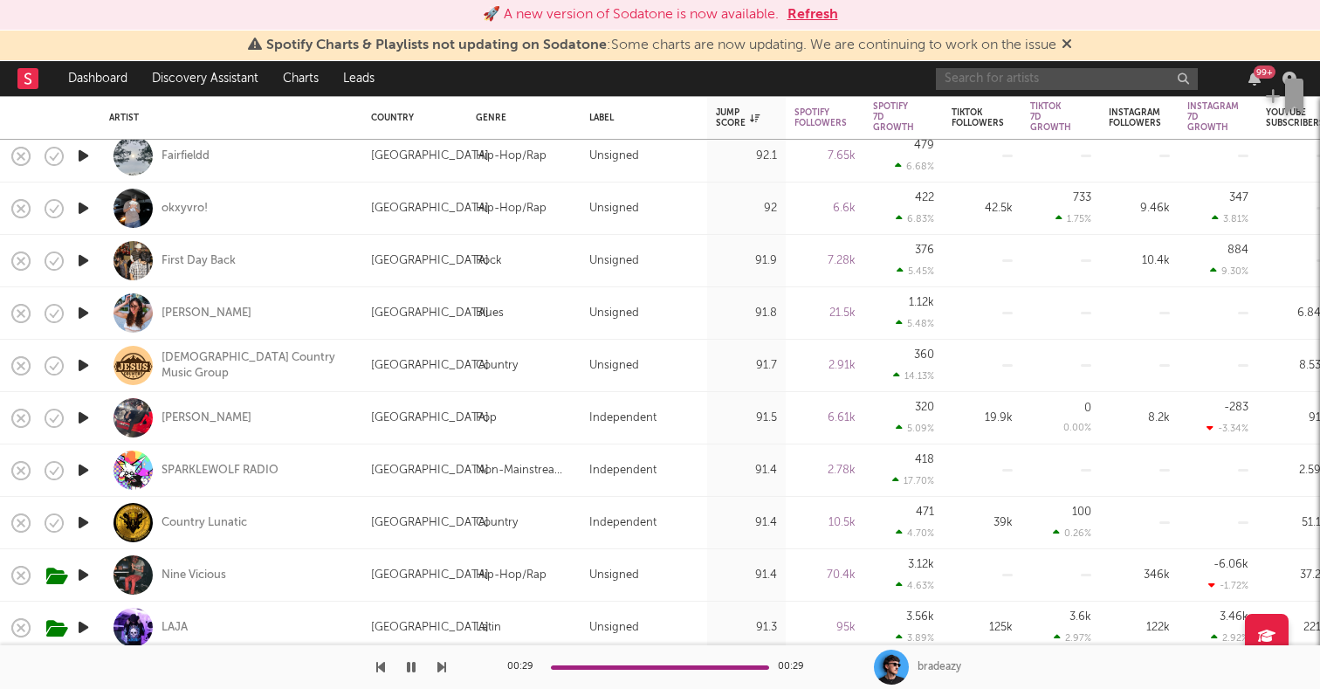
click at [999, 71] on input "text" at bounding box center [1067, 79] width 262 height 22
click at [1084, 79] on input "[PERSON_NAME]" at bounding box center [1067, 79] width 262 height 22
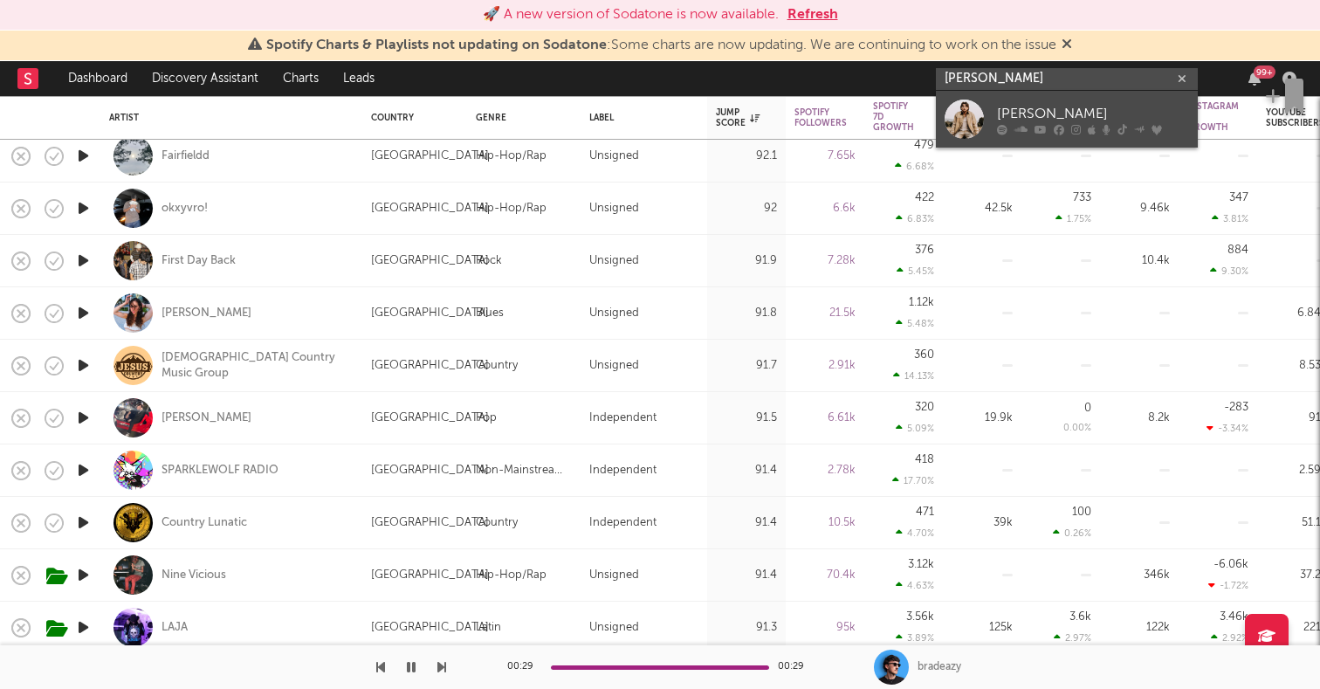
type input "[PERSON_NAME]"
click at [965, 111] on div at bounding box center [964, 119] width 39 height 39
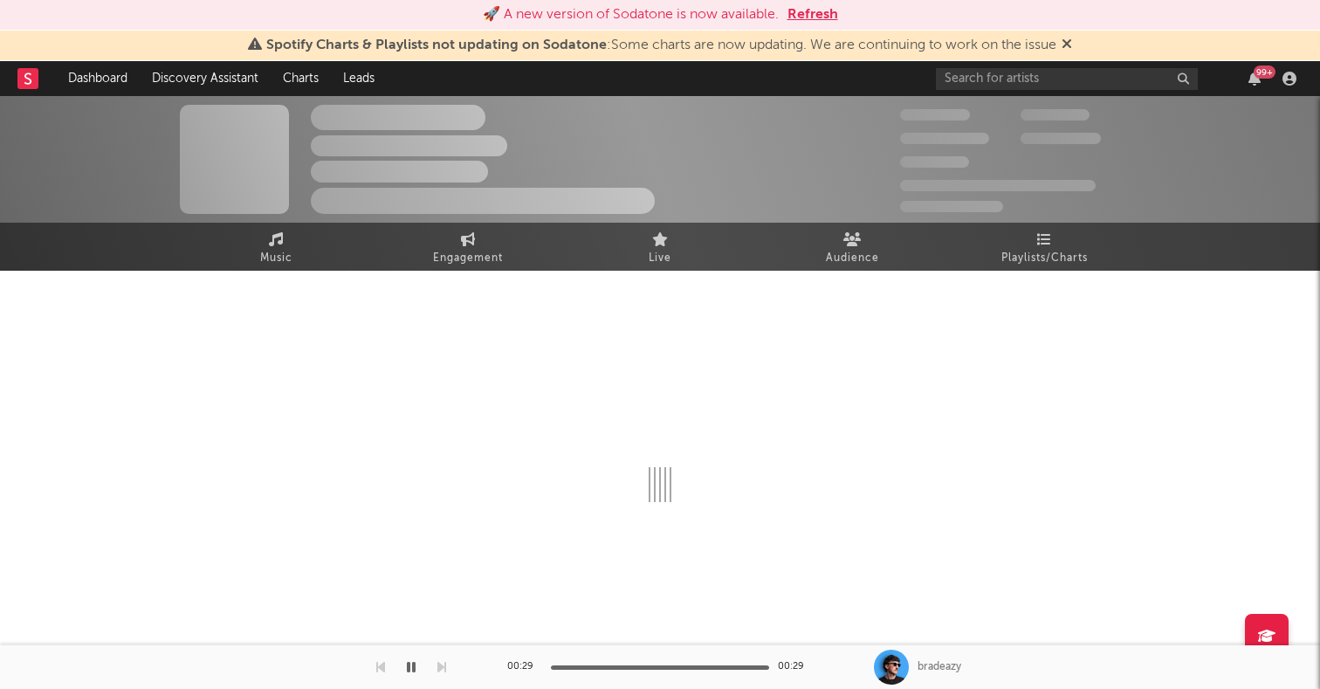
select select "6m"
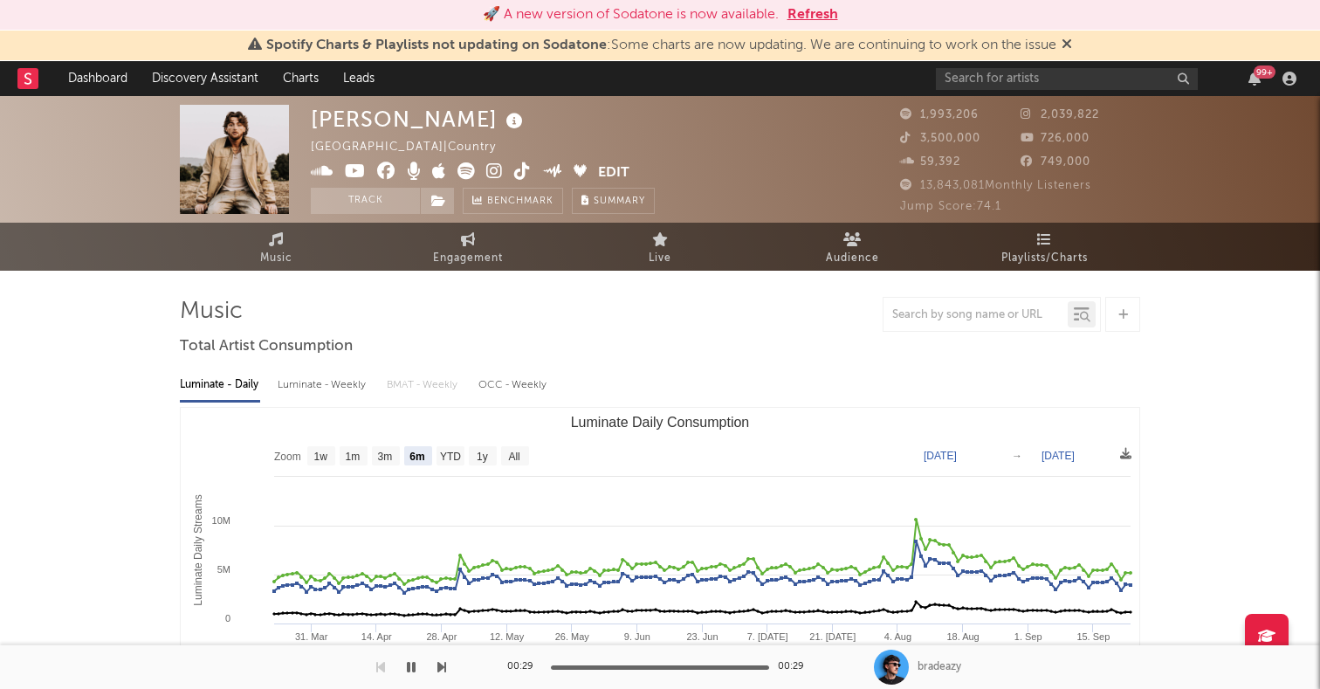
click at [514, 444] on rect "Luminate Daily Consumption" at bounding box center [660, 582] width 959 height 349
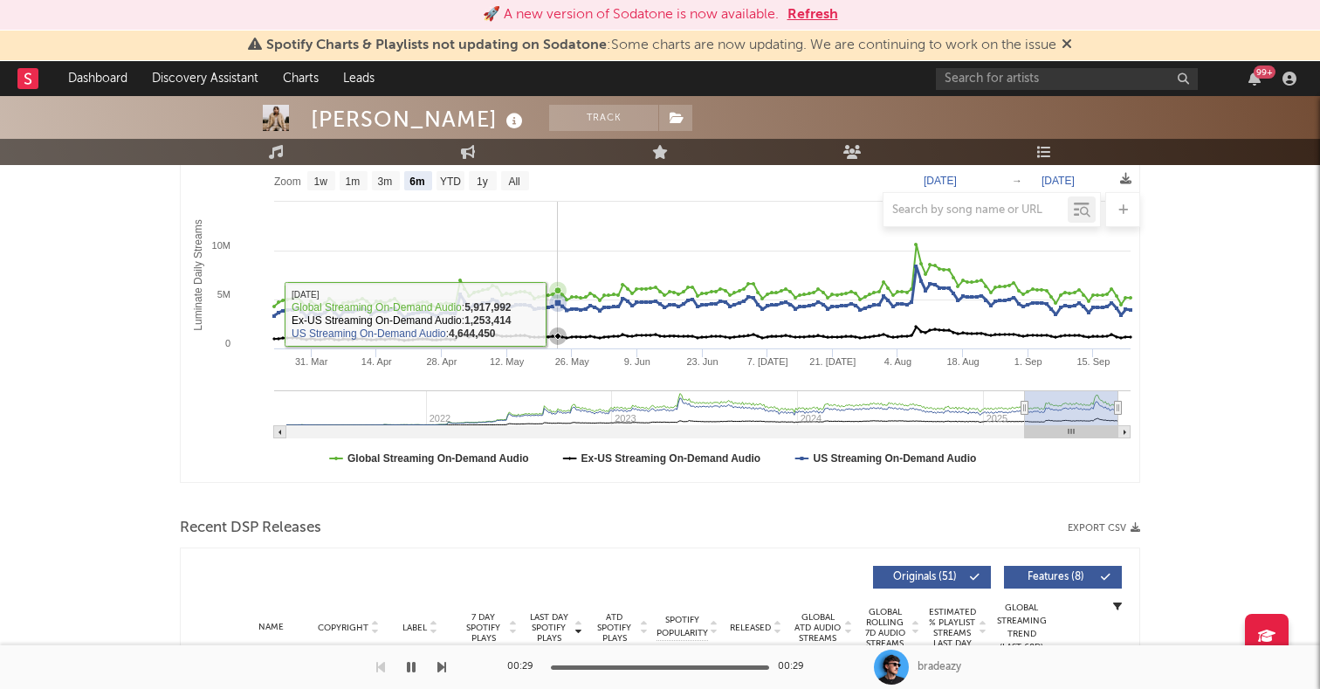
scroll to position [502, 0]
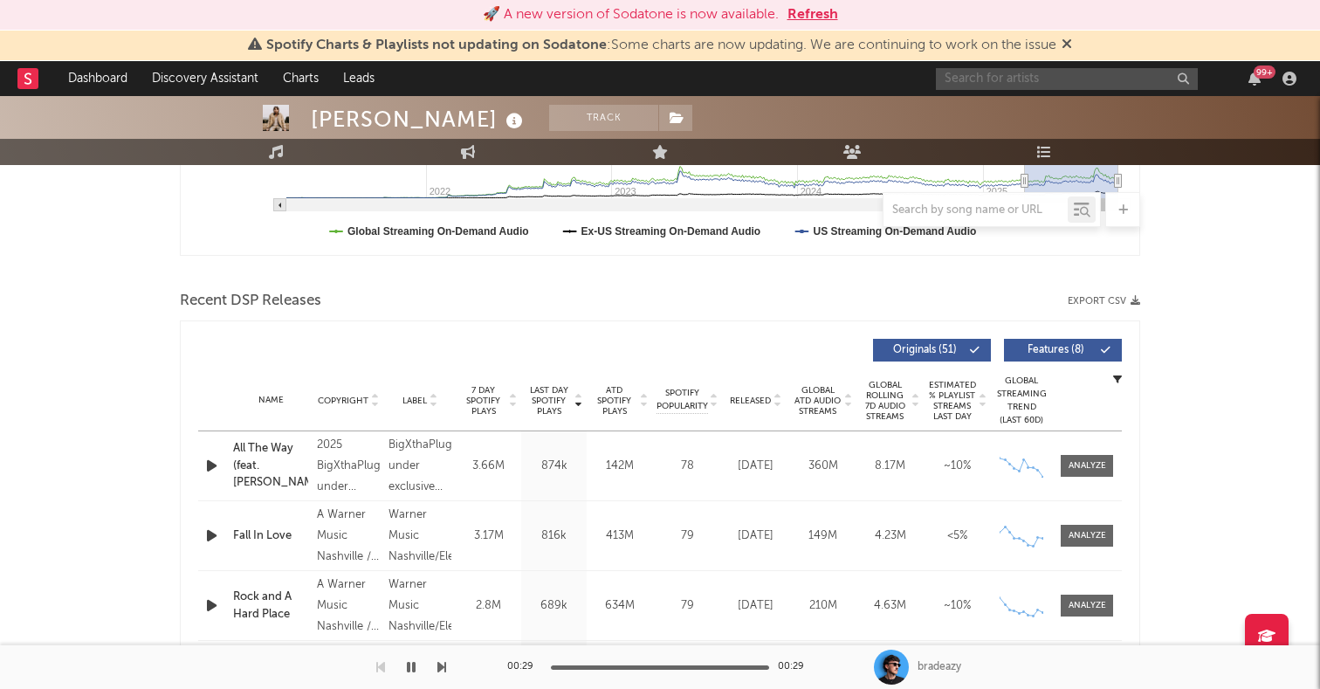
click at [989, 71] on input "text" at bounding box center [1067, 79] width 262 height 22
type input "d"
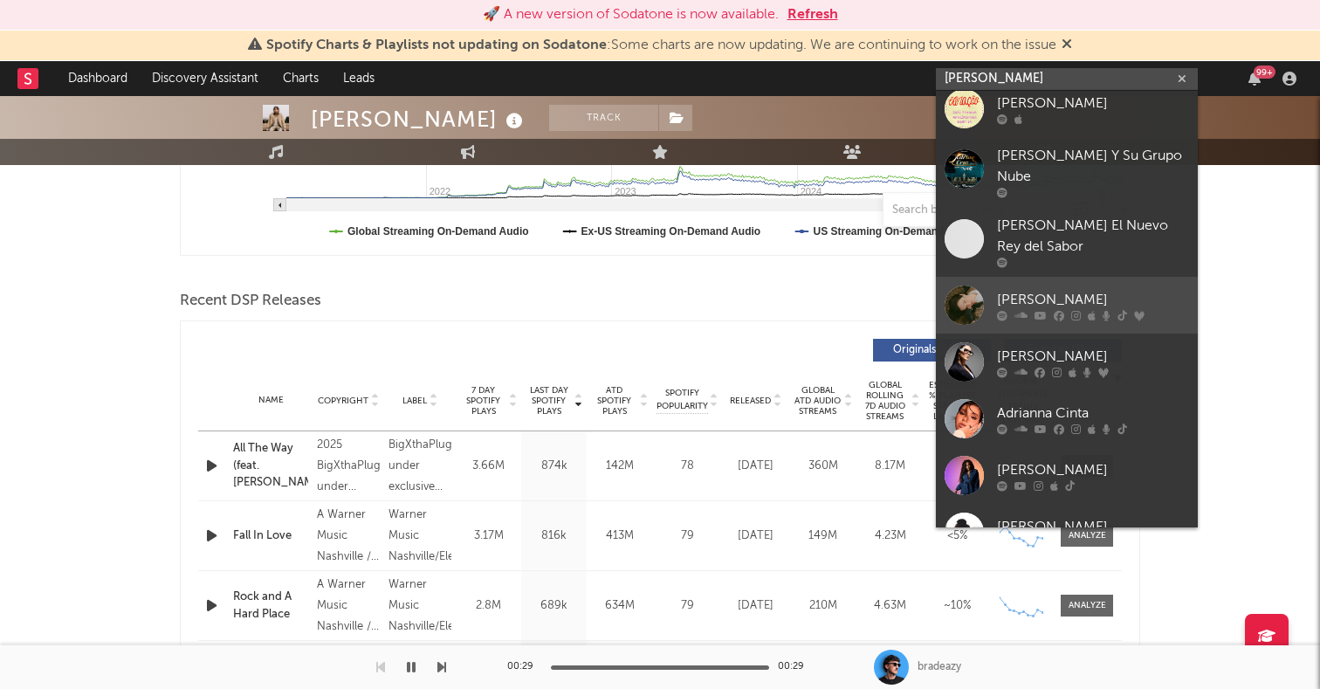
scroll to position [157, 0]
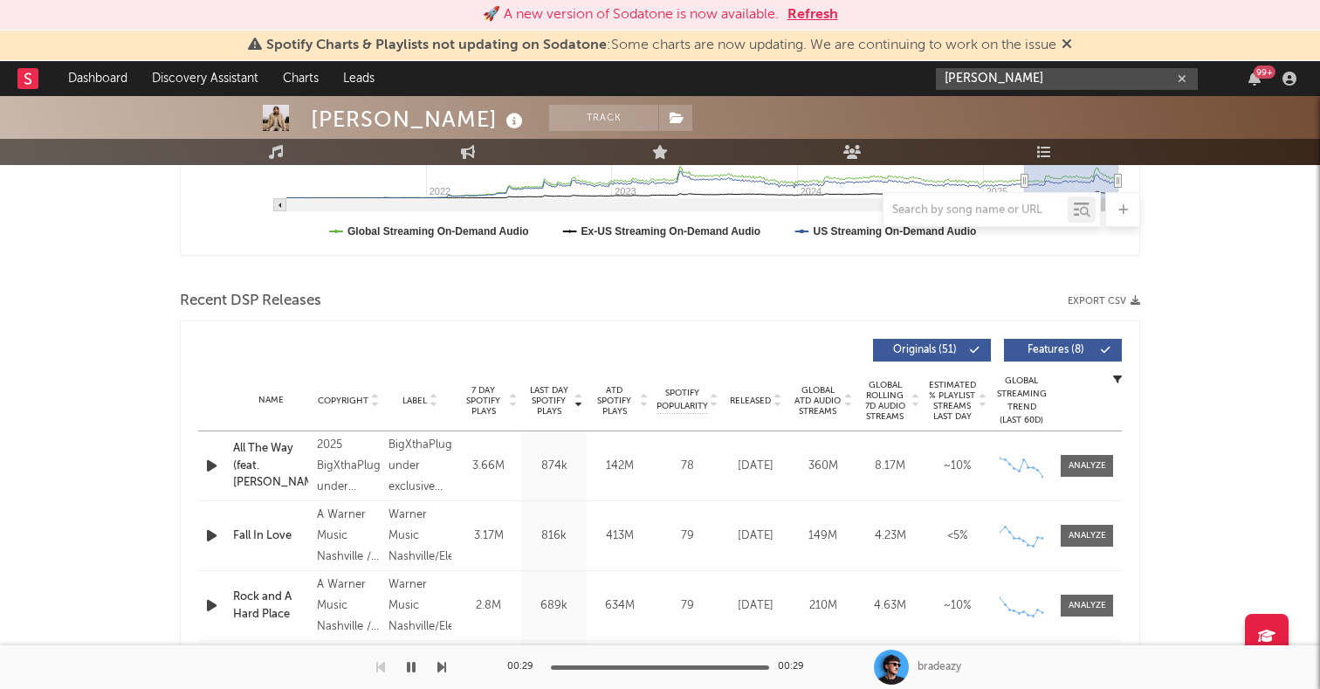
type input "[PERSON_NAME]"
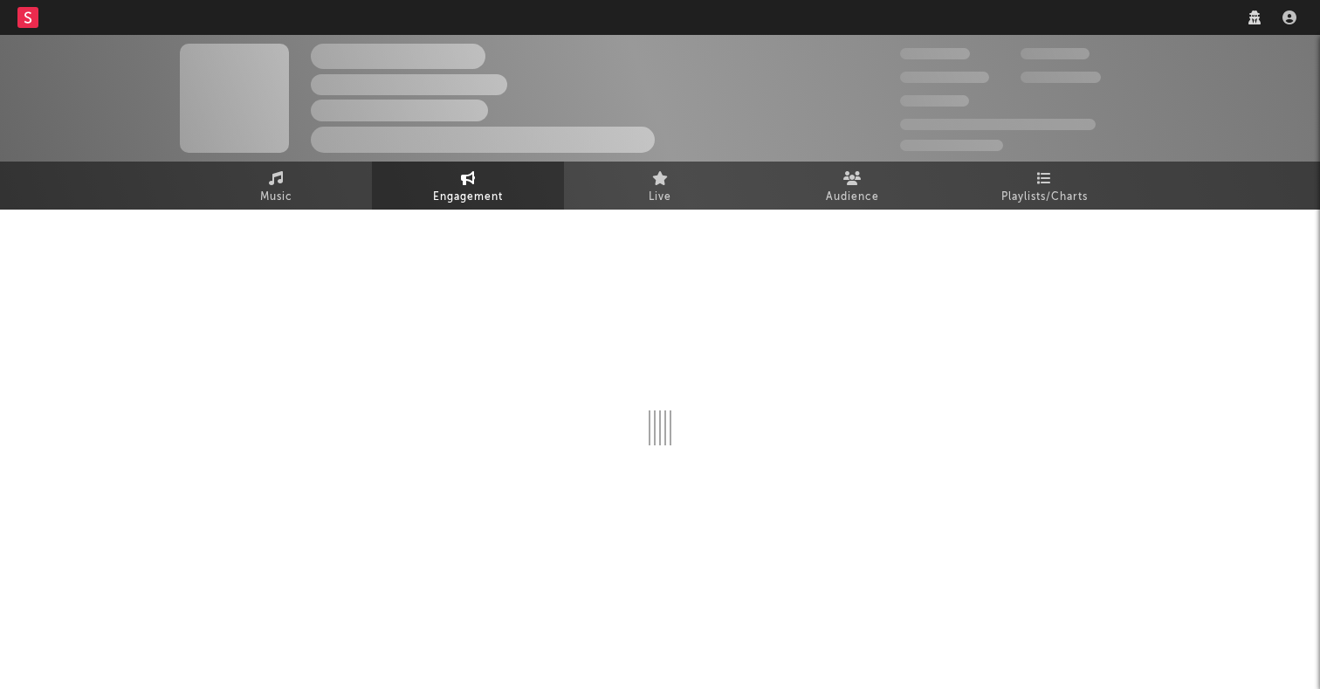
select select "1w"
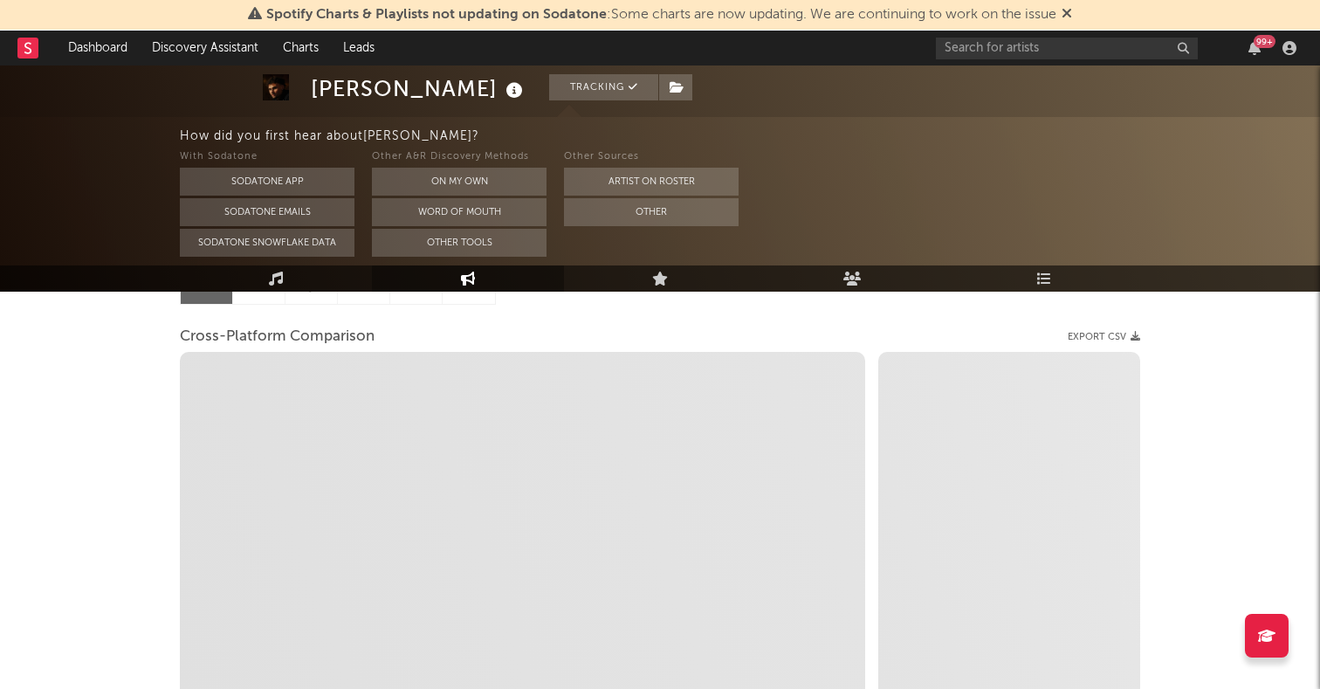
scroll to position [300, 0]
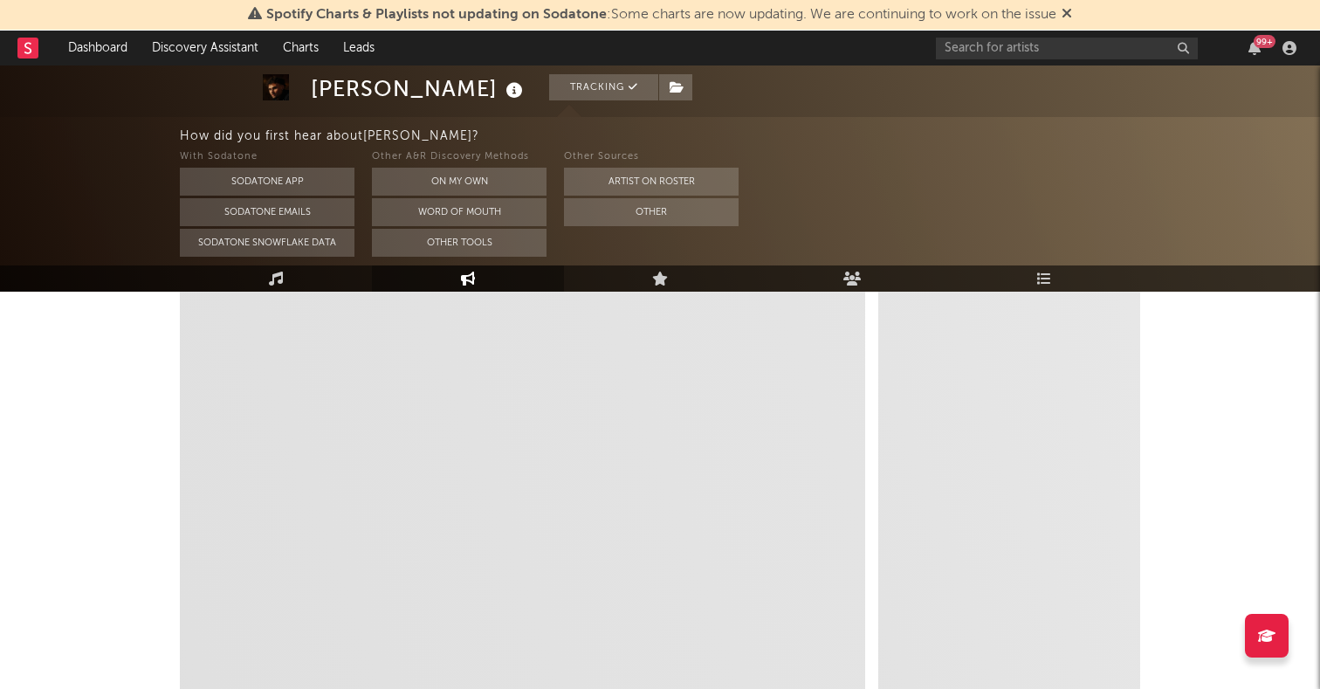
select select "1m"
